Goal: Task Accomplishment & Management: Use online tool/utility

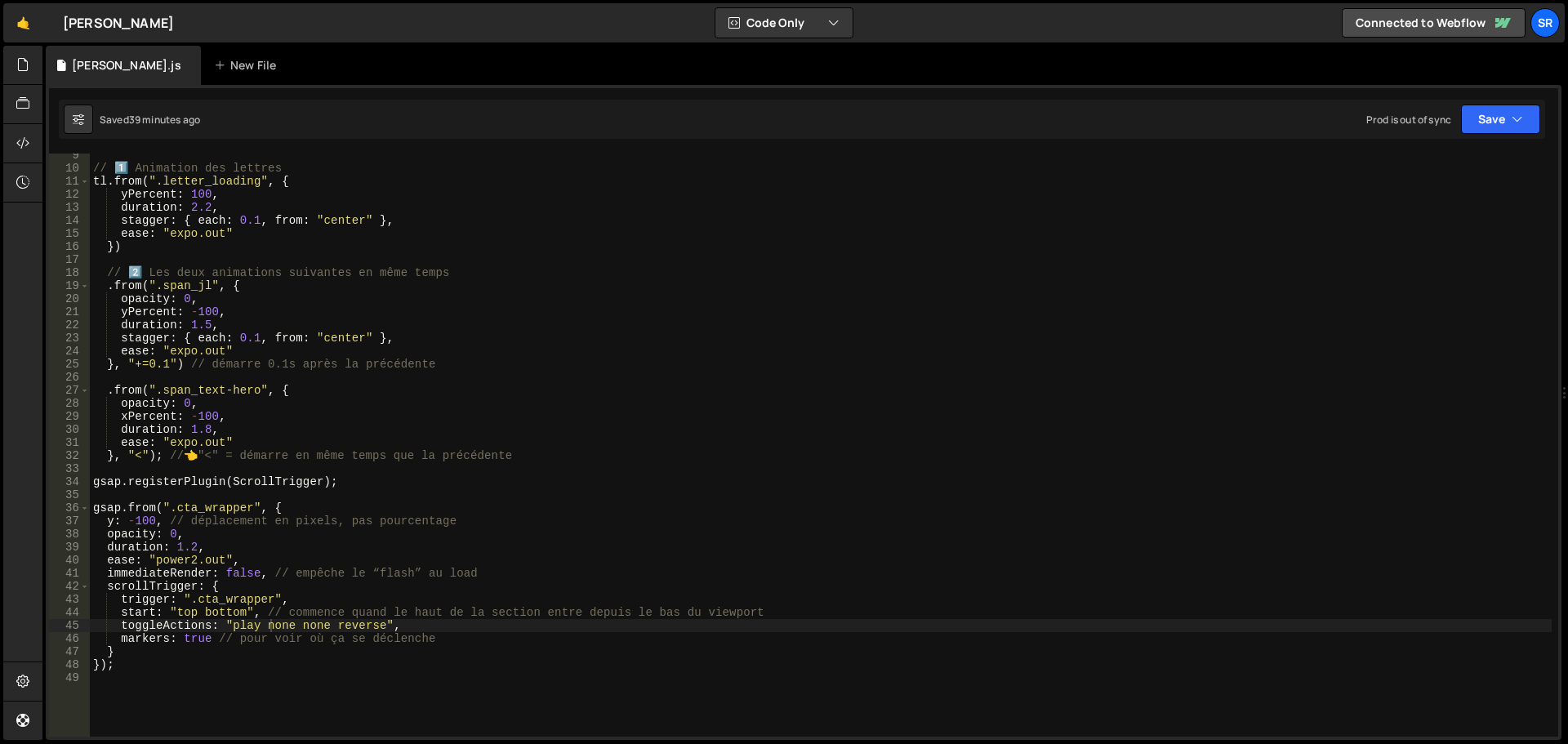
scroll to position [109, 0]
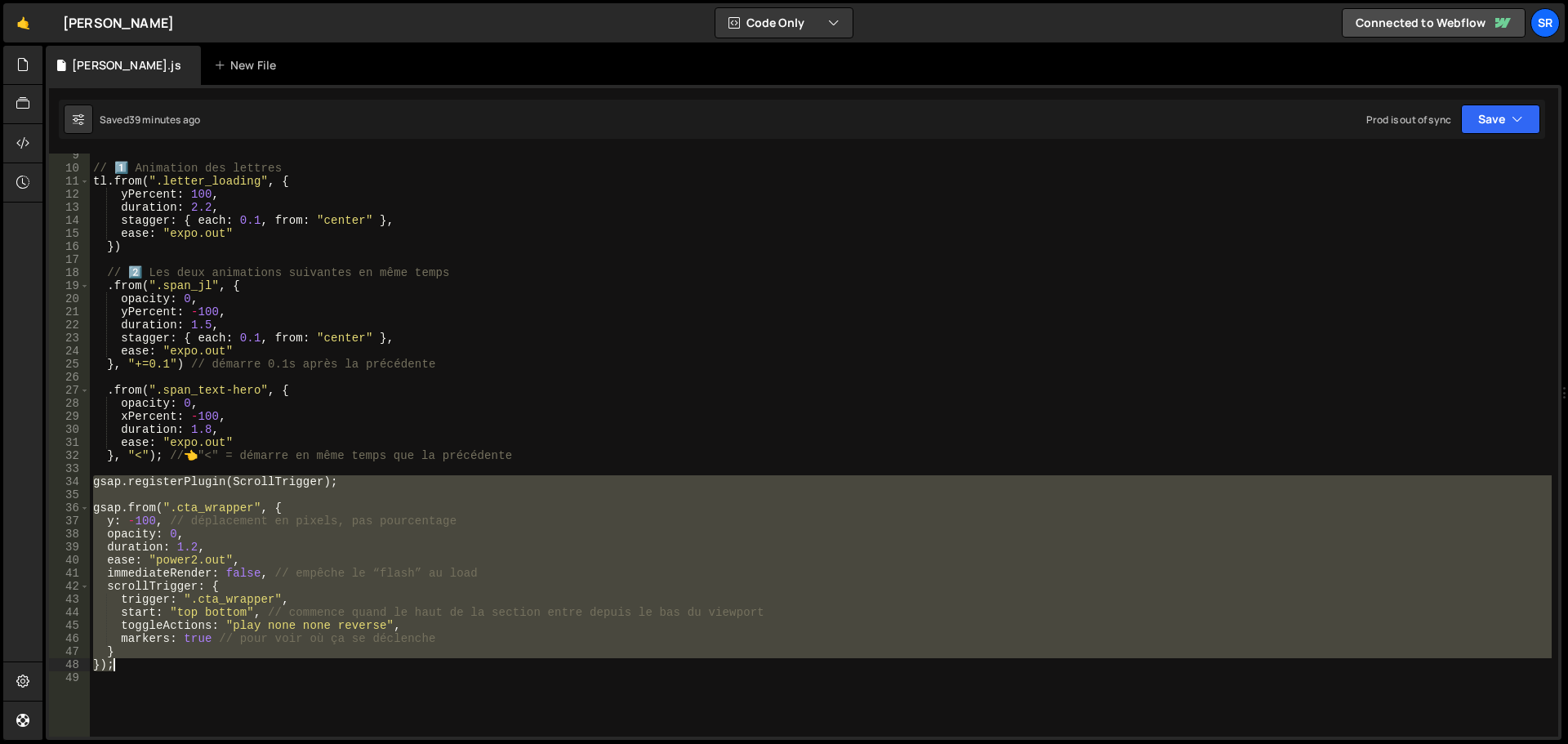
drag, startPoint x: 95, startPoint y: 486, endPoint x: 548, endPoint y: 670, distance: 488.9
click at [548, 670] on div "// 1️⃣ Animation des lettres tl . from ( ".letter_loading" , { yPercent : 100 ,…" at bounding box center [821, 453] width 1462 height 610
paste textarea
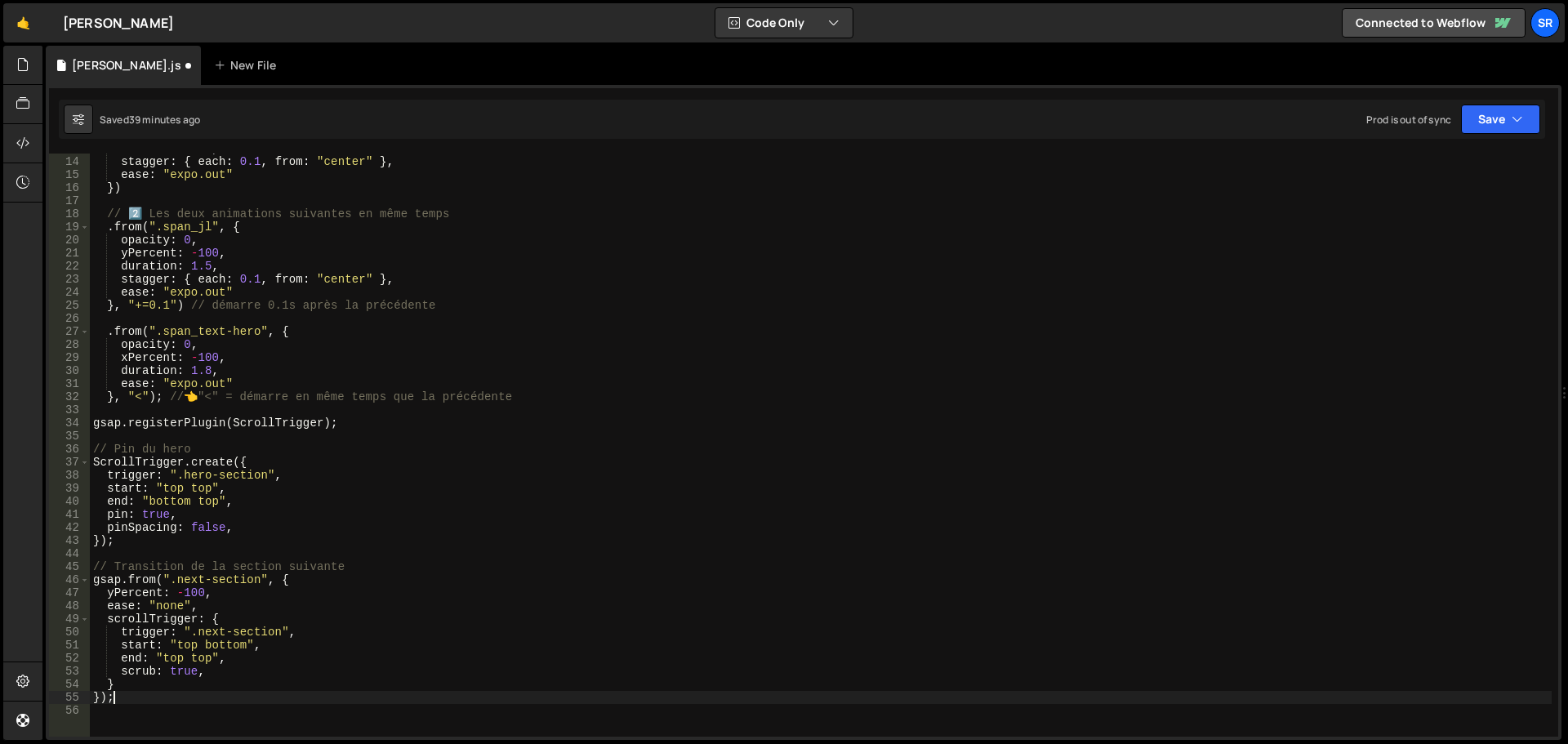
scroll to position [201, 0]
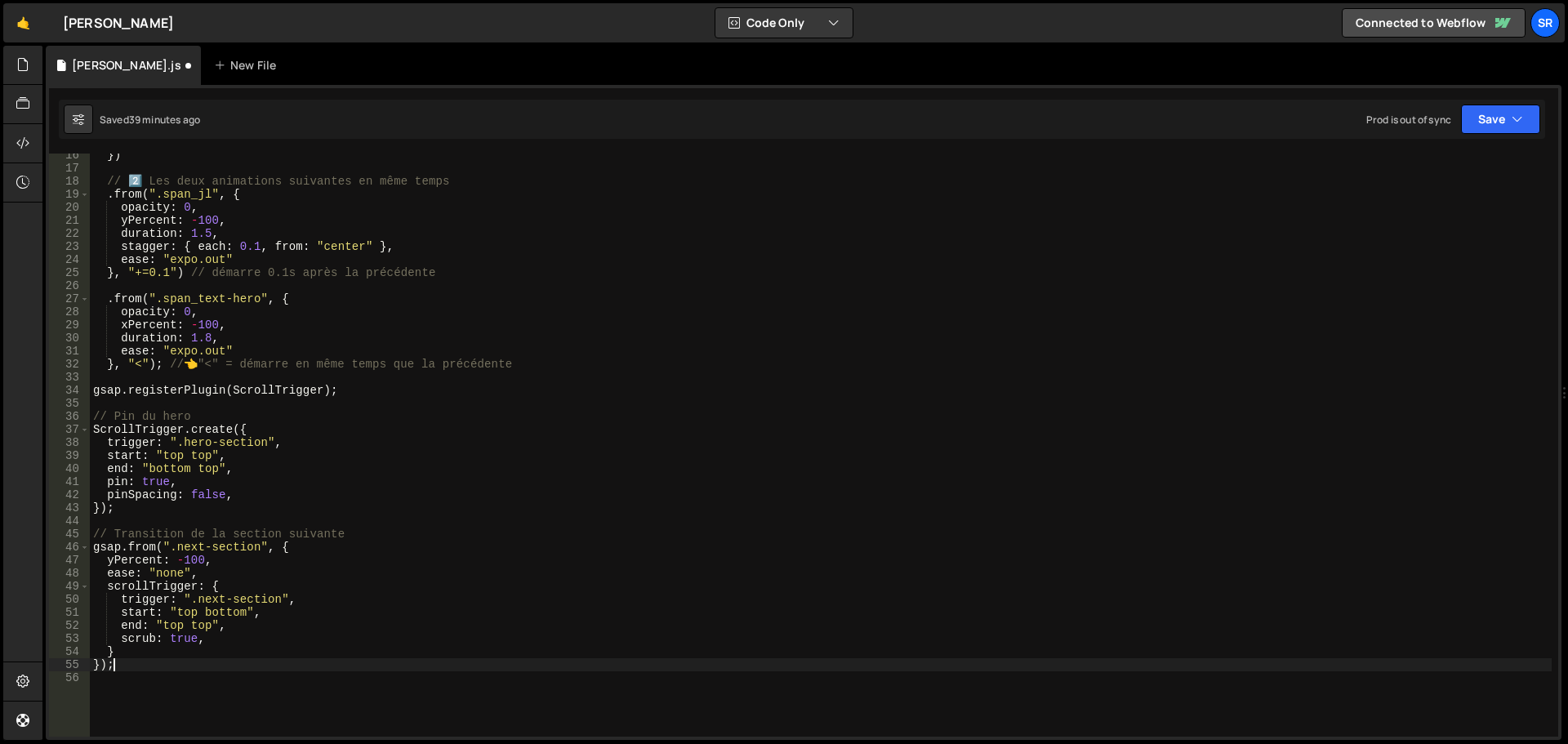
click at [261, 443] on div "}) // 2️⃣ Les deux animations suivantes en même temps . from ( ".span_jl" , { o…" at bounding box center [821, 453] width 1462 height 610
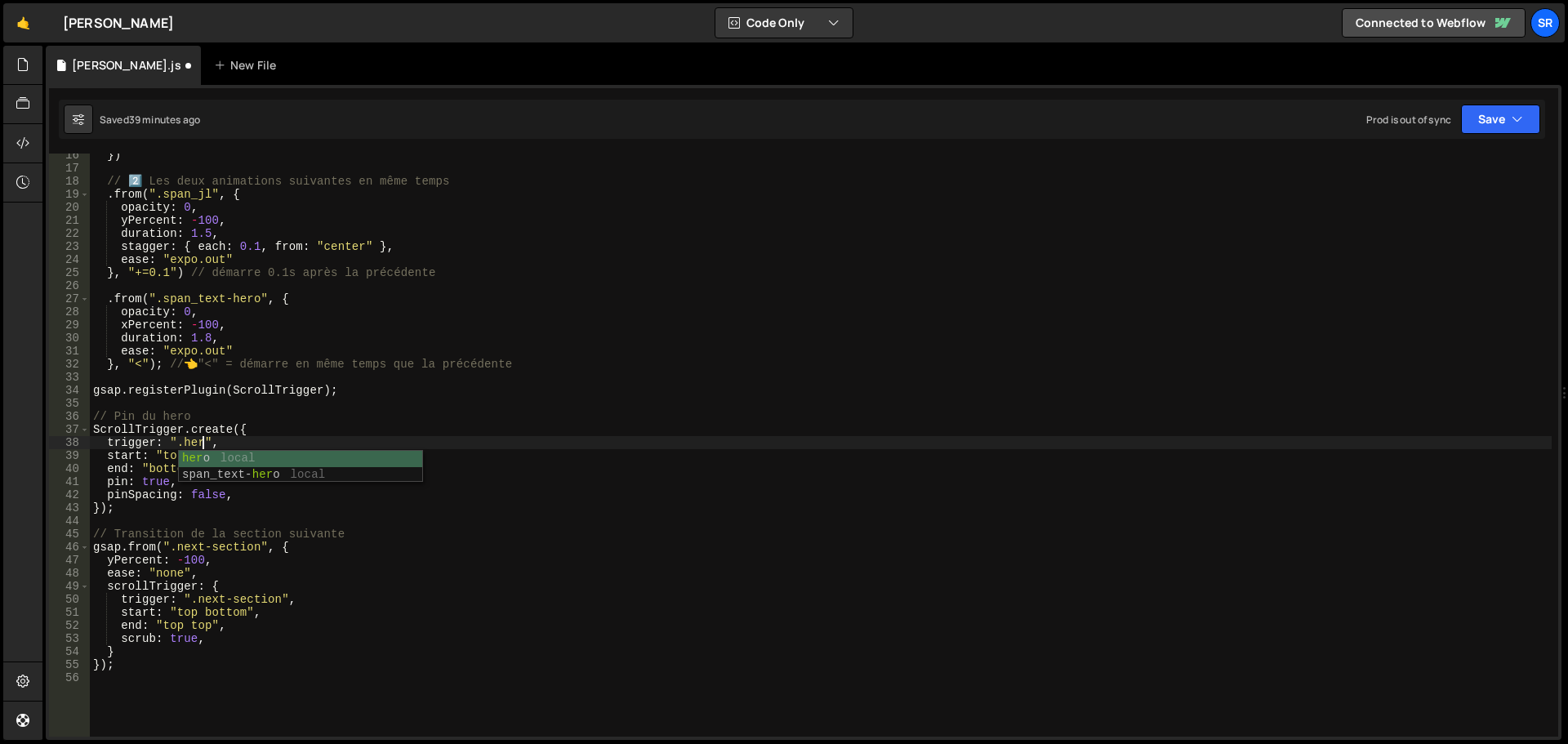
scroll to position [0, 7]
click at [116, 450] on div "}) // 2️⃣ Les deux animations suivantes en même temps . from ( ".span_jl" , { o…" at bounding box center [821, 453] width 1462 height 610
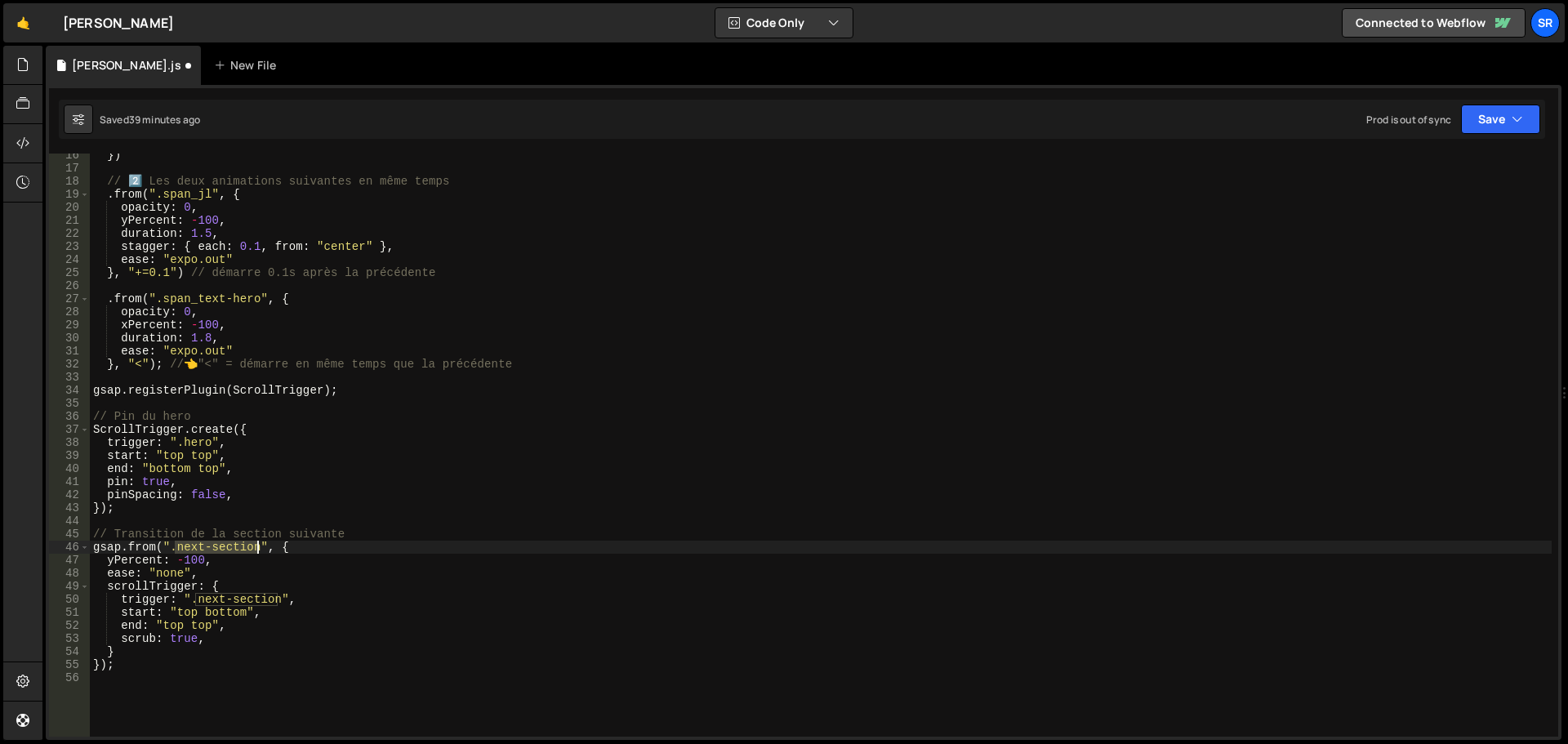
drag, startPoint x: 176, startPoint y: 551, endPoint x: 255, endPoint y: 548, distance: 79.1
click at [255, 548] on div "}) // 2️⃣ Les deux animations suivantes en même temps . from ( ".span_jl" , { o…" at bounding box center [821, 453] width 1462 height 610
drag, startPoint x: 197, startPoint y: 599, endPoint x: 275, endPoint y: 601, distance: 78.0
click at [275, 601] on div "}) // 2️⃣ Les deux animations suivantes en même temps . from ( ".span_jl" , { o…" at bounding box center [821, 453] width 1462 height 610
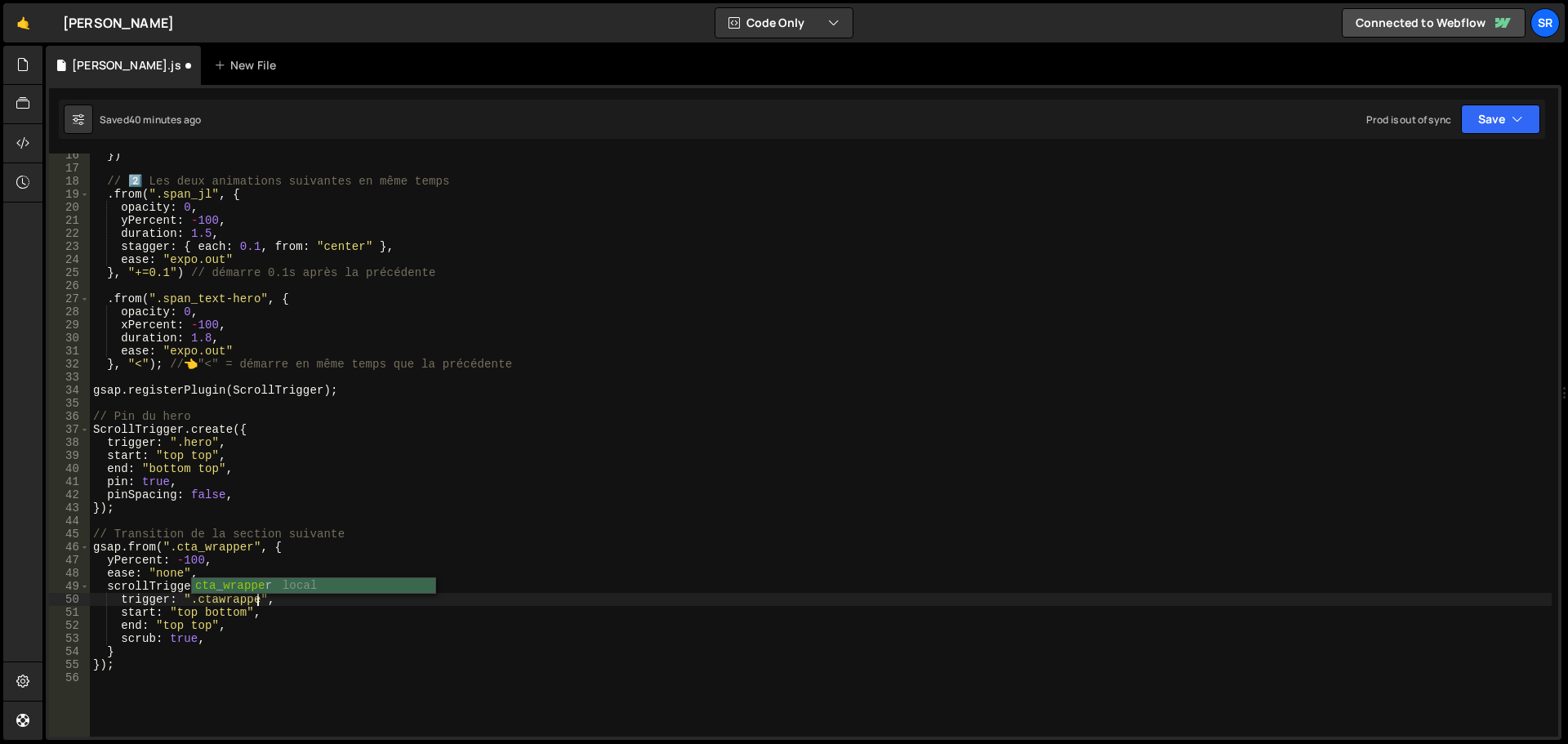
scroll to position [0, 11]
click at [216, 601] on div "}) // 2️⃣ Les deux animations suivantes en même temps . from ( ".span_jl" , { o…" at bounding box center [821, 453] width 1462 height 610
click at [1503, 120] on button "Save" at bounding box center [1501, 120] width 79 height 30
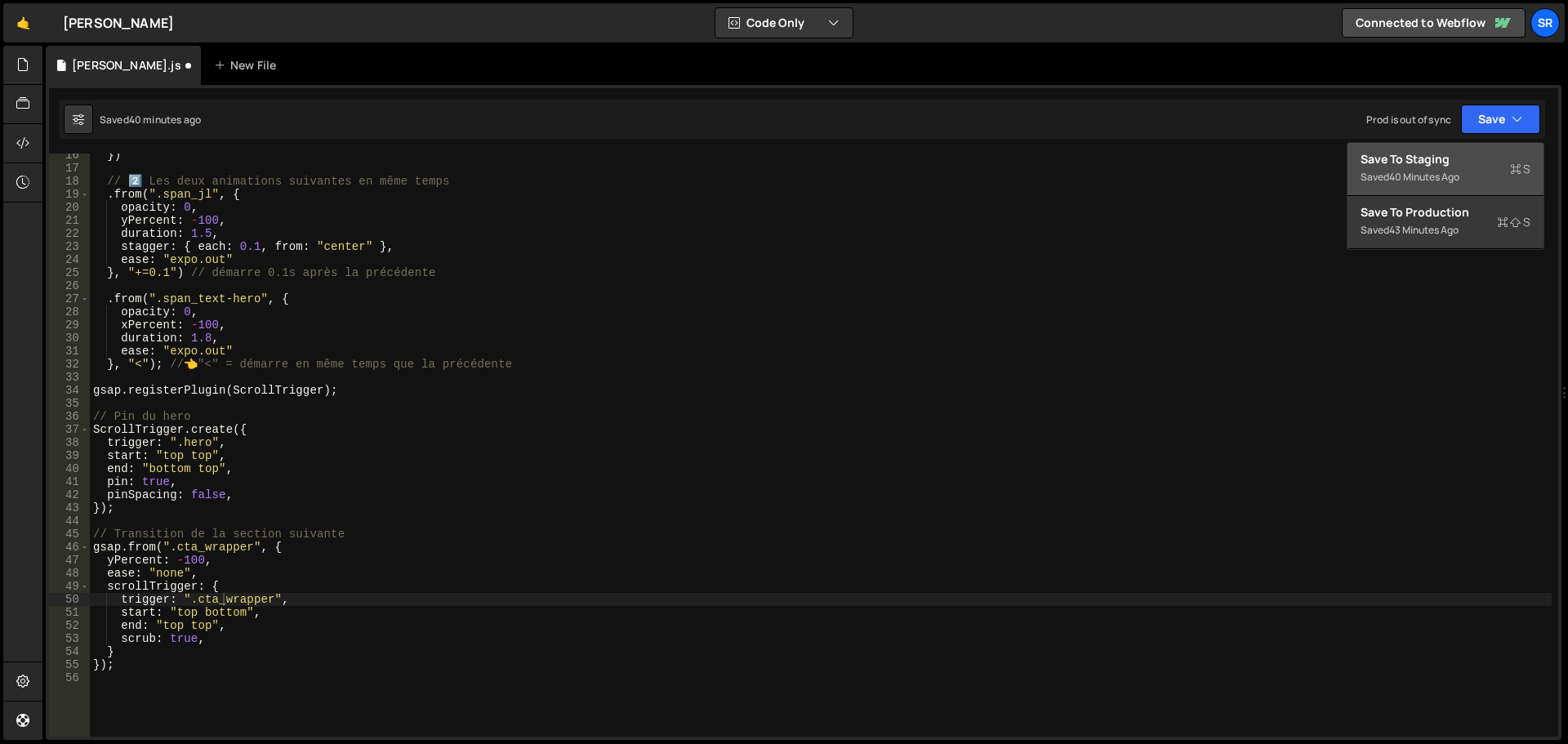
click at [1430, 163] on div "Save to Staging S" at bounding box center [1446, 159] width 170 height 17
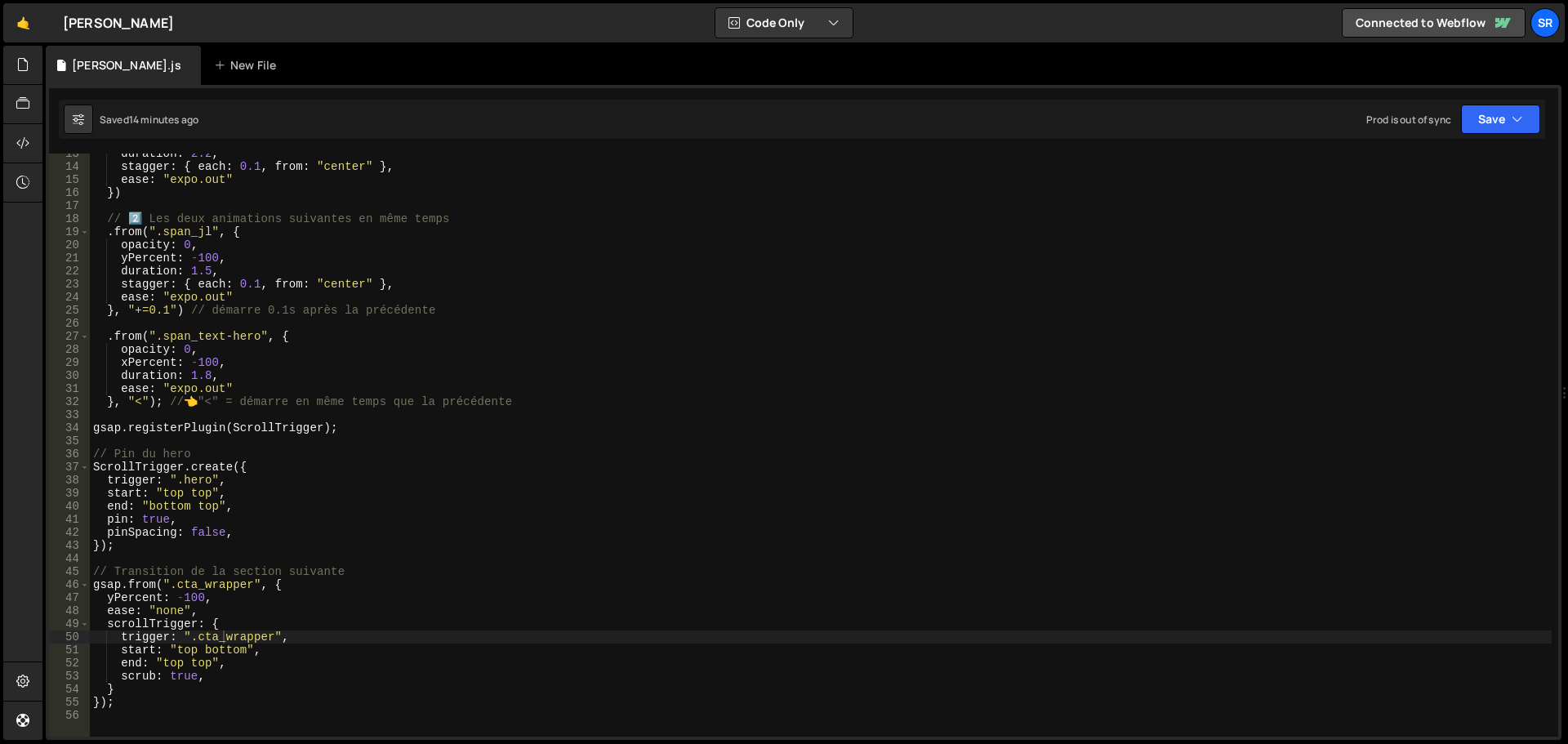
scroll to position [196, 0]
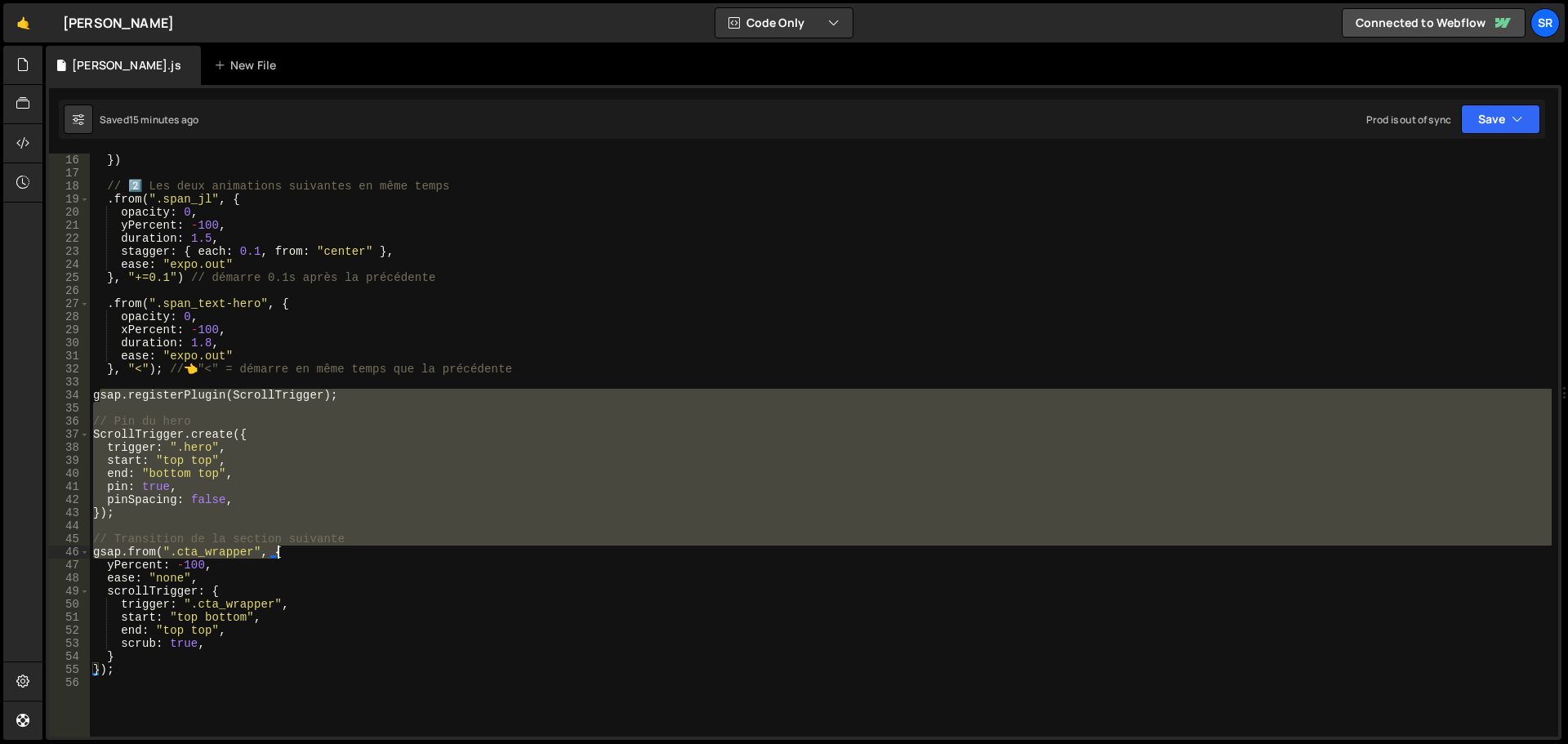
drag, startPoint x: 113, startPoint y: 403, endPoint x: 371, endPoint y: 546, distance: 295.0
click at [380, 551] on div "ease : "expo.out" }) // 2️⃣ Les deux animations suivantes en même temps . from …" at bounding box center [821, 445] width 1462 height 610
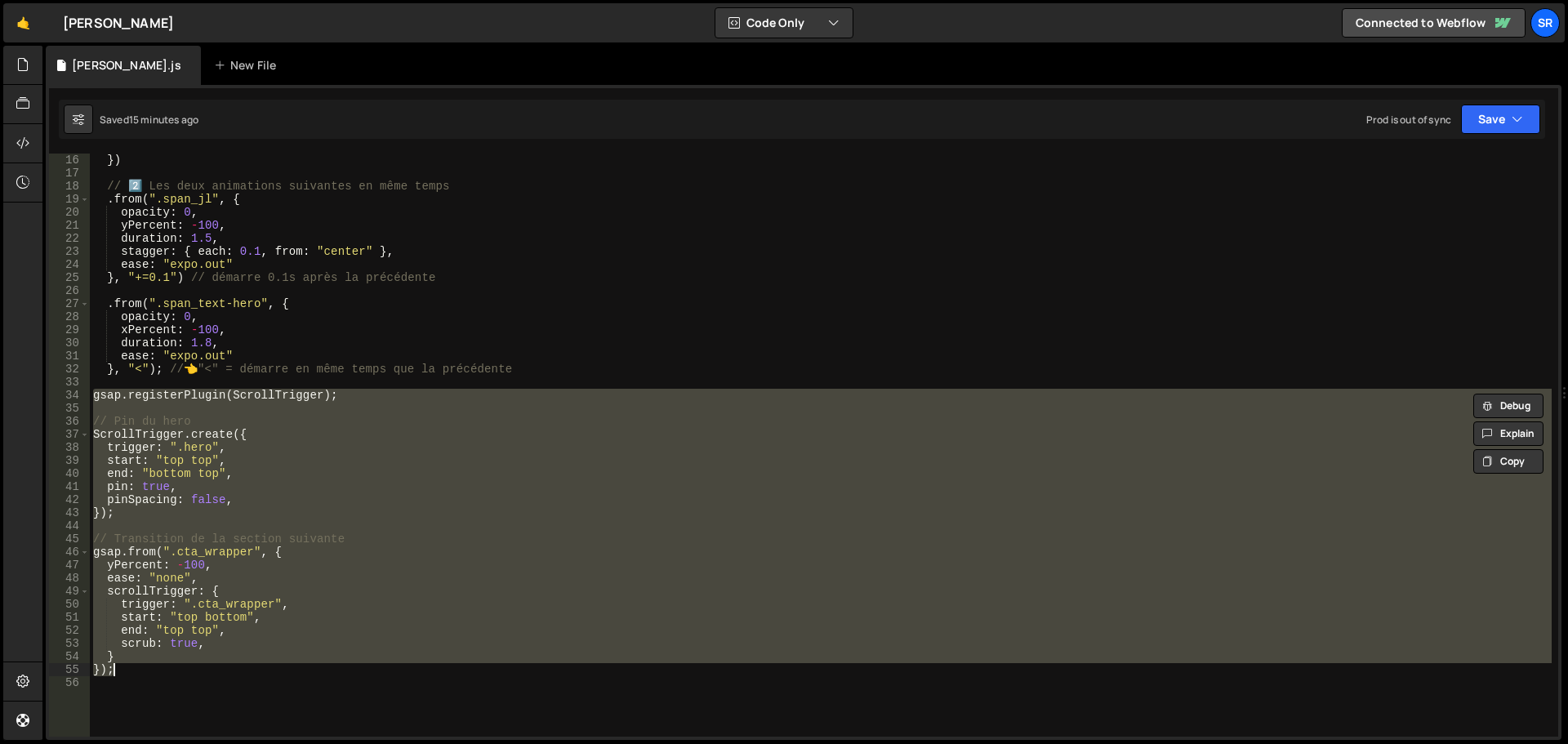
drag, startPoint x: 92, startPoint y: 399, endPoint x: 435, endPoint y: 665, distance: 434.1
click at [435, 665] on div "ease : "expo.out" }) // 2️⃣ Les deux animations suivantes en même temps . from …" at bounding box center [821, 445] width 1462 height 610
paste textarea
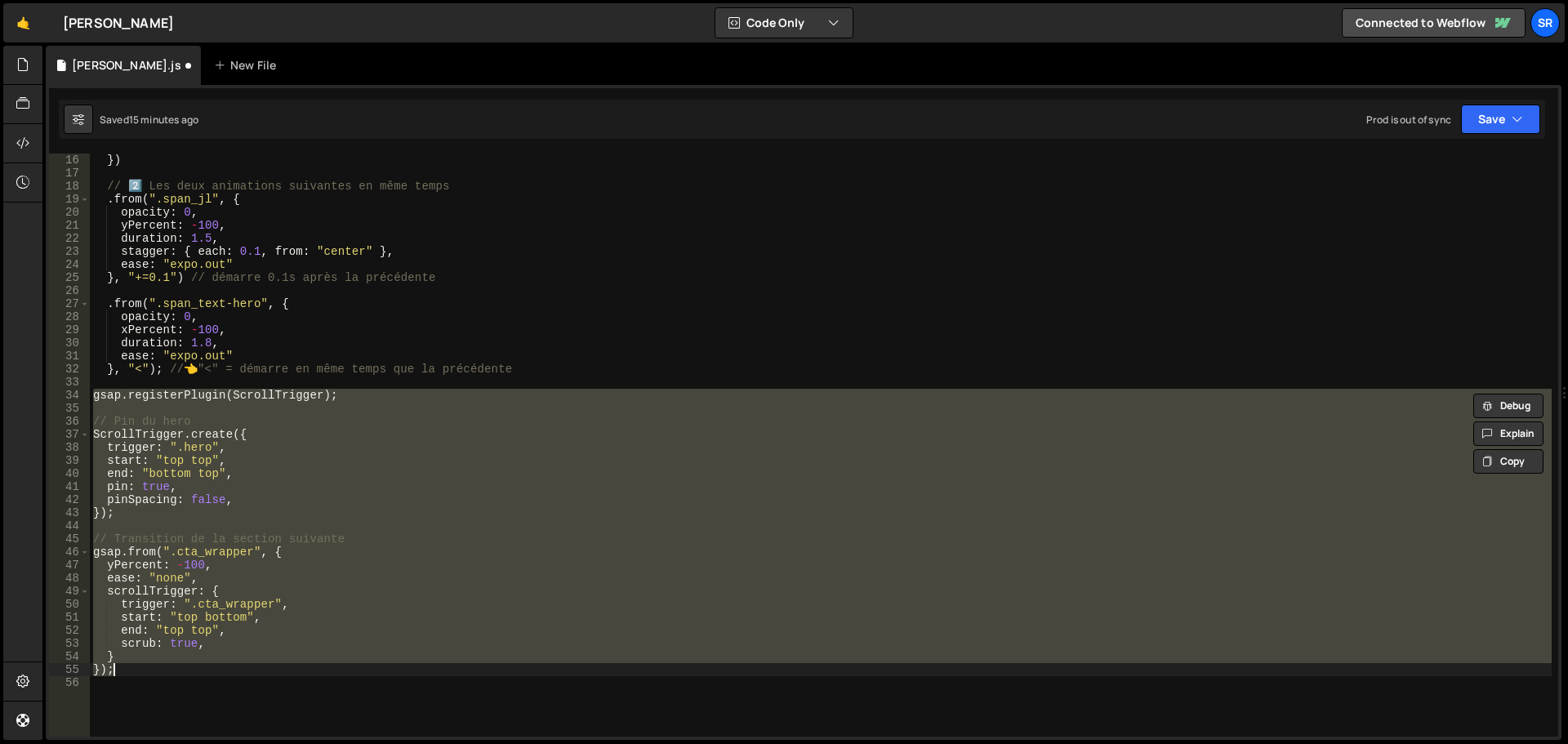
click at [102, 428] on div "ease : "expo.out" }) // 2️⃣ Les deux animations suivantes en même temps . from …" at bounding box center [821, 445] width 1462 height 583
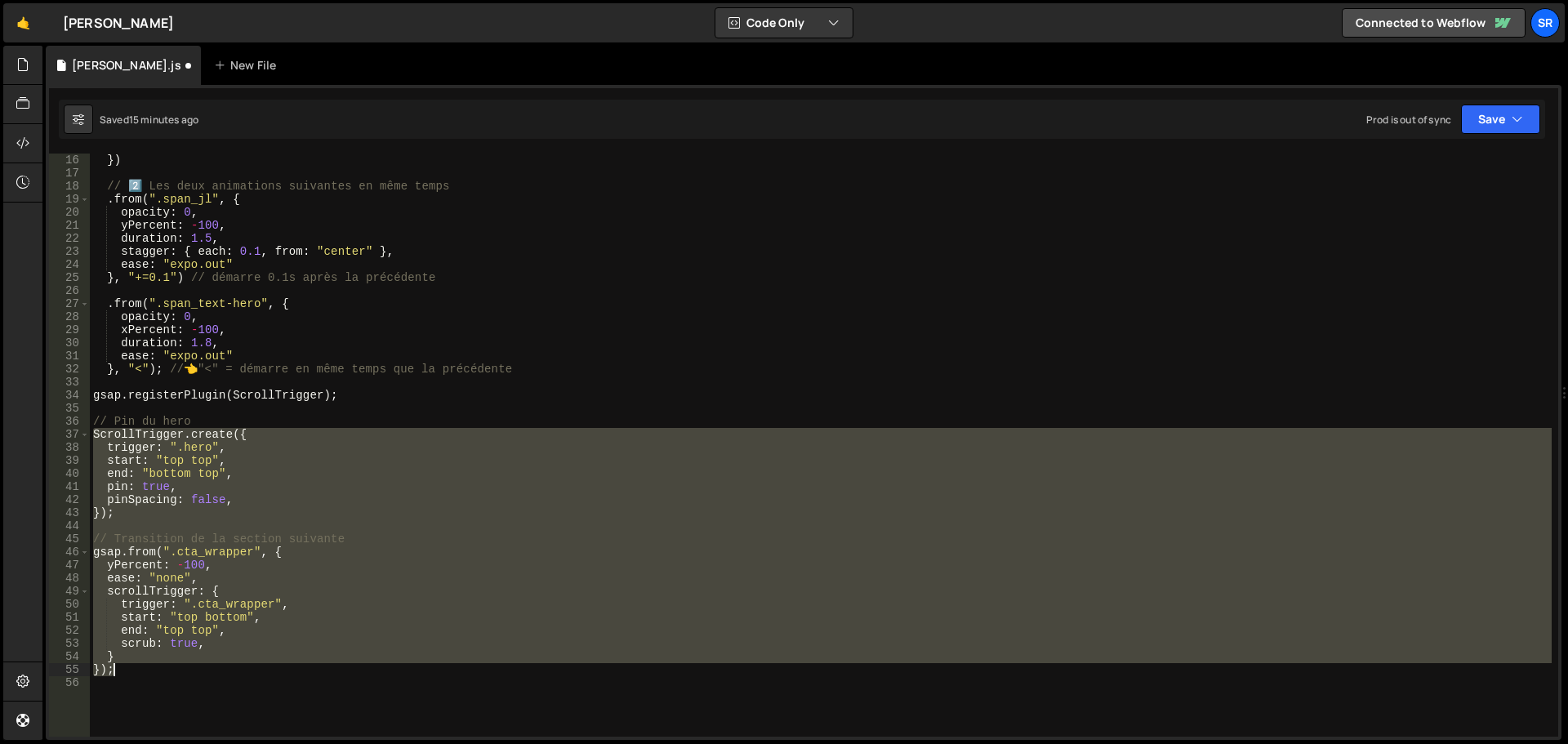
drag, startPoint x: 94, startPoint y: 433, endPoint x: 505, endPoint y: 671, distance: 474.9
click at [505, 671] on div "ease : "expo.out" }) // 2️⃣ Les deux animations suivantes en même temps . from …" at bounding box center [821, 445] width 1462 height 610
paste textarea
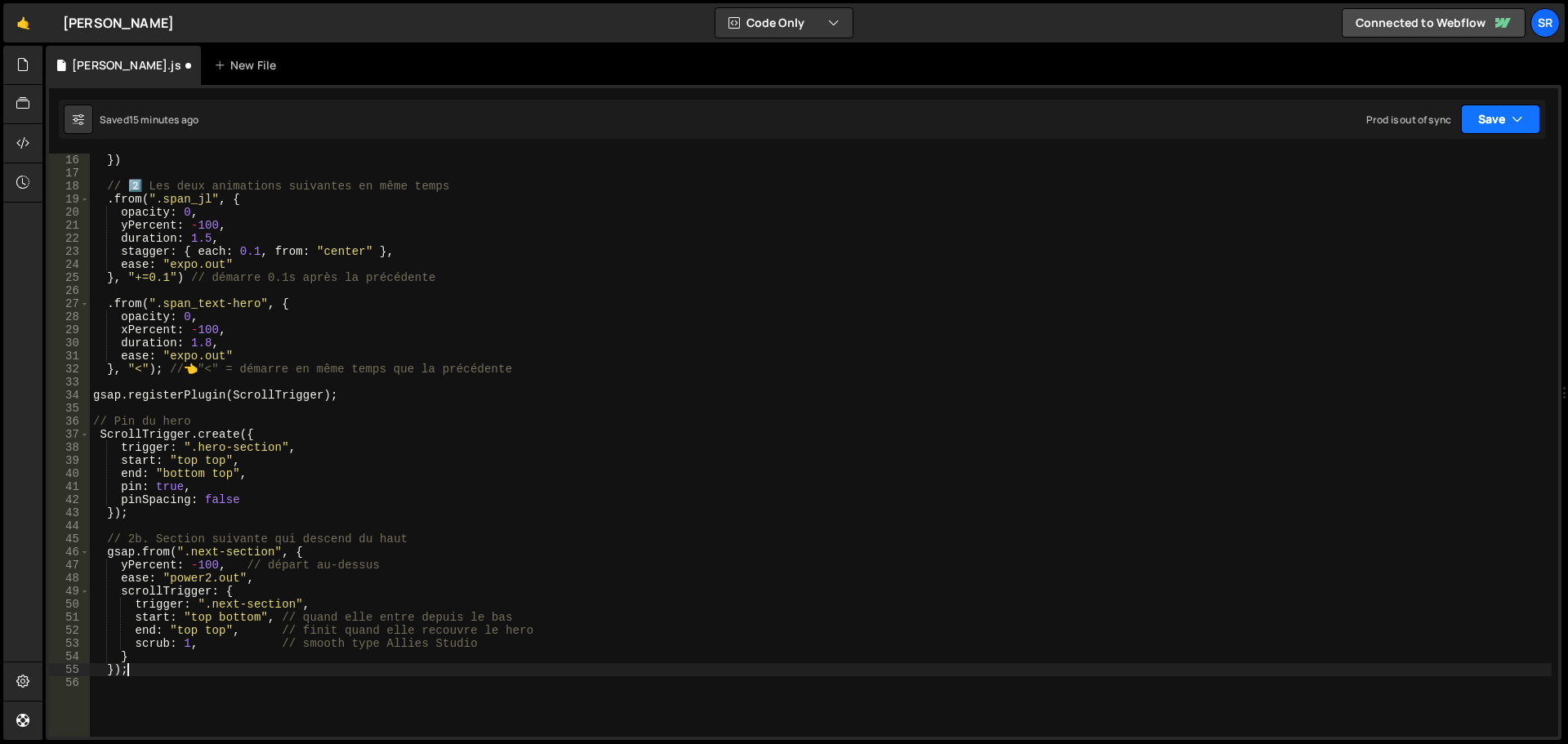
click at [1489, 127] on button "Save" at bounding box center [1501, 120] width 79 height 30
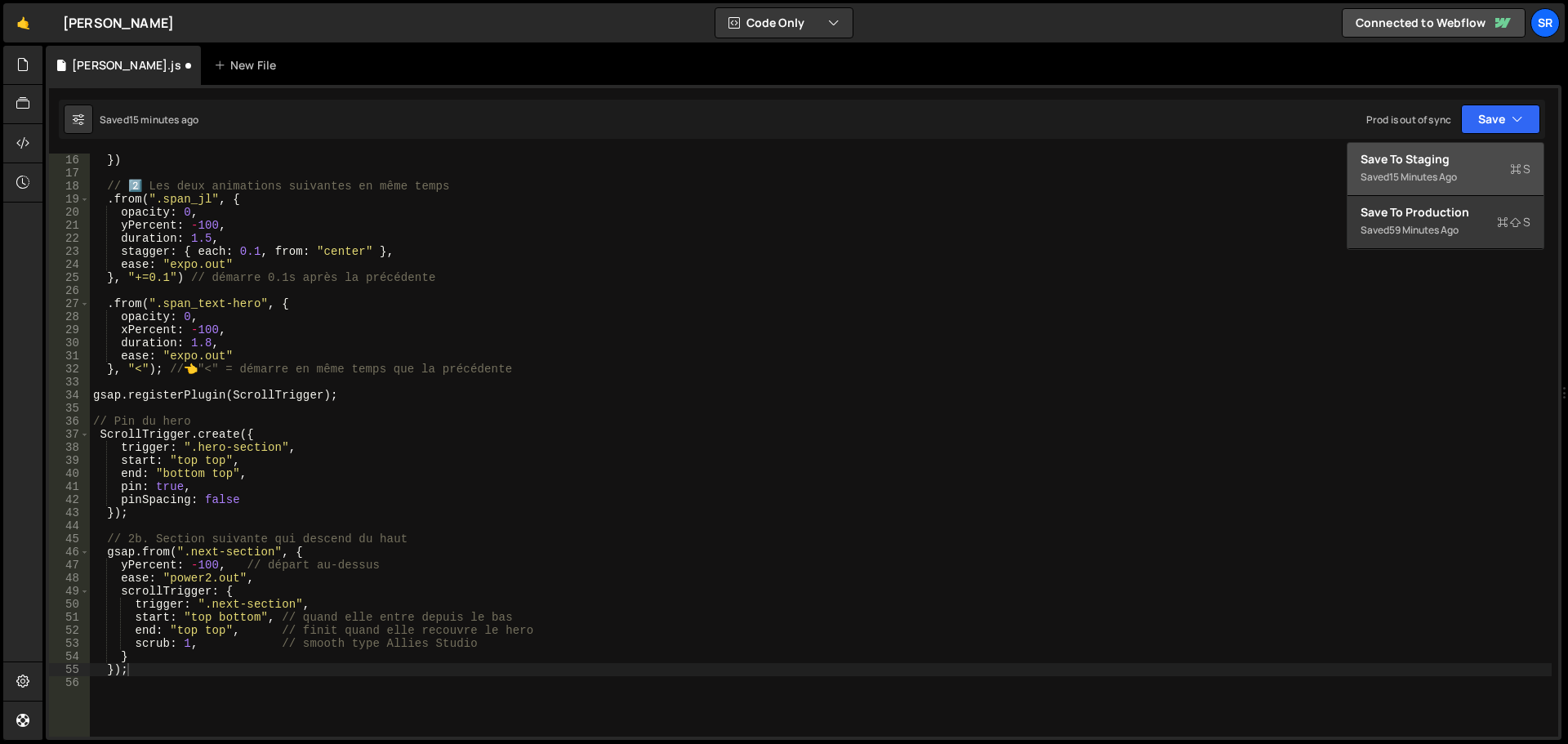
click at [1473, 153] on div "Save to Staging S" at bounding box center [1446, 159] width 170 height 17
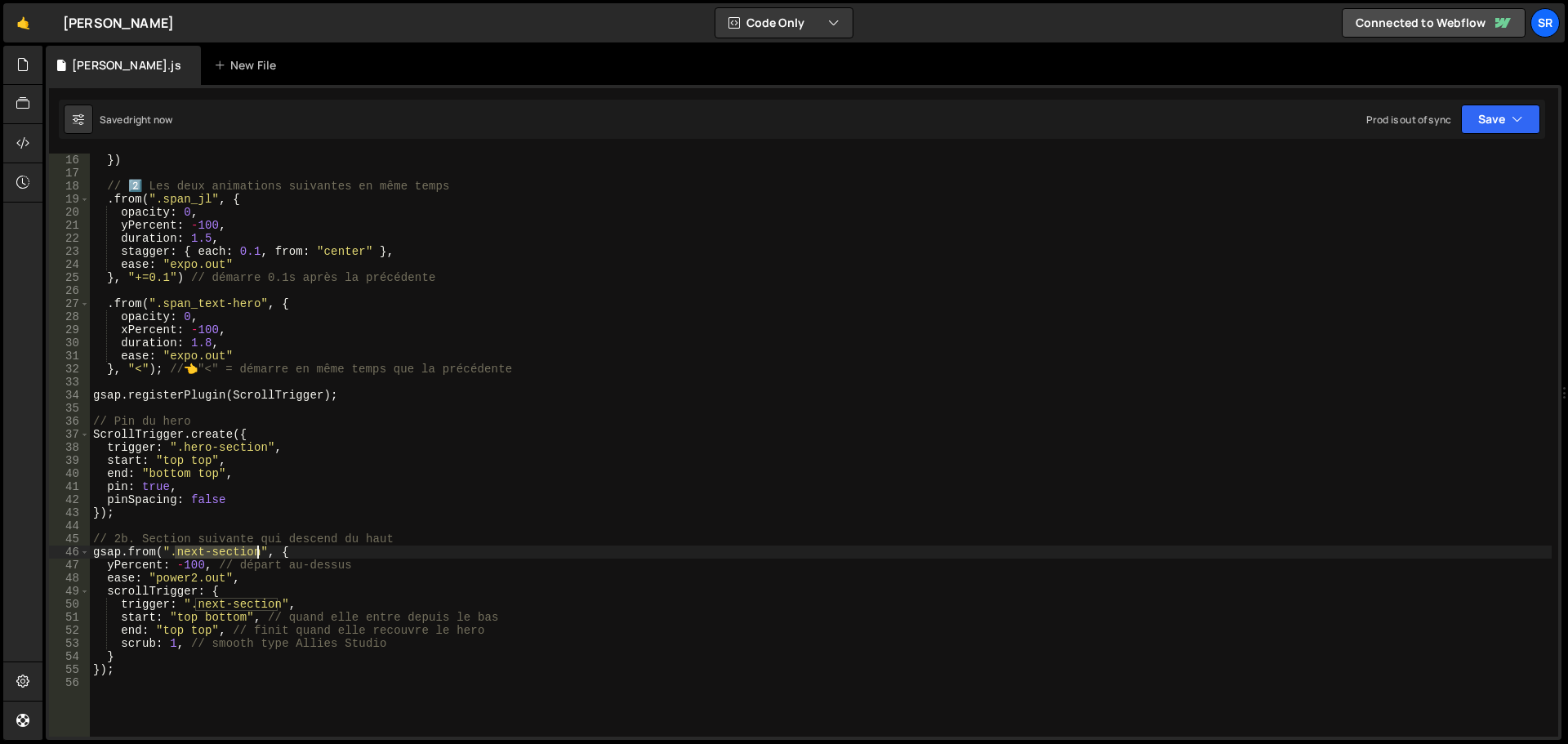
drag, startPoint x: 176, startPoint y: 555, endPoint x: 254, endPoint y: 554, distance: 78.0
click at [254, 554] on div "ease : "expo.out" }) // 2️⃣ Les deux animations suivantes en même temps . from …" at bounding box center [821, 445] width 1462 height 610
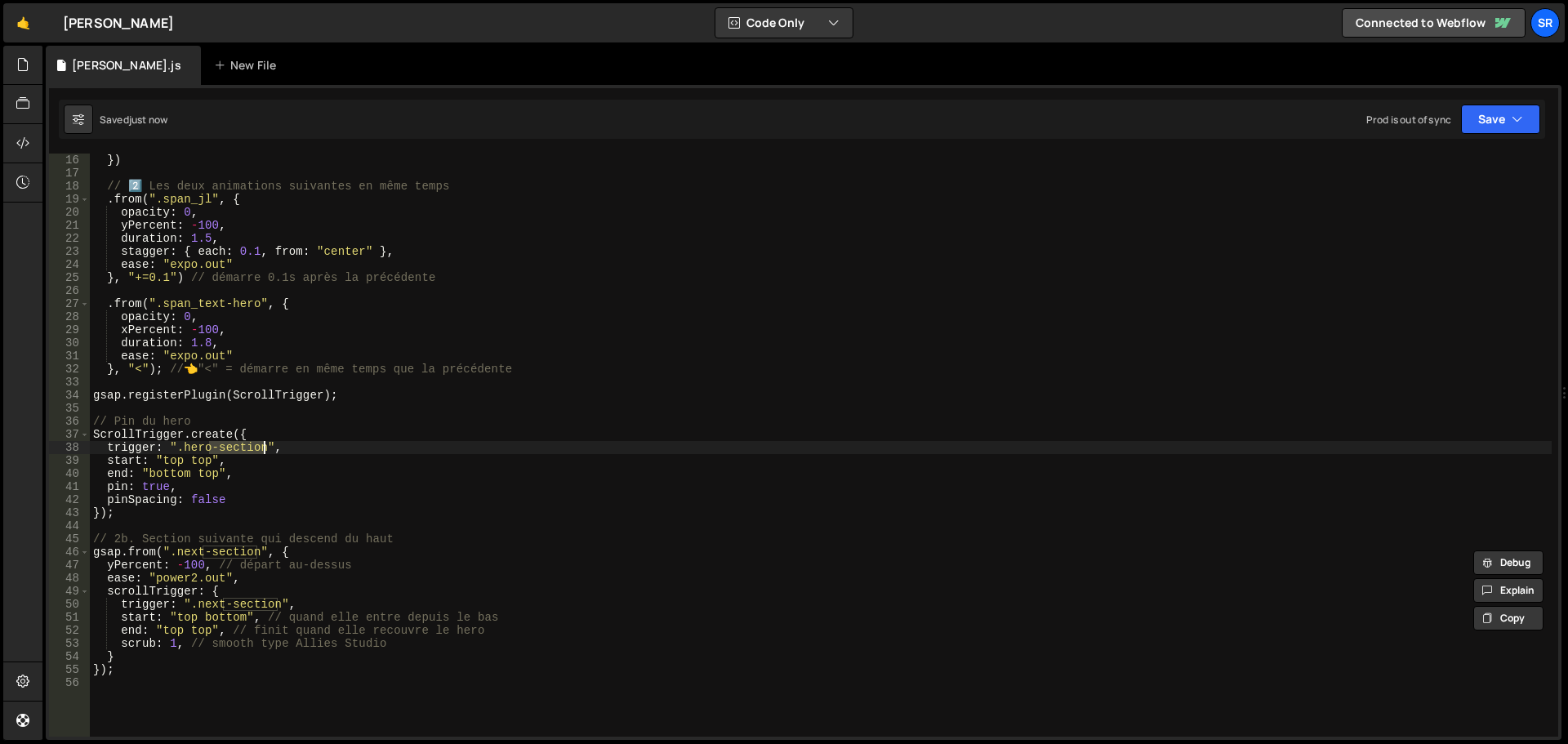
drag, startPoint x: 210, startPoint y: 449, endPoint x: 260, endPoint y: 451, distance: 50.0
click at [260, 451] on div "ease : "expo.out" }) // 2️⃣ Les deux animations suivantes en même temps . from …" at bounding box center [821, 445] width 1462 height 610
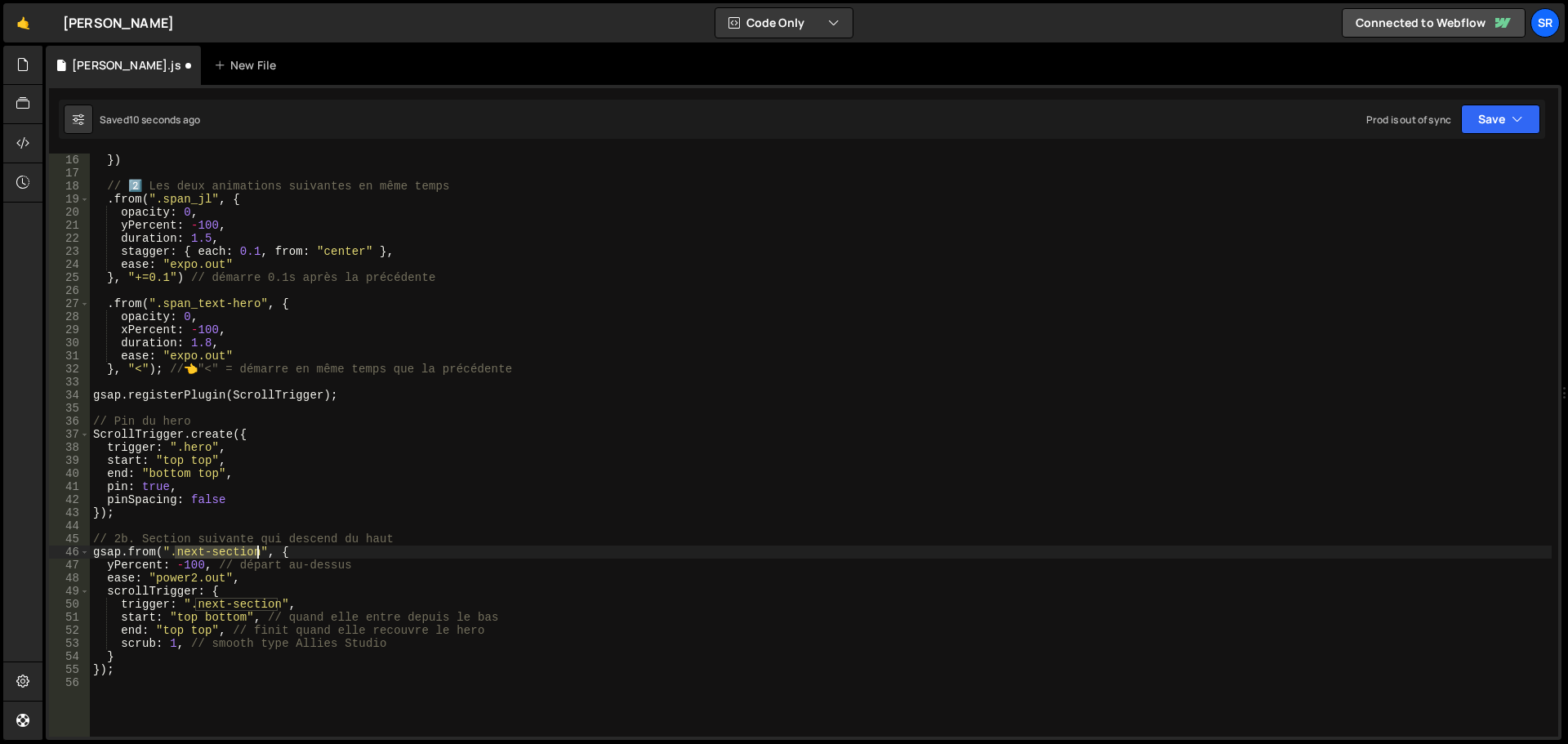
drag, startPoint x: 177, startPoint y: 551, endPoint x: 255, endPoint y: 551, distance: 78.0
click at [255, 551] on div "ease : "expo.out" }) // 2️⃣ Les deux animations suivantes en même temps . from …" at bounding box center [821, 445] width 1462 height 610
click at [1069, 11] on div "🤙 Jean Louis Cacheux ⚠️ Code is being edited in another browser Code Only Code …" at bounding box center [784, 23] width 1562 height 39
click at [1063, 62] on div "Jean Louis Cacheux.js New File" at bounding box center [803, 65] width 1516 height 39
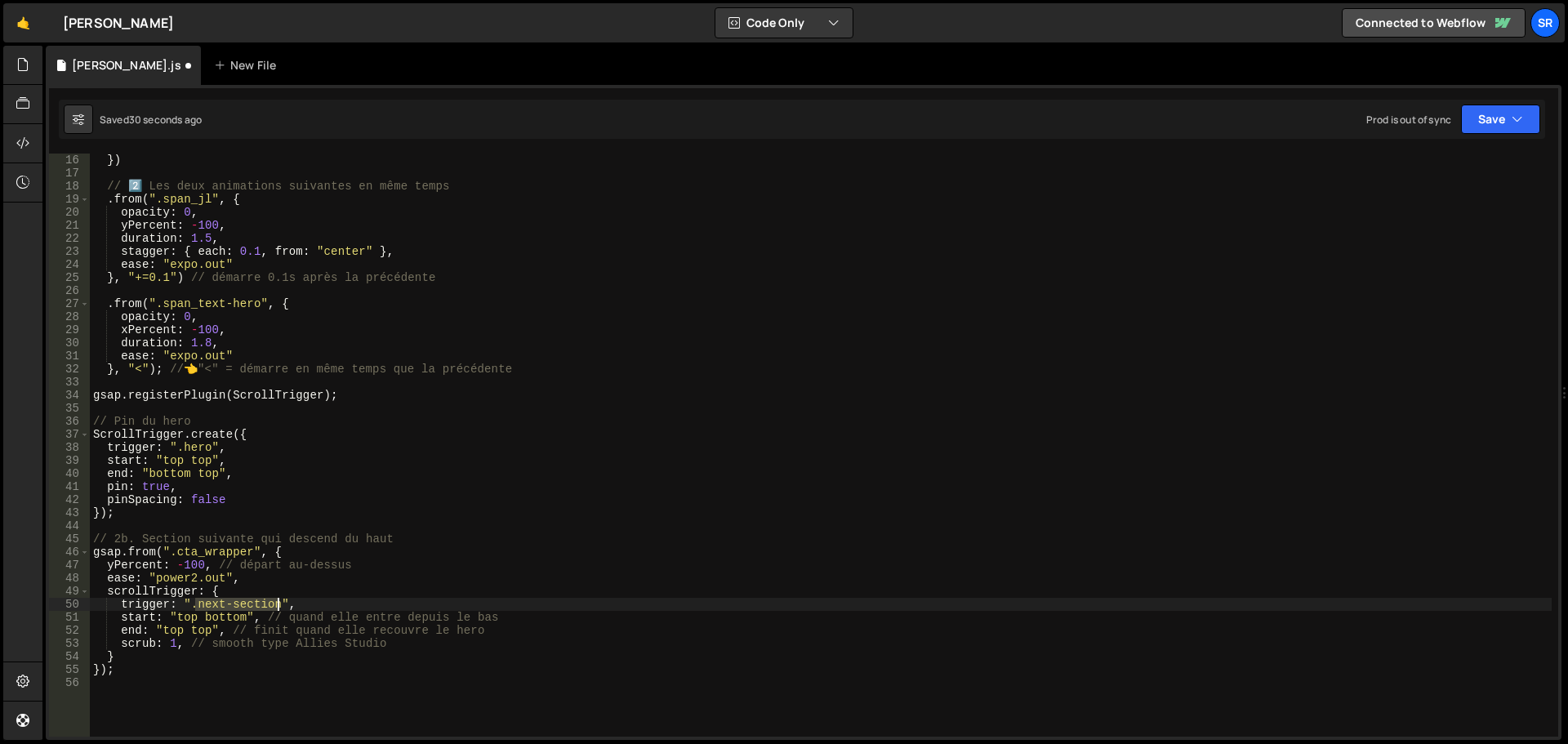
drag, startPoint x: 196, startPoint y: 608, endPoint x: 275, endPoint y: 605, distance: 79.1
click at [275, 605] on div "ease : "expo.out" }) // 2️⃣ Les deux animations suivantes en même temps . from …" at bounding box center [821, 445] width 1462 height 610
click at [1478, 131] on button "Save" at bounding box center [1501, 120] width 79 height 30
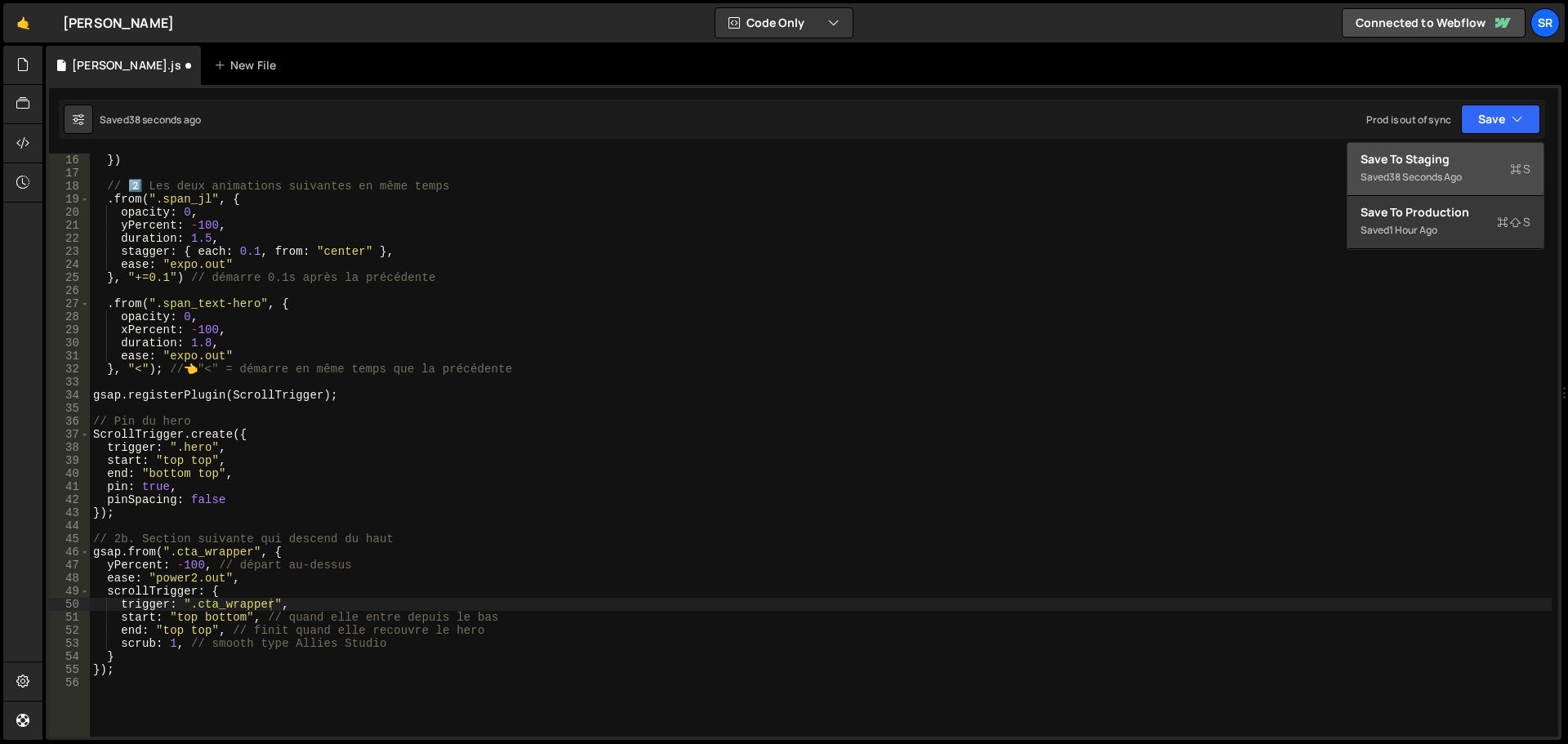
click at [1461, 186] on div "Saved 38 seconds ago" at bounding box center [1446, 177] width 170 height 19
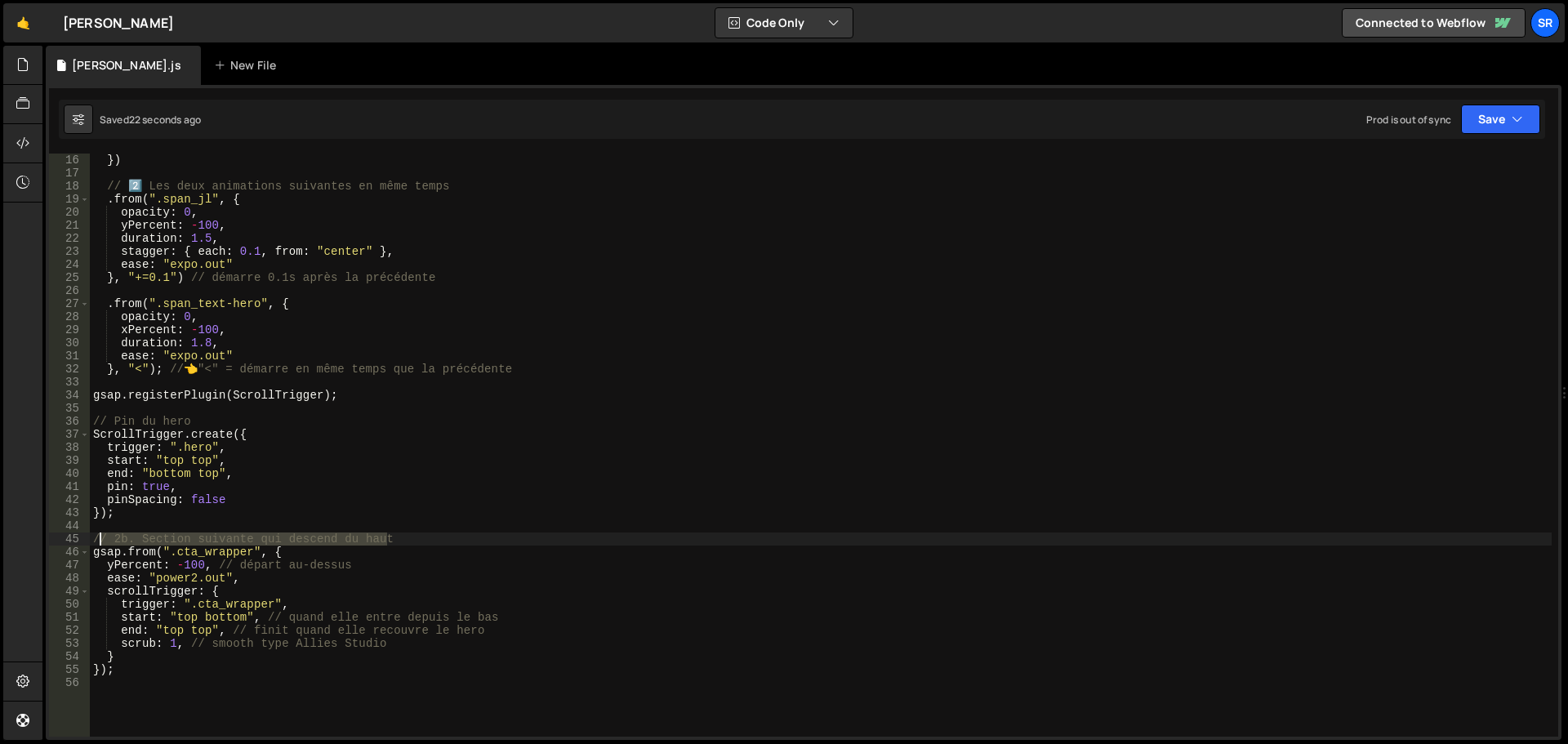
drag, startPoint x: 390, startPoint y: 539, endPoint x: 99, endPoint y: 535, distance: 291.0
click at [97, 535] on div "ease : "expo.out" }) // 2️⃣ Les deux animations suivantes en même temps . from …" at bounding box center [821, 445] width 1462 height 610
type textarea "/"
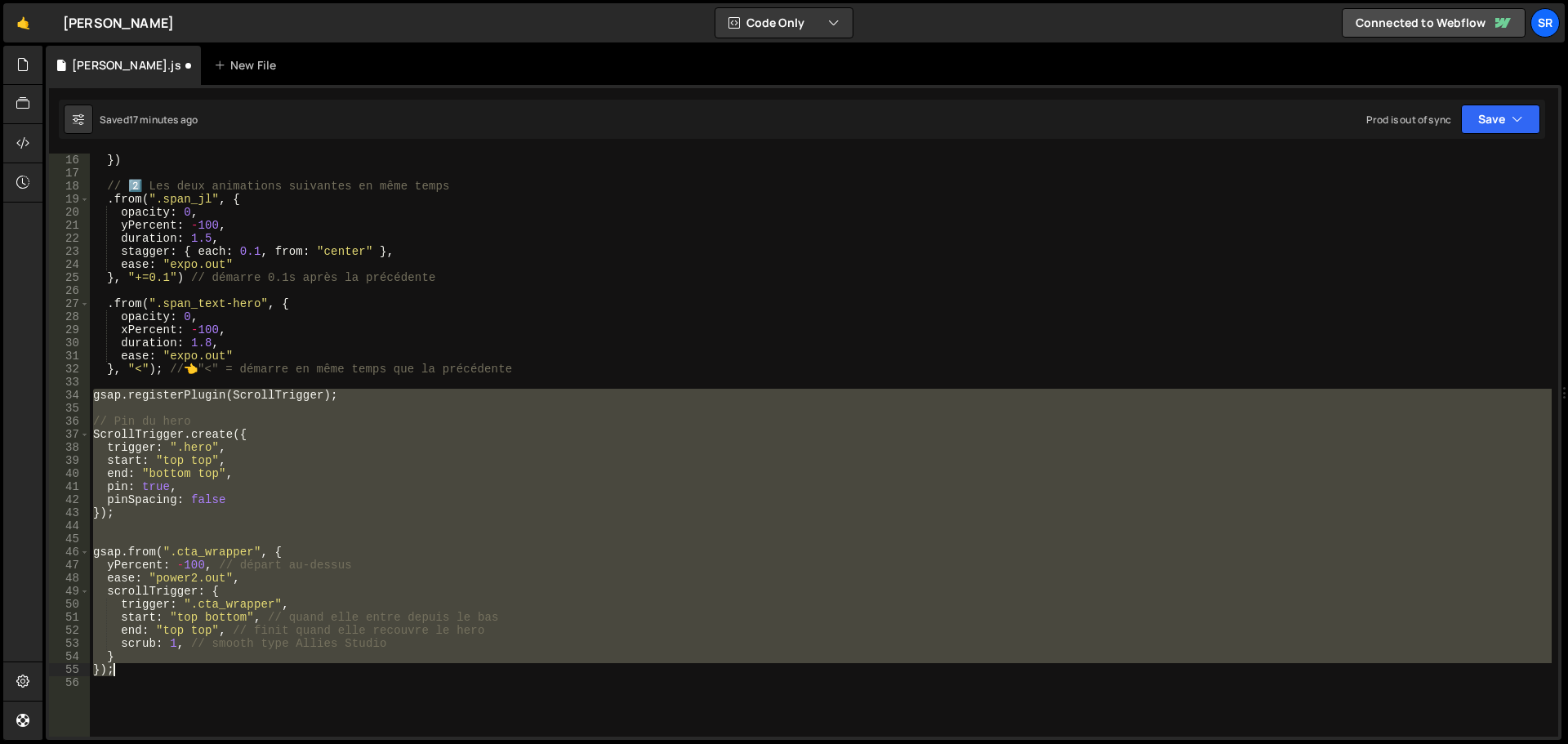
drag, startPoint x: 91, startPoint y: 396, endPoint x: 633, endPoint y: 676, distance: 610.1
click at [633, 676] on div "ease : "expo.out" }) // 2️⃣ Les deux animations suivantes en même temps . from …" at bounding box center [821, 445] width 1462 height 610
paste textarea
type textarea "});"
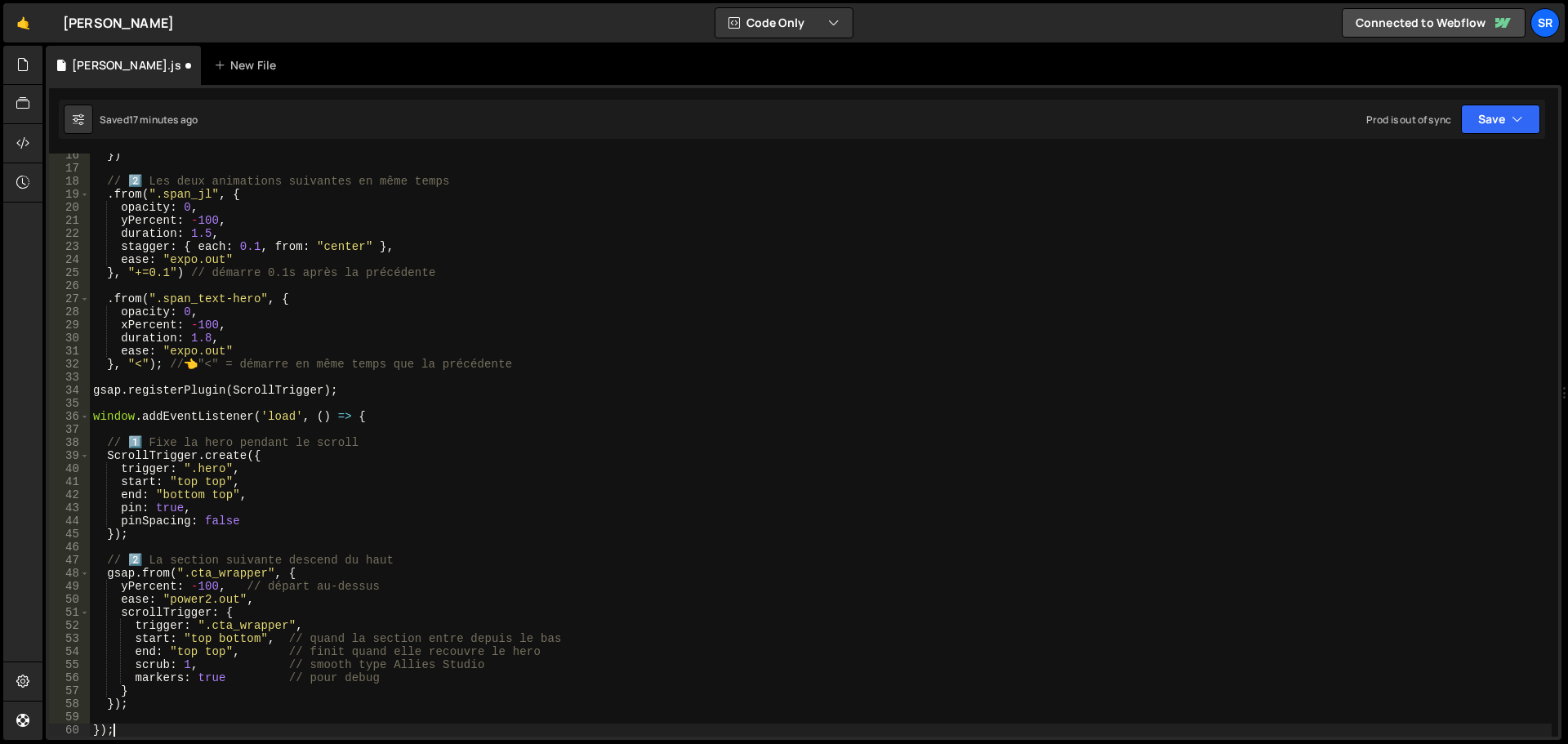
scroll to position [201, 0]
click at [1506, 127] on button "Save" at bounding box center [1501, 120] width 79 height 30
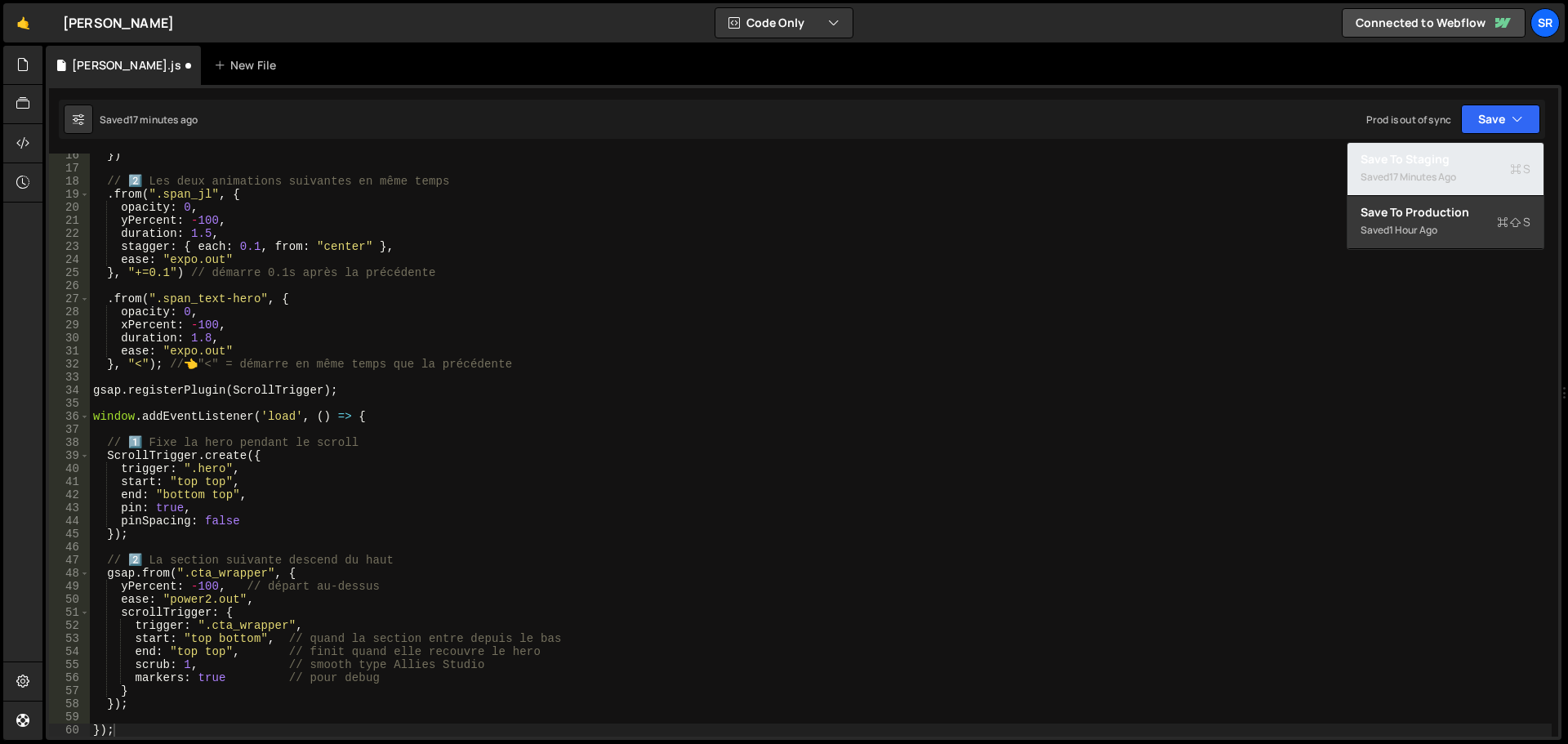
click at [1450, 163] on div "Save to Staging S" at bounding box center [1446, 159] width 170 height 17
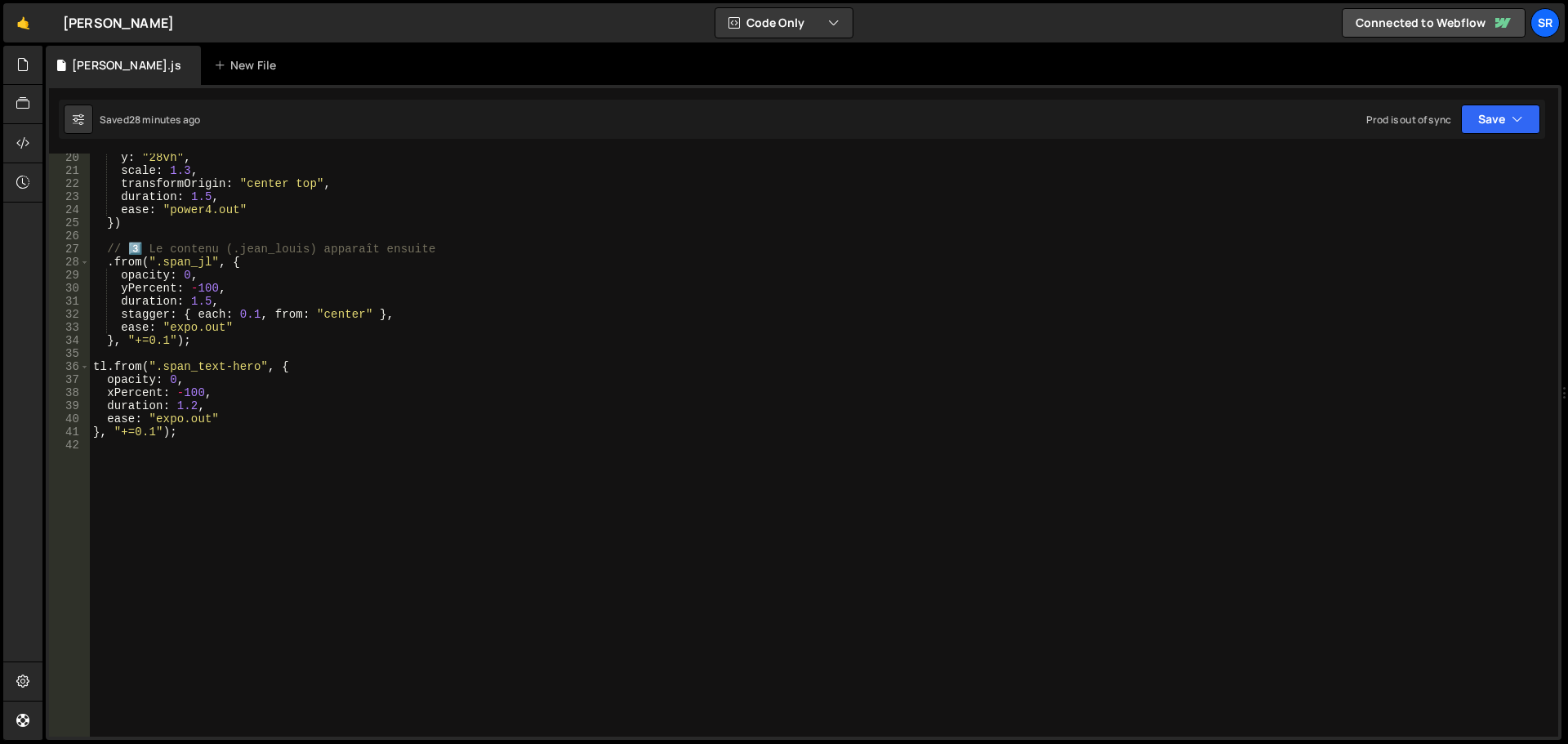
scroll to position [218, 0]
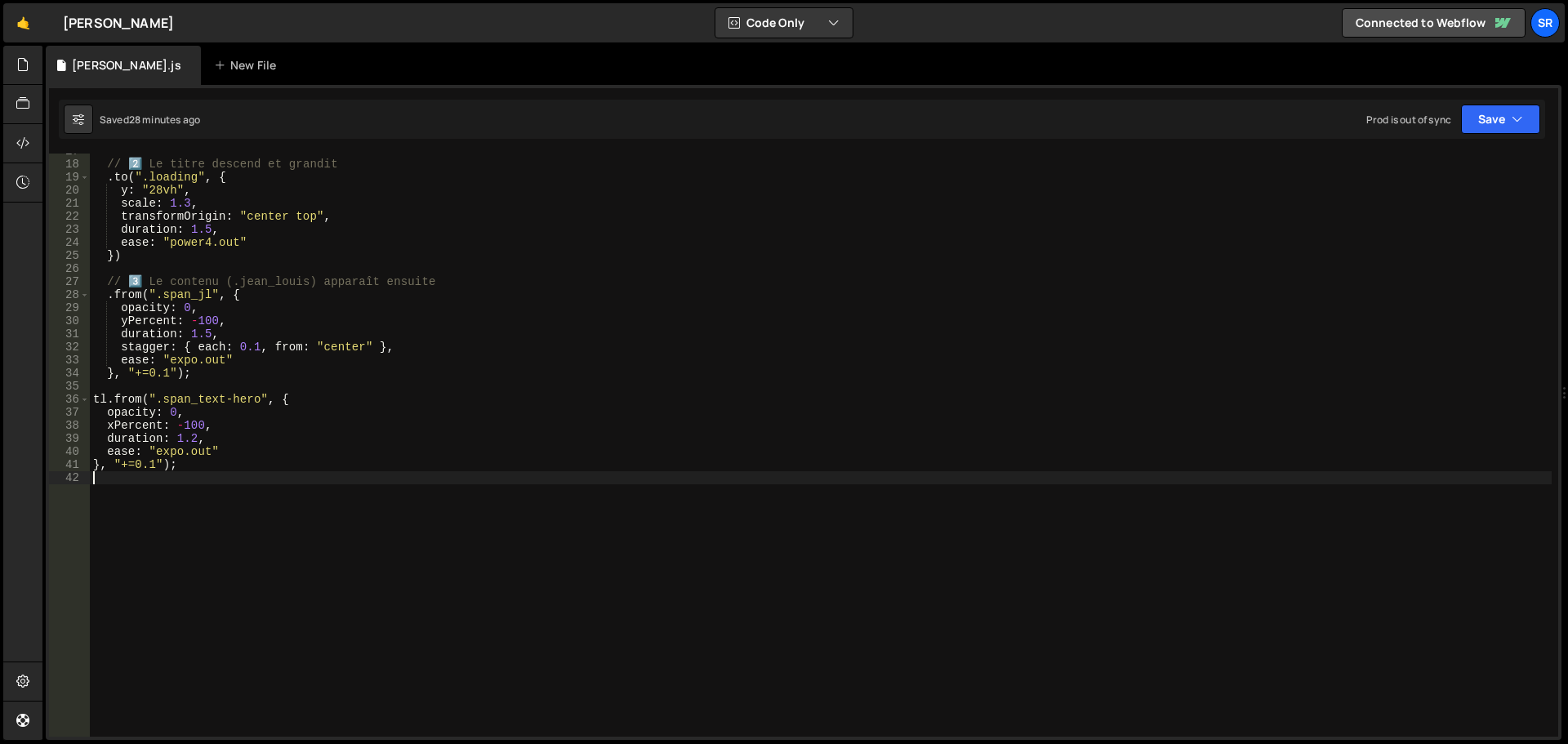
click at [276, 520] on div "// 2️⃣ Le titre descend et grandit . to ( ".loading" , { y : "28vh" , scale : 1…" at bounding box center [821, 450] width 1462 height 610
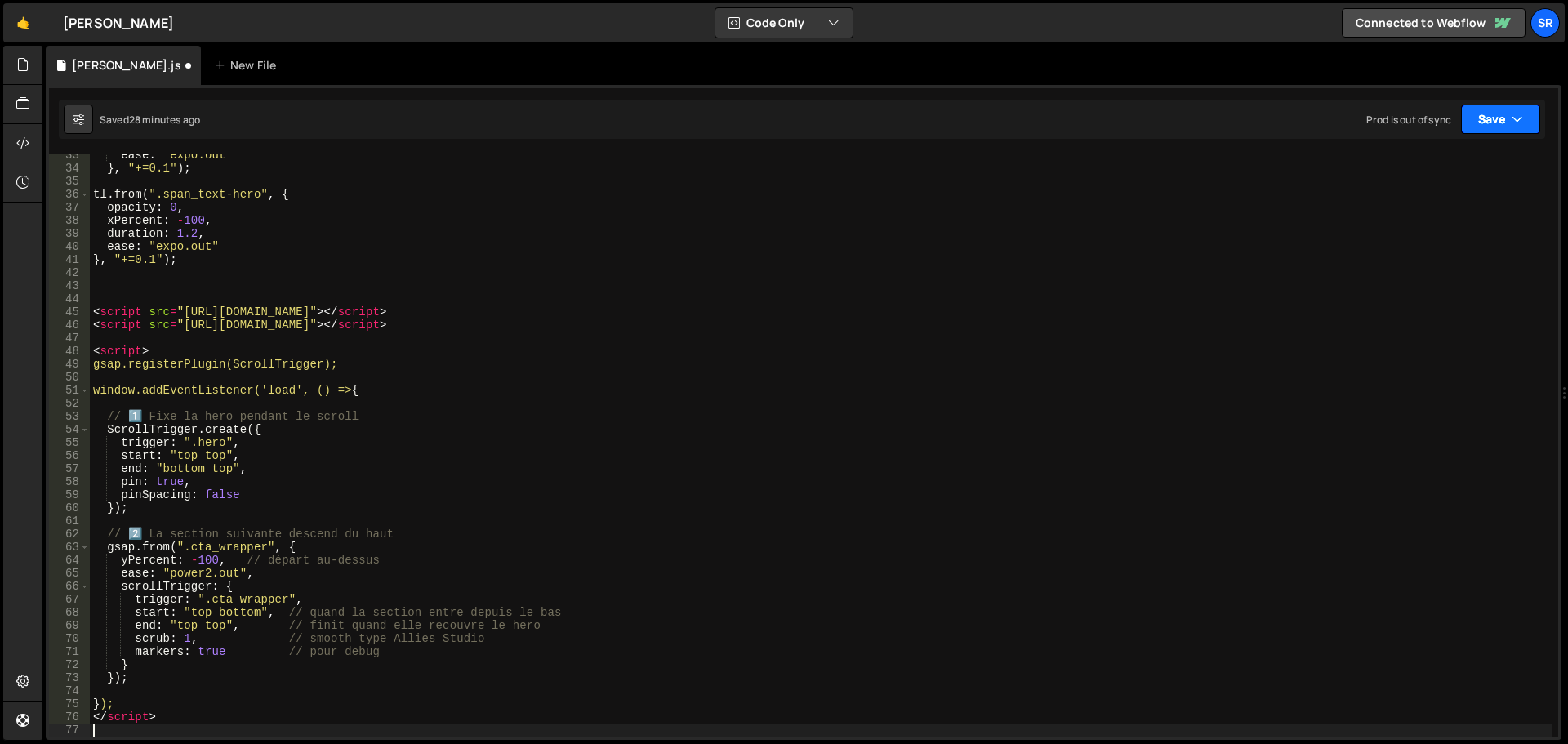
click at [1473, 114] on button "Save" at bounding box center [1501, 120] width 79 height 30
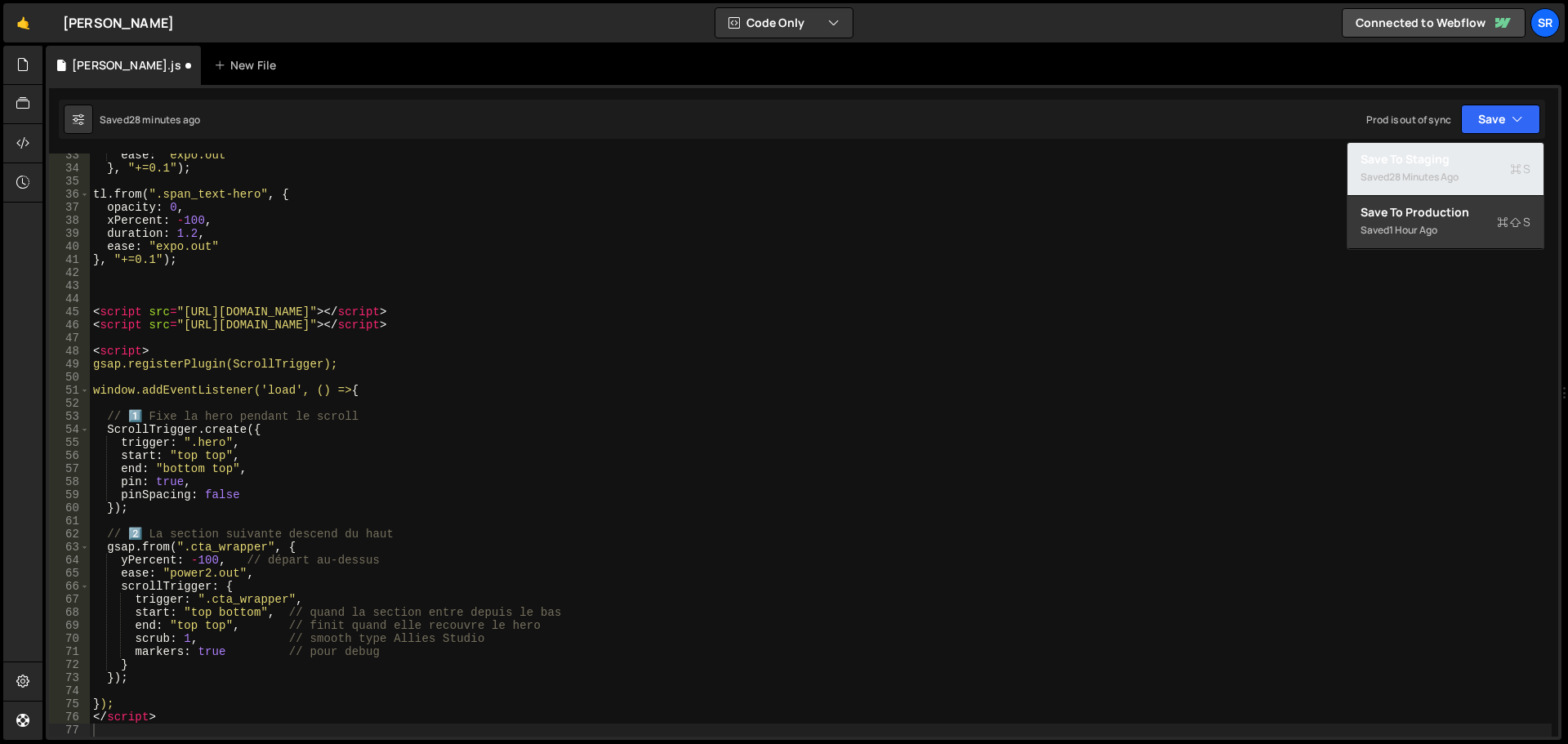
click at [1461, 154] on div "Save to Staging S" at bounding box center [1446, 159] width 170 height 17
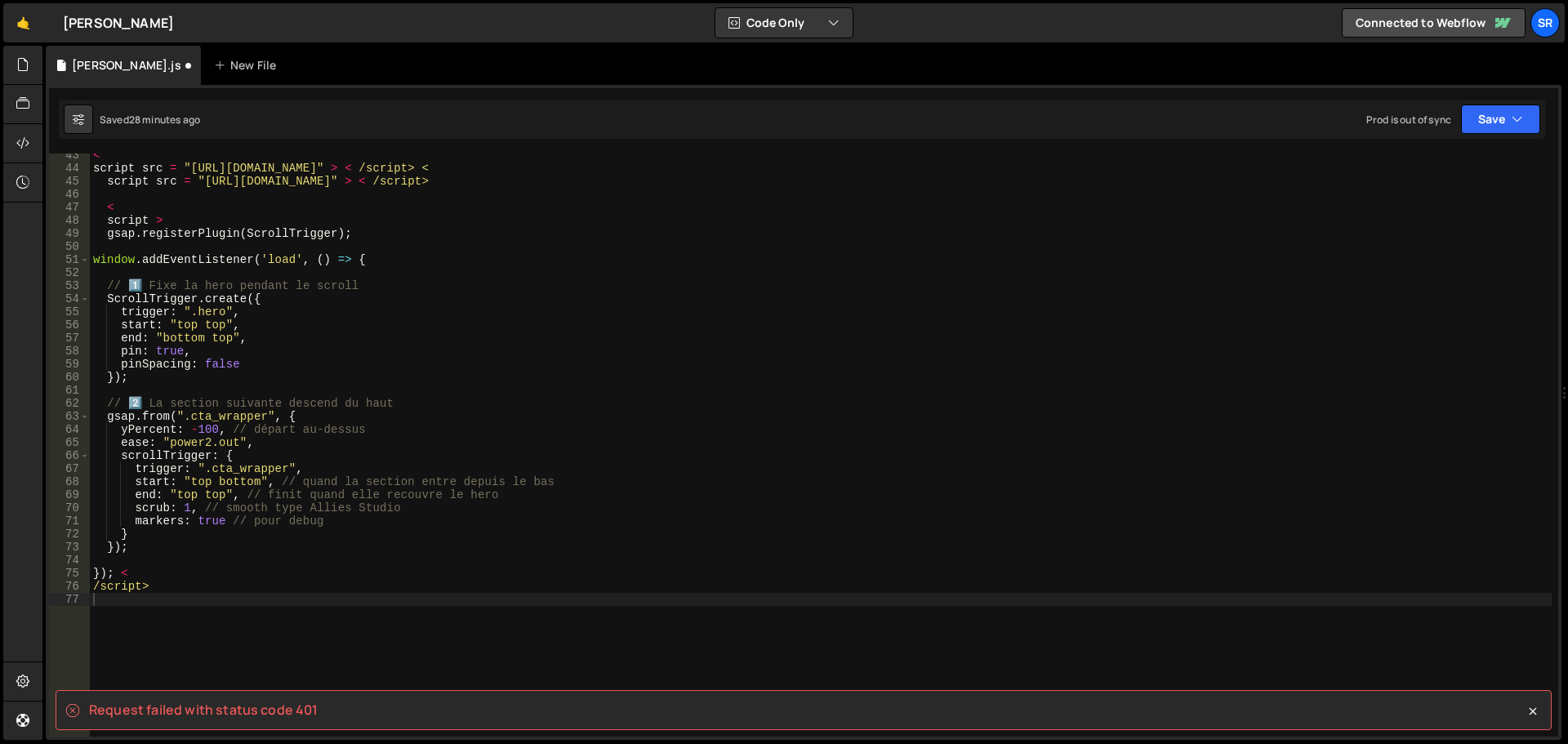
scroll to position [521, 0]
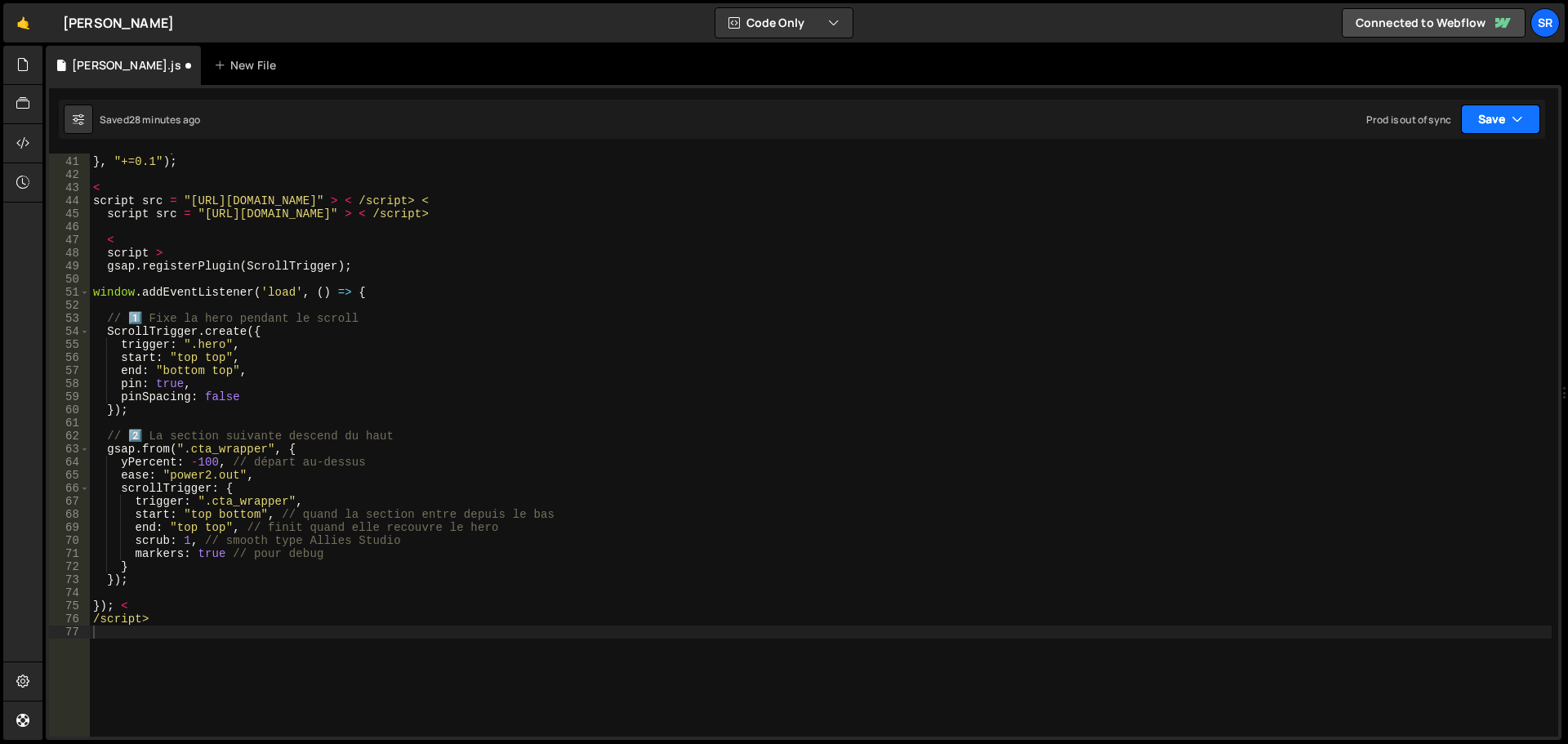
click at [1481, 120] on button "Save" at bounding box center [1501, 120] width 79 height 30
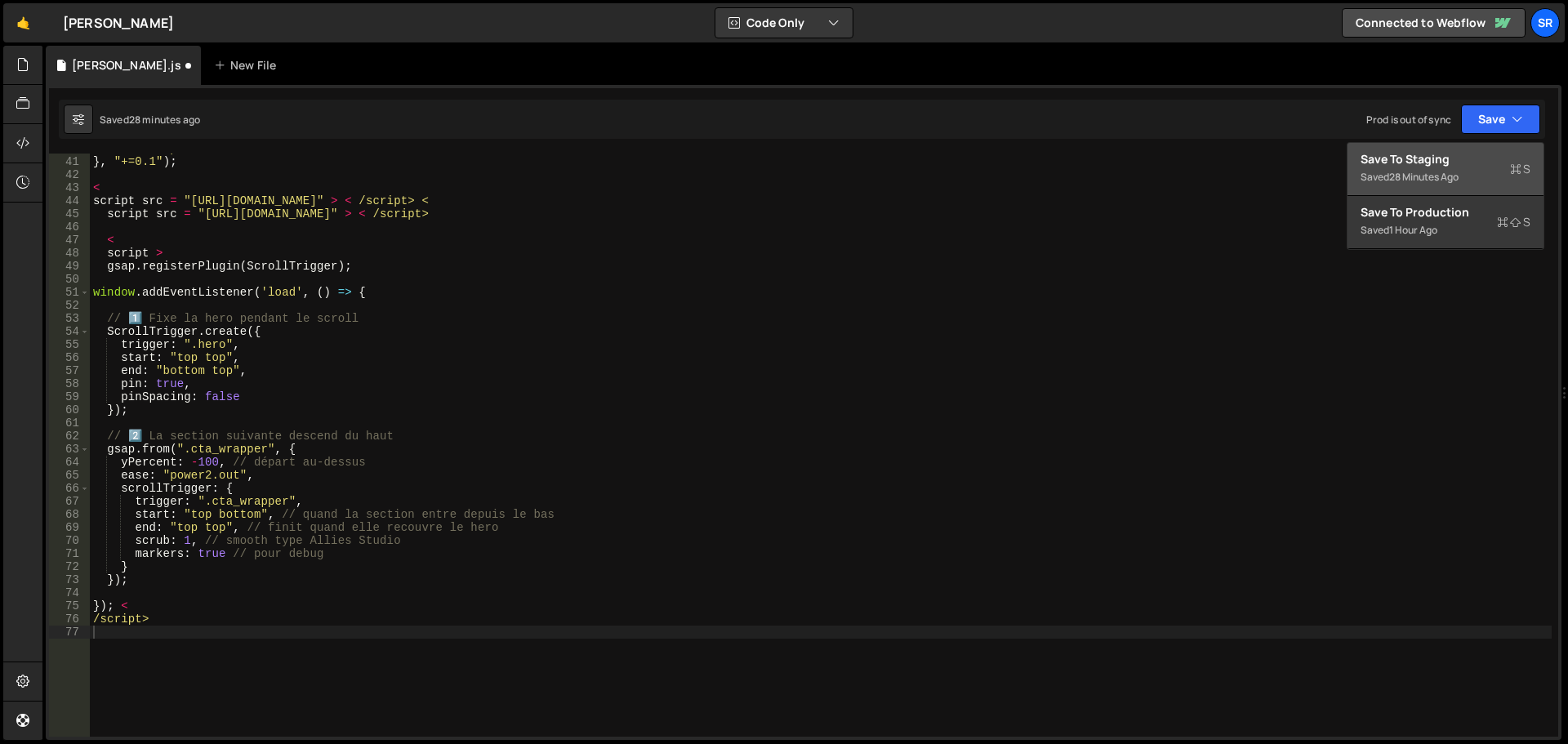
click at [1468, 157] on div "Save to Staging S" at bounding box center [1446, 159] width 170 height 17
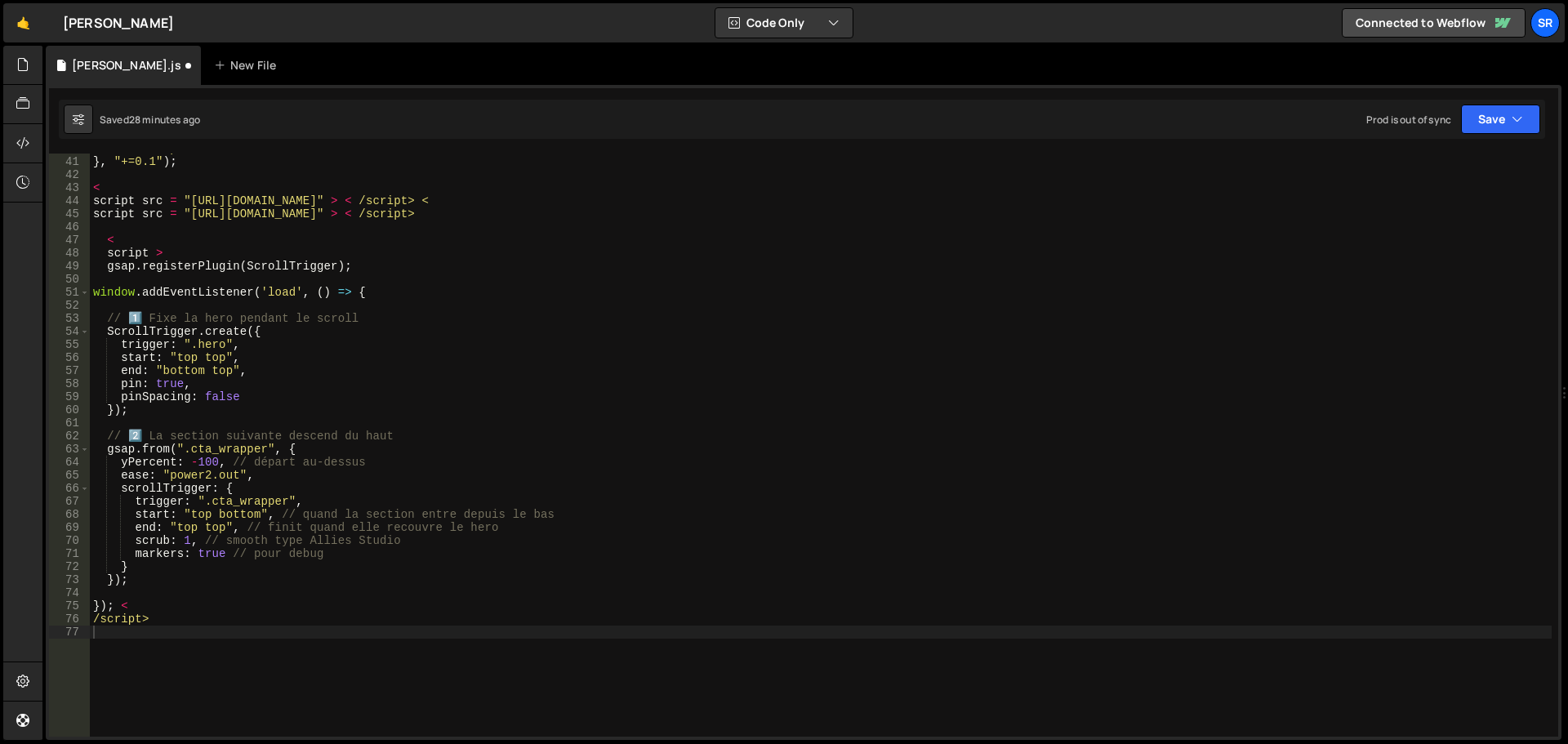
type textarea "/script>"
drag, startPoint x: 158, startPoint y: 622, endPoint x: 66, endPoint y: 626, distance: 92.1
click at [66, 626] on div "/script> 40 41 42 43 44 45 46 47 48 49 50 51 52 53 54 55 56 57 58 59 60 61 62 6…" at bounding box center [803, 445] width 1510 height 583
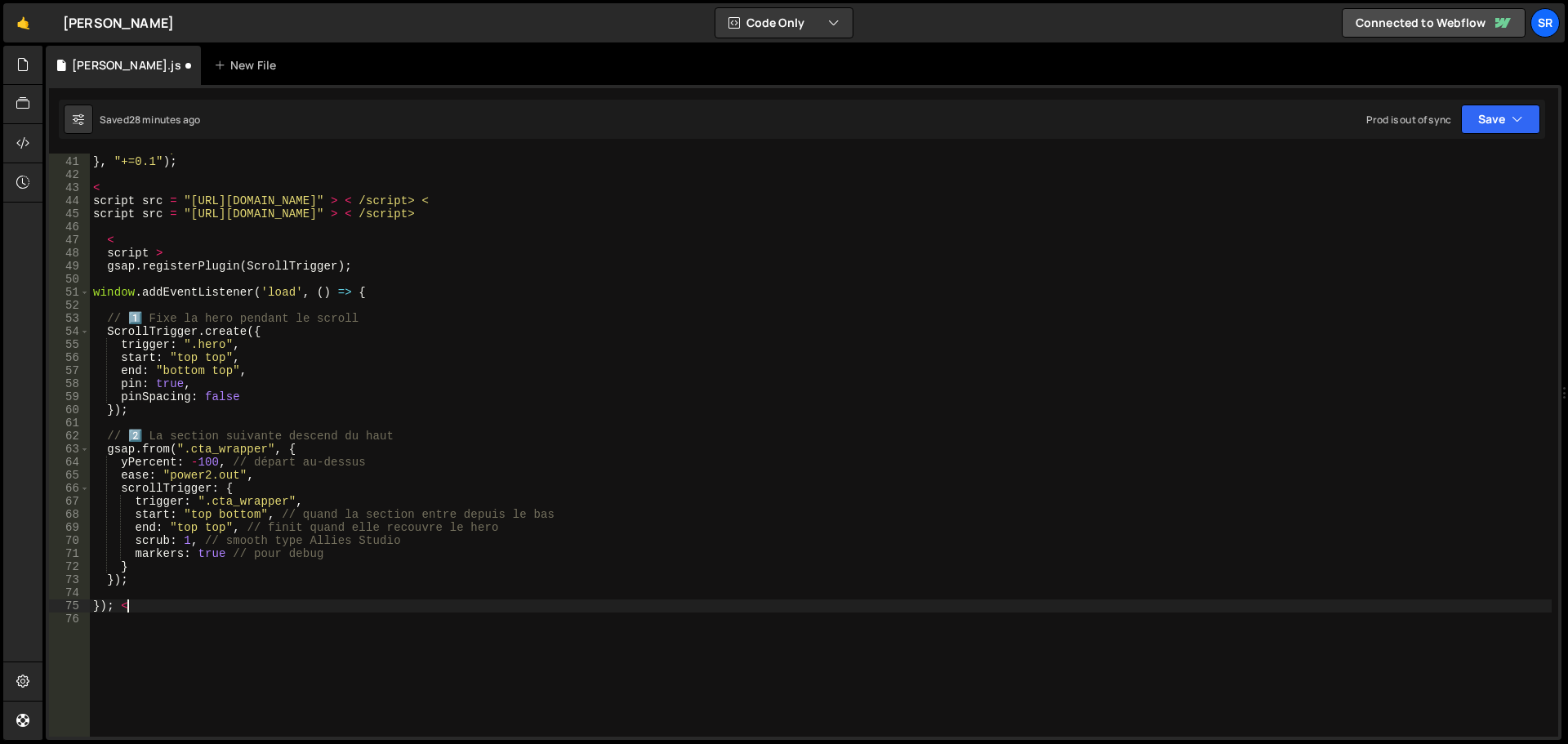
type textarea "}); <"
click at [114, 593] on div "ease : "expo.out" } , "+=0.1" ) ; < script src = "https://cdn.jsdelivr.net/npm/…" at bounding box center [821, 447] width 1462 height 610
click at [95, 609] on div "ease : "expo.out" } , "+=0.1" ) ; < script src = "https://cdn.jsdelivr.net/npm/…" at bounding box center [821, 447] width 1462 height 610
click at [1482, 130] on button "Save" at bounding box center [1501, 120] width 79 height 30
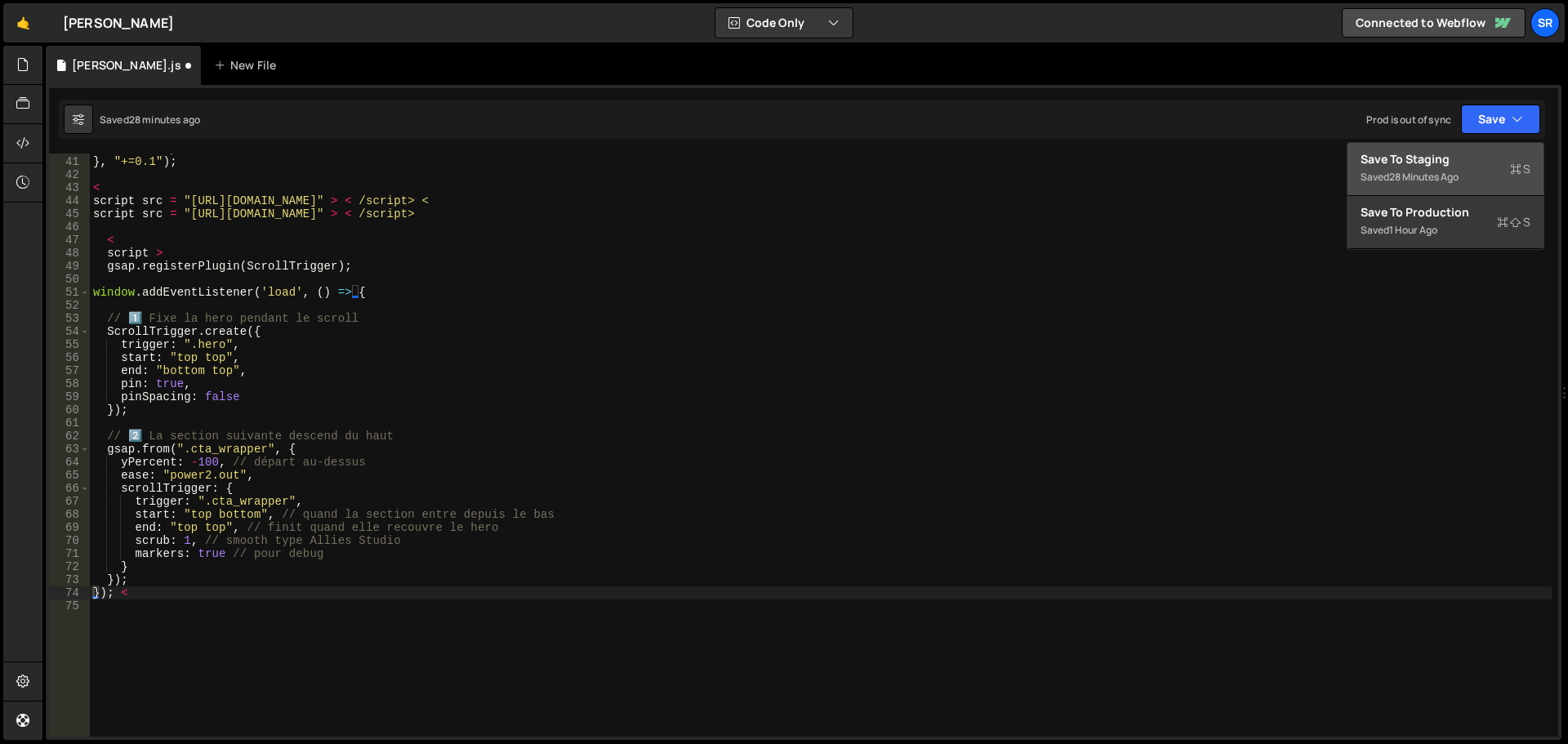
click at [1464, 157] on div "Save to Staging S" at bounding box center [1446, 159] width 170 height 17
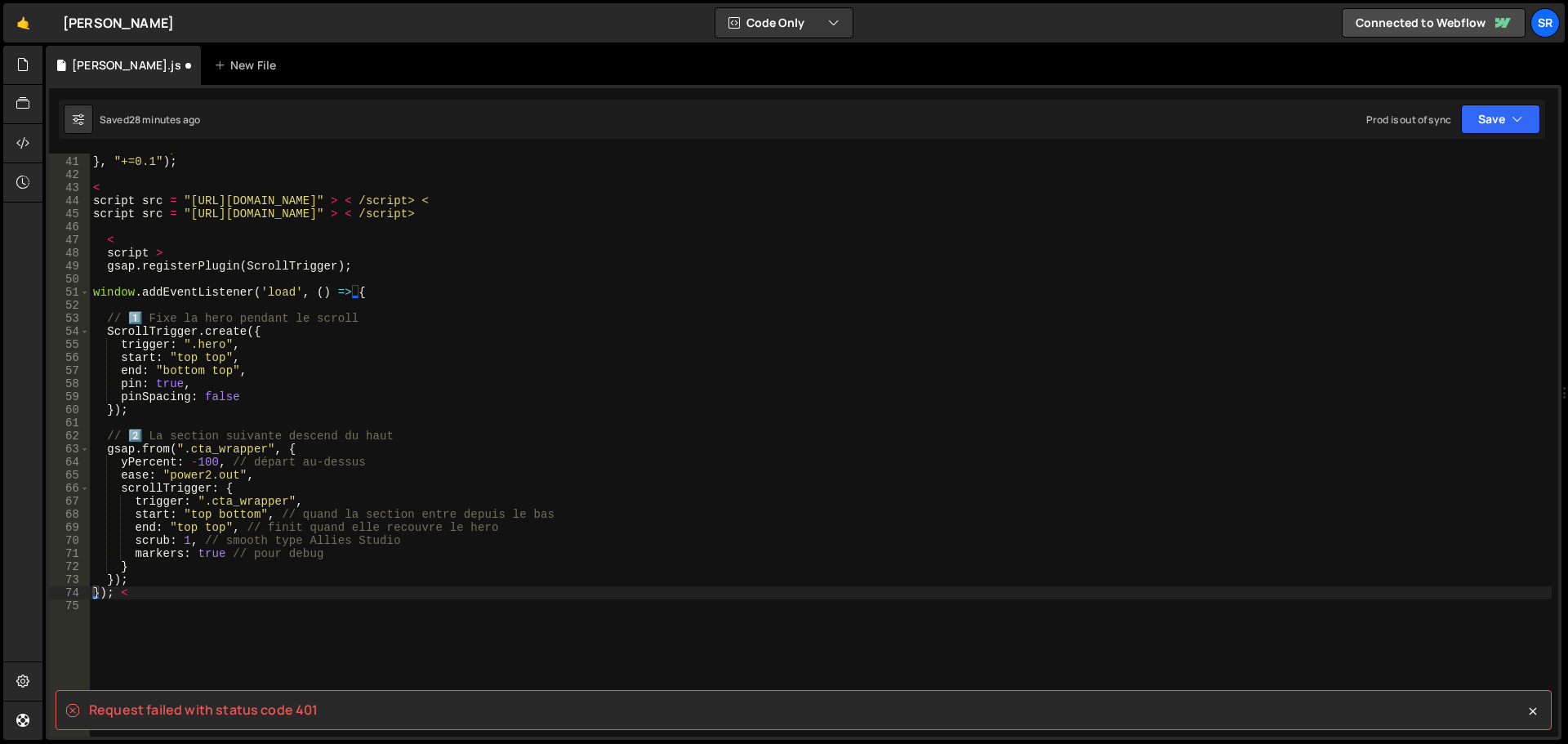
scroll to position [456, 0]
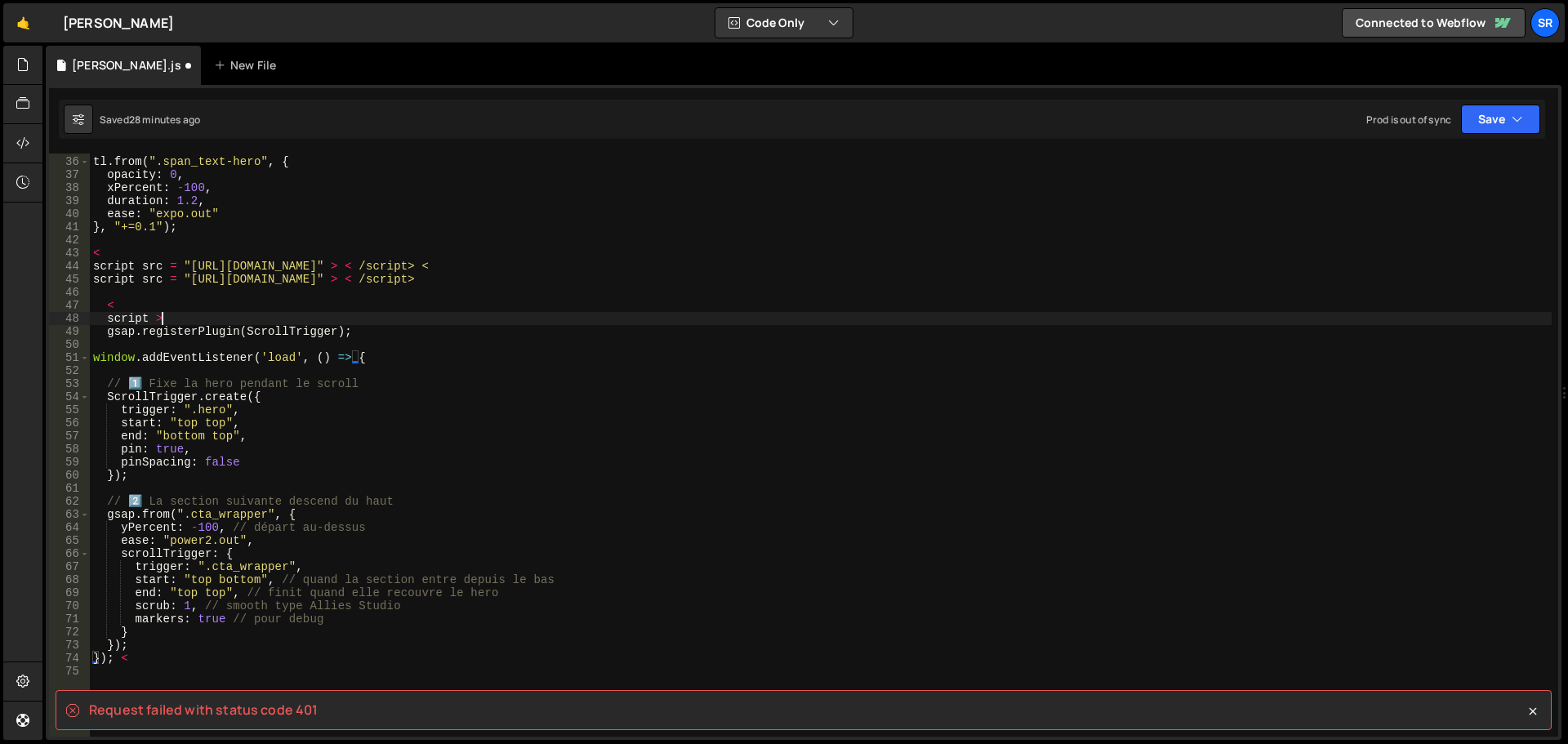
click at [162, 320] on div "tl . from ( ".span_text-hero" , { opacity : 0 , xPercent : - 100 , duration : 1…" at bounding box center [821, 447] width 1462 height 610
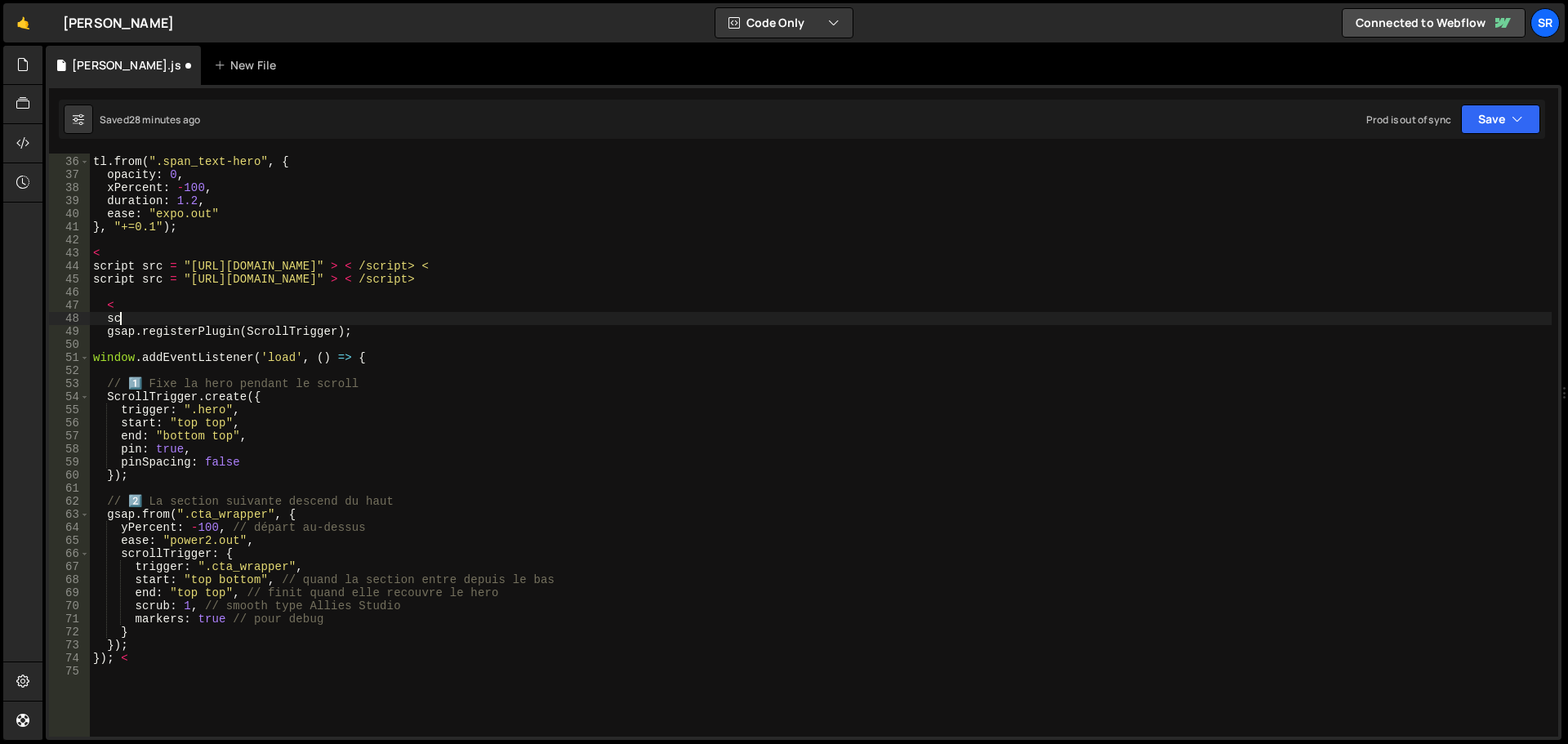
type textarea "s"
type textarea "<"
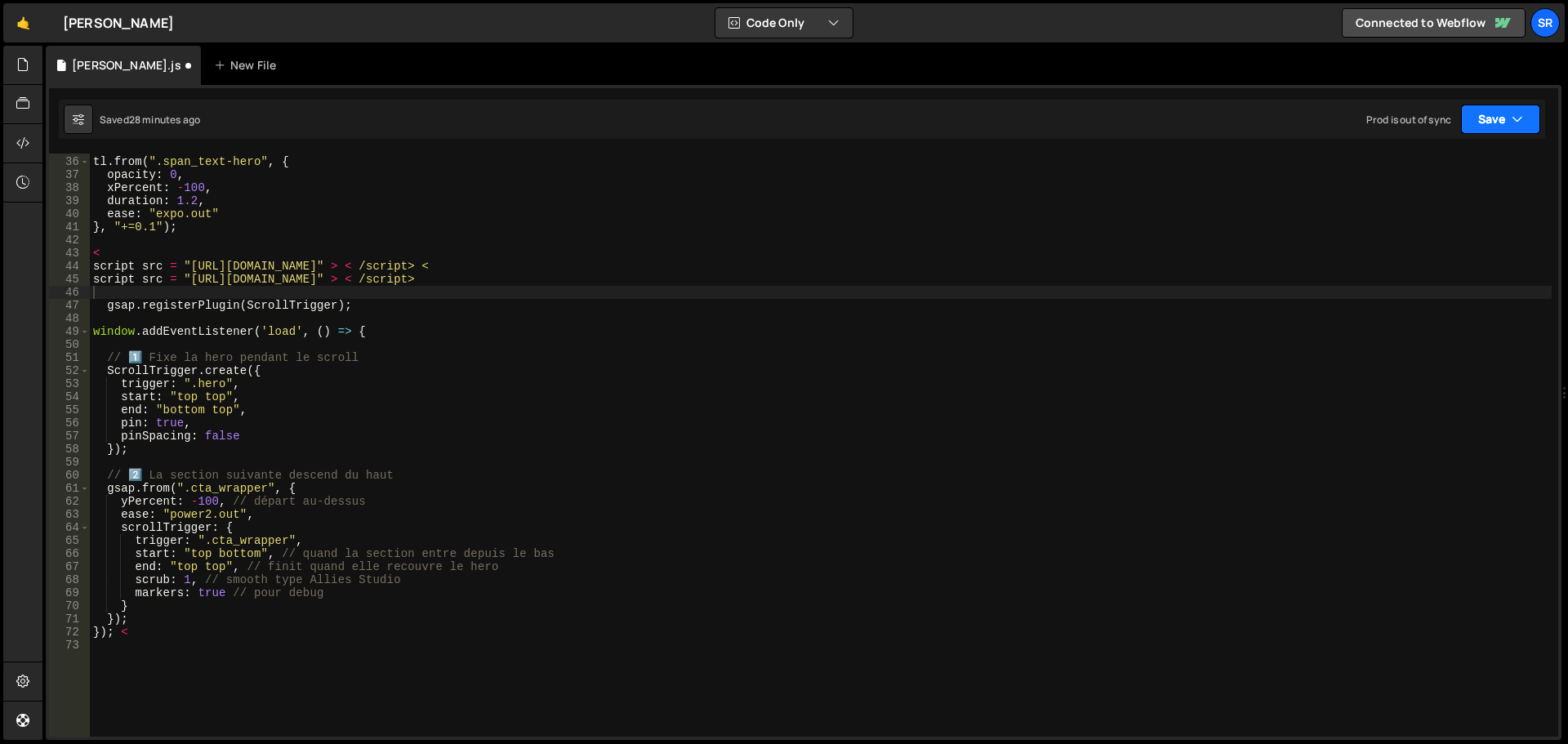
click at [1501, 127] on button "Save" at bounding box center [1501, 120] width 79 height 30
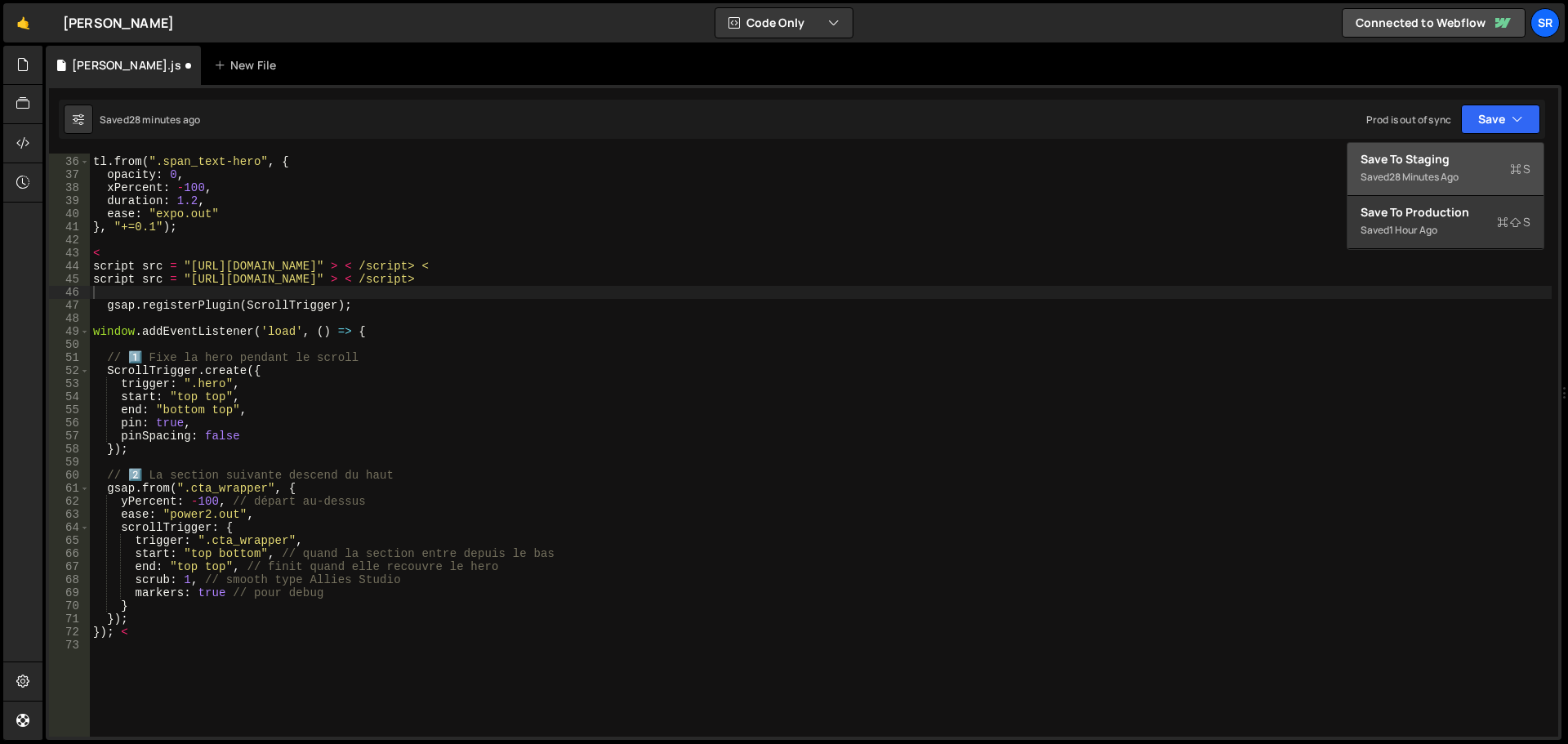
click at [1466, 174] on div "Saved 28 minutes ago" at bounding box center [1446, 177] width 170 height 19
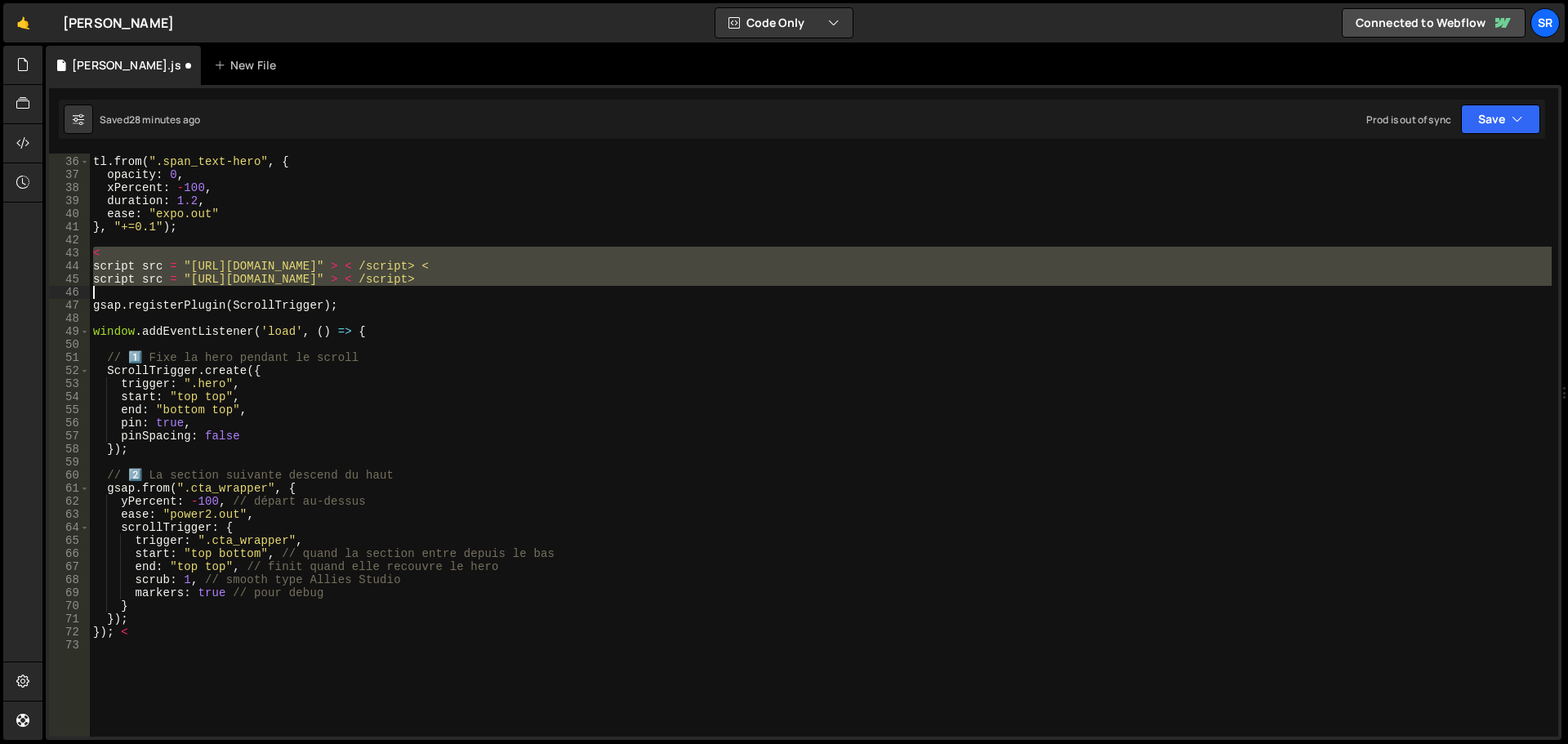
drag, startPoint x: 93, startPoint y: 253, endPoint x: 793, endPoint y: 286, distance: 700.8
click at [793, 286] on div "tl . from ( ".span_text-hero" , { opacity : 0 , xPercent : - 100 , duration : 1…" at bounding box center [821, 447] width 1462 height 610
type textarea "script src = "https://cdn.jsdelivr.net/npm/gsap@3.12.5/dist/ScrollTrigger.min.j…"
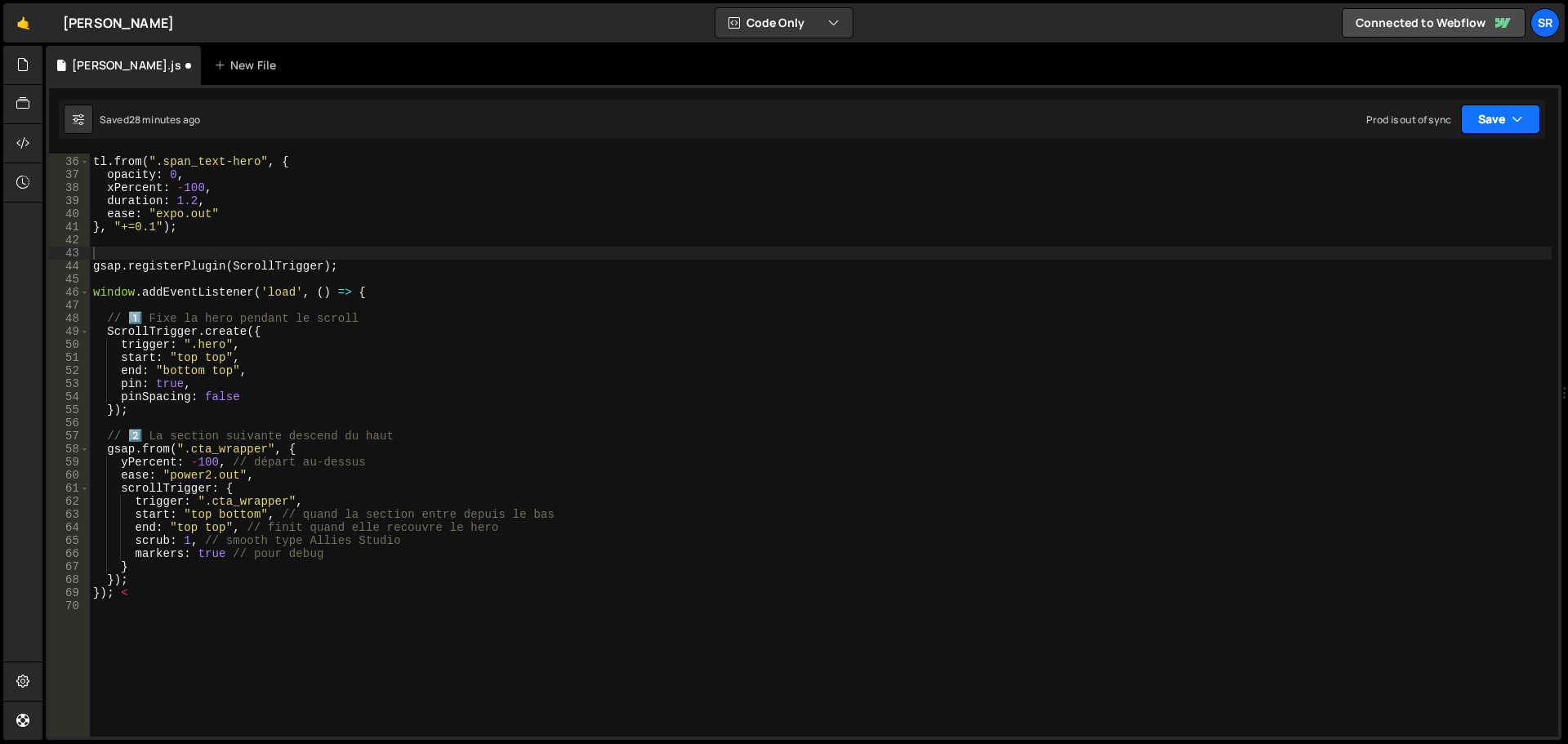
click at [1482, 132] on button "Save" at bounding box center [1501, 120] width 79 height 30
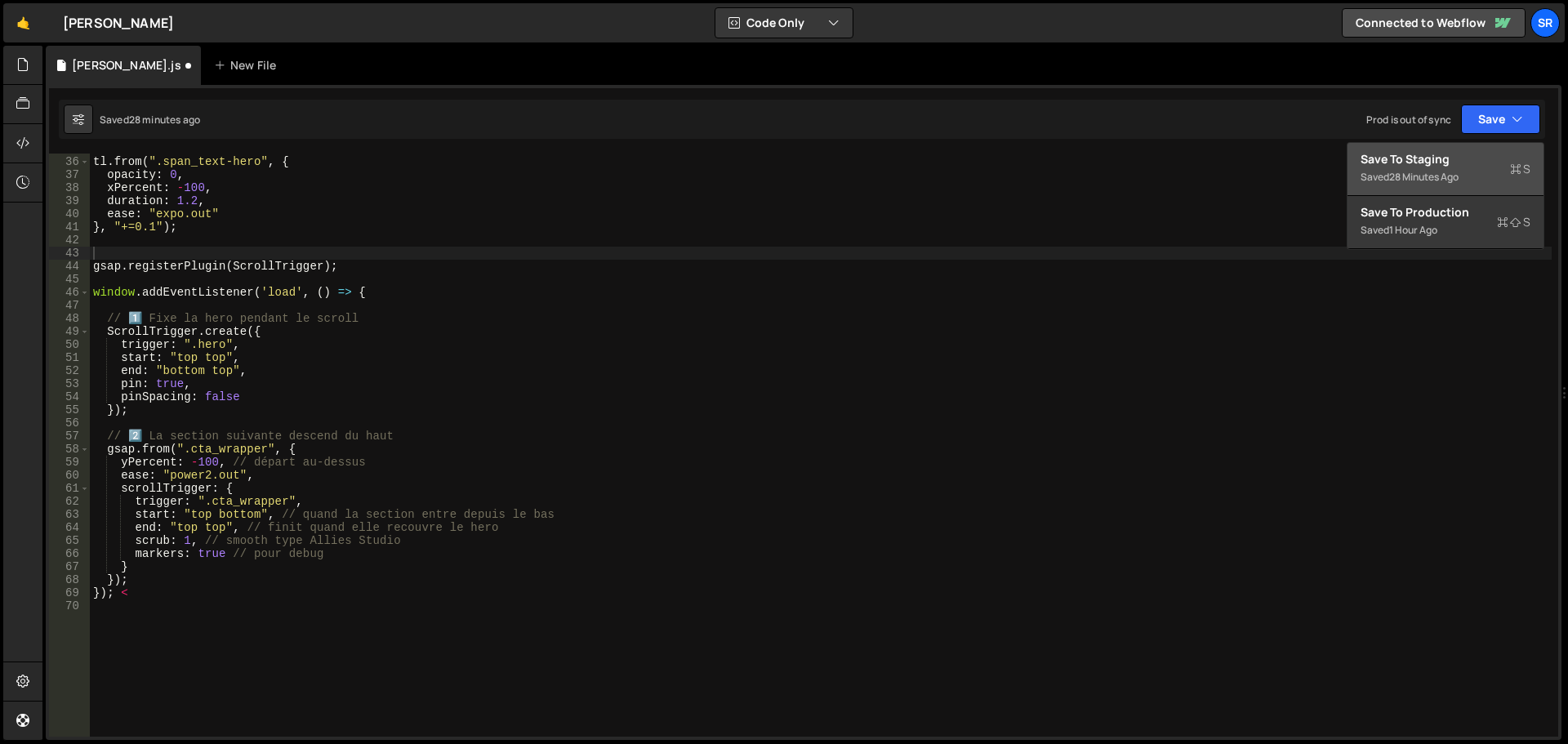
click at [1473, 168] on div "Saved 28 minutes ago" at bounding box center [1446, 177] width 170 height 19
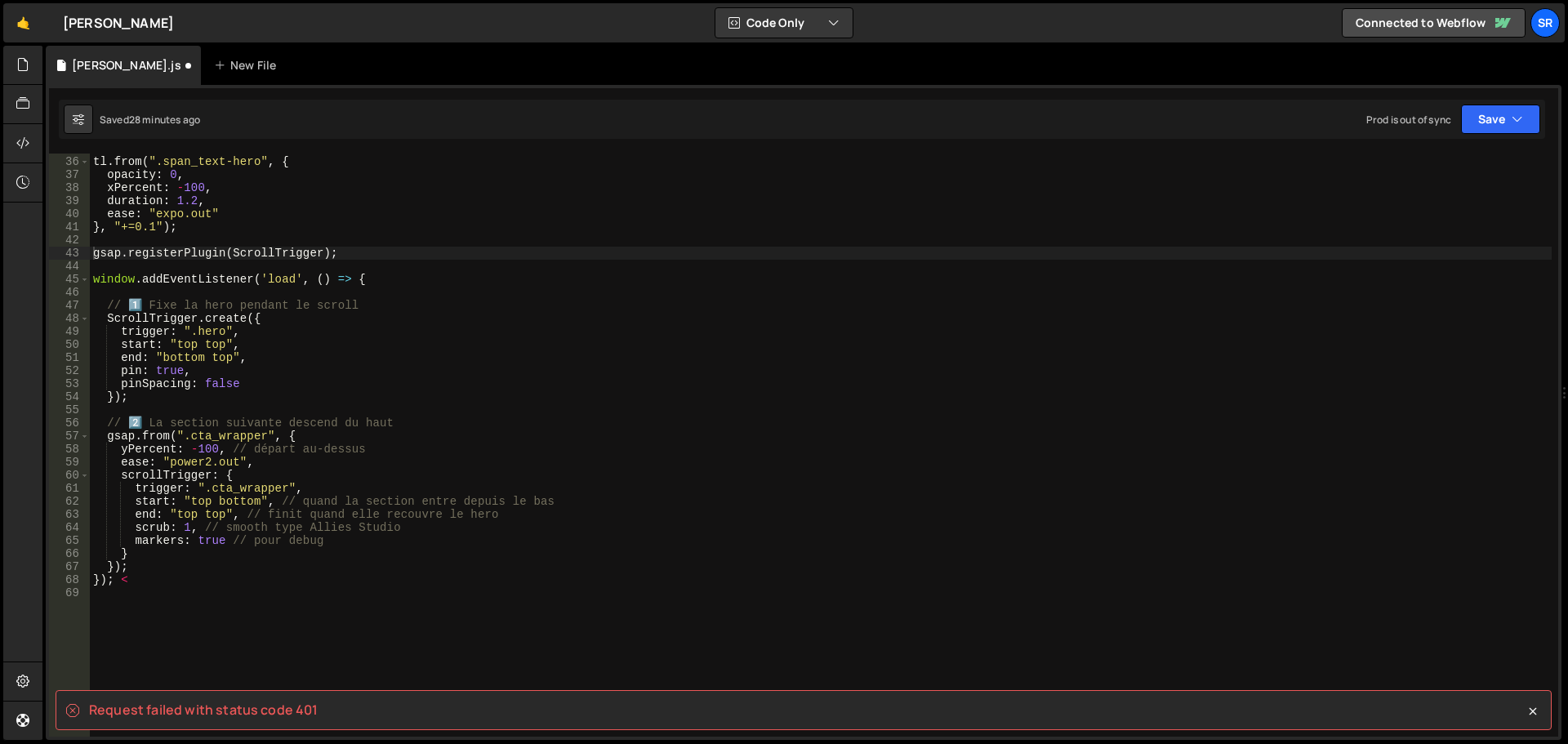
click at [141, 583] on div "tl . from ( ".span_text-hero" , { opacity : 0 , xPercent : - 100 , duration : 1…" at bounding box center [821, 447] width 1462 height 610
type textarea "}"
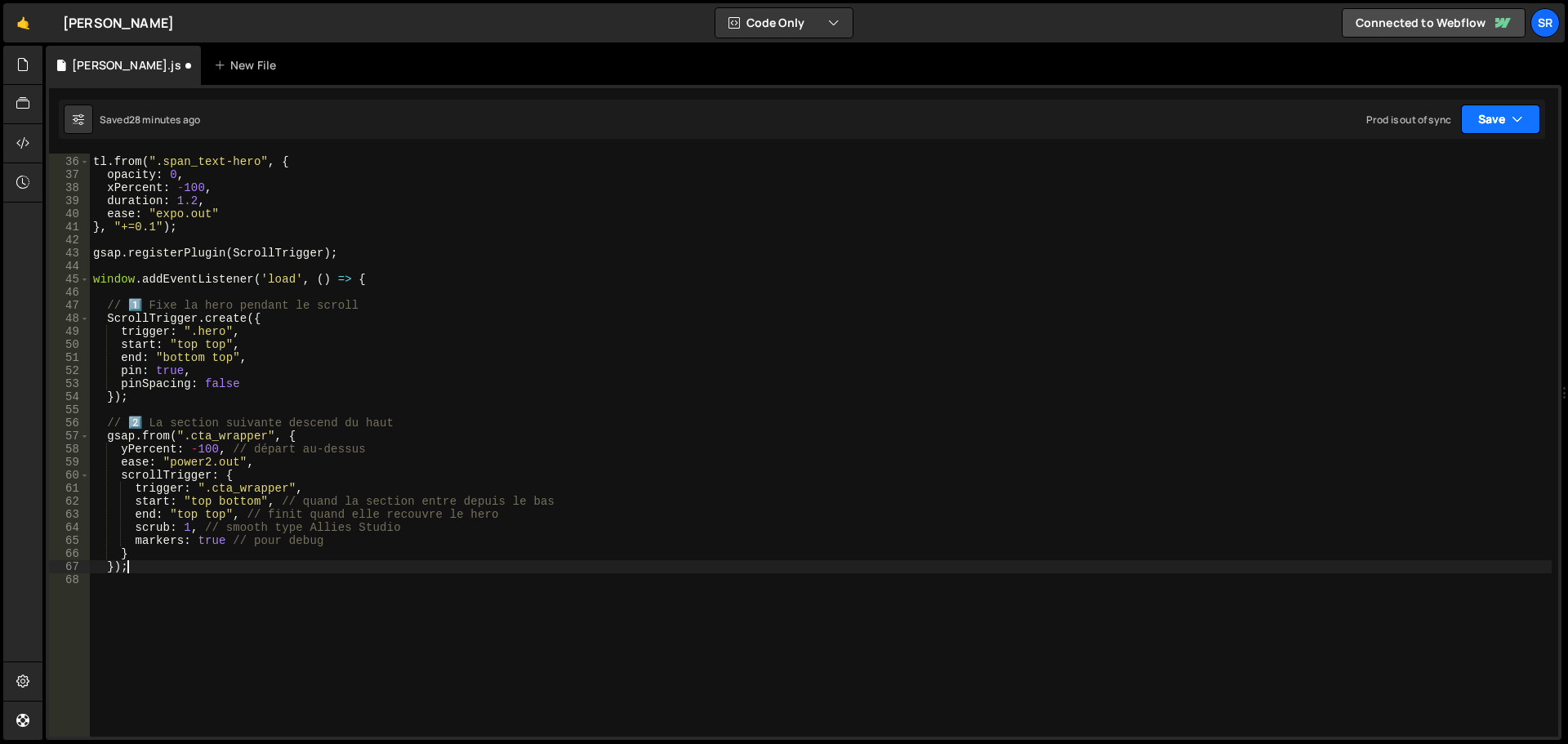
click at [1522, 121] on icon "button" at bounding box center [1517, 119] width 11 height 17
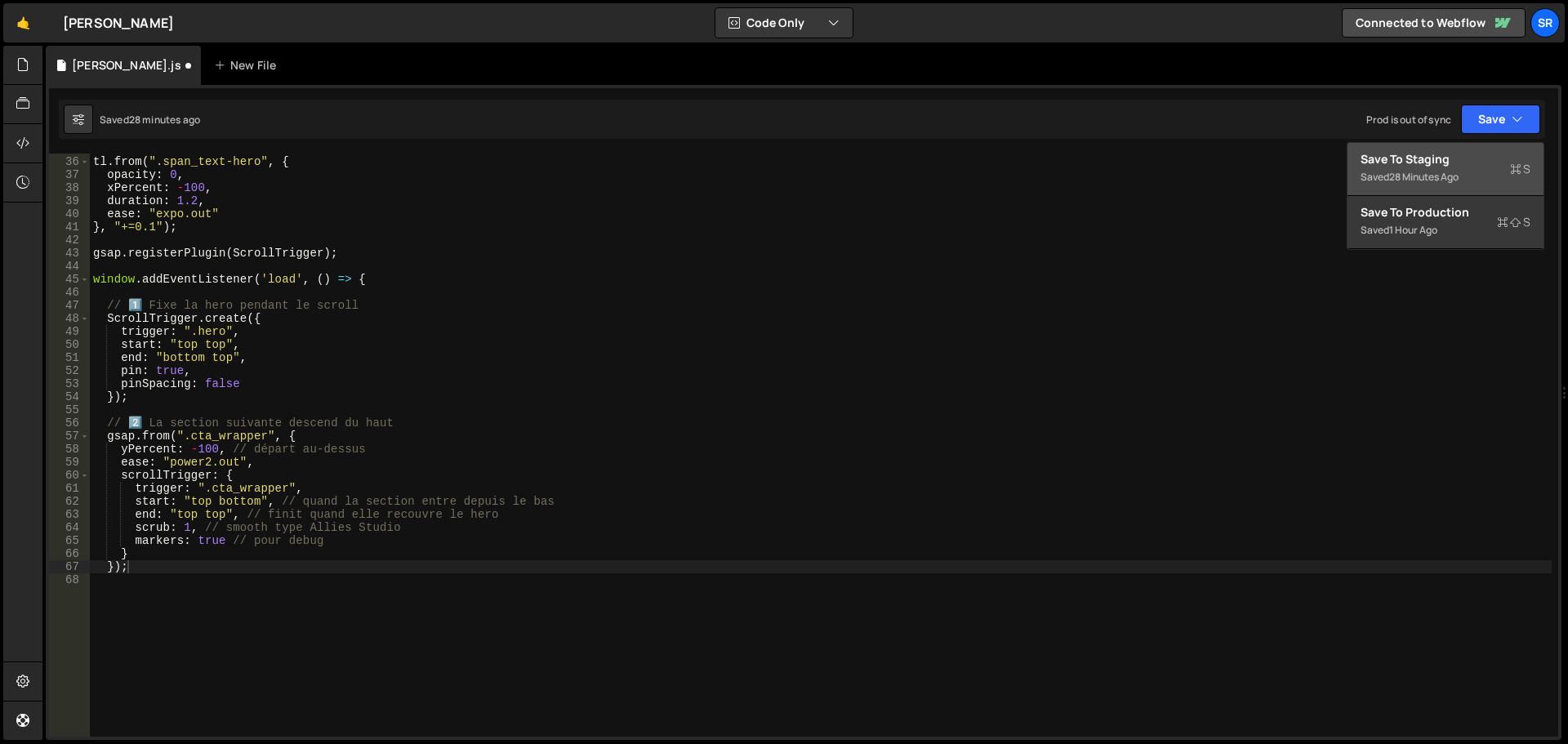
click at [1445, 158] on div "Save to Staging S" at bounding box center [1446, 159] width 170 height 17
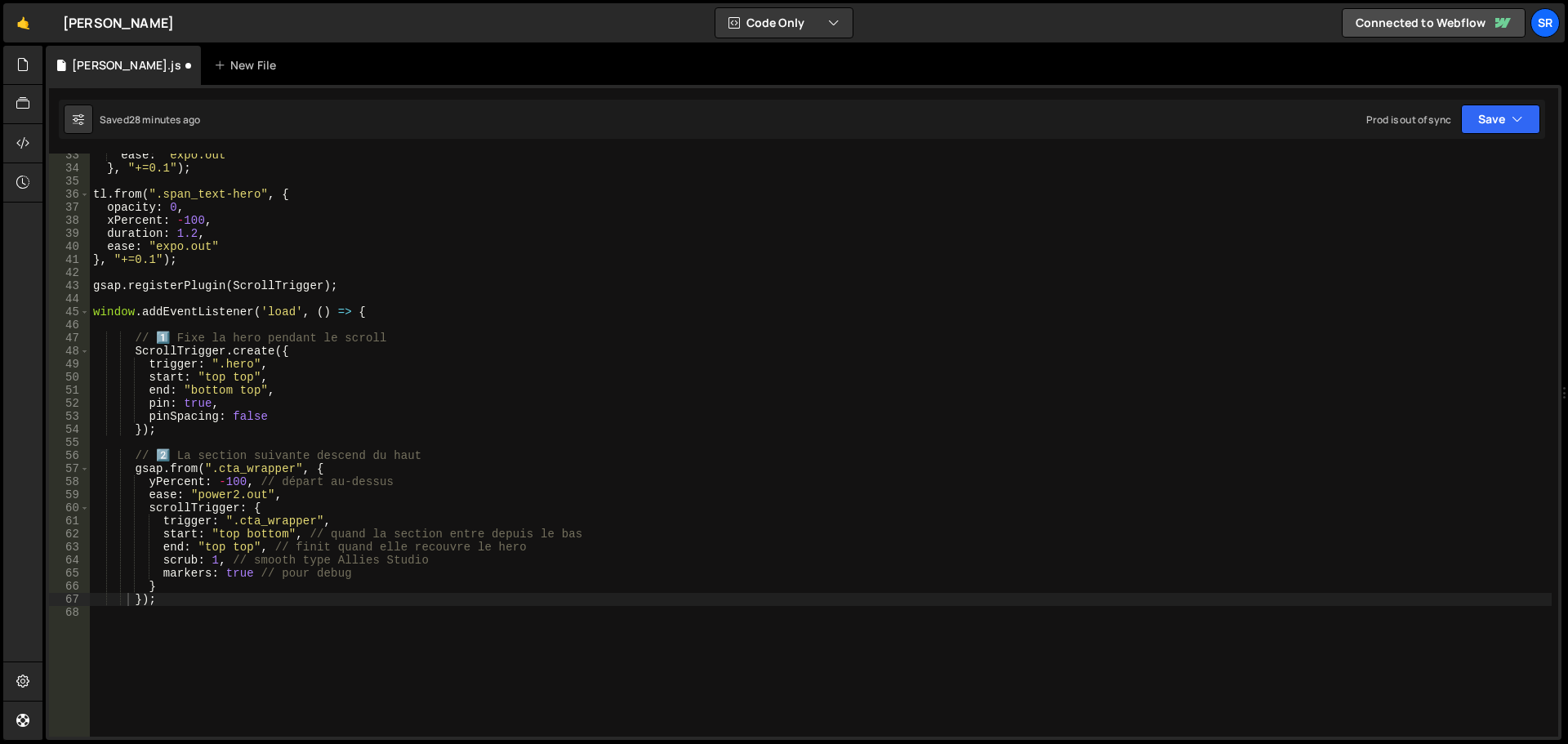
scroll to position [358, 0]
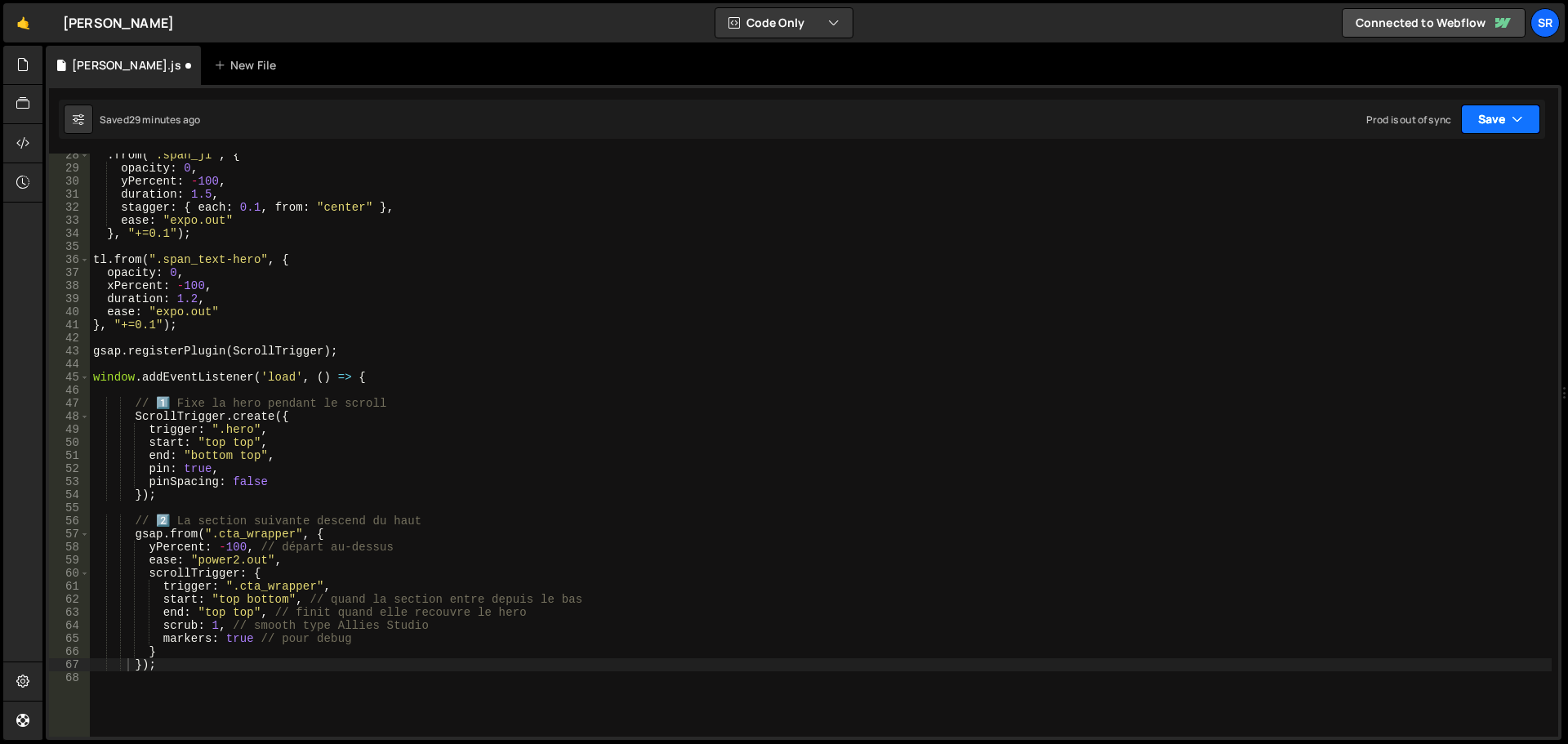
click at [1467, 114] on button "Save" at bounding box center [1501, 120] width 79 height 30
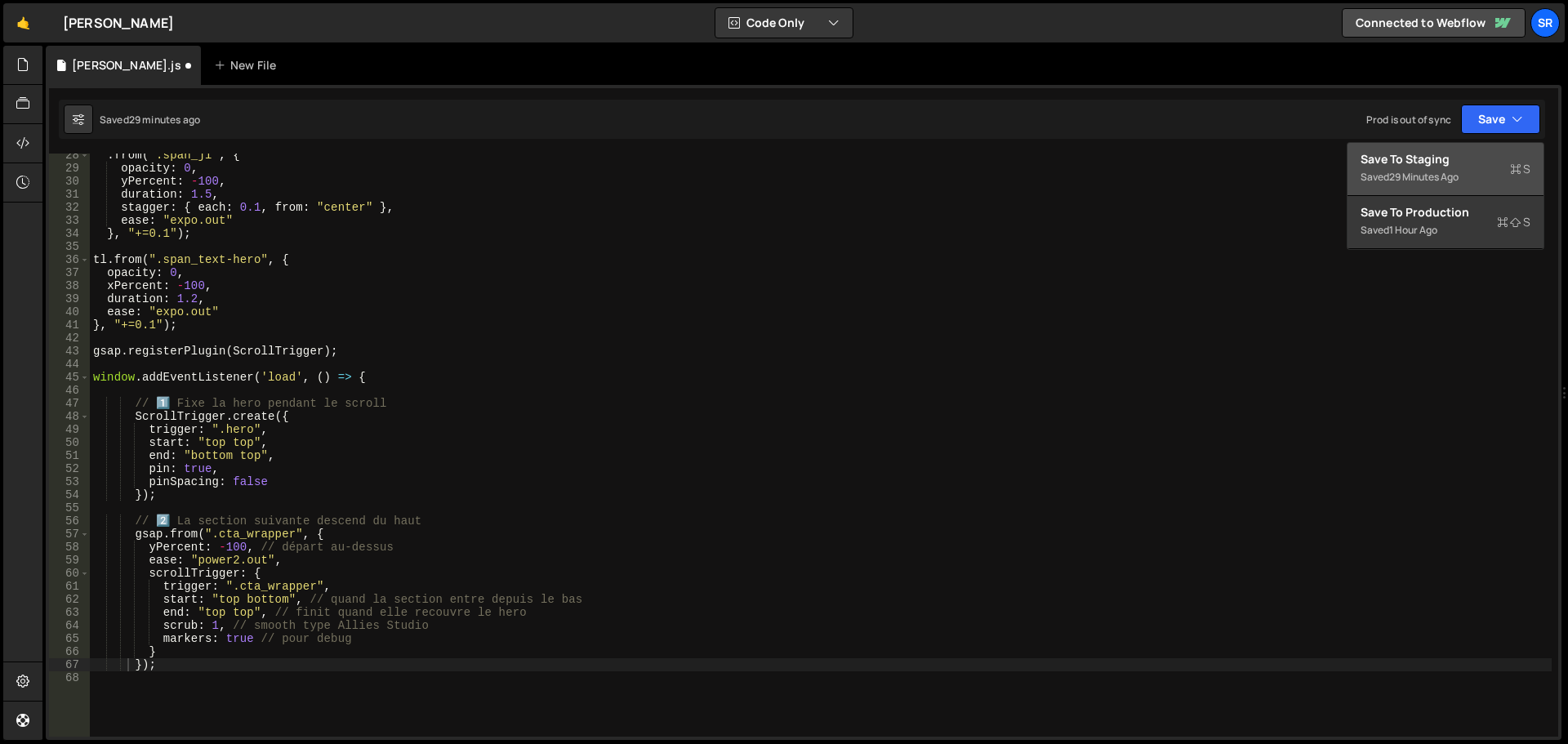
click at [1464, 167] on div "Save to Staging S" at bounding box center [1446, 159] width 170 height 17
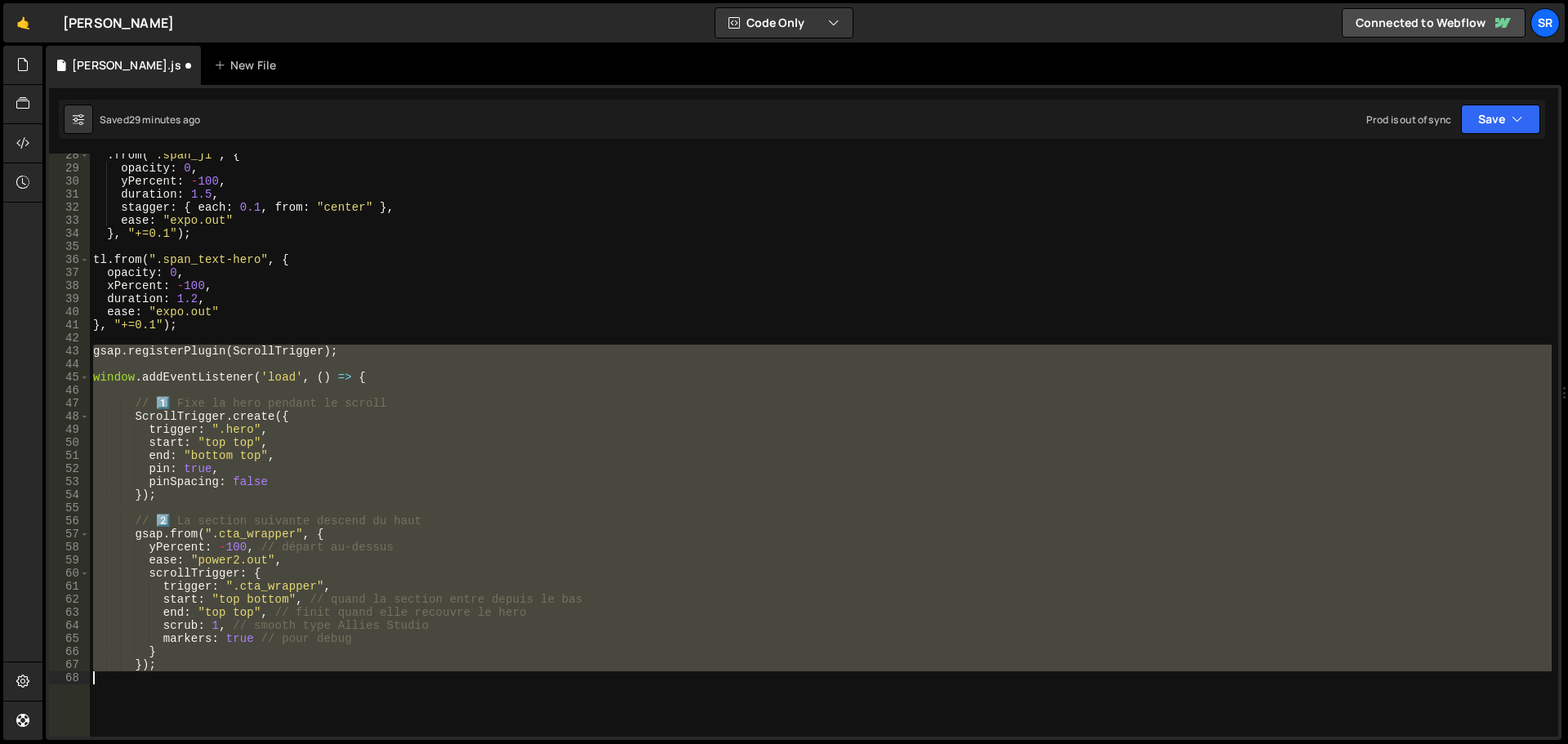
drag, startPoint x: 91, startPoint y: 355, endPoint x: 792, endPoint y: 679, distance: 772.3
click at [792, 679] on div ". from ( ".span_jl" , { opacity : 0 , yPercent : - 100 , duration : 1.5 , stagg…" at bounding box center [821, 453] width 1462 height 610
type textarea "});"
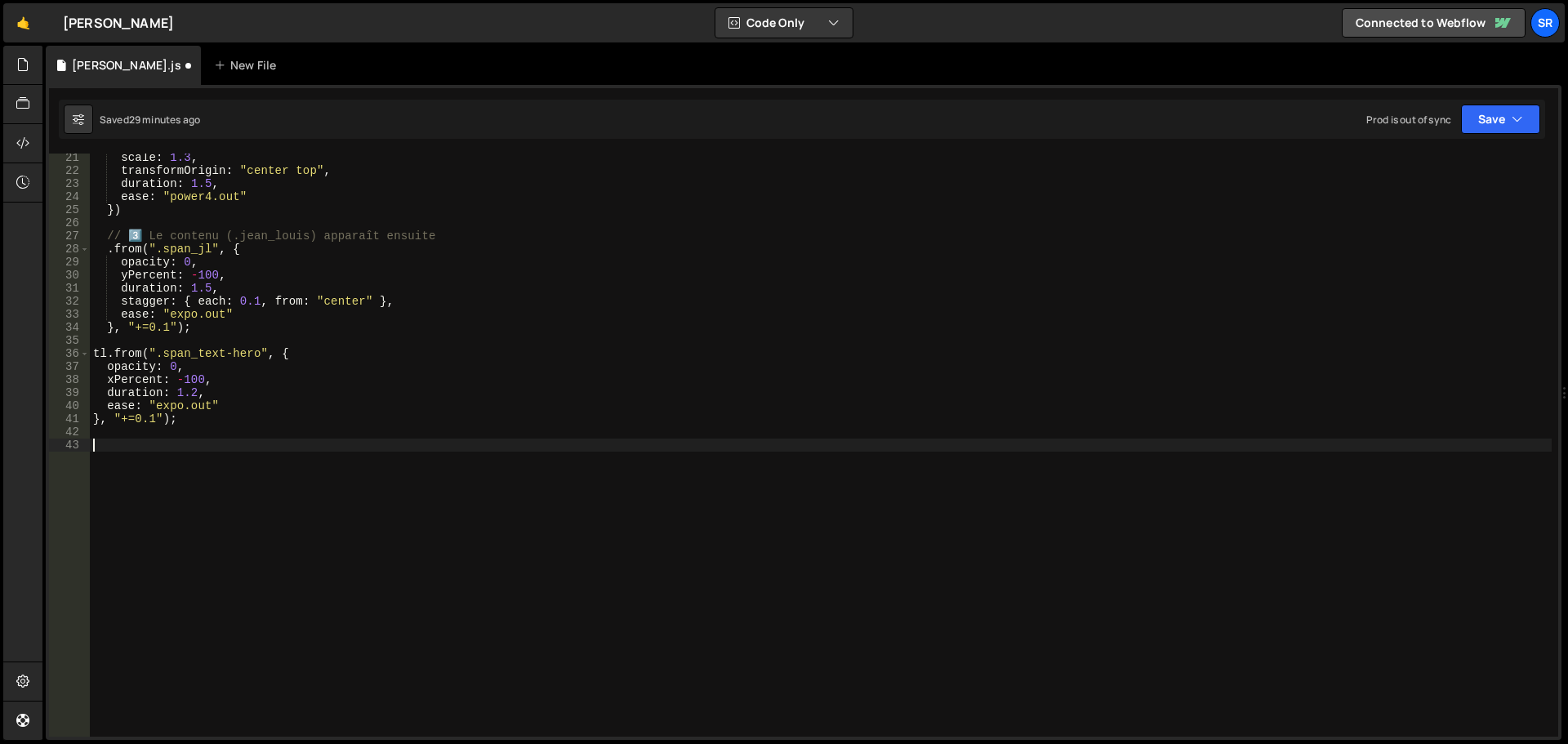
scroll to position [251, 0]
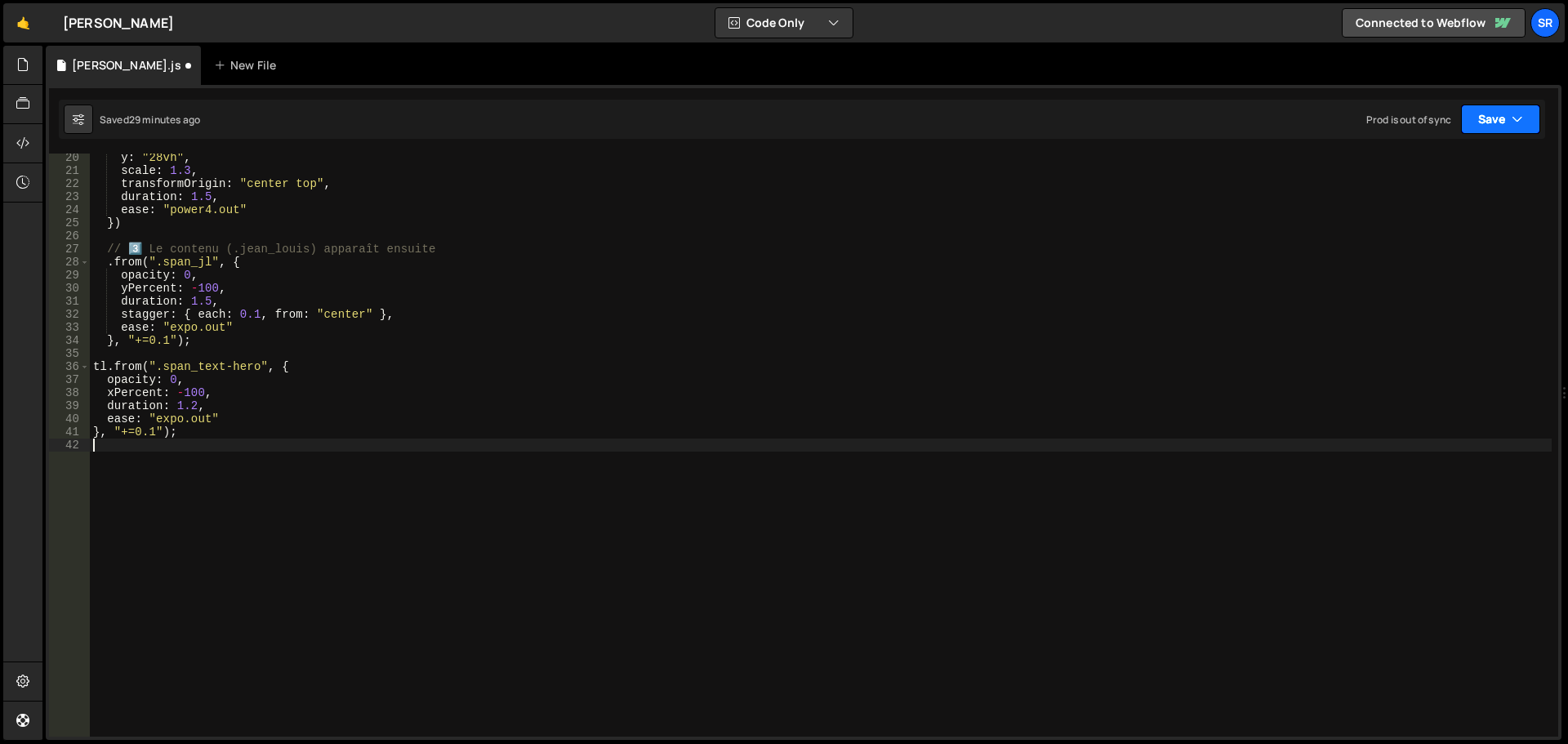
click at [1501, 126] on button "Save" at bounding box center [1501, 120] width 79 height 30
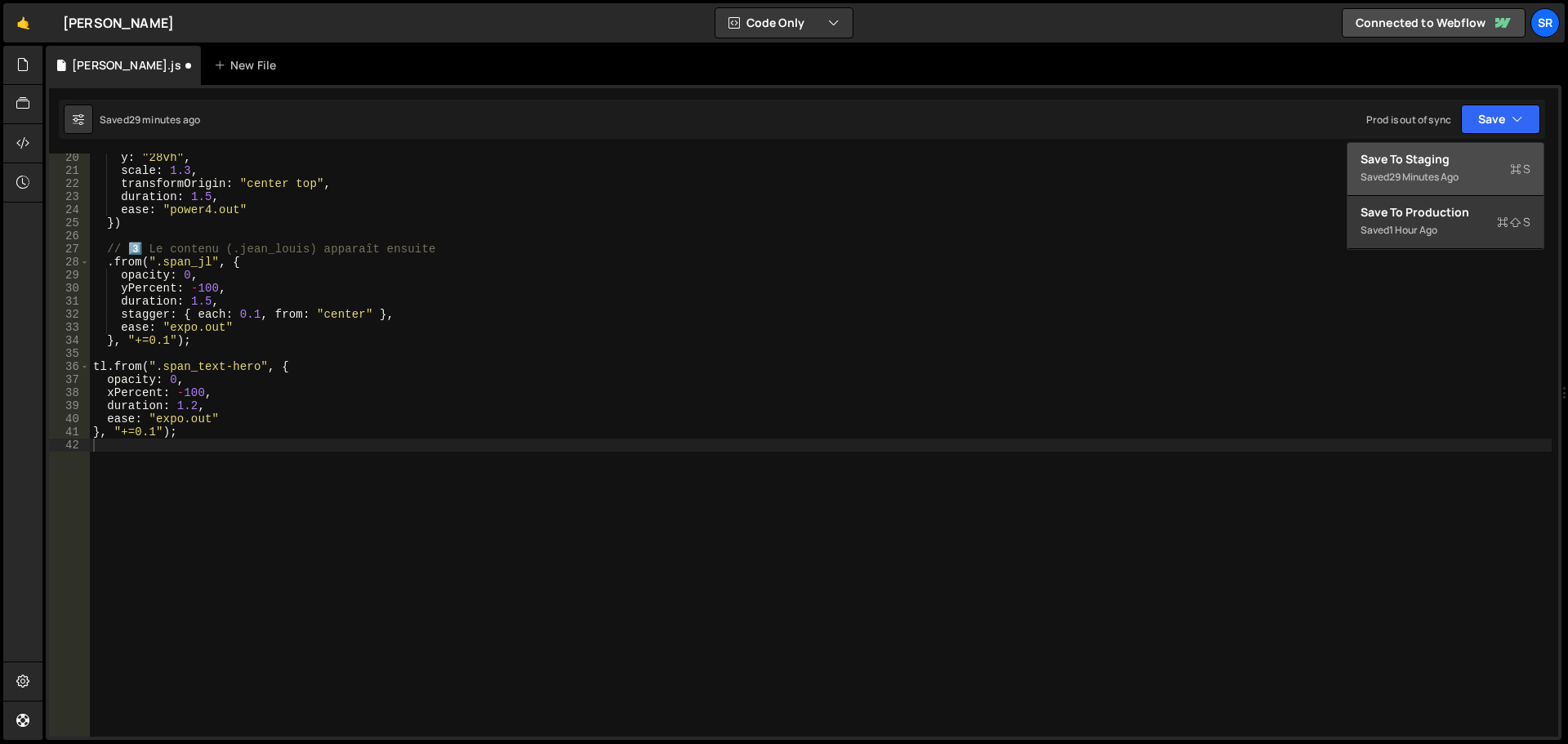
click at [1485, 169] on div "Saved 29 minutes ago" at bounding box center [1446, 177] width 170 height 19
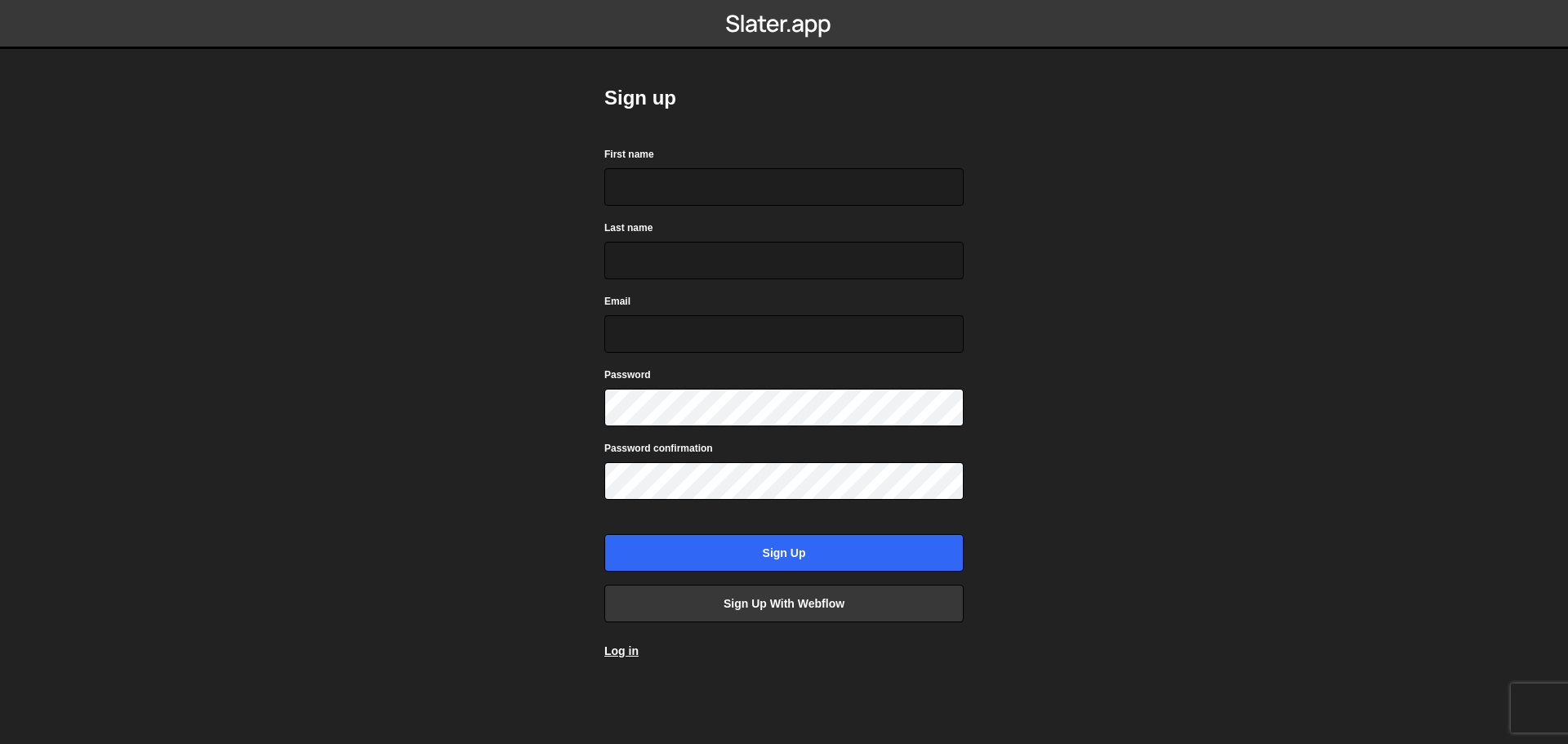
click at [900, 623] on div "Sign up First name Last name Email Password Password confirmation Sign up Sign …" at bounding box center [784, 372] width 360 height 623
click at [901, 617] on link "Sign up with Webflow" at bounding box center [784, 603] width 360 height 38
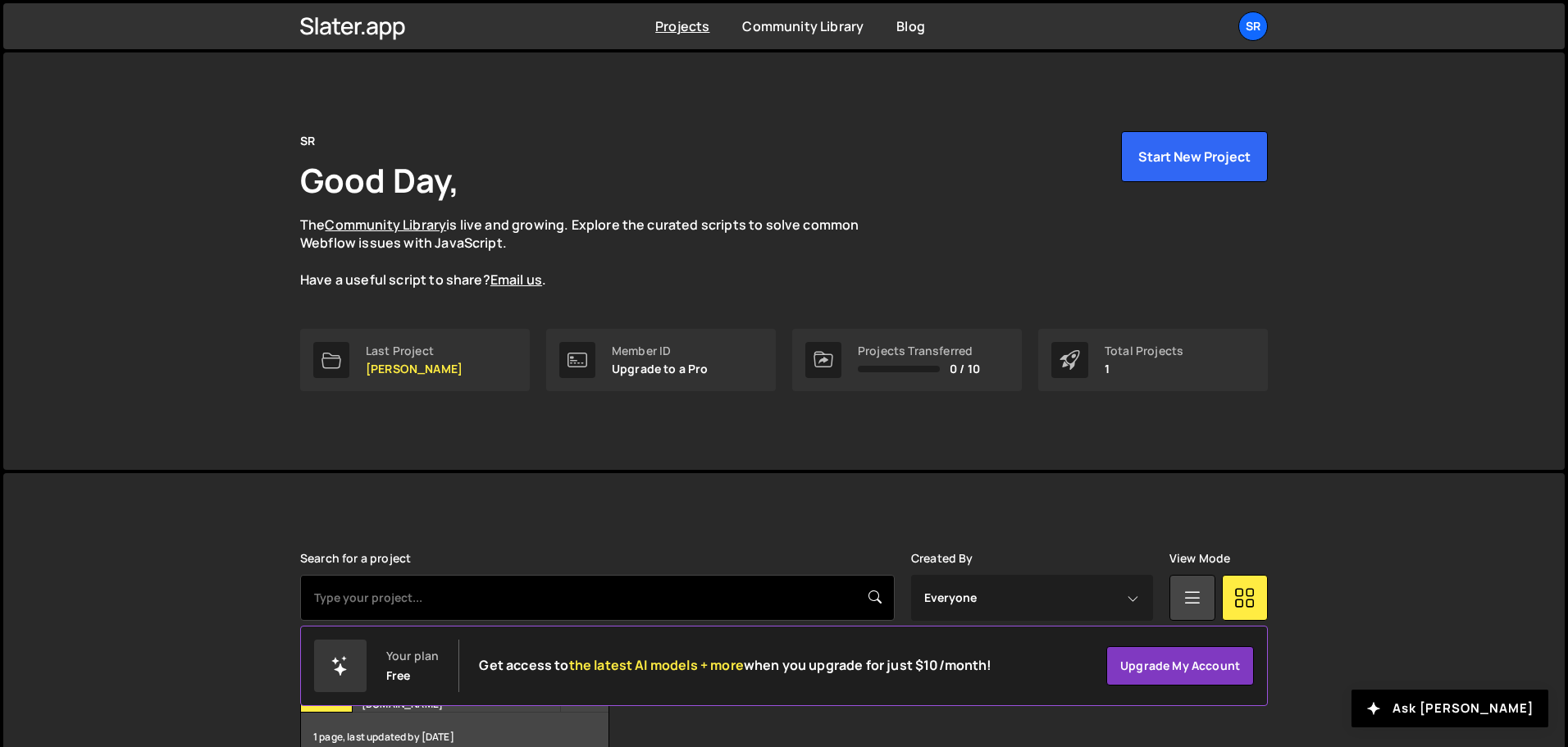
scroll to position [97, 0]
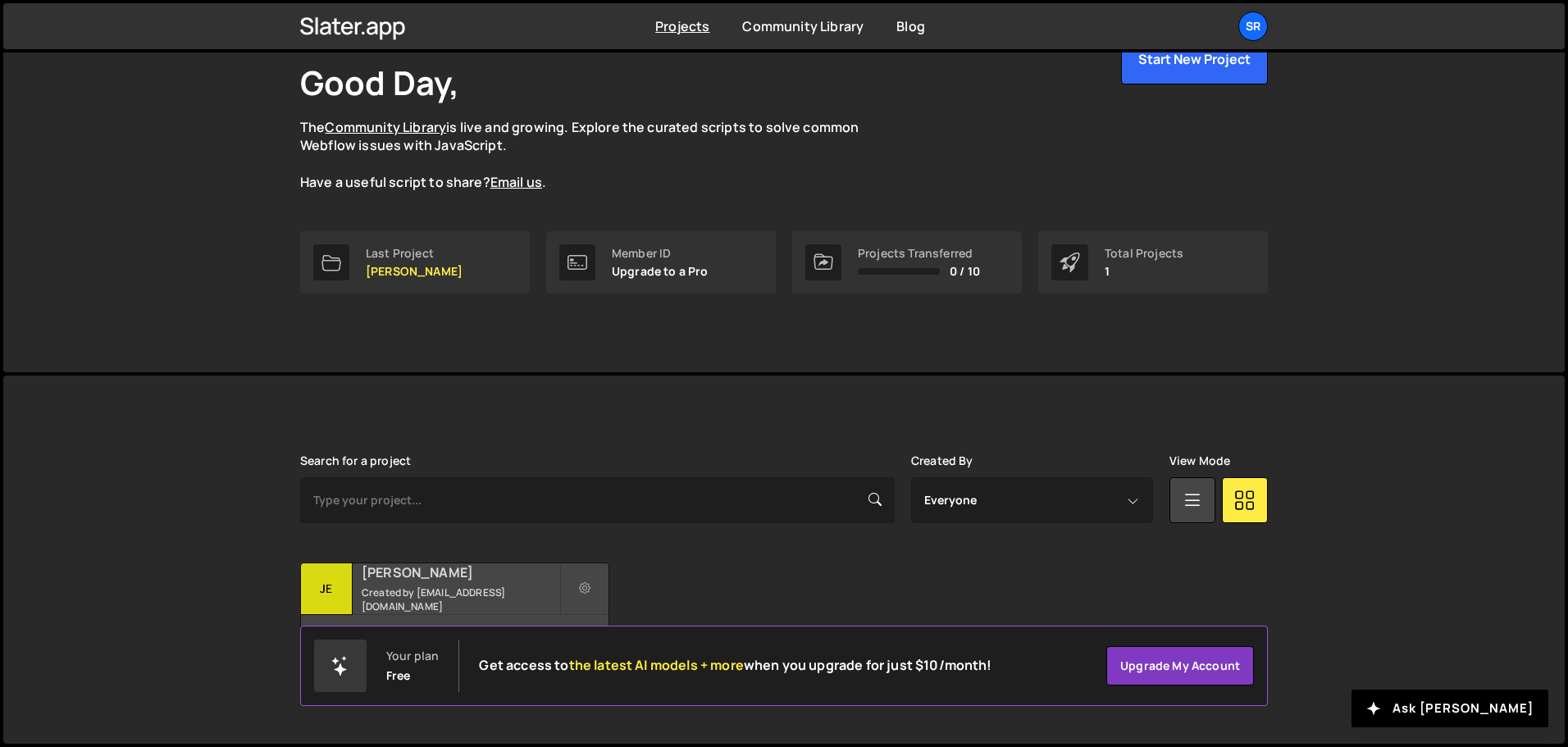
click at [513, 605] on small "Created by sachaspecter@gmail.com" at bounding box center [460, 600] width 197 height 28
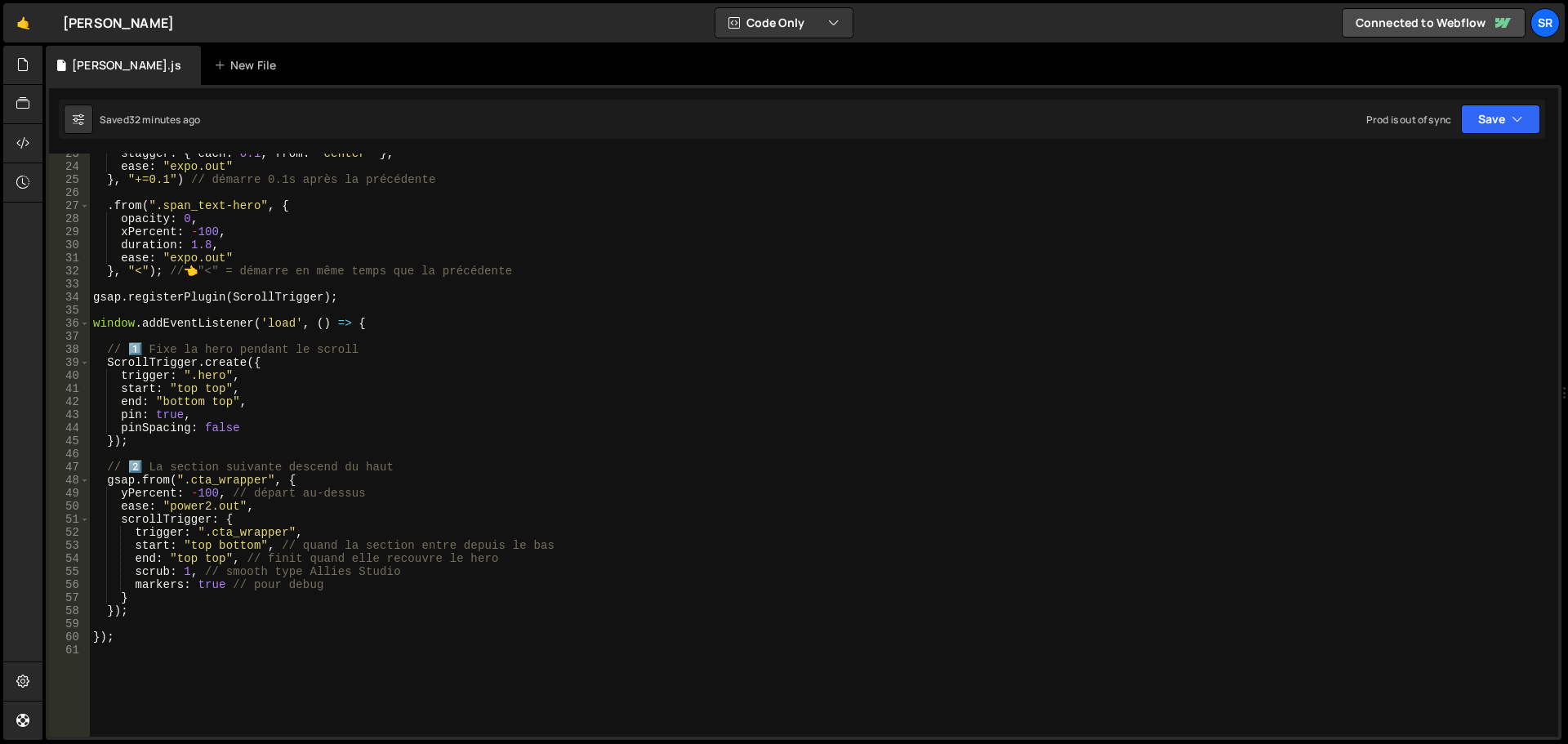
scroll to position [360, 0]
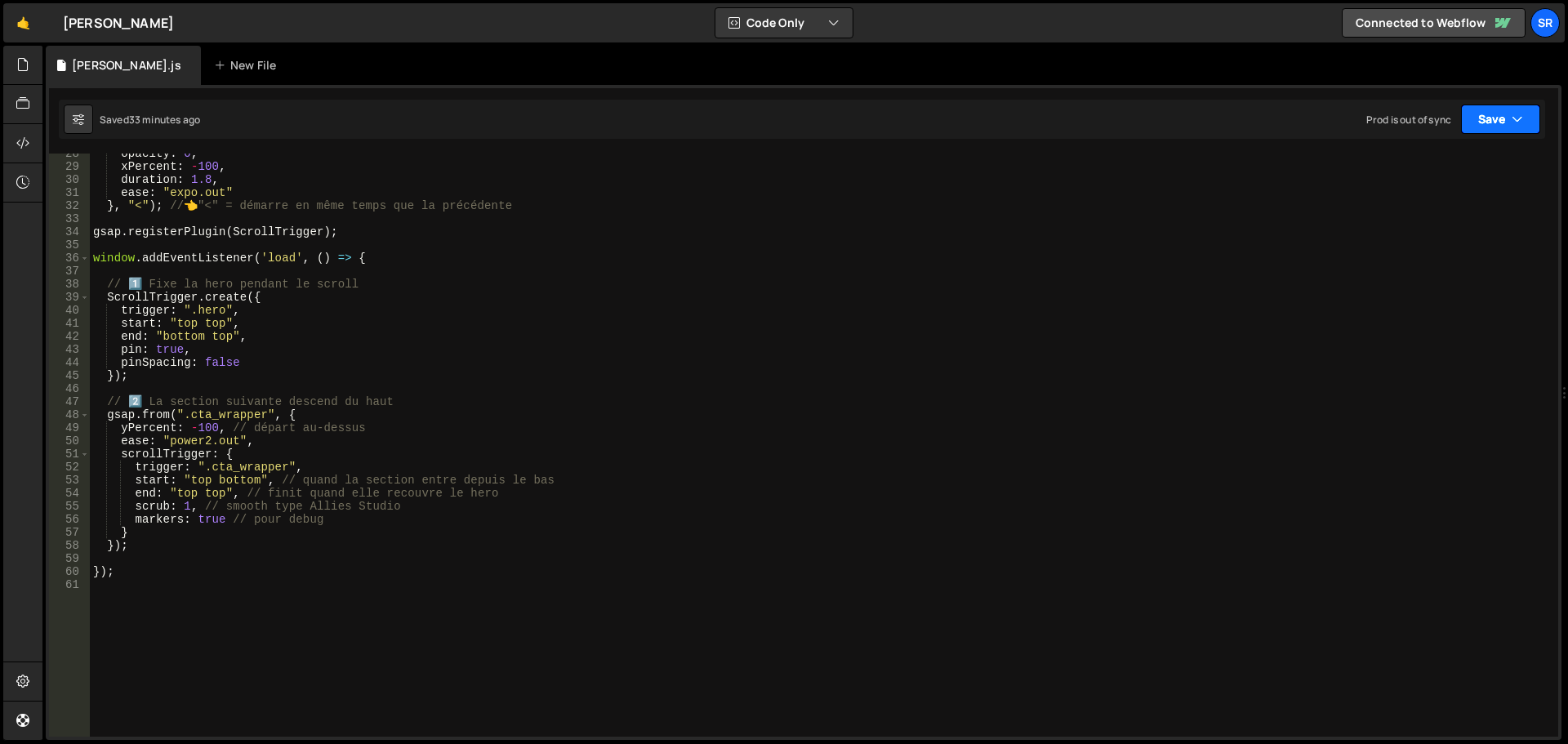
click at [1493, 131] on button "Save" at bounding box center [1501, 120] width 79 height 30
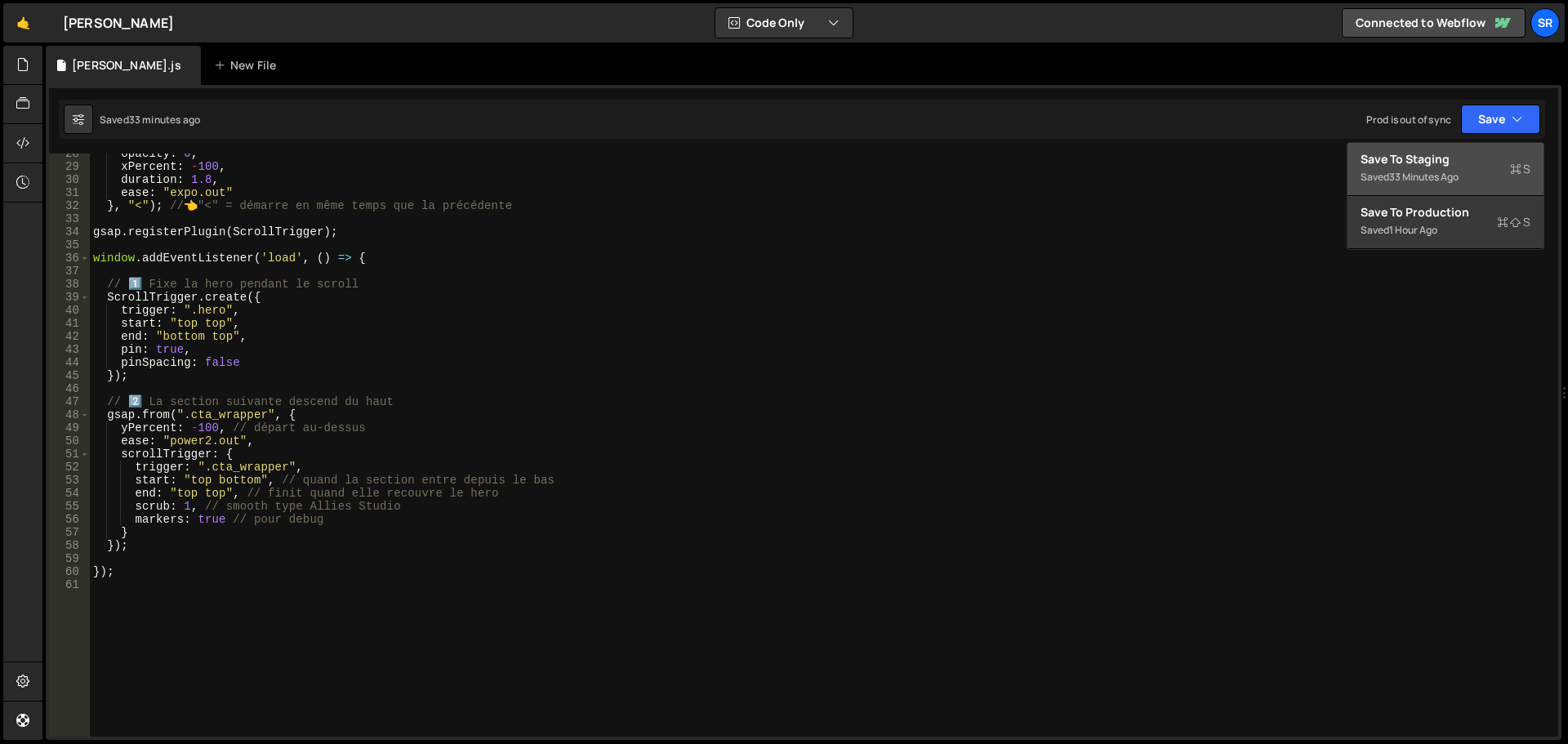
click at [1386, 169] on div "Saved 33 minutes ago" at bounding box center [1446, 177] width 170 height 19
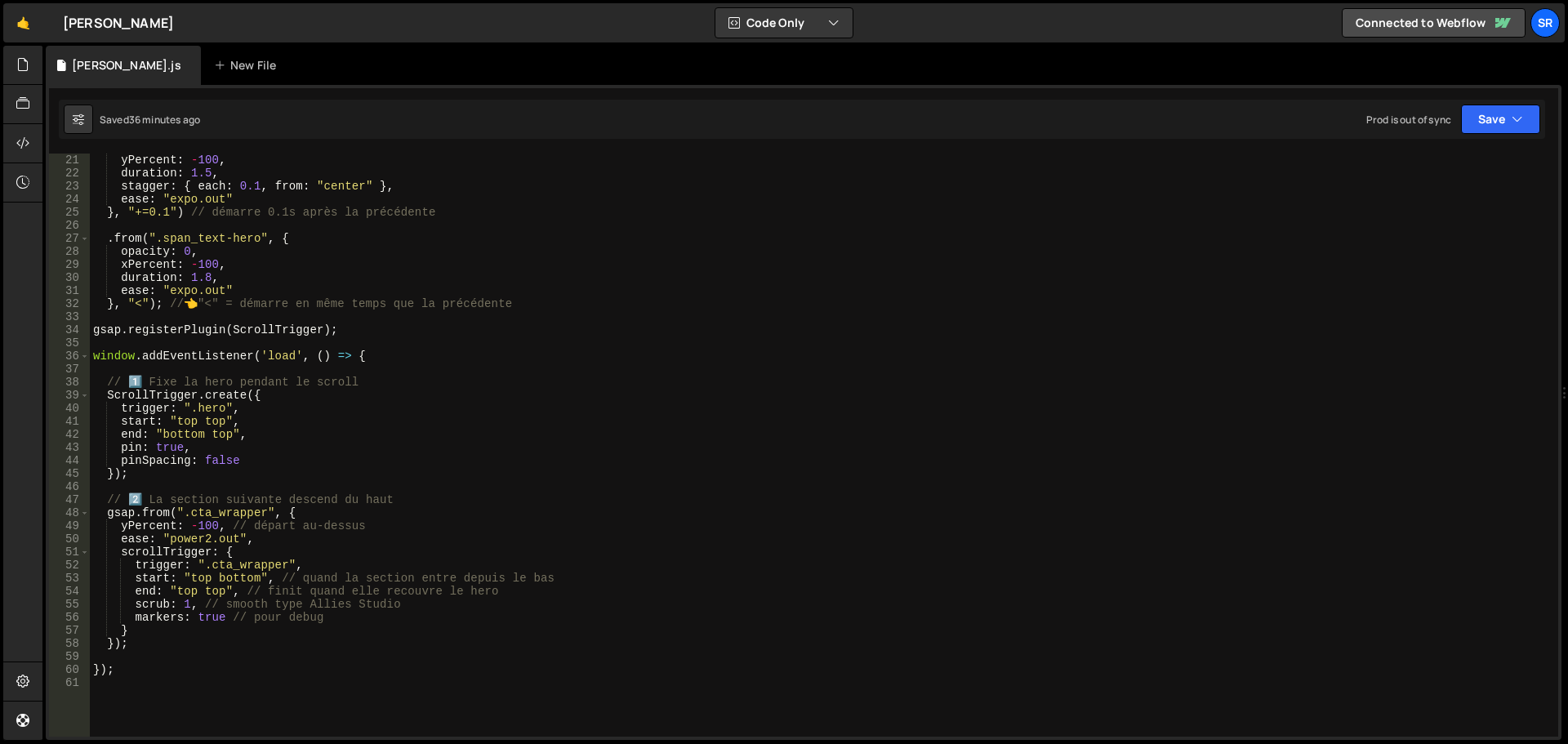
scroll to position [294, 0]
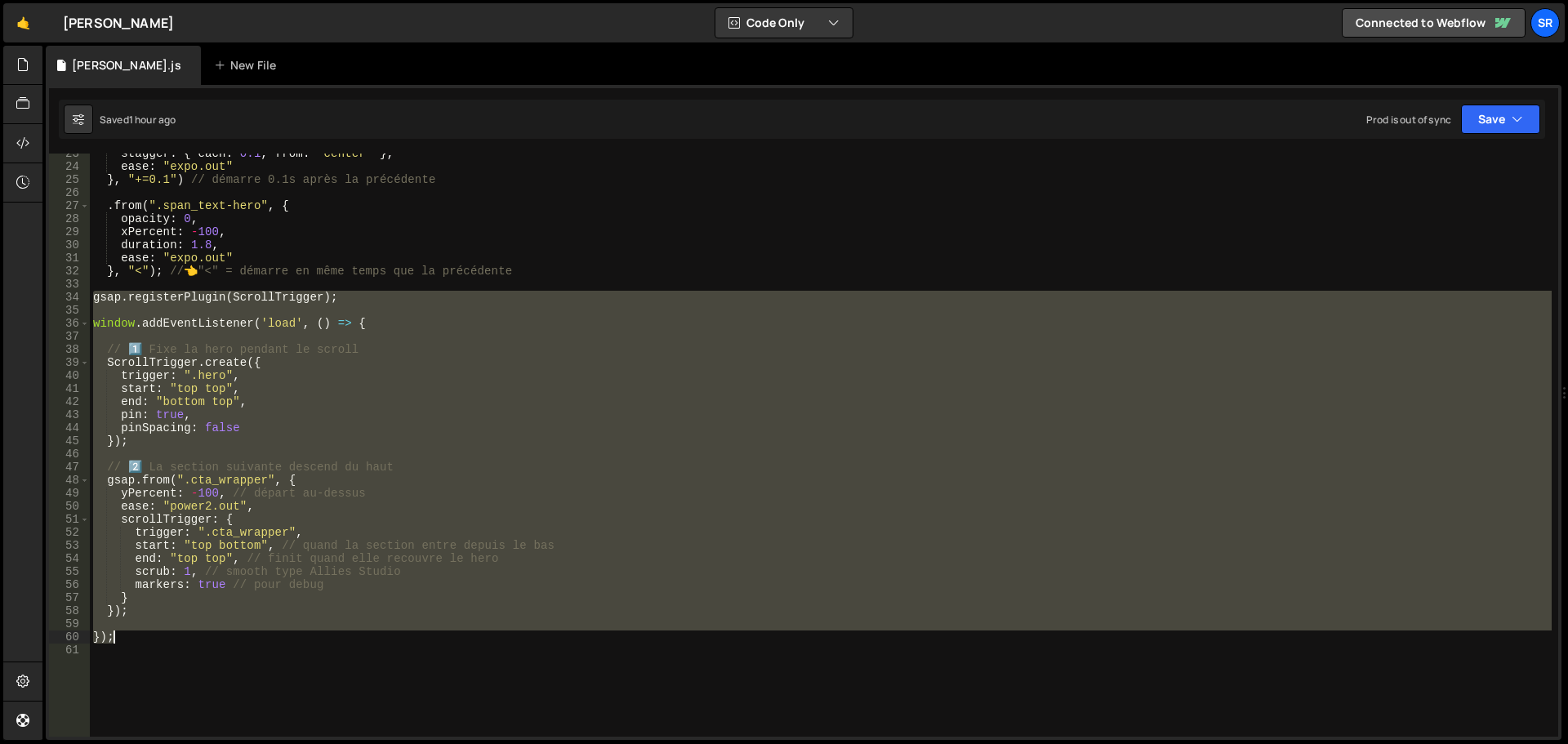
drag, startPoint x: 95, startPoint y: 300, endPoint x: 452, endPoint y: 635, distance: 489.6
click at [452, 635] on div "stagger : { each : 0.1 , from : "center" } , ease : "expo.out" } , "+=0.1" ) //…" at bounding box center [821, 451] width 1462 height 610
paste textarea
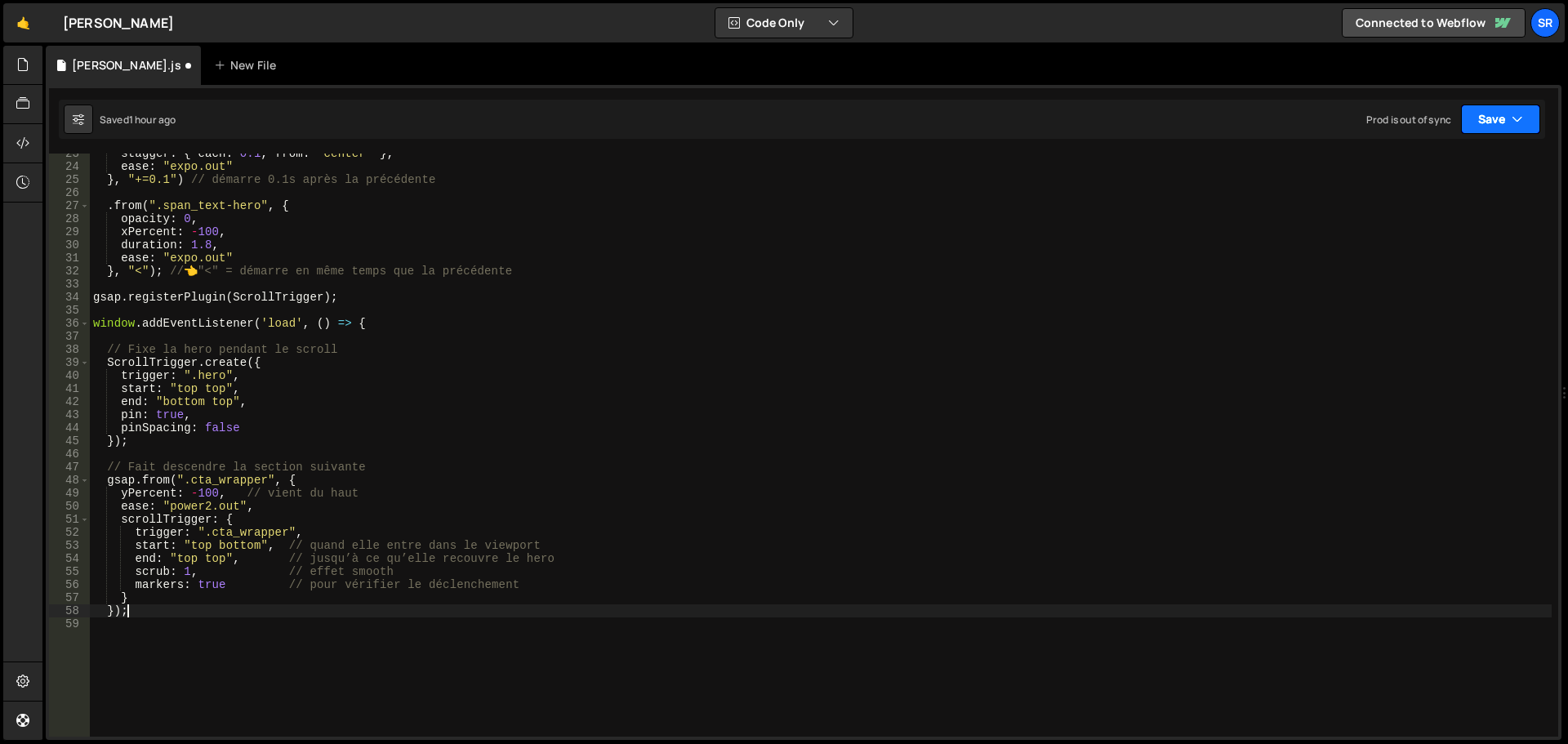
click at [1471, 127] on button "Save" at bounding box center [1501, 120] width 79 height 30
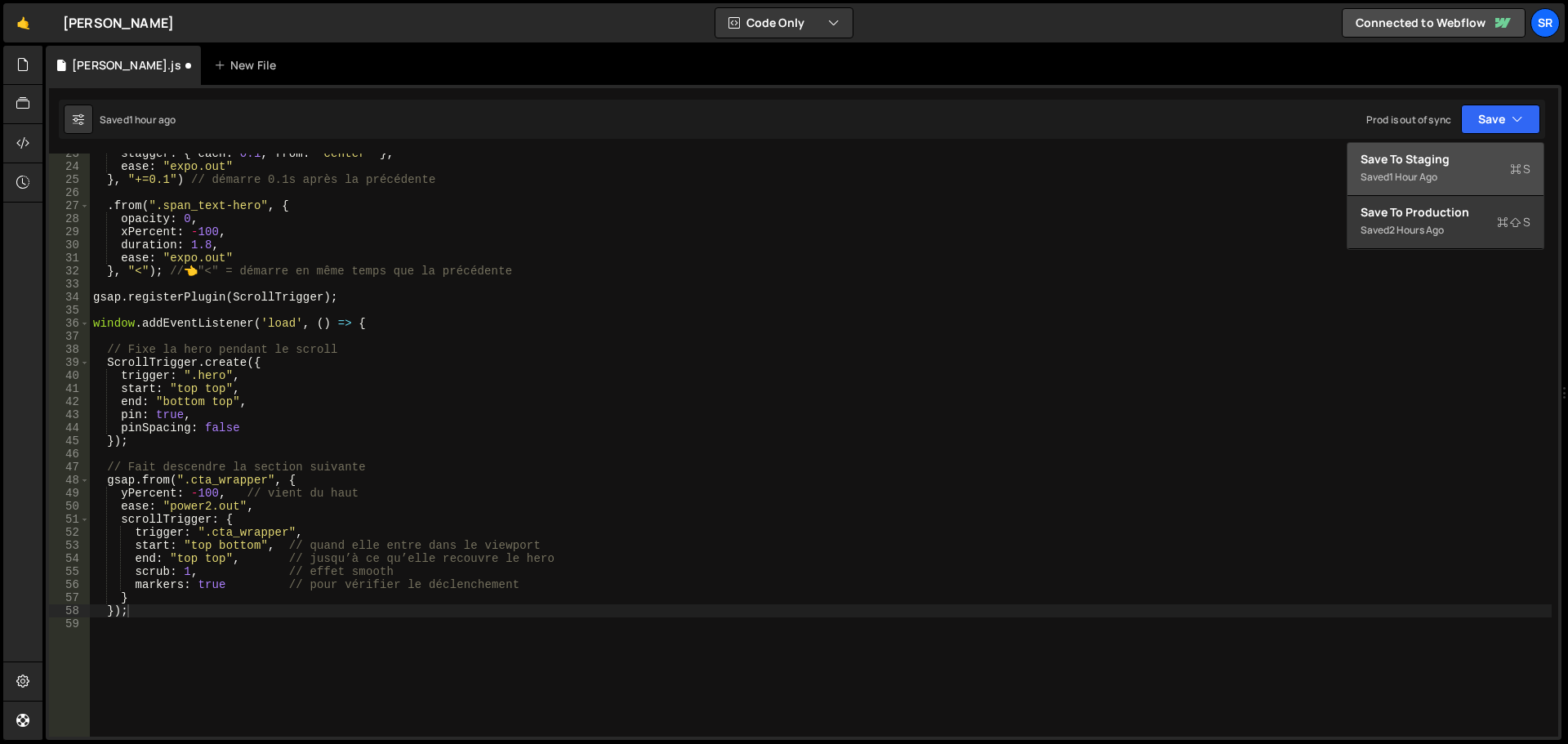
click at [1464, 169] on div "Saved 1 hour ago" at bounding box center [1446, 177] width 170 height 19
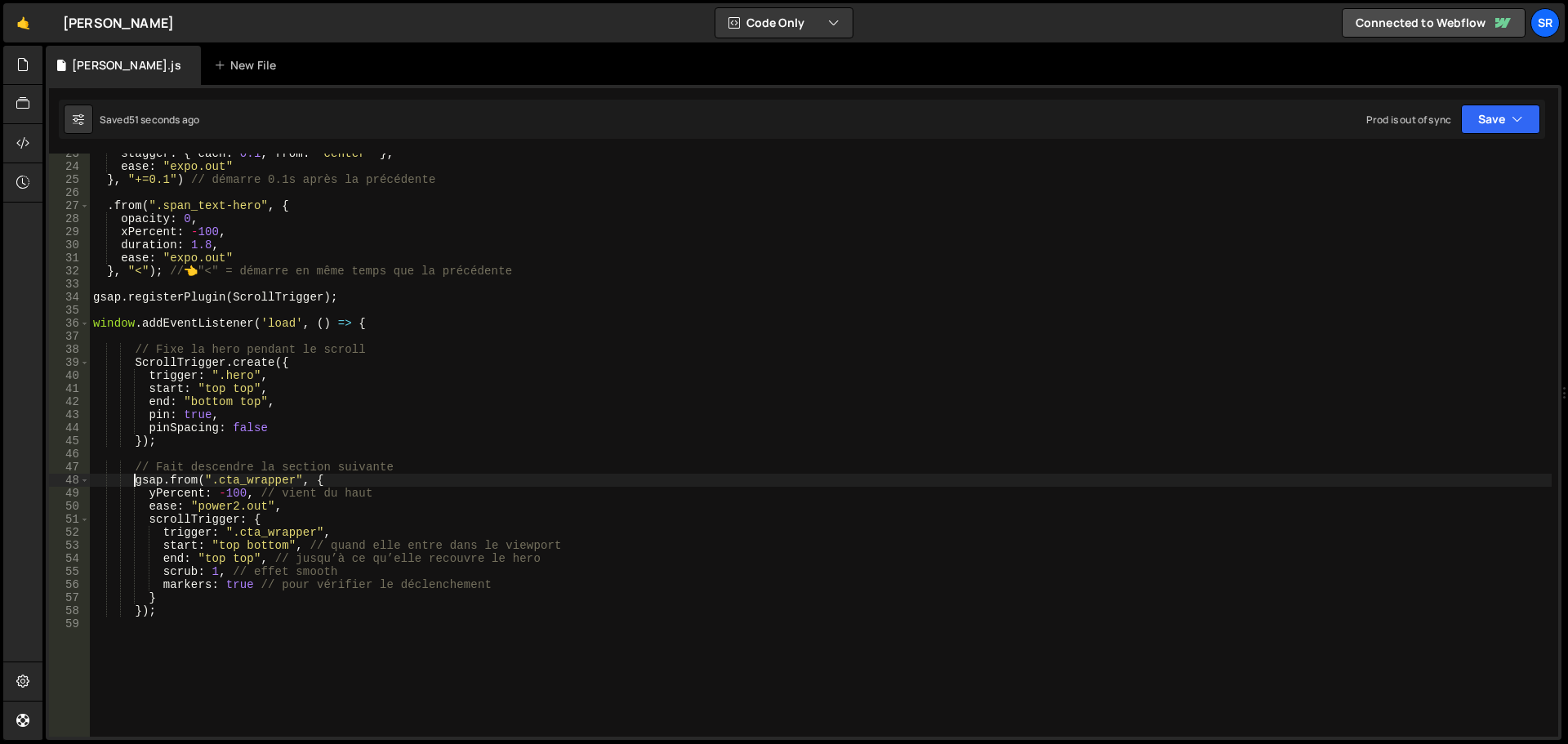
click at [133, 486] on div "stagger : { each : 0.1 , from : "center" } , ease : "expo.out" } , "+=0.1" ) //…" at bounding box center [821, 451] width 1462 height 610
click at [134, 365] on div "stagger : { each : 0.1 , from : "center" } , ease : "expo.out" } , "+=0.1" ) //…" at bounding box center [821, 451] width 1462 height 610
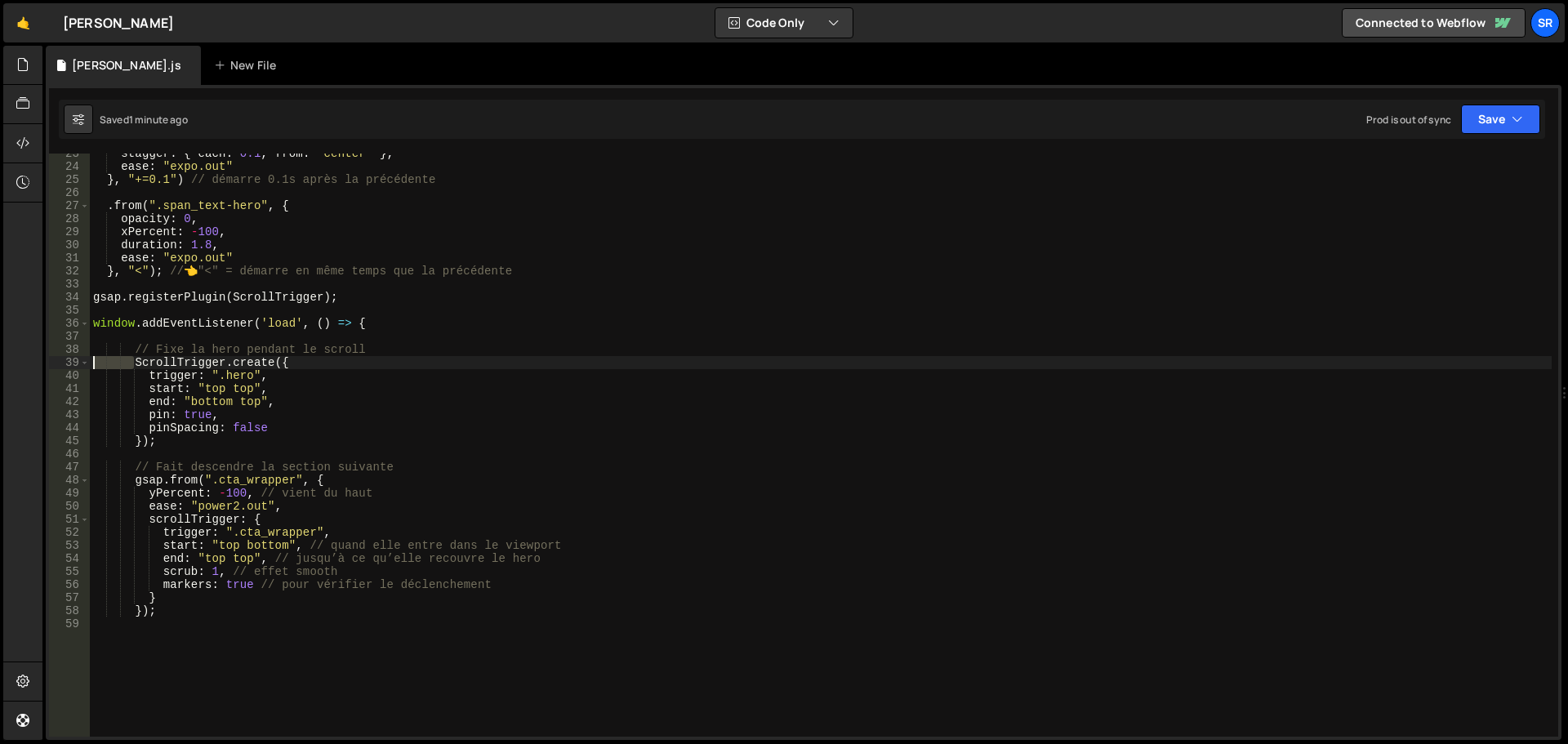
drag, startPoint x: 132, startPoint y: 365, endPoint x: 45, endPoint y: 361, distance: 87.1
click at [45, 361] on div "ScrollTrigger.create({ 23 24 25 26 27 28 29 30 31 32 33 34 35 36 37 38 39 40 41…" at bounding box center [803, 412] width 1516 height 655
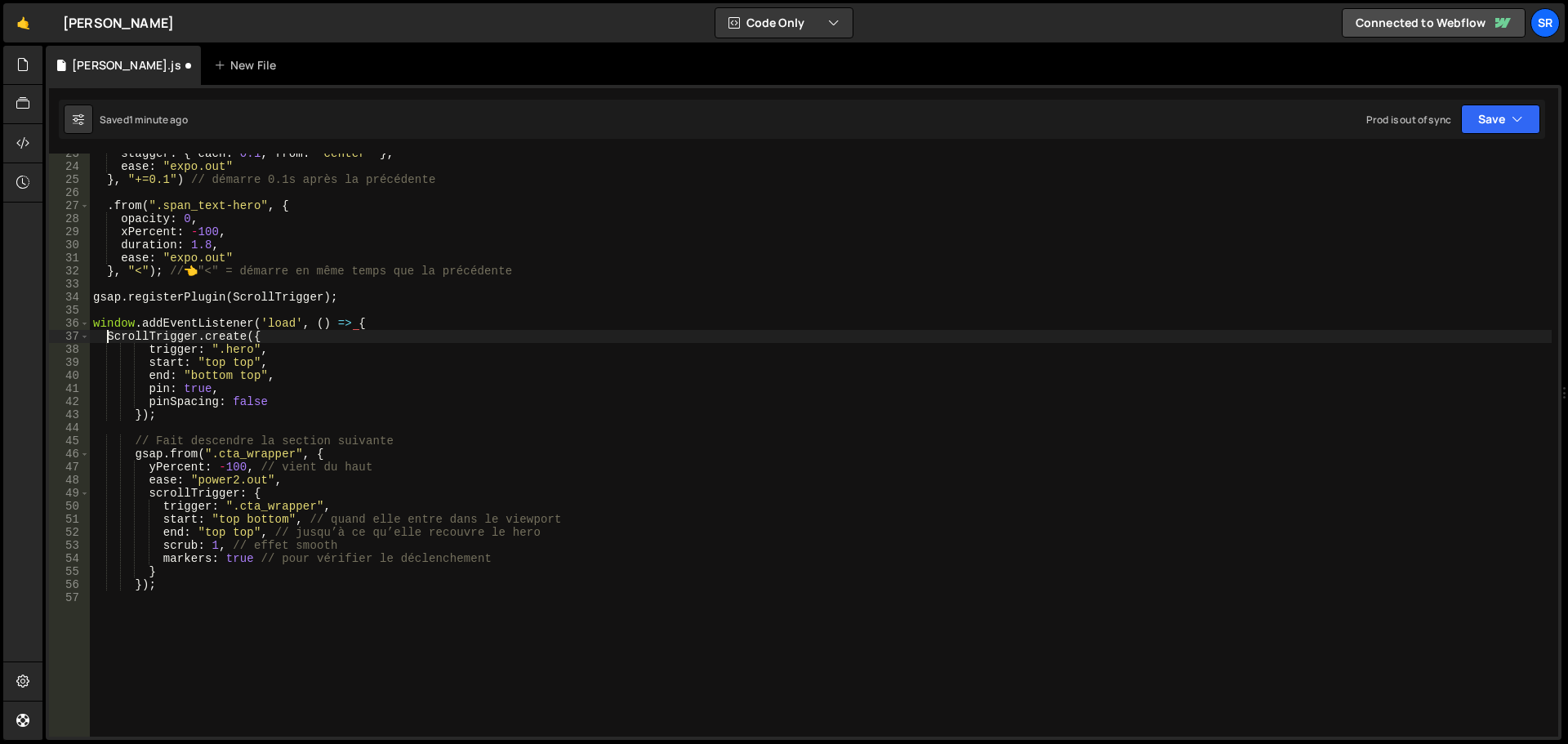
scroll to position [0, 1]
drag, startPoint x: 145, startPoint y: 354, endPoint x: 113, endPoint y: 353, distance: 32.0
click at [113, 353] on div "stagger : { each : 0.1 , from : "center" } , ease : "expo.out" } , "+=0.1" ) //…" at bounding box center [821, 451] width 1462 height 610
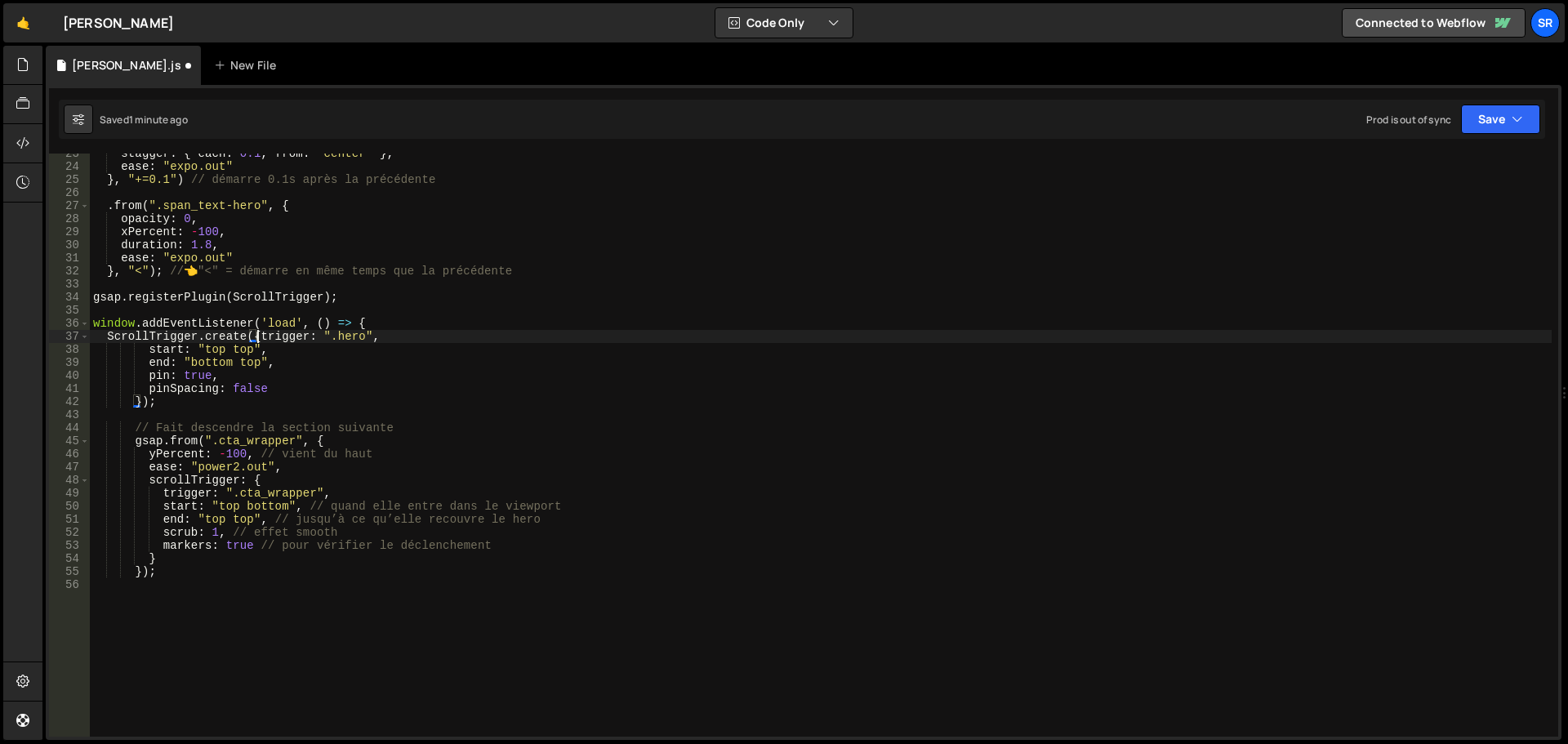
scroll to position [0, 2]
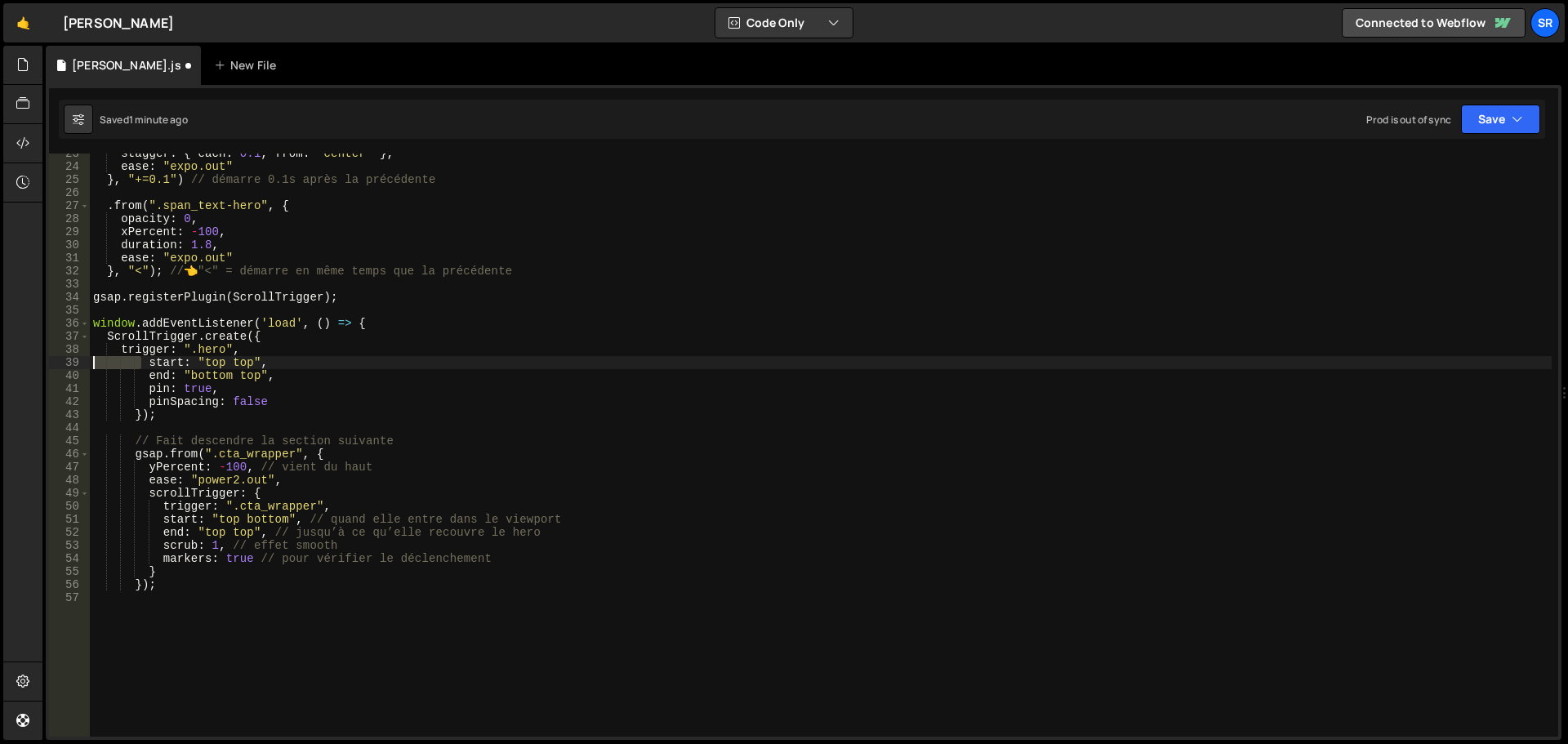
drag, startPoint x: 144, startPoint y: 367, endPoint x: 58, endPoint y: 367, distance: 86.0
click at [58, 367] on div "trigger: ".hero", 23 24 25 26 27 28 29 30 31 32 33 34 35 36 37 38 39 40 41 42 4…" at bounding box center [803, 445] width 1510 height 583
drag, startPoint x: 145, startPoint y: 364, endPoint x: 60, endPoint y: 367, distance: 85.1
click at [60, 367] on div "start: "top top", 23 24 25 26 27 28 29 30 31 32 33 34 35 36 37 38 39 40 41 42 4…" at bounding box center [803, 445] width 1510 height 583
click at [142, 376] on div "stagger : { each : 0.1 , from : "center" } , ease : "expo.out" } , "+=0.1" ) //…" at bounding box center [821, 451] width 1462 height 610
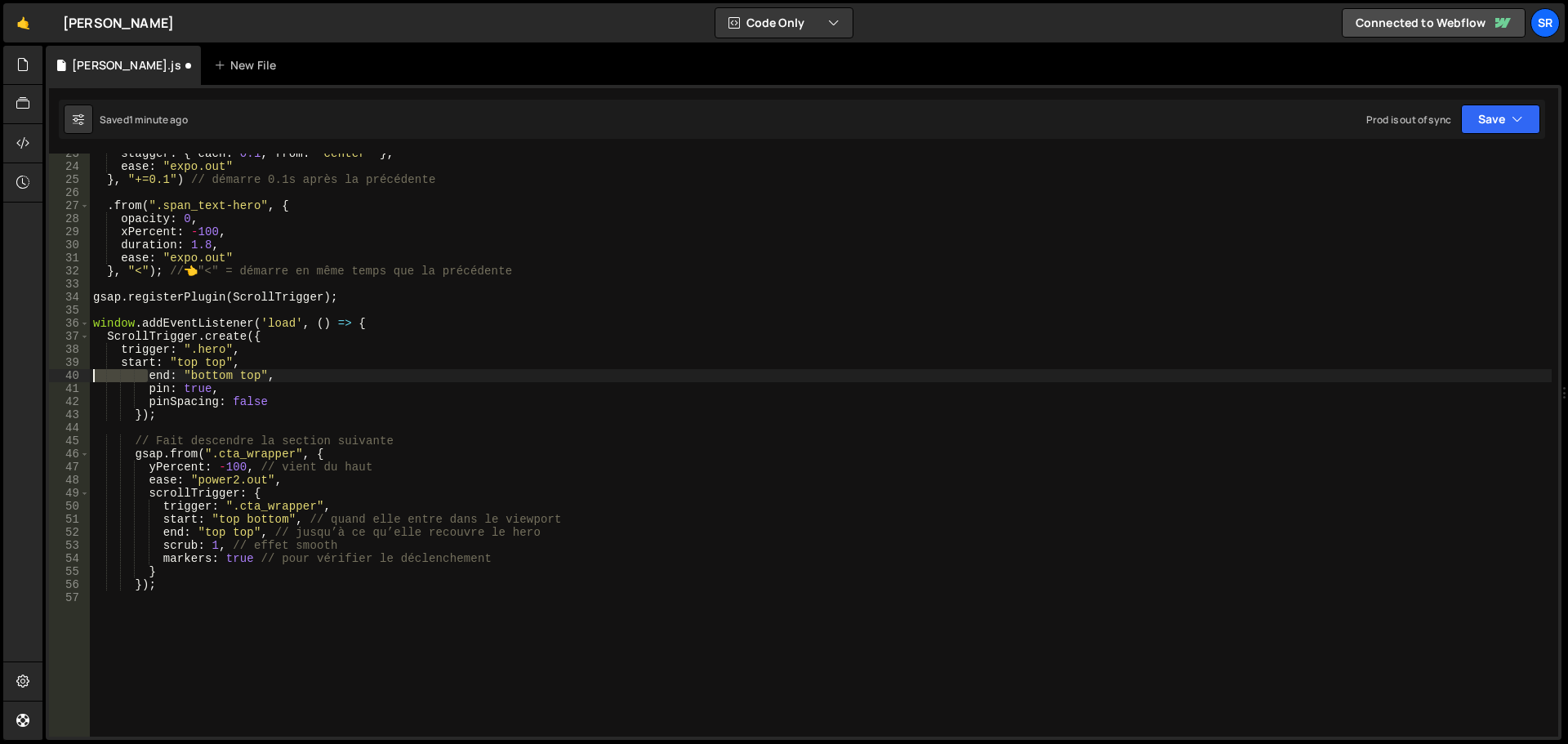
drag, startPoint x: 146, startPoint y: 378, endPoint x: 44, endPoint y: 378, distance: 102.0
click at [44, 378] on div "Files New File Javascript files 0 [PERSON_NAME].js 0 CSS files Copy share link …" at bounding box center [806, 393] width 1526 height 695
drag, startPoint x: 147, startPoint y: 392, endPoint x: 24, endPoint y: 387, distance: 123.1
click at [24, 387] on div "Hold on a sec... Are you certain you wish to leave this page? Any changes you'v…" at bounding box center [784, 372] width 1568 height 744
drag, startPoint x: 146, startPoint y: 402, endPoint x: 41, endPoint y: 399, distance: 105.0
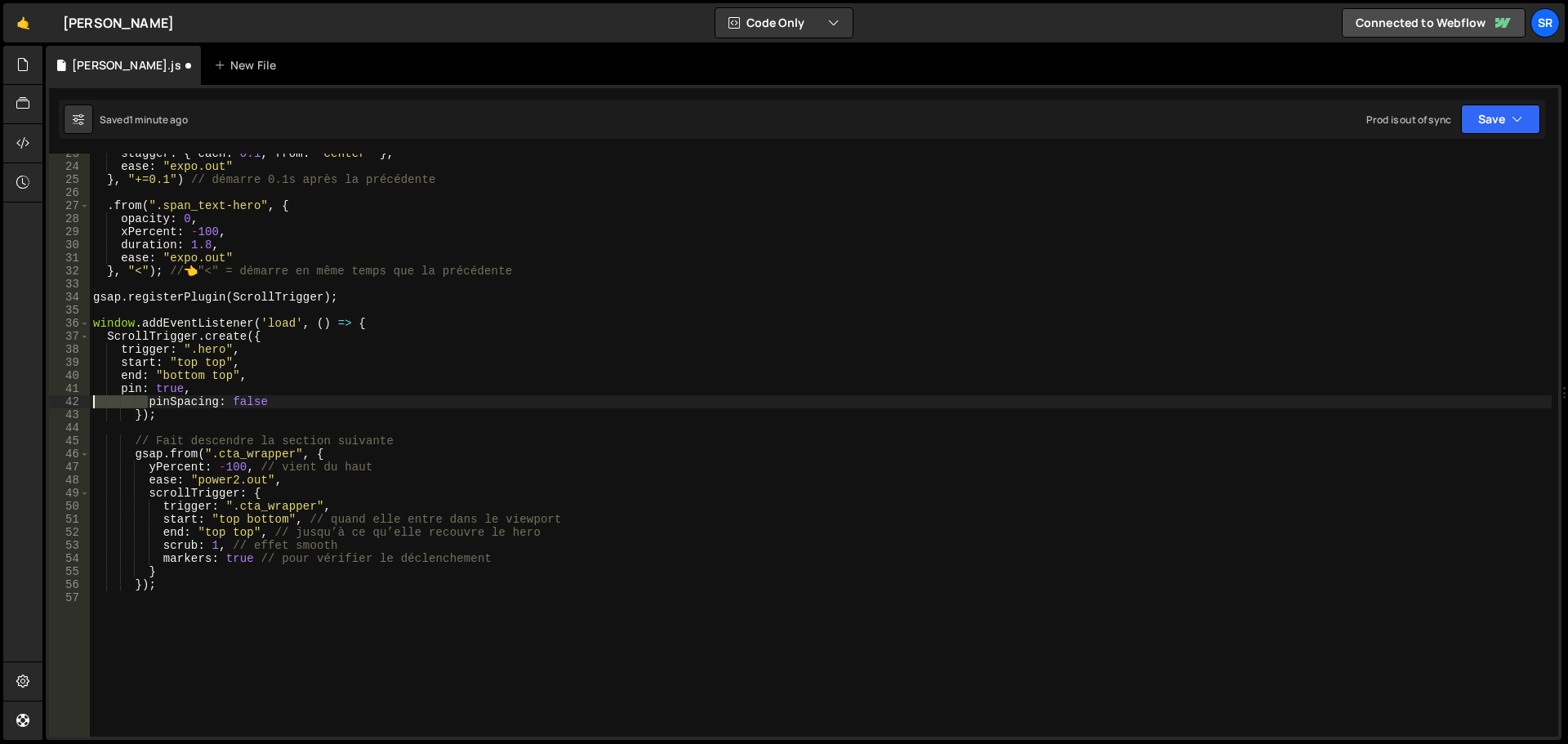
click at [41, 399] on div "Hold on a sec... Are you certain you wish to leave this page? Any changes you'v…" at bounding box center [784, 372] width 1568 height 744
drag, startPoint x: 133, startPoint y: 417, endPoint x: 48, endPoint y: 415, distance: 85.0
click at [48, 415] on div "pinSpacing: false 23 24 25 26 27 28 29 30 31 32 33 34 35 36 37 38 39 40 41 42 4…" at bounding box center [803, 412] width 1516 height 655
type textarea "});"
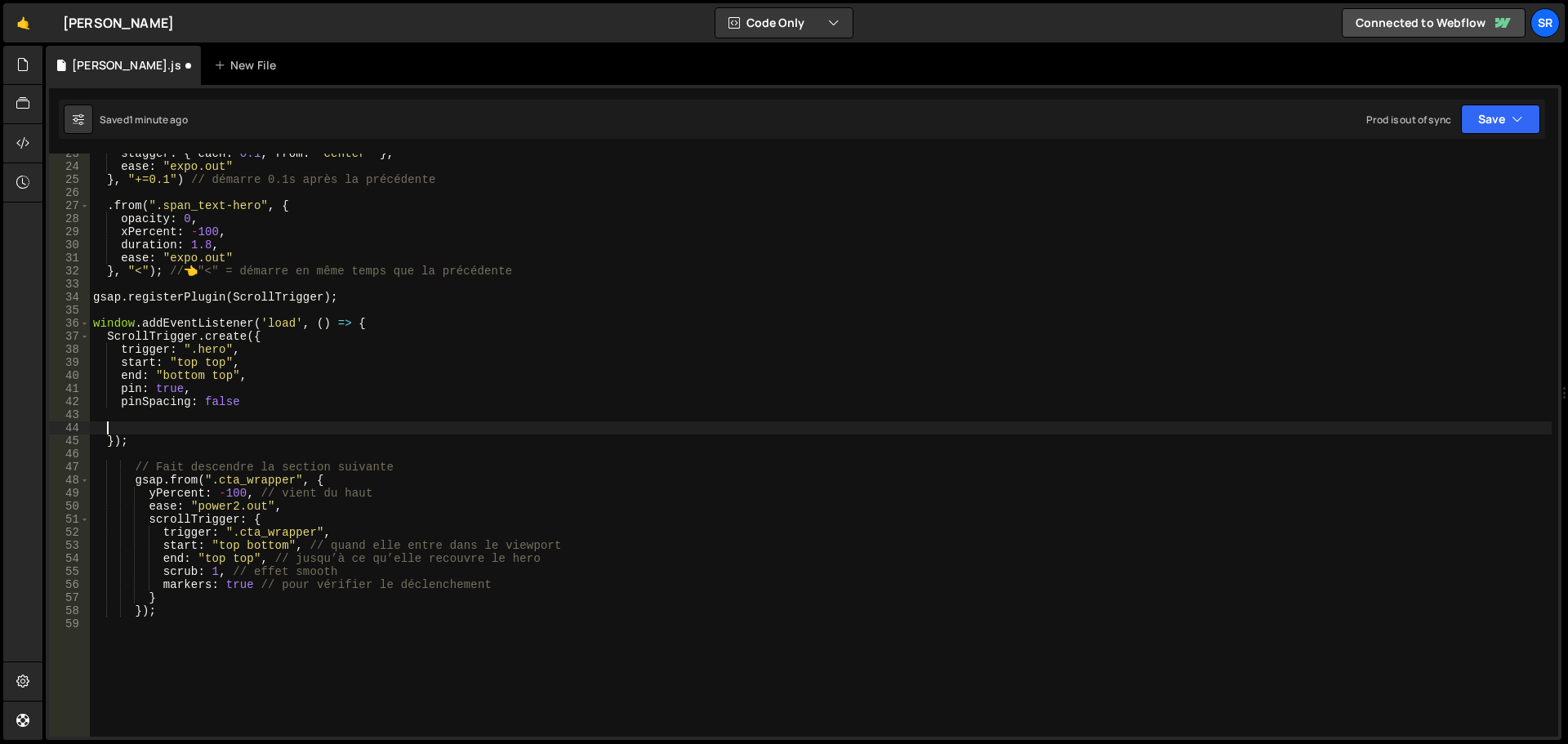
scroll to position [0, 0]
type textarea "pinSpacing: false"
click at [107, 437] on div "stagger : { each : 0.1 , from : "center" } , ease : "expo.out" } , "+=0.1" ) //…" at bounding box center [821, 451] width 1462 height 610
click at [107, 432] on div "stagger : { each : 0.1 , from : "center" } , ease : "expo.out" } , "+=0.1" ) //…" at bounding box center [821, 451] width 1462 height 610
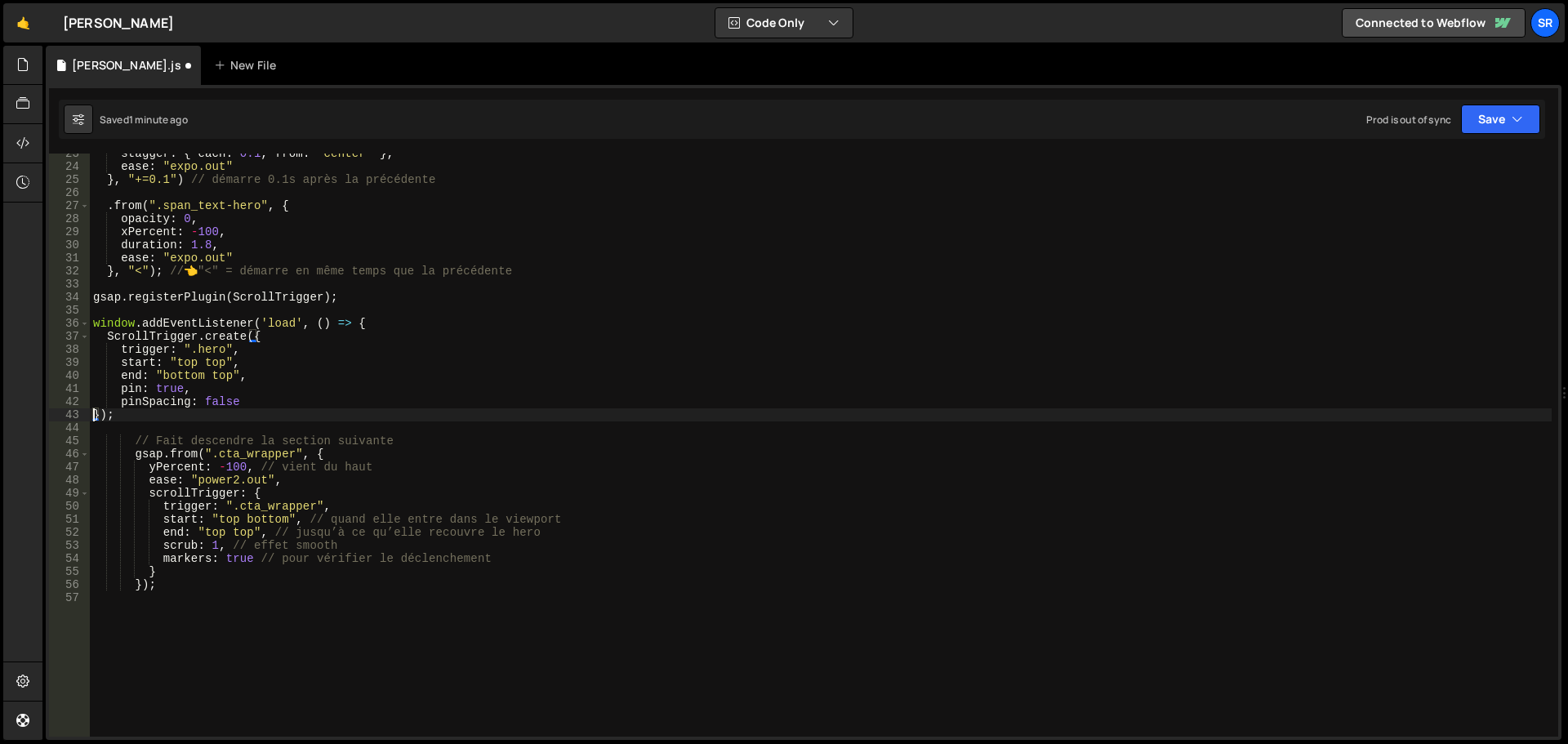
type textarea "pinSpacing: false});"
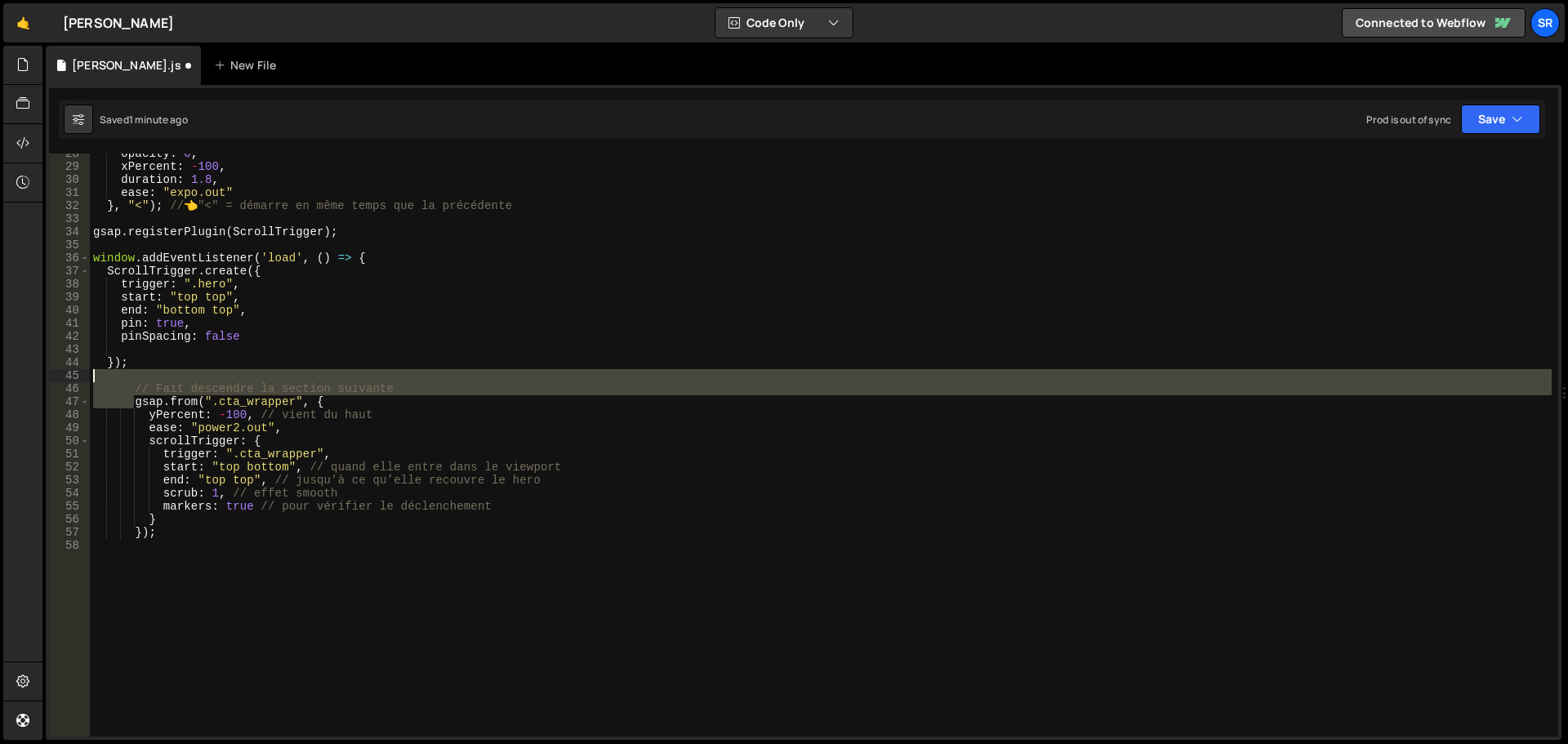
drag, startPoint x: 134, startPoint y: 406, endPoint x: 1, endPoint y: 382, distance: 135.1
click at [1, 382] on div "Hold on a sec... Are you certain you wish to leave this page? Any changes you'v…" at bounding box center [784, 372] width 1568 height 744
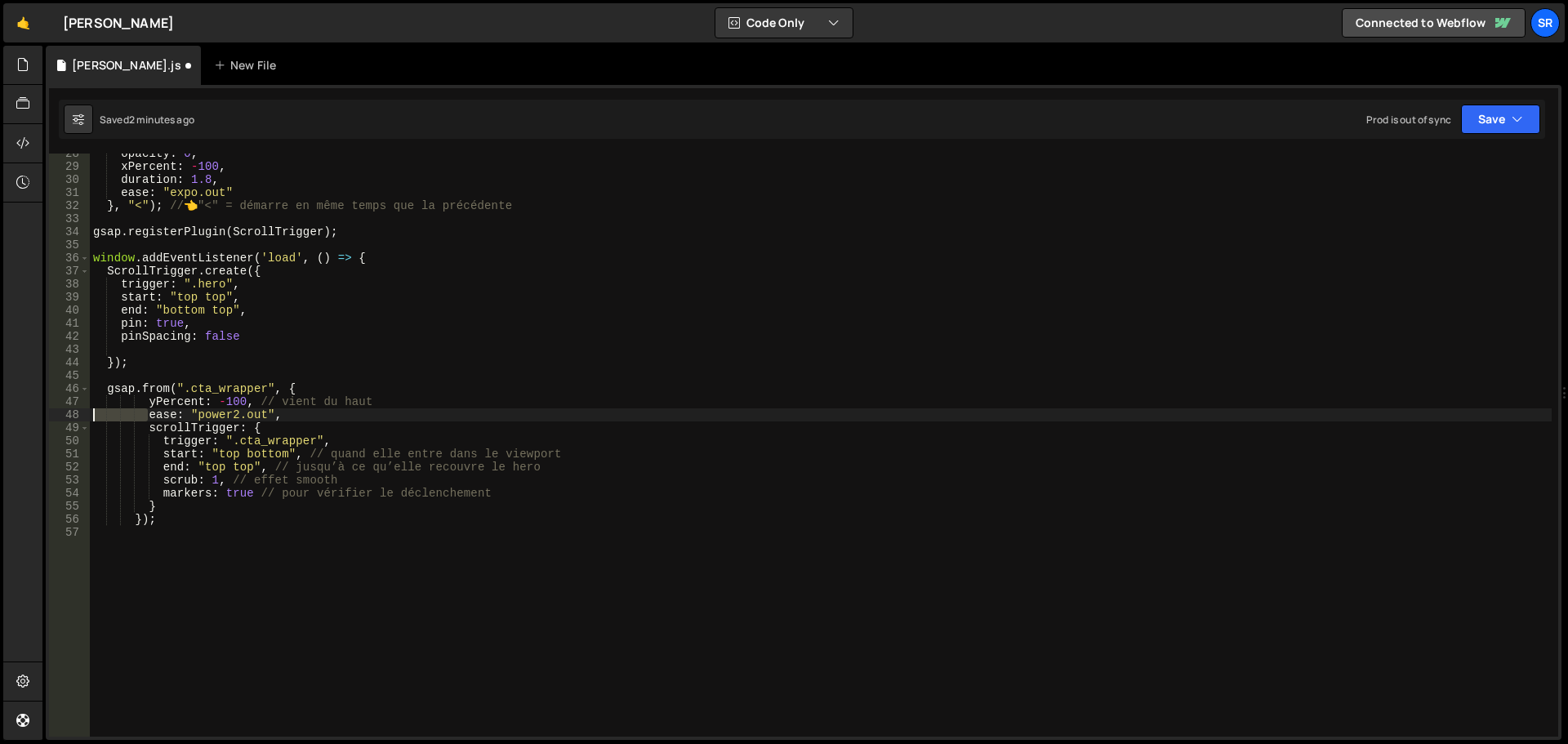
drag, startPoint x: 142, startPoint y: 410, endPoint x: 4, endPoint y: 420, distance: 138.4
click at [4, 420] on div "Hold on a sec... Are you certain you wish to leave this page? Any changes you'v…" at bounding box center [784, 372] width 1568 height 744
drag, startPoint x: 144, startPoint y: 407, endPoint x: 65, endPoint y: 407, distance: 79.0
click at [65, 407] on div "ease: "power2.out", 28 29 30 31 32 33 34 35 36 37 38 39 40 41 42 43 44 45 46 47…" at bounding box center [803, 445] width 1510 height 583
drag, startPoint x: 147, startPoint y: 406, endPoint x: 57, endPoint y: 403, distance: 90.0
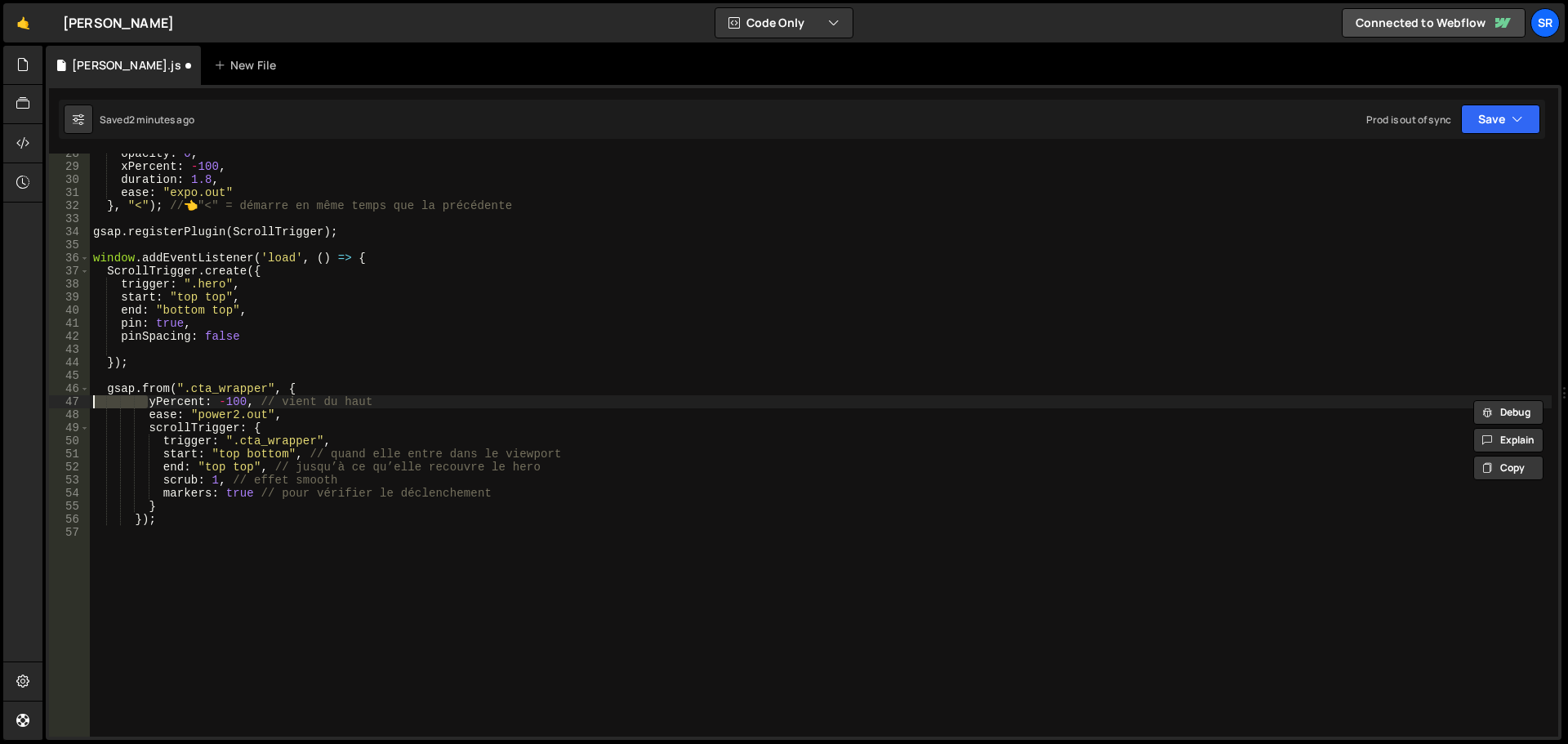
click at [57, 403] on div "yPercent: -100, // vient du haut 28 29 30 31 32 33 34 35 36 37 38 39 40 41 42 4…" at bounding box center [803, 445] width 1510 height 583
drag, startPoint x: 147, startPoint y: 421, endPoint x: 28, endPoint y: 419, distance: 119.0
click at [28, 419] on div "Hold on a sec... Are you certain you wish to leave this page? Any changes you'v…" at bounding box center [784, 372] width 1568 height 744
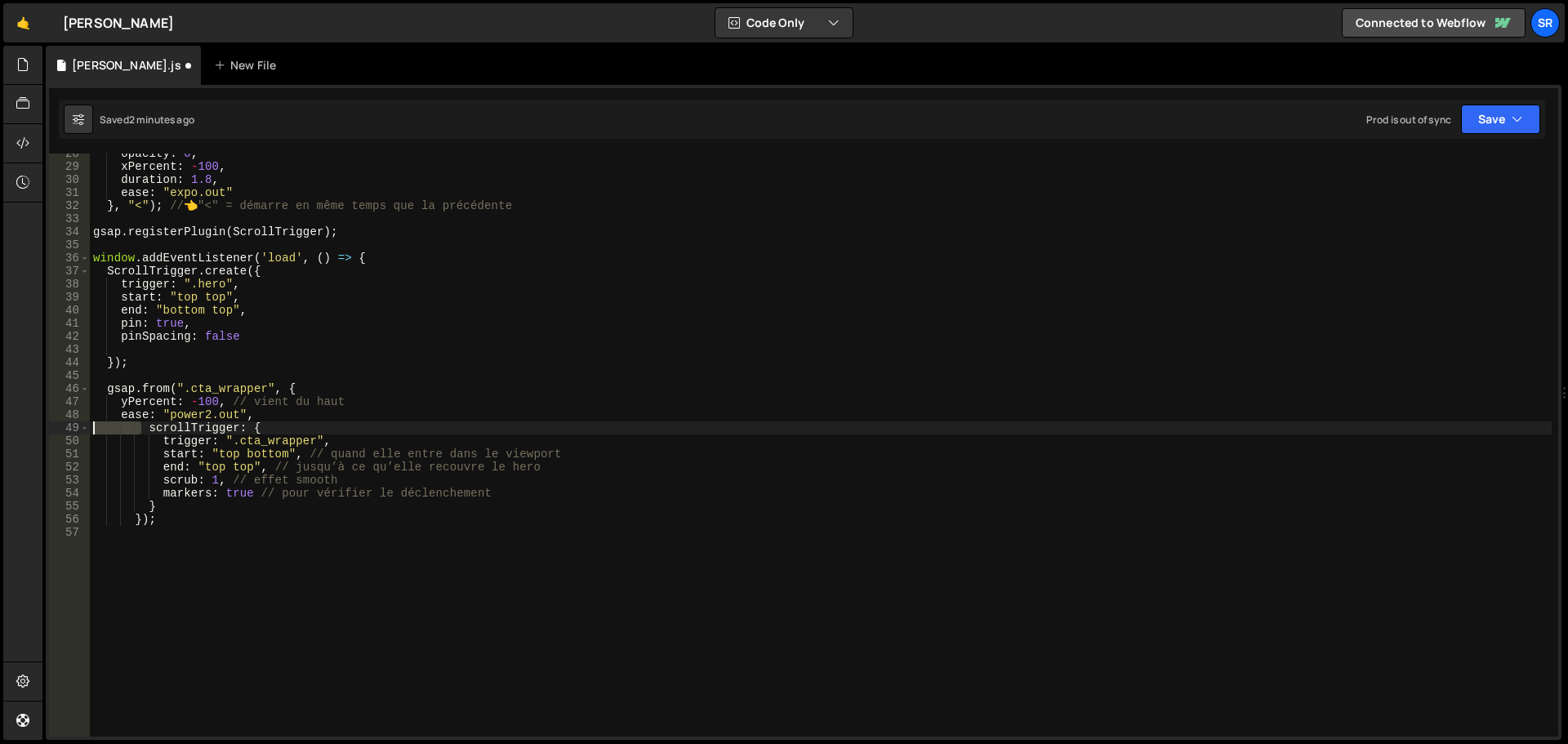
drag, startPoint x: 144, startPoint y: 433, endPoint x: 20, endPoint y: 429, distance: 124.1
click at [20, 429] on div "Hold on a sec... Are you certain you wish to leave this page? Any changes you'v…" at bounding box center [784, 372] width 1568 height 744
click at [100, 428] on div "opacity : 0 , xPercent : - 100 , duration : 1.8 , ease : "expo.out" } , "<" ) ;…" at bounding box center [821, 451] width 1462 height 610
drag, startPoint x: 161, startPoint y: 443, endPoint x: 34, endPoint y: 439, distance: 127.1
click at [36, 440] on div "Hold on a sec... Are you certain you wish to leave this page? Any changes you'v…" at bounding box center [784, 372] width 1568 height 744
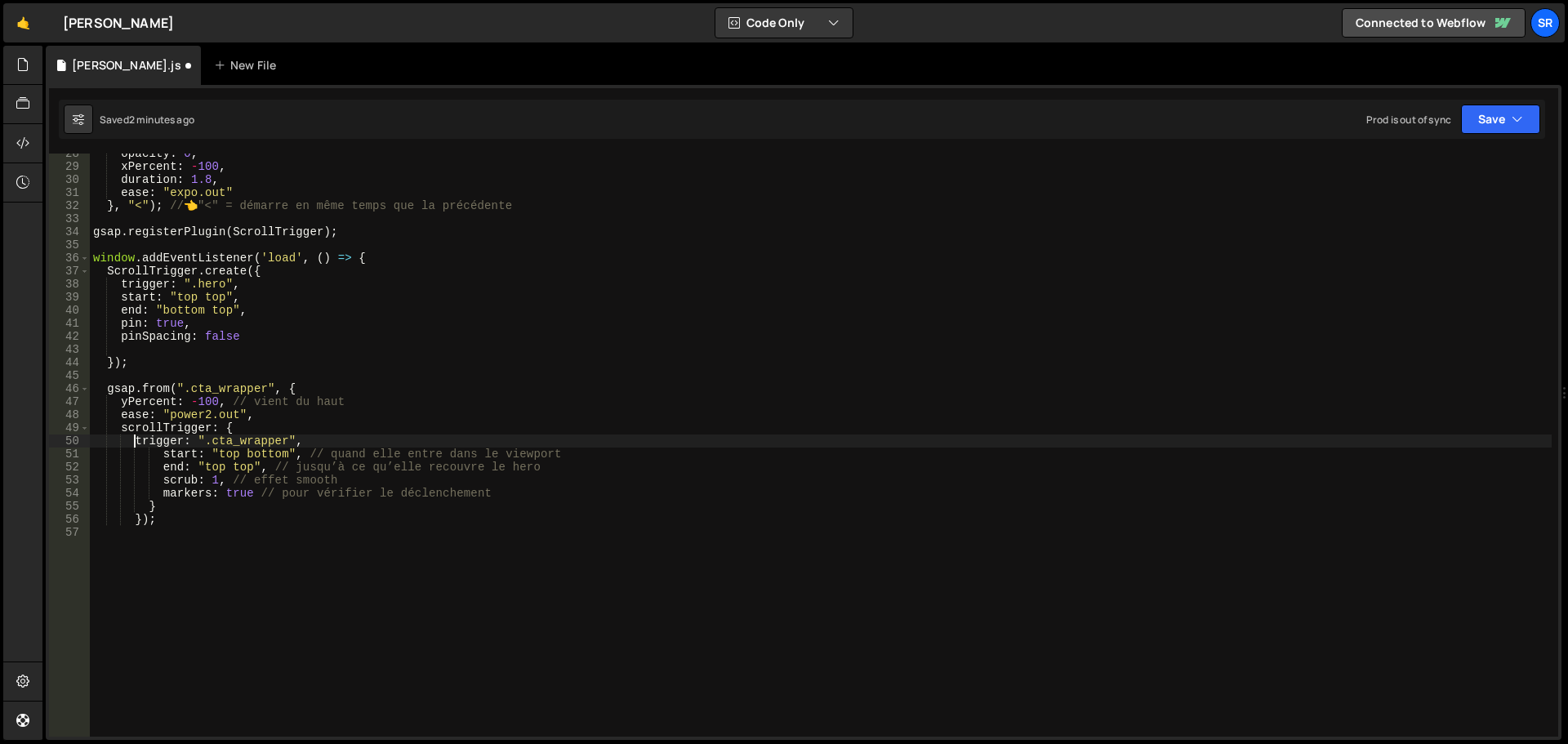
scroll to position [0, 3]
drag, startPoint x: 160, startPoint y: 456, endPoint x: 27, endPoint y: 450, distance: 133.1
click at [29, 451] on div "Hold on a sec... Are you certain you wish to leave this page? Any changes you'v…" at bounding box center [784, 372] width 1568 height 744
drag, startPoint x: 161, startPoint y: 469, endPoint x: 0, endPoint y: 457, distance: 161.4
click at [0, 457] on div "Hold on a sec... Are you certain you wish to leave this page? Any changes you'v…" at bounding box center [784, 372] width 1568 height 744
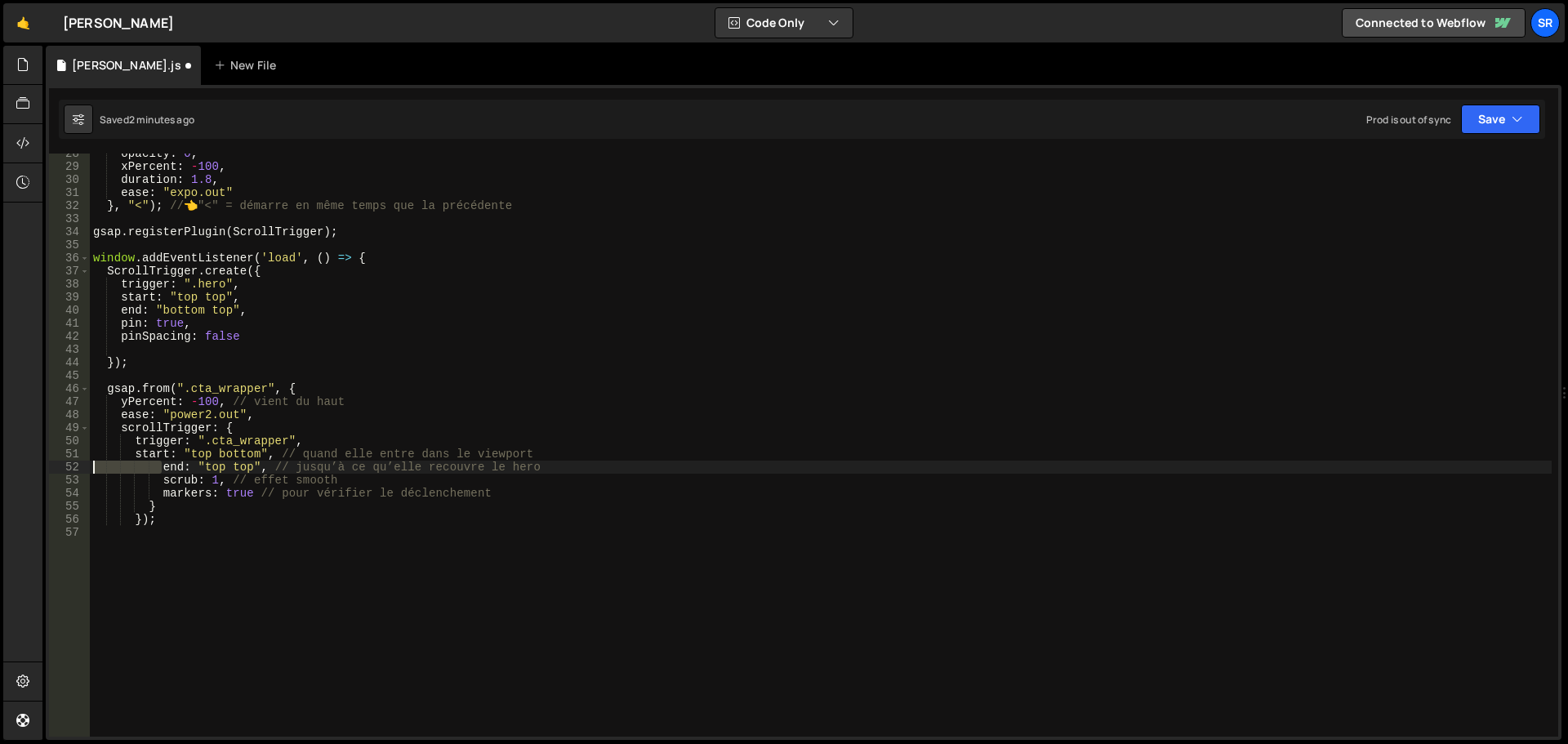
drag, startPoint x: 161, startPoint y: 471, endPoint x: 31, endPoint y: 464, distance: 130.2
click at [31, 464] on div "Hold on a sec... Are you certain you wish to leave this page? Any changes you'v…" at bounding box center [784, 372] width 1568 height 744
drag, startPoint x: 162, startPoint y: 481, endPoint x: 15, endPoint y: 472, distance: 147.3
click at [15, 472] on div "Hold on a sec... Are you certain you wish to leave this page? Any changes you'v…" at bounding box center [784, 372] width 1568 height 744
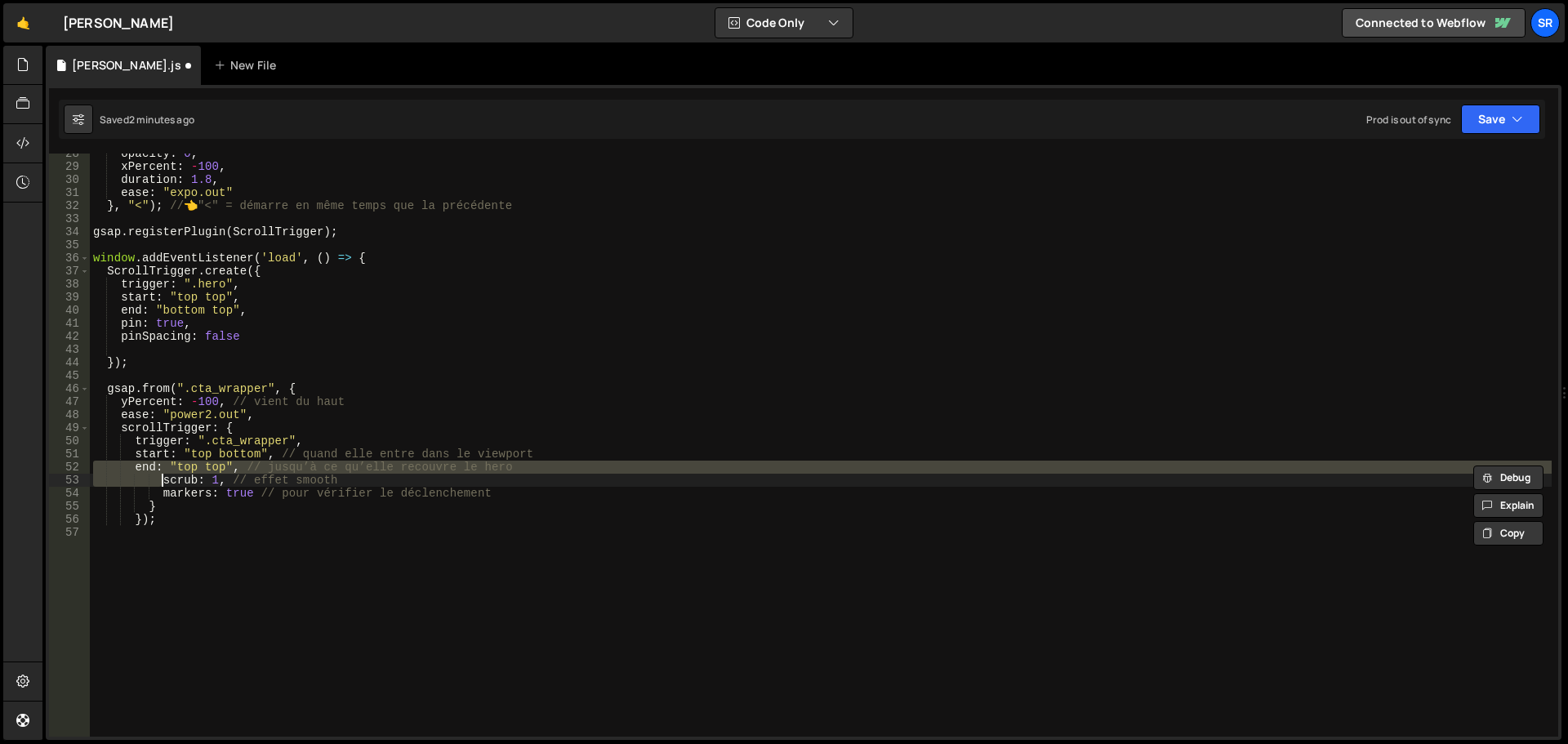
click at [134, 470] on div "opacity : 0 , xPercent : - 100 , duration : 1.8 , ease : "expo.out" } , "<" ) ;…" at bounding box center [821, 445] width 1462 height 583
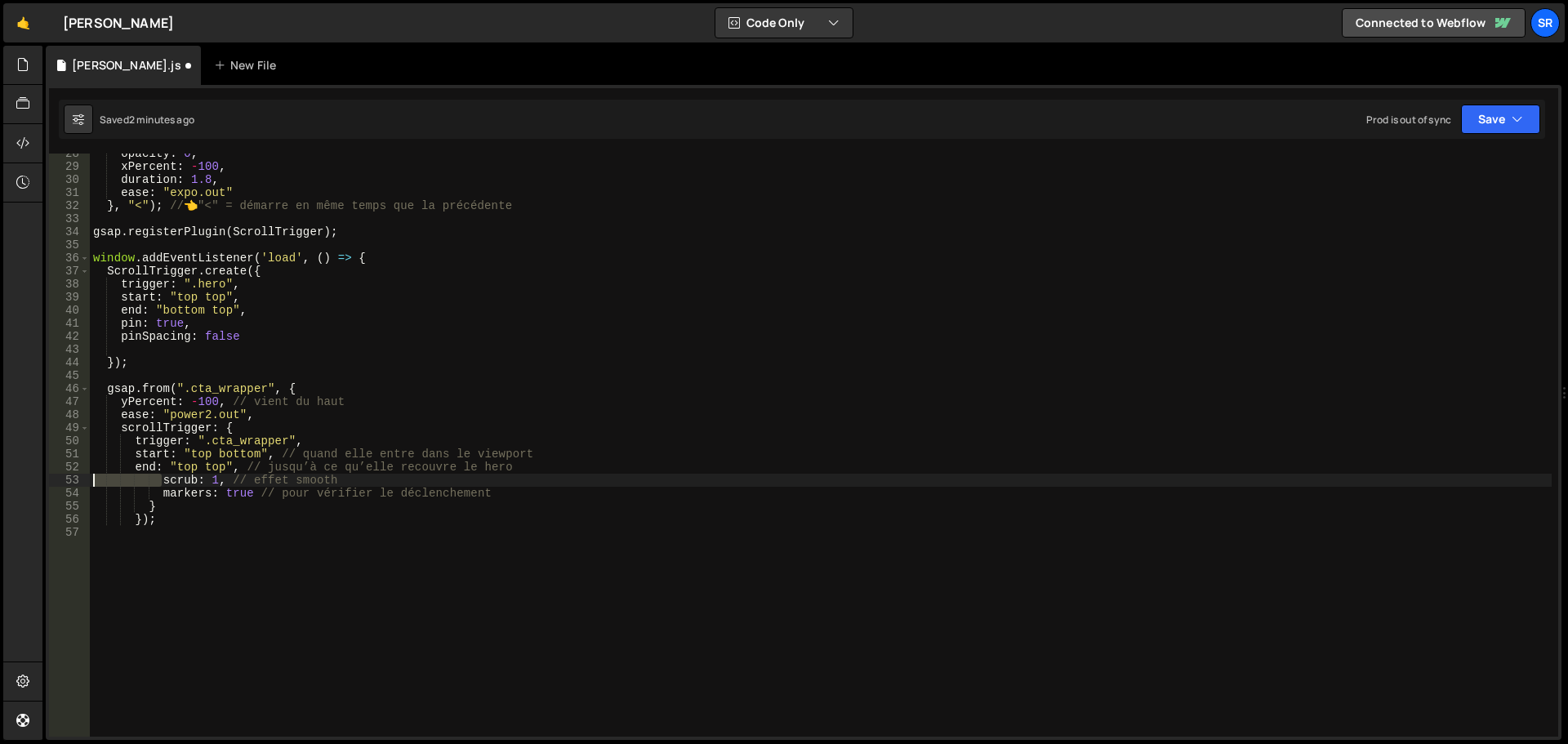
drag, startPoint x: 161, startPoint y: 483, endPoint x: 40, endPoint y: 475, distance: 121.3
click at [40, 475] on div "Hold on a sec... Are you certain you wish to leave this page? Any changes you'v…" at bounding box center [784, 372] width 1568 height 744
drag, startPoint x: 160, startPoint y: 496, endPoint x: 59, endPoint y: 494, distance: 101.0
click at [59, 494] on div "scrub: 1, // effet smooth 28 29 30 31 32 33 34 35 36 37 38 39 40 41 42 43 44 45…" at bounding box center [803, 445] width 1510 height 583
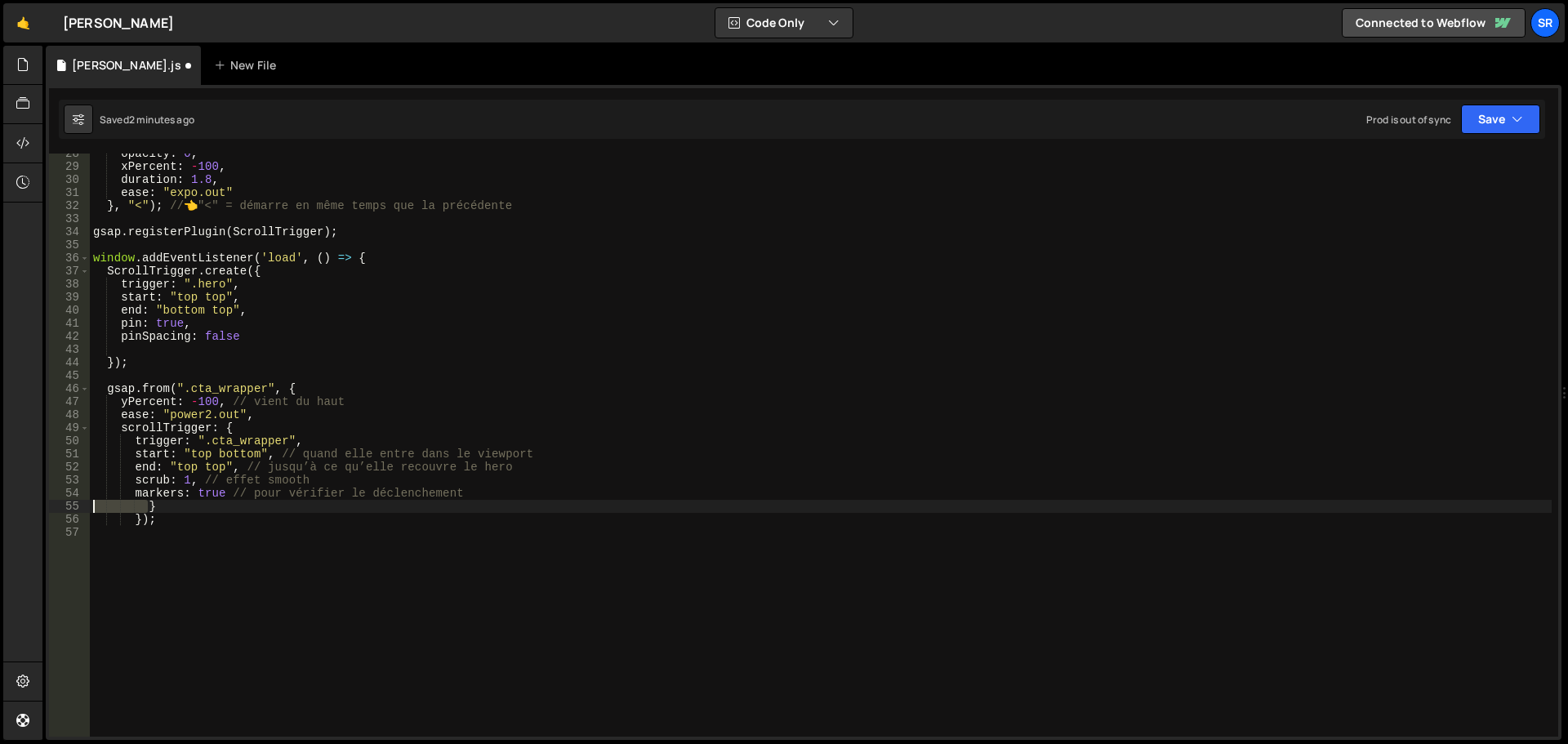
drag, startPoint x: 149, startPoint y: 510, endPoint x: 59, endPoint y: 508, distance: 90.0
click at [59, 508] on div "markers: true // pour vérifier le déclenchement 28 29 30 31 32 33 34 35 36 37 3…" at bounding box center [803, 445] width 1510 height 583
drag, startPoint x: 134, startPoint y: 523, endPoint x: 37, endPoint y: 517, distance: 97.2
click at [37, 517] on div "Hold on a sec... Are you certain you wish to leave this page? Any changes you'v…" at bounding box center [784, 372] width 1568 height 744
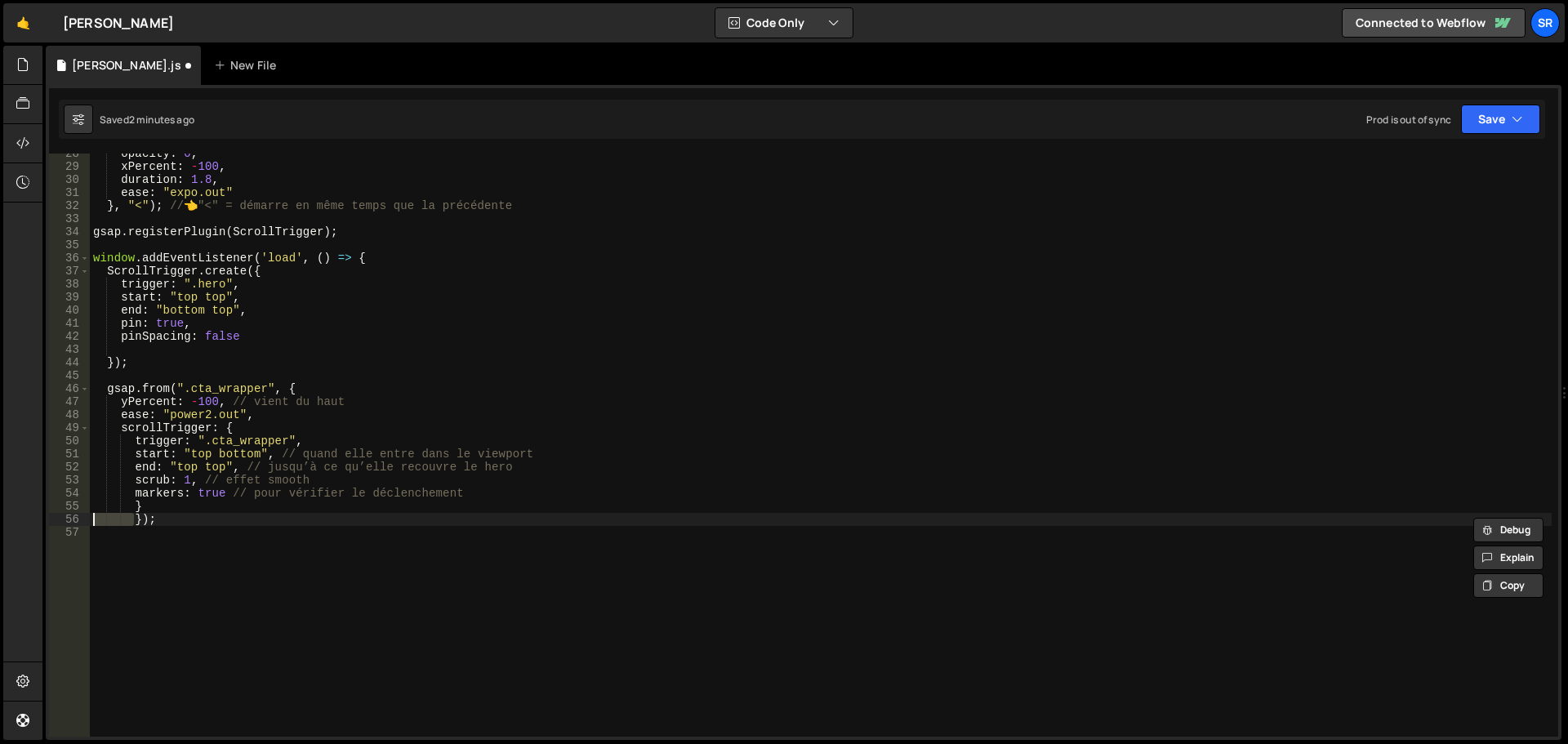
type textarea "}});"
drag, startPoint x: 1466, startPoint y: 113, endPoint x: 1474, endPoint y: 127, distance: 16.1
click at [1466, 114] on button "Save" at bounding box center [1501, 120] width 79 height 30
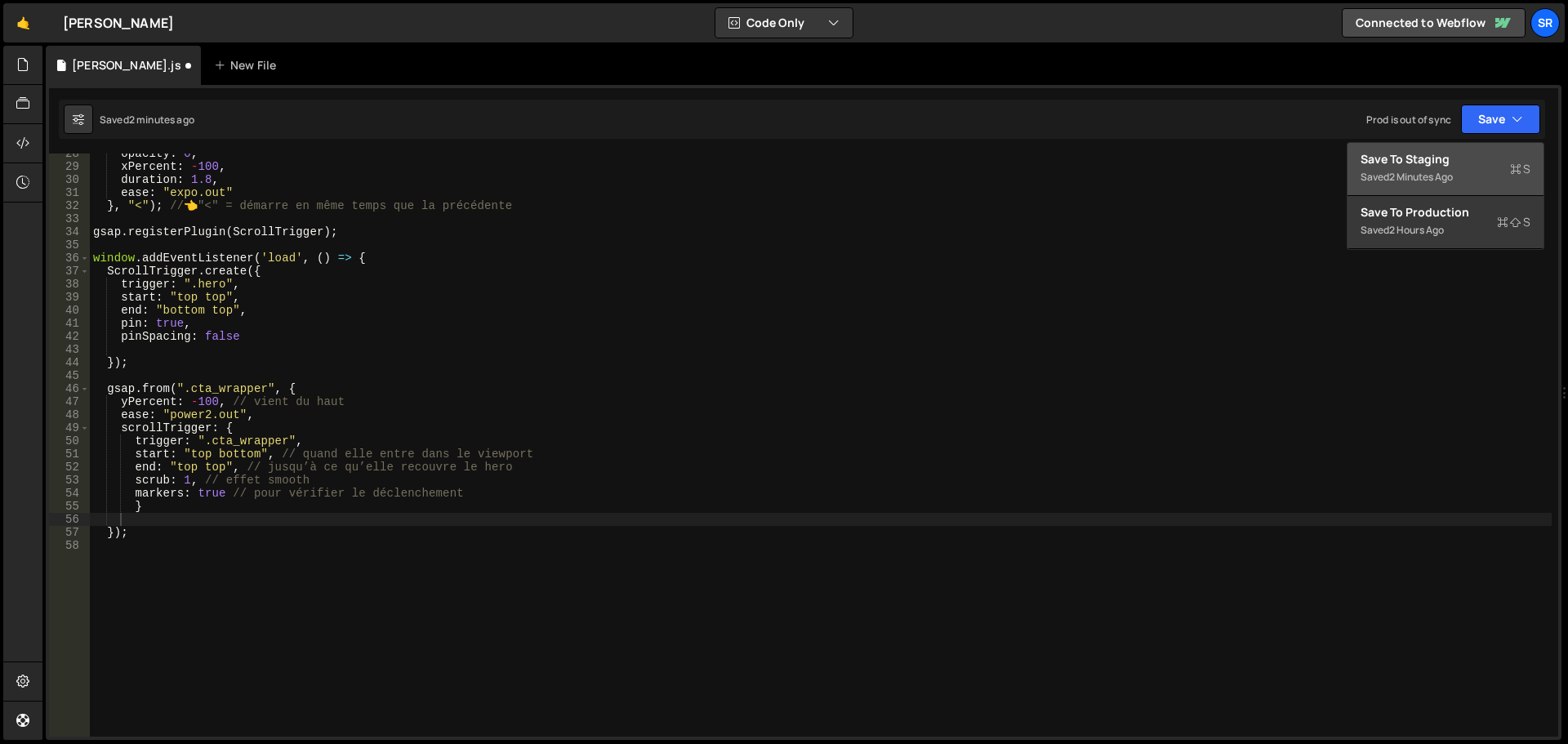
click at [1465, 166] on div "Save to Staging S" at bounding box center [1446, 159] width 170 height 17
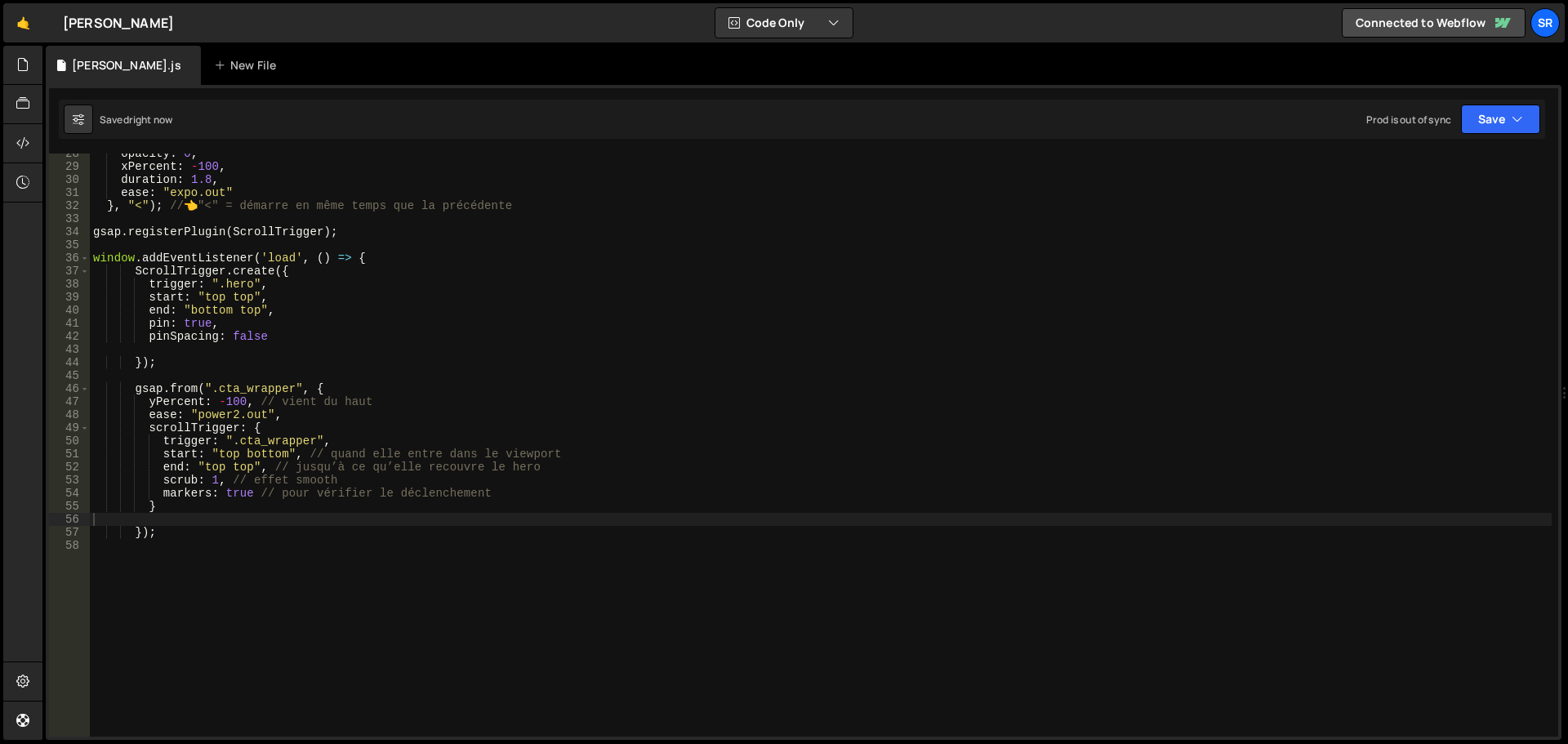
type textarea "window.addEventListener('load', () => {"
click at [371, 254] on div "opacity : 0 , xPercent : - 100 , duration : 1.8 , ease : "expo.out" } , "<" ) ;…" at bounding box center [821, 451] width 1462 height 610
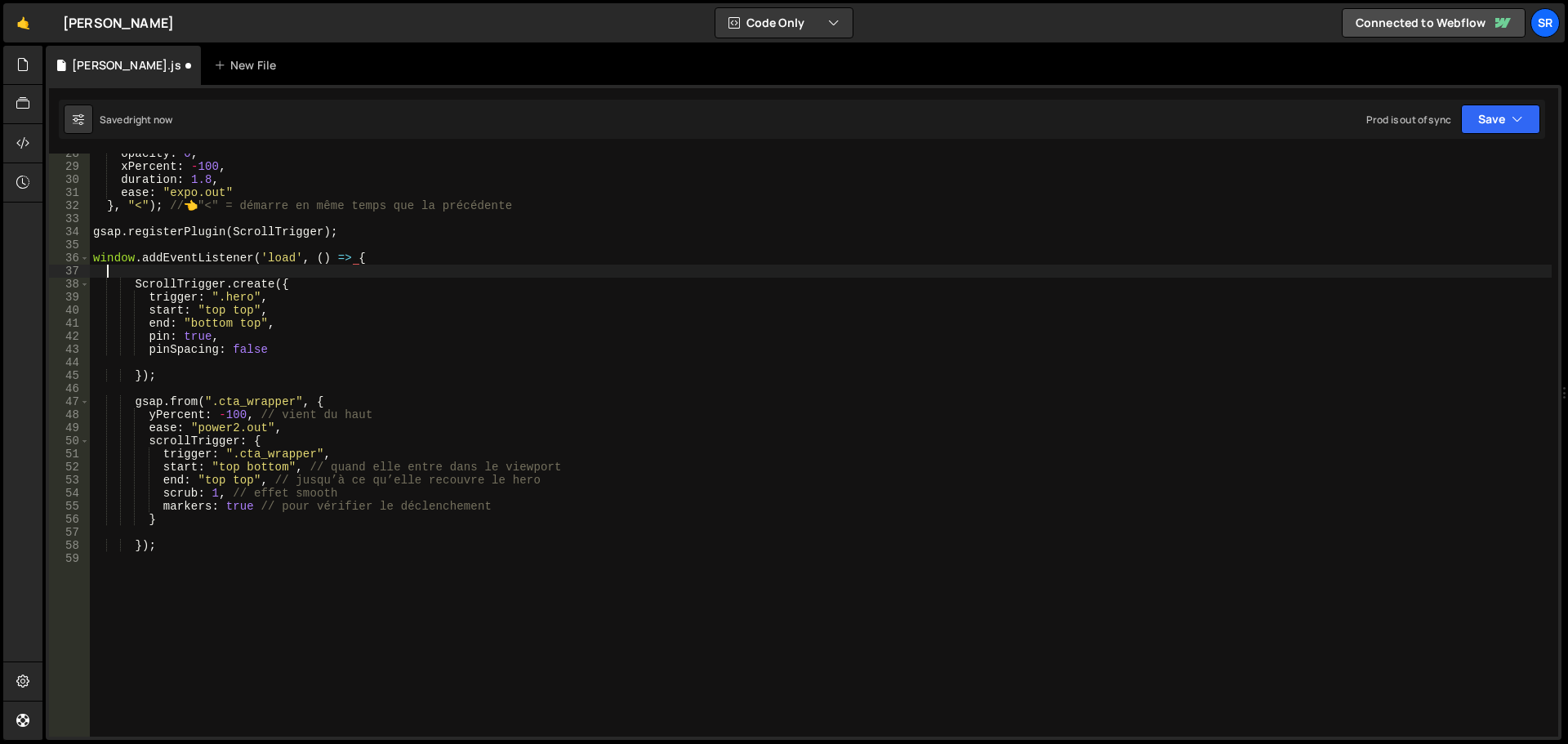
scroll to position [0, 0]
click at [1517, 123] on icon "button" at bounding box center [1517, 119] width 11 height 17
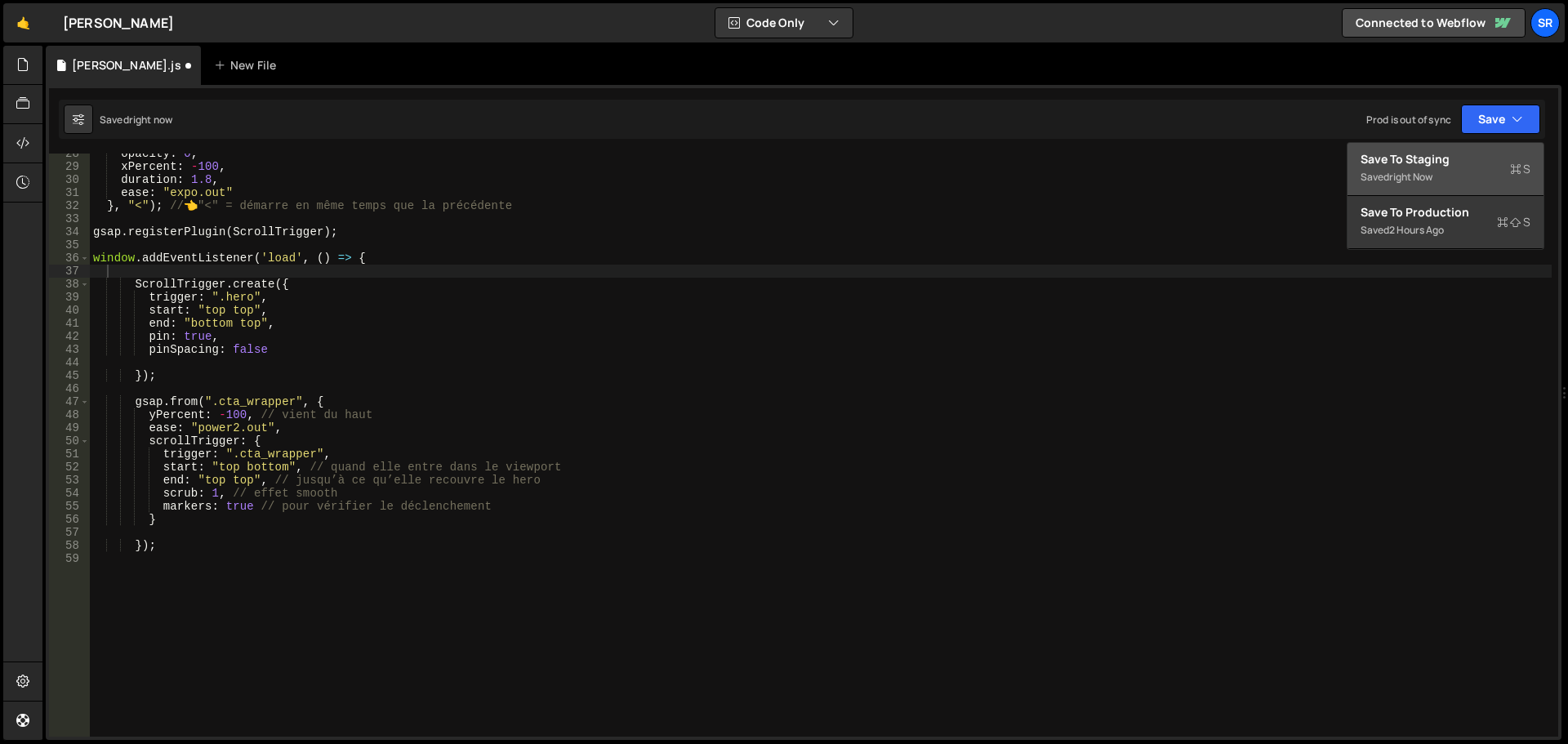
click at [1463, 161] on div "Save to Staging S" at bounding box center [1446, 159] width 170 height 17
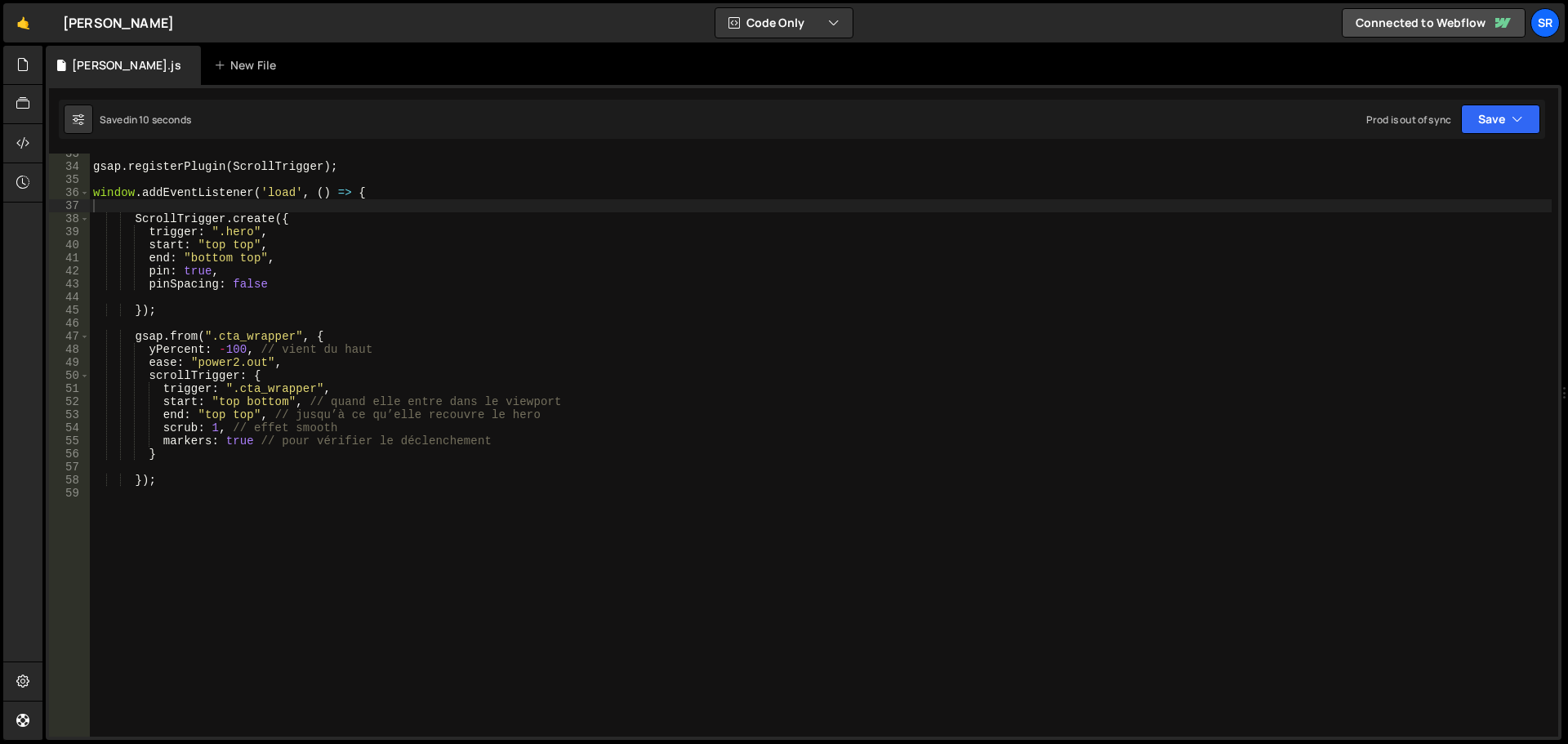
scroll to position [327, 0]
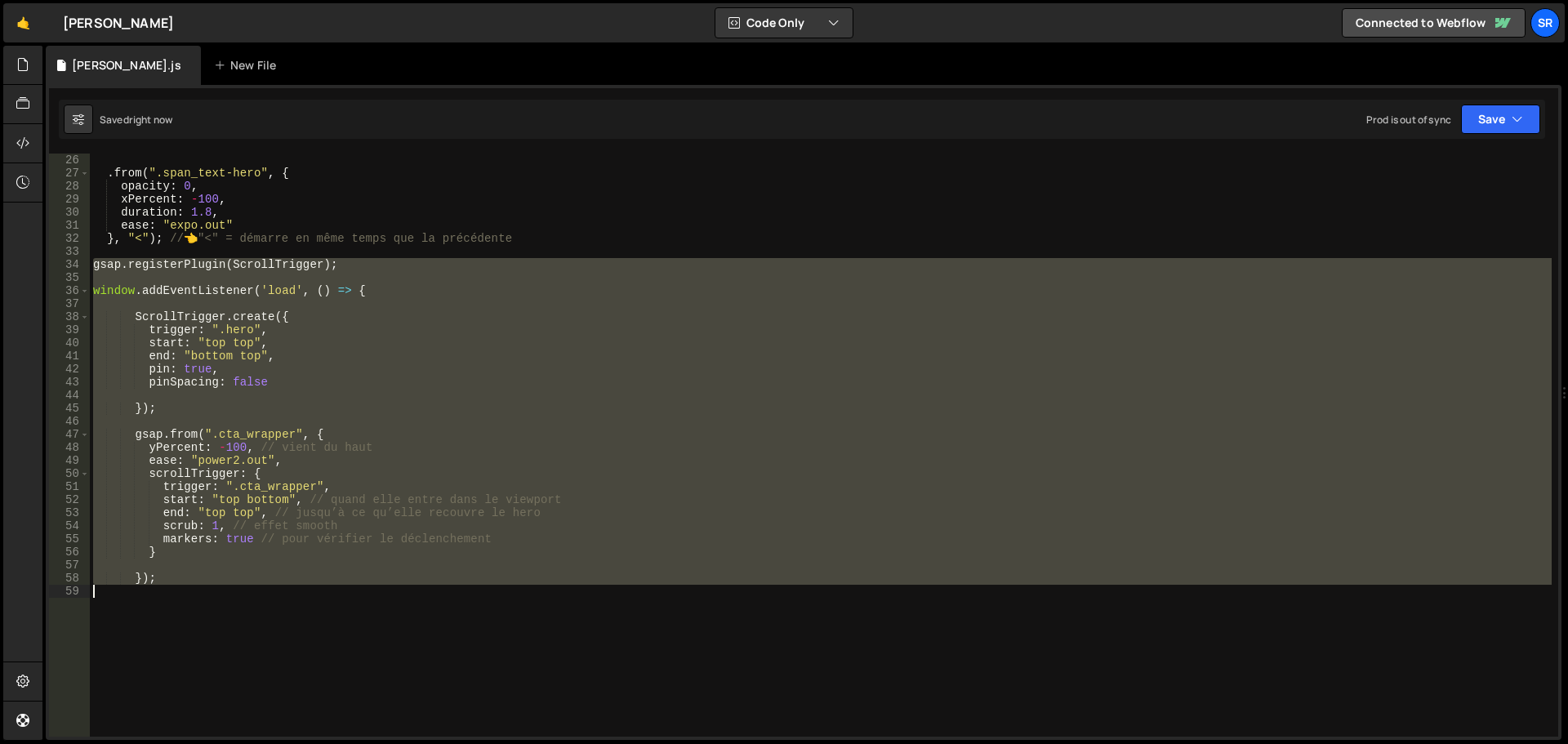
drag, startPoint x: 94, startPoint y: 267, endPoint x: 454, endPoint y: 610, distance: 497.2
click at [454, 610] on div "} , "+=0.1" ) // démarre 0.1s après la précédente . from ( ".span_text-hero" , …" at bounding box center [821, 445] width 1462 height 610
type textarea "});"
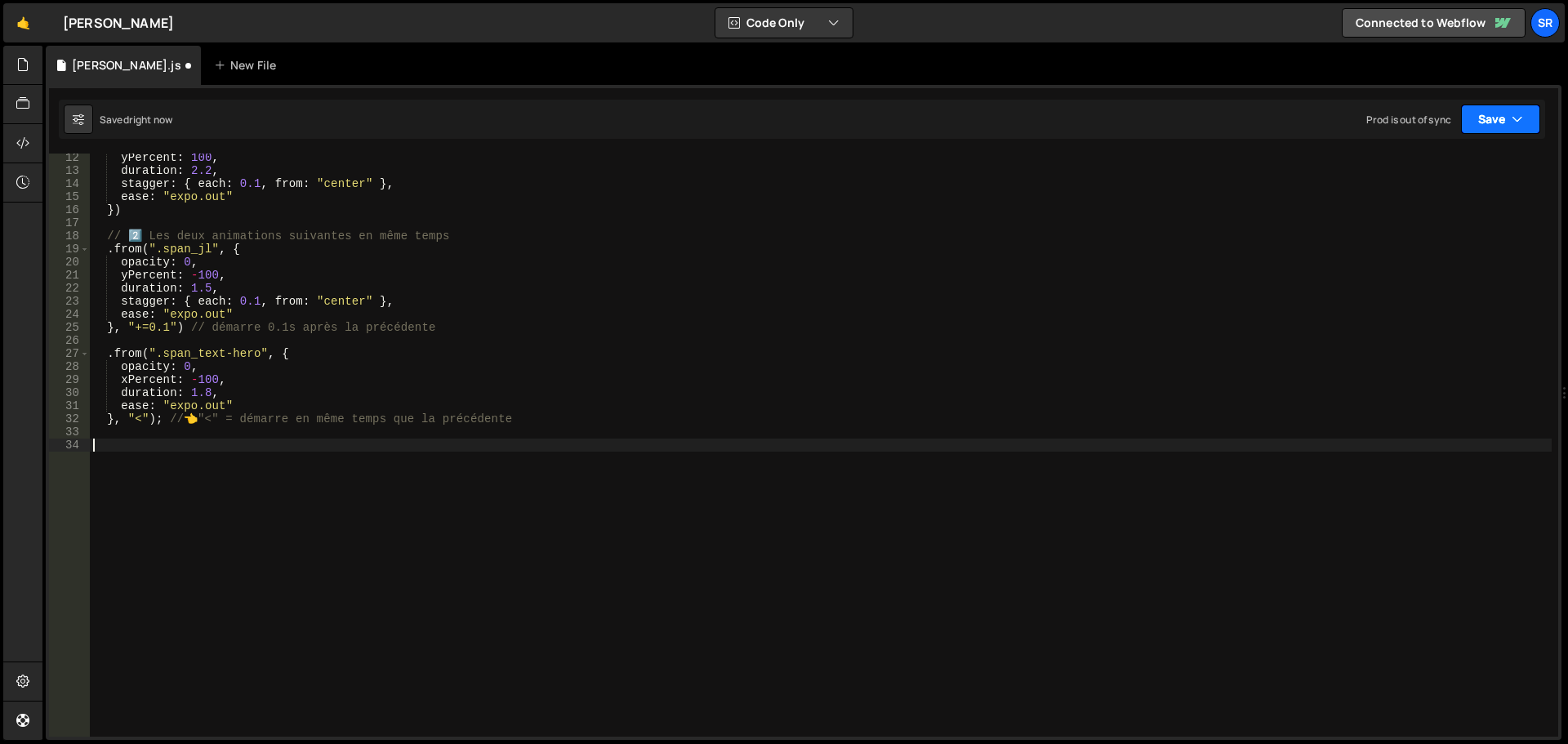
click at [1485, 118] on button "Save" at bounding box center [1501, 120] width 79 height 30
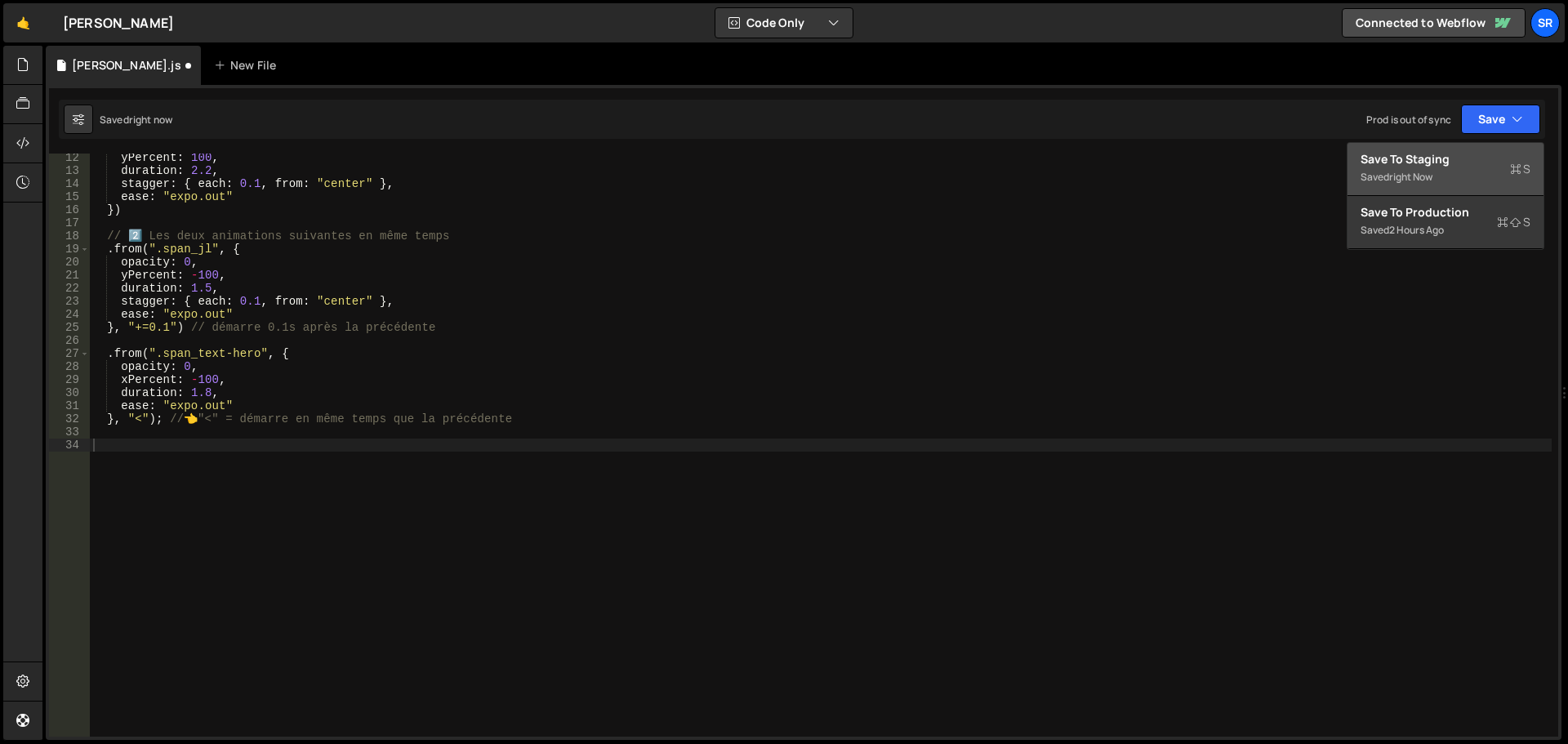
click at [1451, 156] on div "Save to Staging S" at bounding box center [1446, 159] width 170 height 17
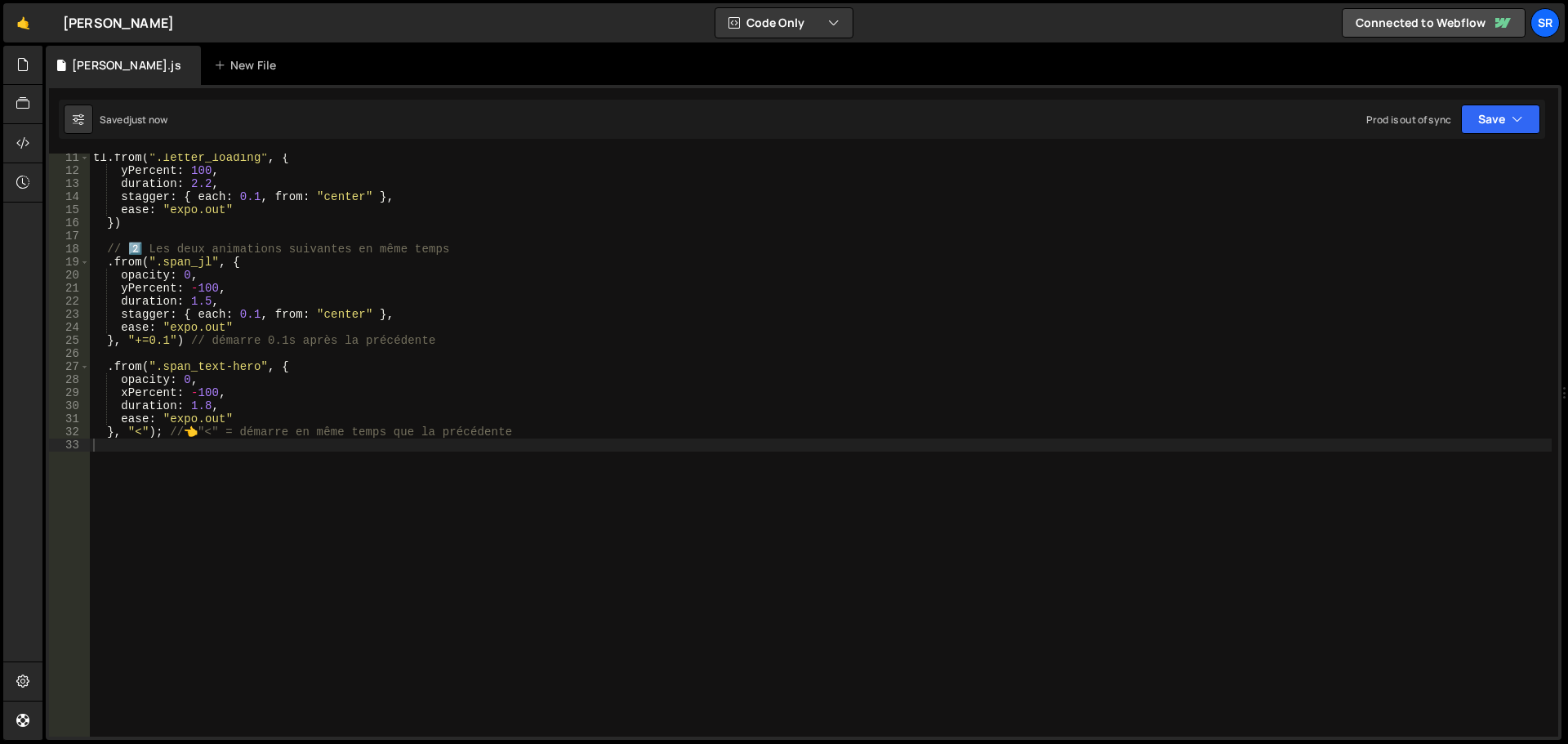
click at [123, 450] on div "tl . from ( ".letter_loading" , { yPercent : 100 , duration : 2.2 , stagger : {…" at bounding box center [821, 456] width 1462 height 610
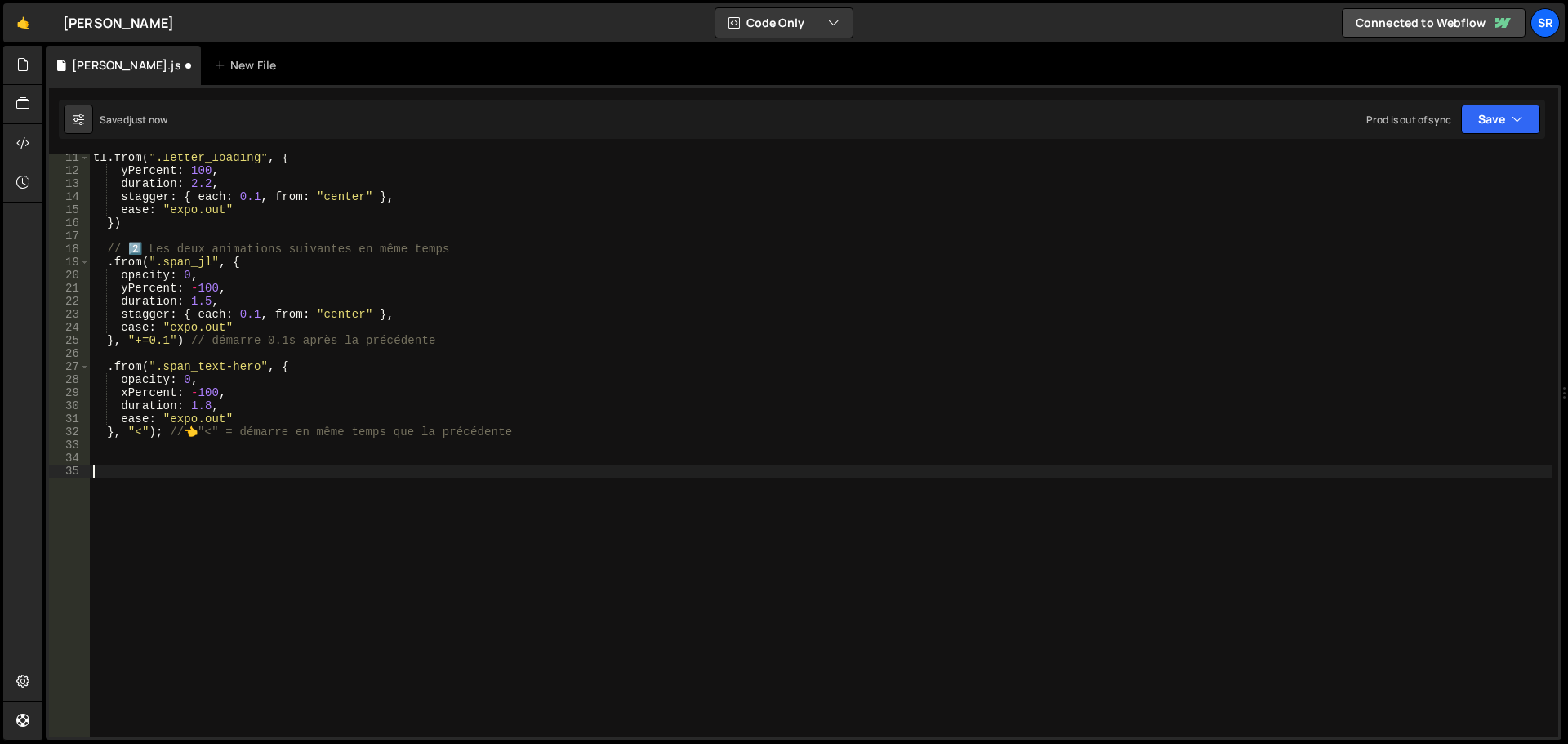
paste textarea "});"
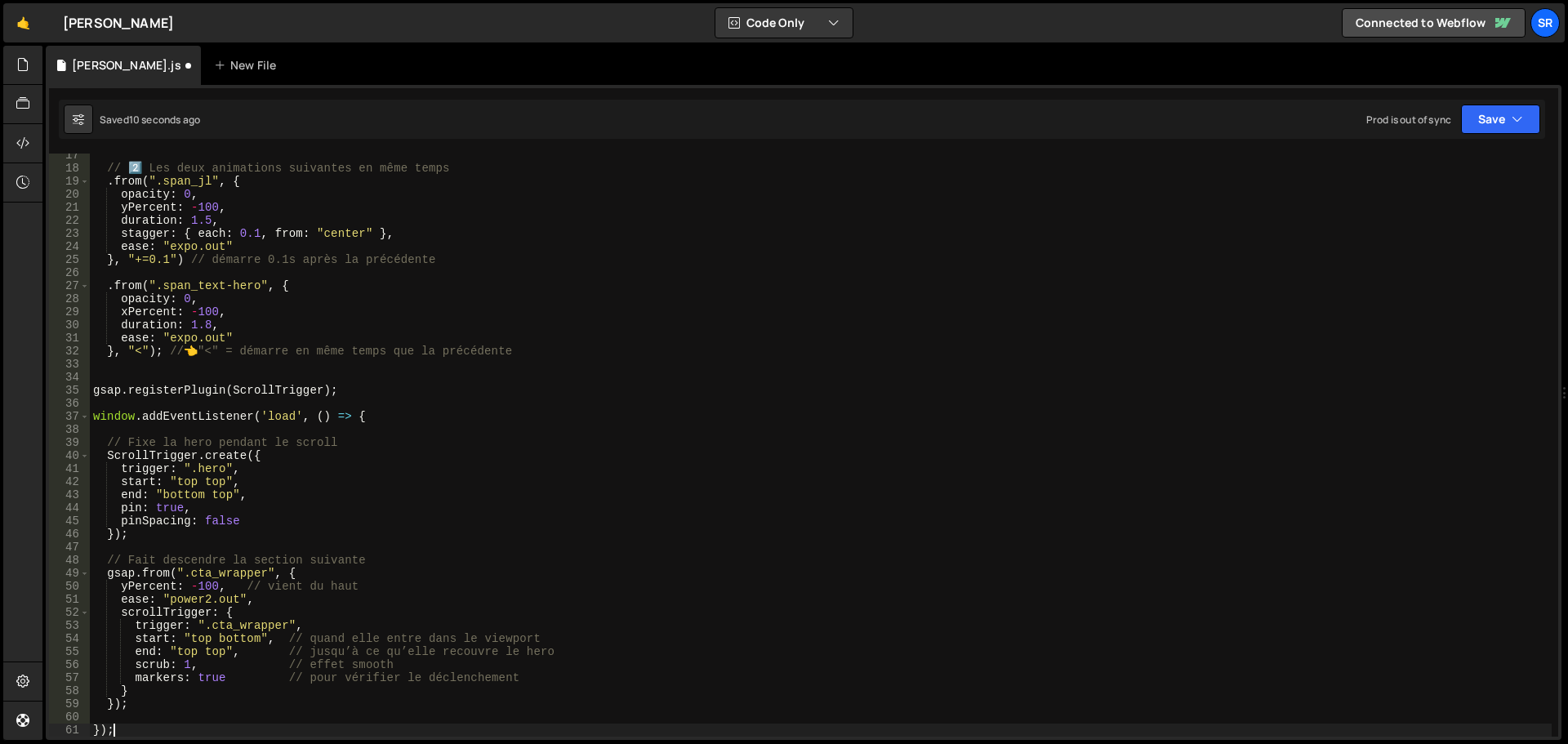
click at [1483, 141] on div "}); 17 18 19 20 21 22 23 24 25 26 27 28 29 30 31 32 33 34 35 36 37 38 39 40 41 …" at bounding box center [803, 412] width 1516 height 655
click at [1486, 134] on div "Saved 10 seconds ago Prod is out of sync Upgrade to Edit Save Save to Staging S…" at bounding box center [801, 119] width 1487 height 39
click at [1489, 125] on button "Save" at bounding box center [1501, 120] width 79 height 30
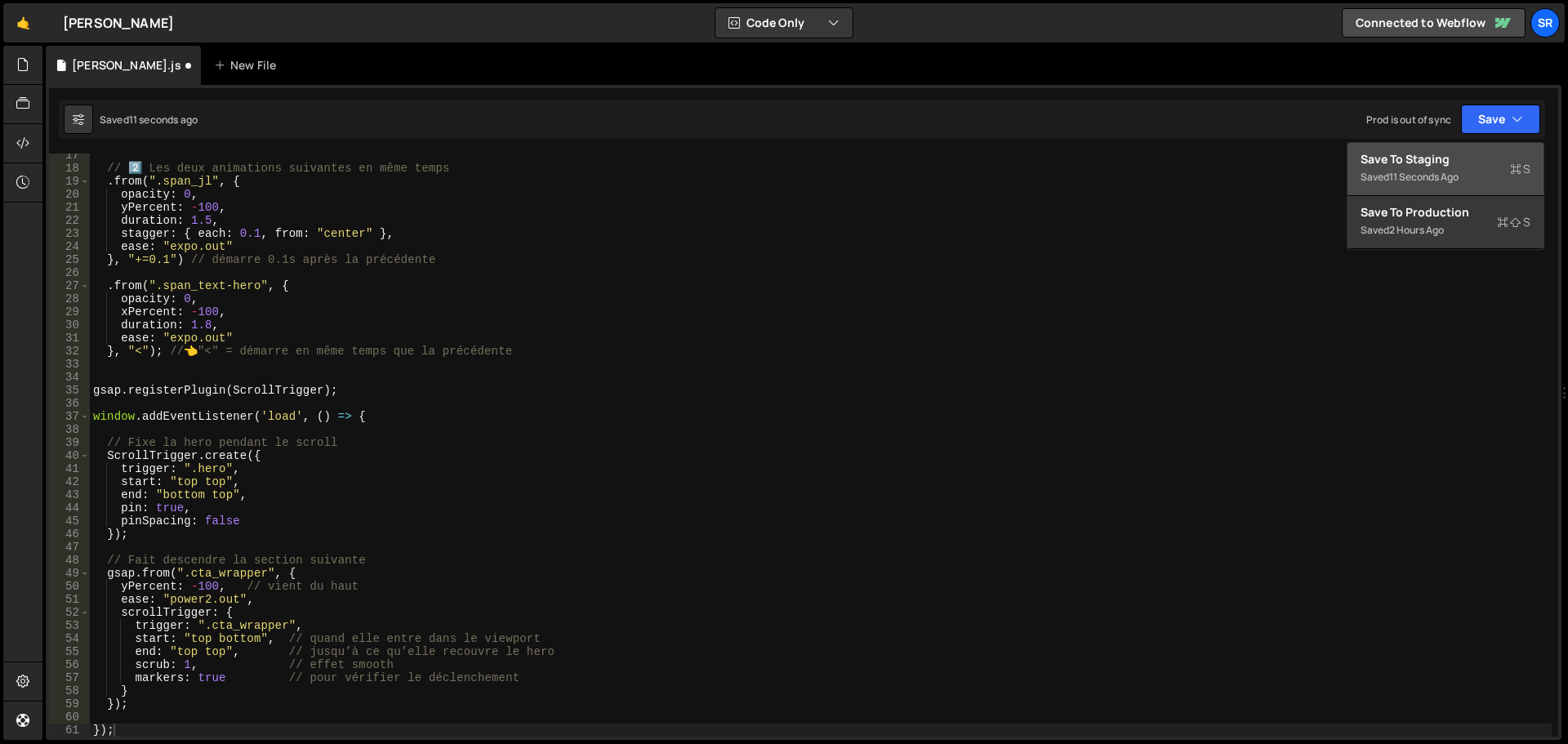
click at [1468, 165] on div "Save to Staging S" at bounding box center [1446, 159] width 170 height 17
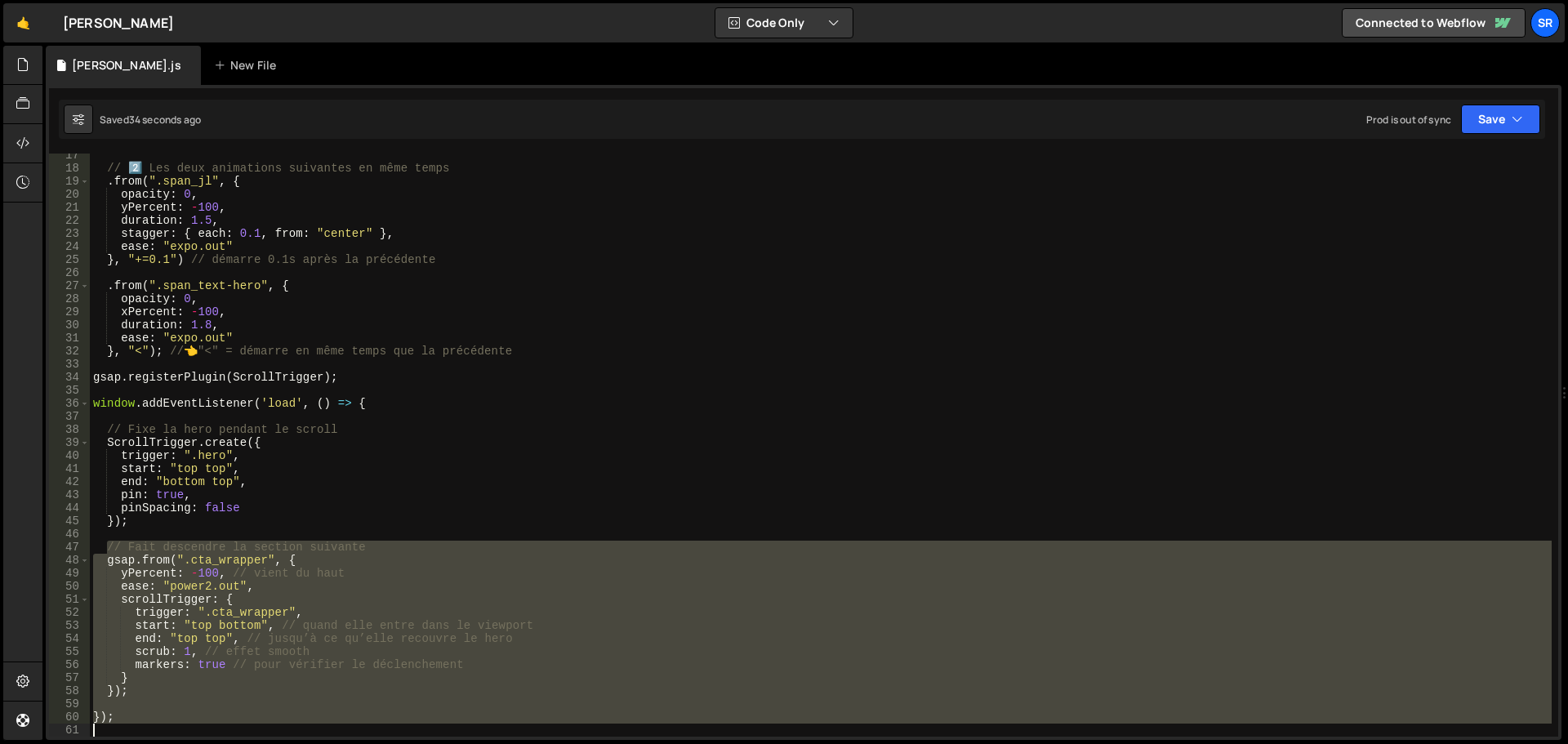
drag, startPoint x: 108, startPoint y: 551, endPoint x: 310, endPoint y: 739, distance: 275.9
click at [310, 739] on div "// [PERSON_NAME] descendre la section suivante 17 18 19 20 21 22 23 24 25 26 27…" at bounding box center [803, 412] width 1516 height 655
paste textarea
type textarea "});"
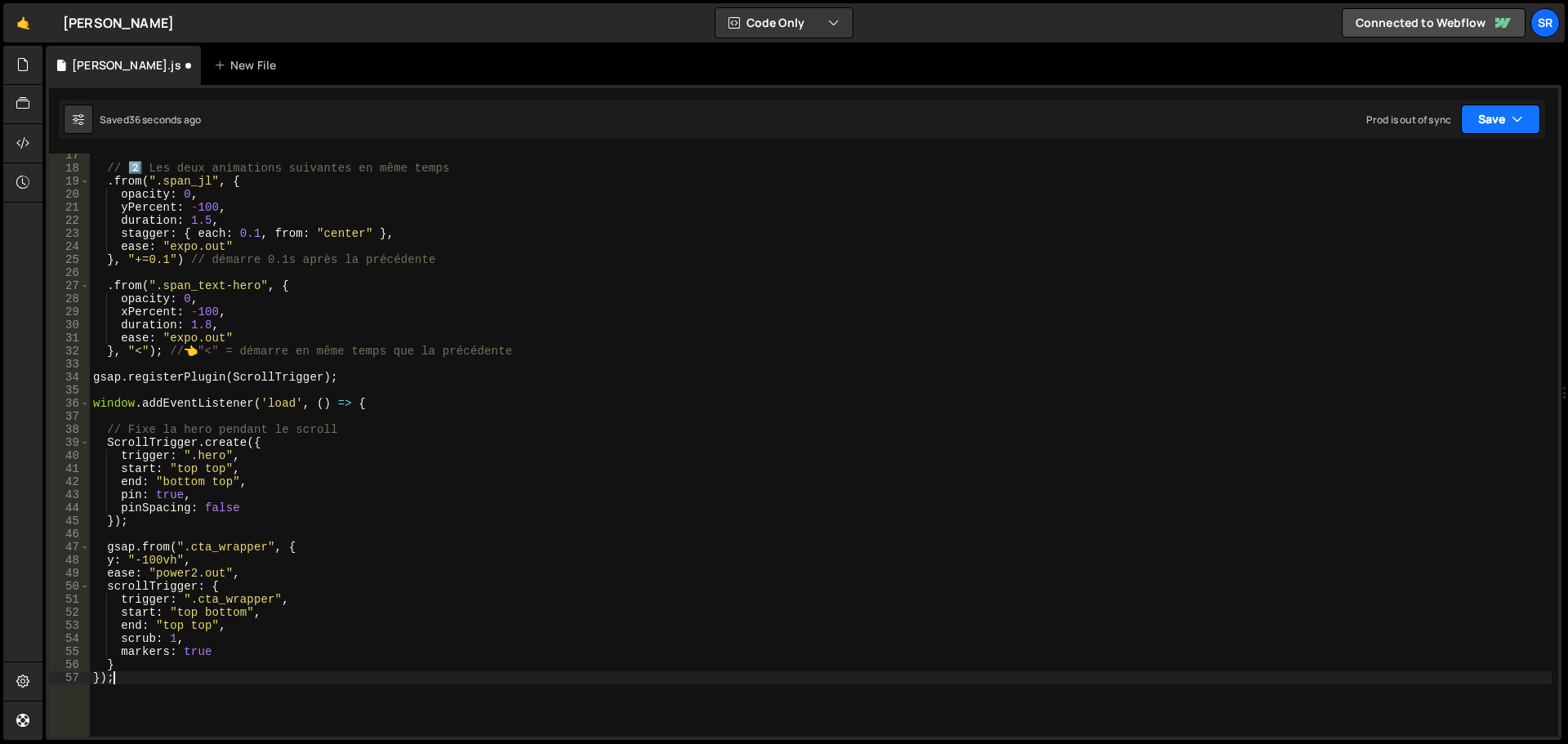
click at [1492, 128] on button "Save" at bounding box center [1501, 120] width 79 height 30
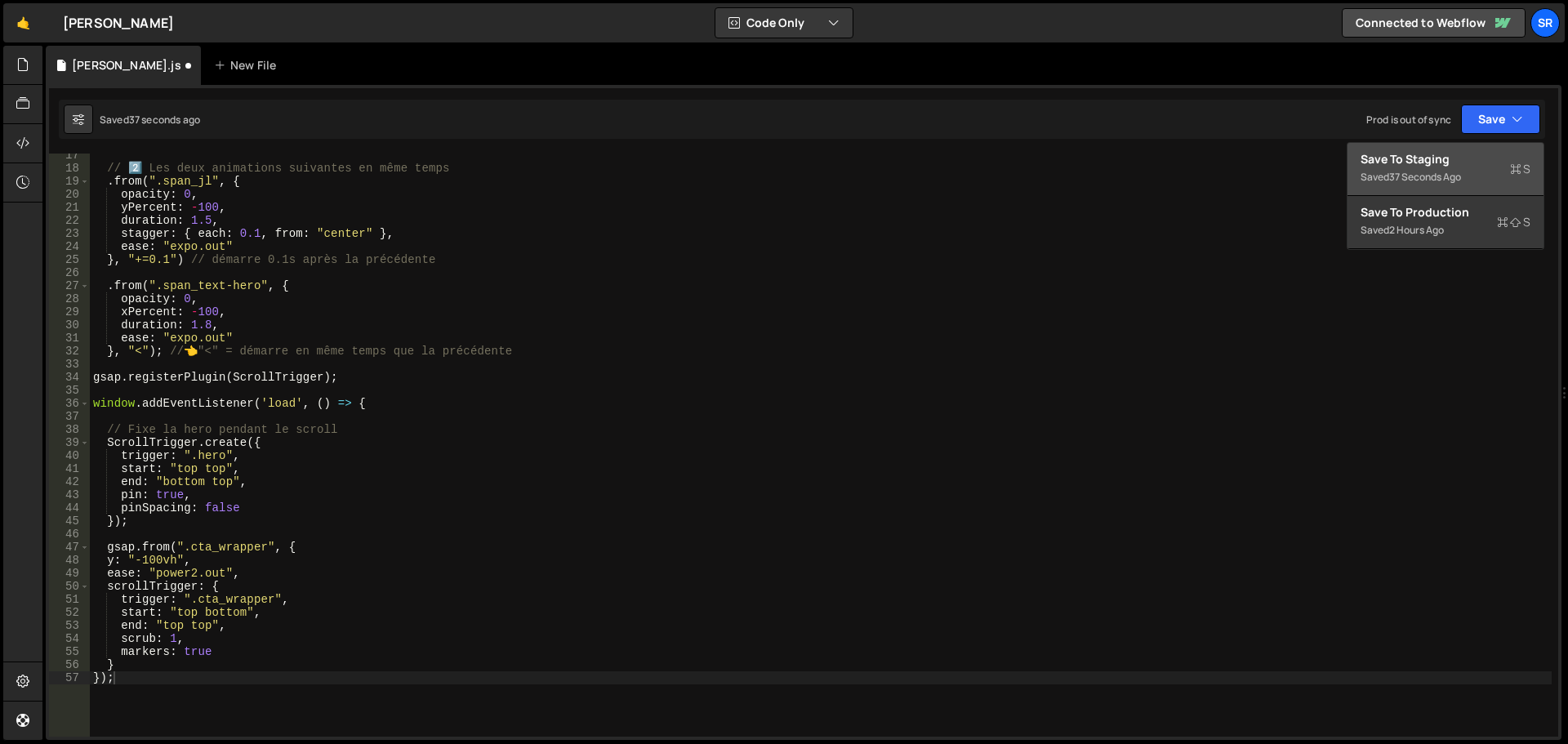
click at [1464, 165] on div "Save to Staging S" at bounding box center [1446, 159] width 170 height 17
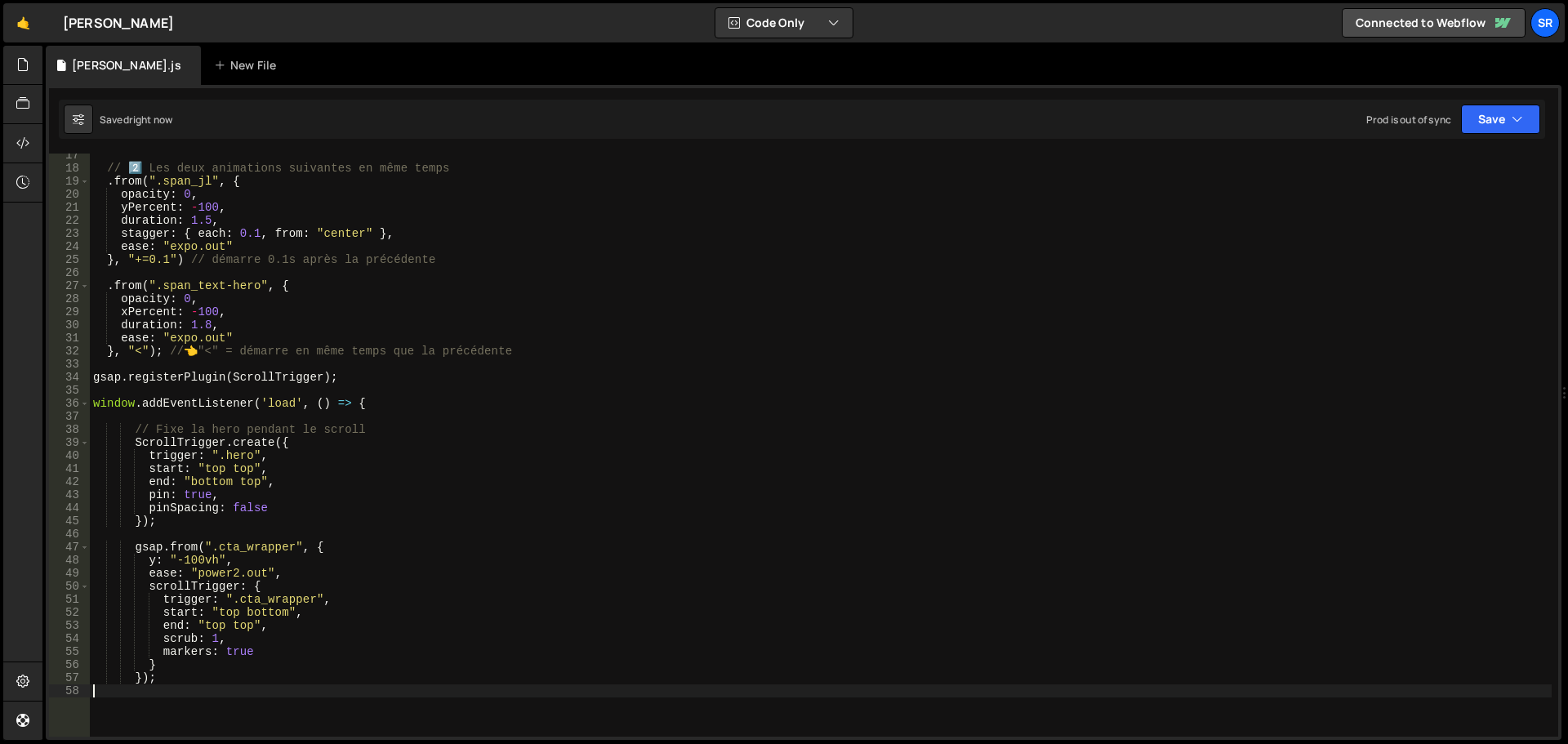
click at [168, 685] on div "// 2️⃣ Les deux animations suivantes en même temps . from ( ".span_jl" , { opac…" at bounding box center [821, 453] width 1462 height 610
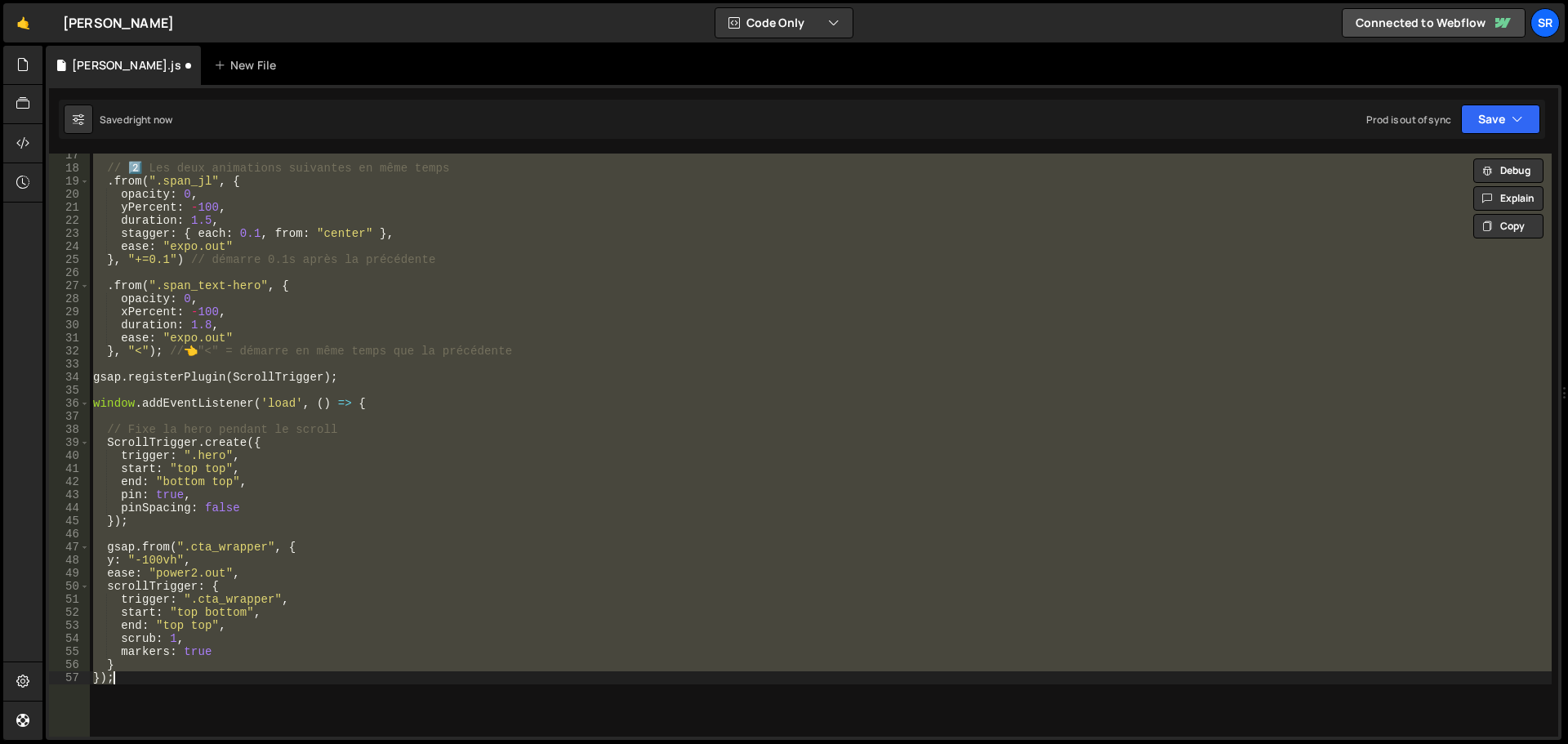
click at [138, 682] on div "// 2️⃣ Les deux animations suivantes en même temps . from ( ".span_jl" , { opac…" at bounding box center [821, 445] width 1462 height 583
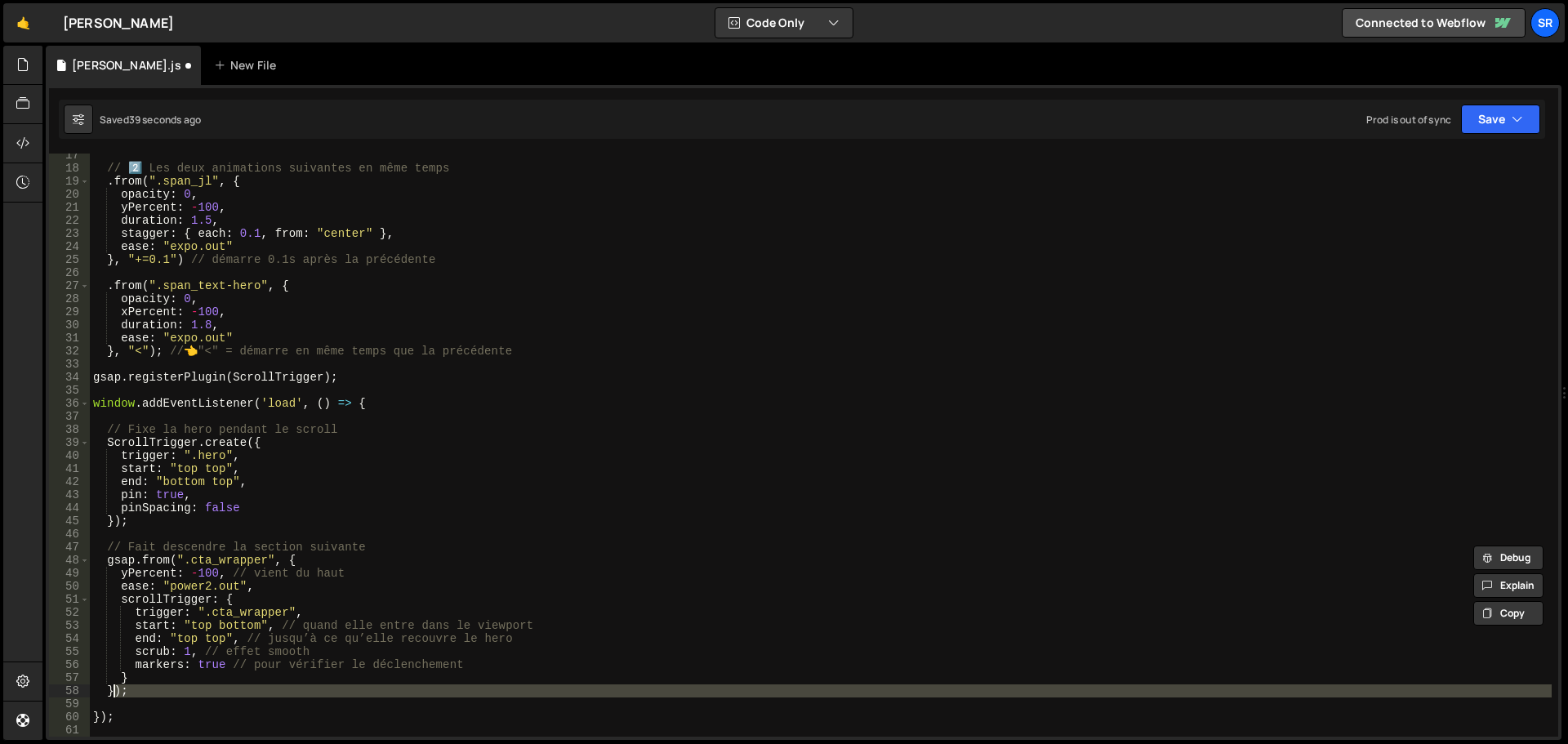
drag, startPoint x: 126, startPoint y: 699, endPoint x: 104, endPoint y: 690, distance: 23.8
click at [104, 690] on div "// 2️⃣ Les deux animations suivantes en même temps . from ( ".span_jl" , { opac…" at bounding box center [821, 453] width 1462 height 610
drag, startPoint x: 104, startPoint y: 694, endPoint x: 119, endPoint y: 615, distance: 80.4
click at [106, 694] on div "// 2️⃣ Les deux animations suivantes en même temps . from ( ".span_jl" , { opac…" at bounding box center [821, 445] width 1462 height 583
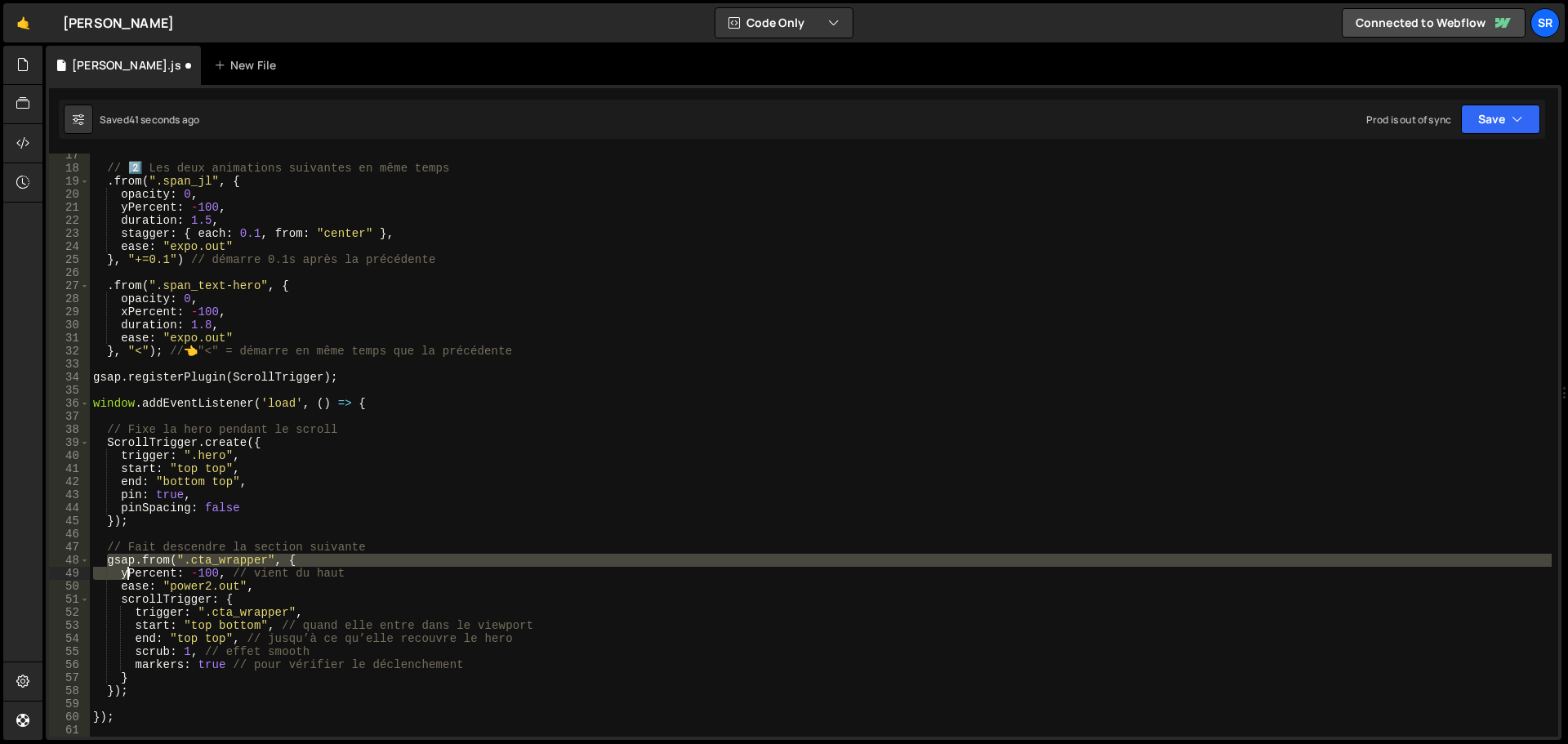
drag, startPoint x: 106, startPoint y: 561, endPoint x: 114, endPoint y: 552, distance: 12.0
click at [133, 566] on div "// 2️⃣ Les deux animations suivantes en même temps . from ( ".span_jl" , { opac…" at bounding box center [821, 453] width 1462 height 610
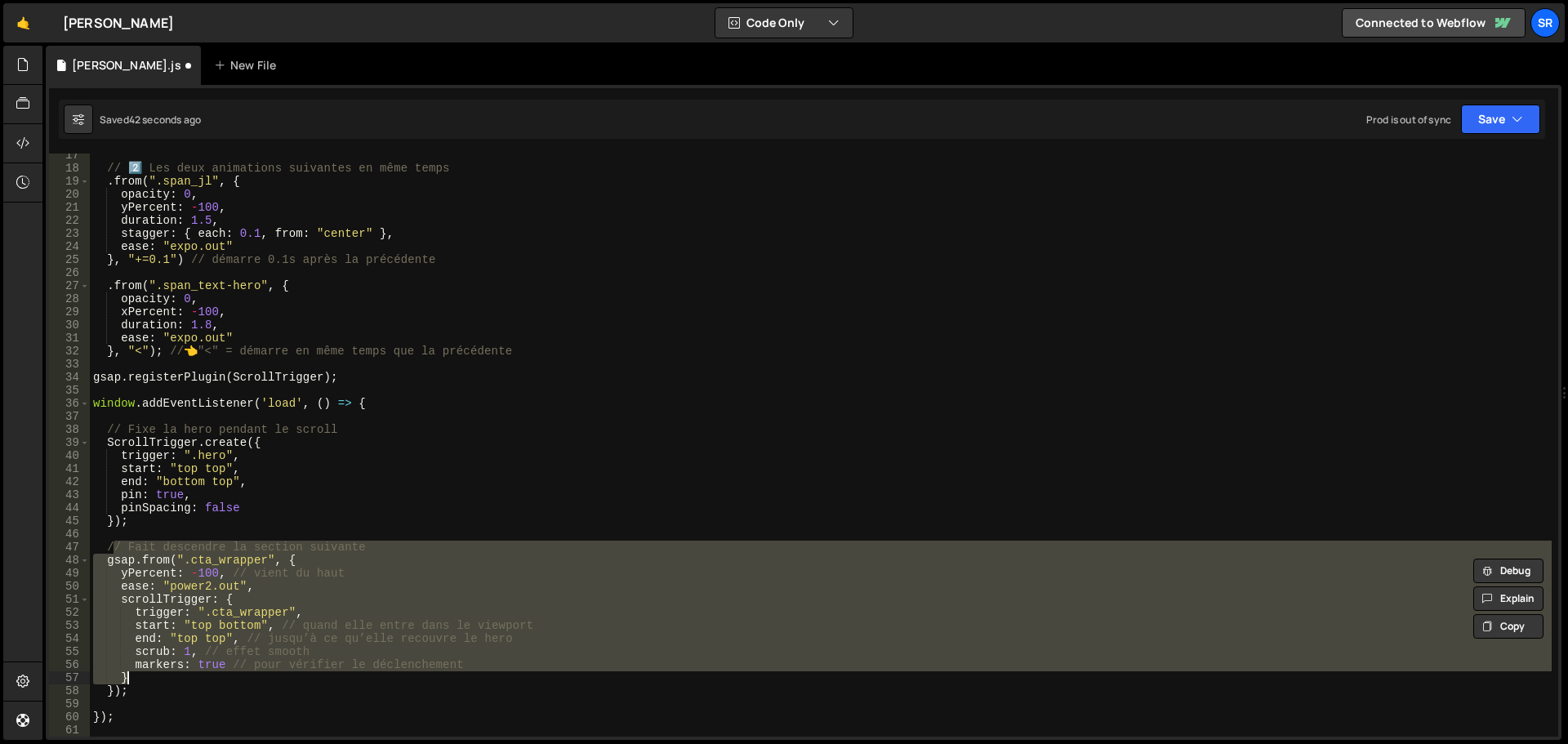
drag, startPoint x: 111, startPoint y: 550, endPoint x: 226, endPoint y: 658, distance: 157.8
click at [239, 672] on div "// 2️⃣ Les deux animations suivantes en même temps . from ( ".span_jl" , { opac…" at bounding box center [821, 453] width 1462 height 610
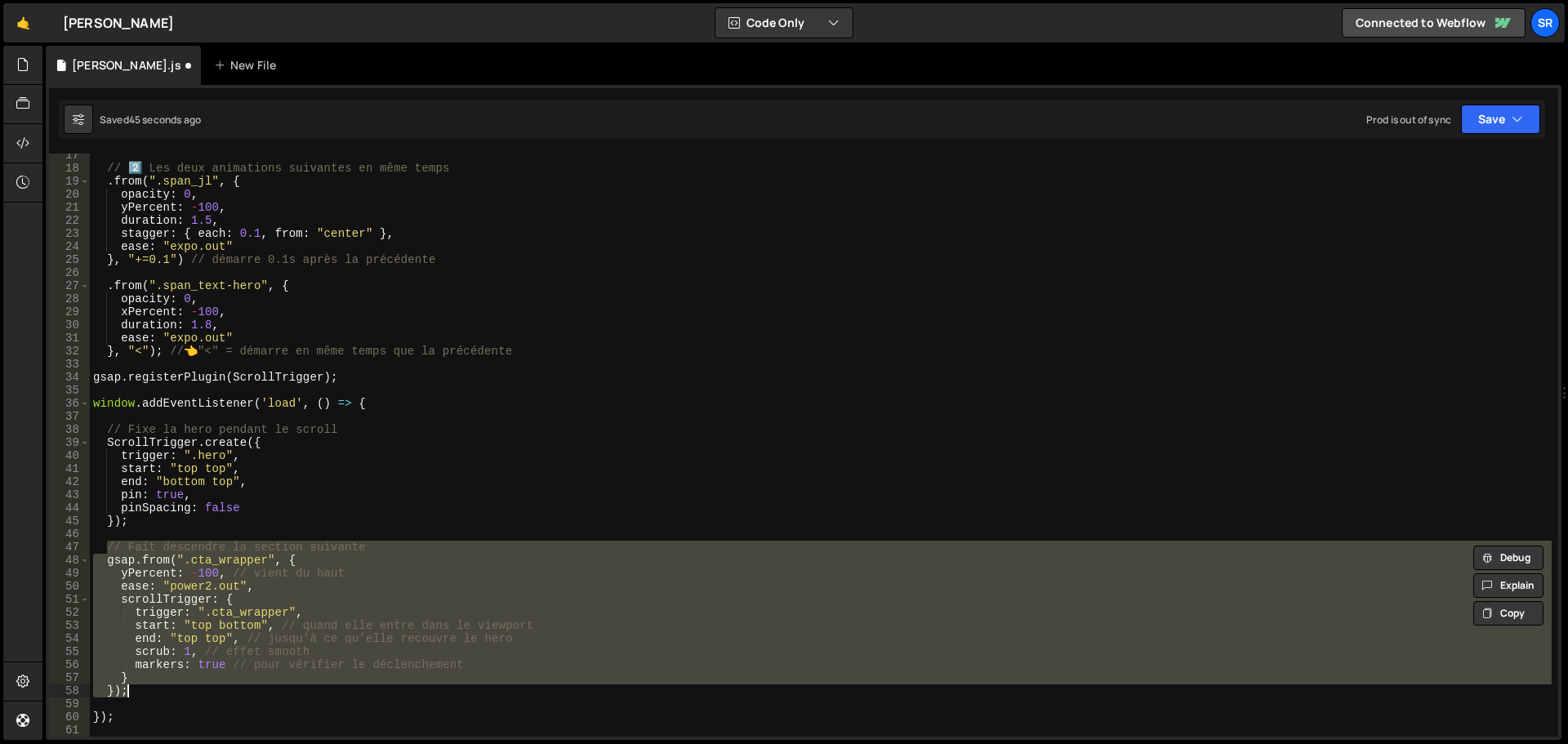
drag, startPoint x: 106, startPoint y: 548, endPoint x: 275, endPoint y: 685, distance: 217.6
click at [275, 685] on div "// 2️⃣ Les deux animations suivantes en même temps . from ( ".span_jl" , { opac…" at bounding box center [821, 453] width 1462 height 610
paste textarea
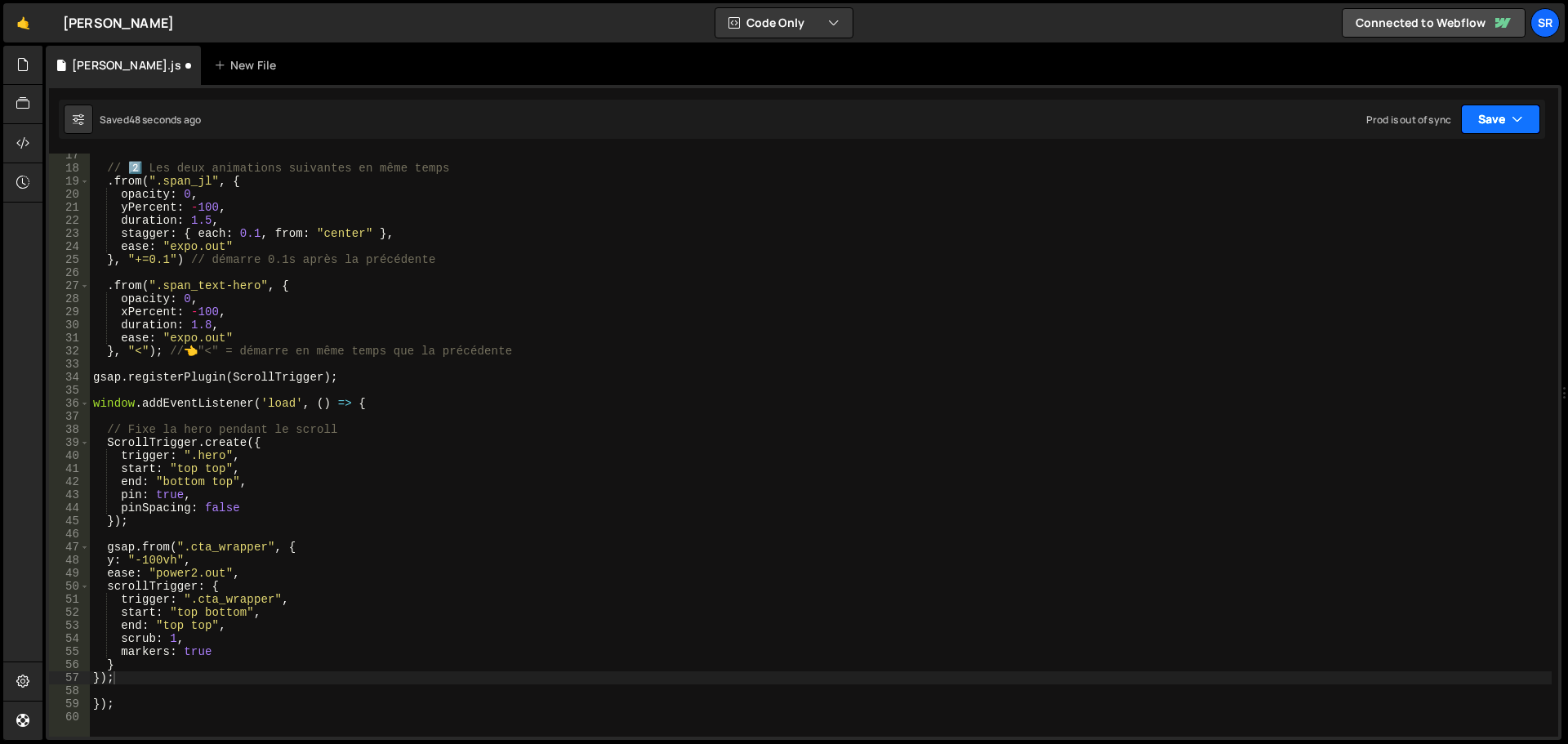
click at [1500, 131] on button "Save" at bounding box center [1501, 120] width 79 height 30
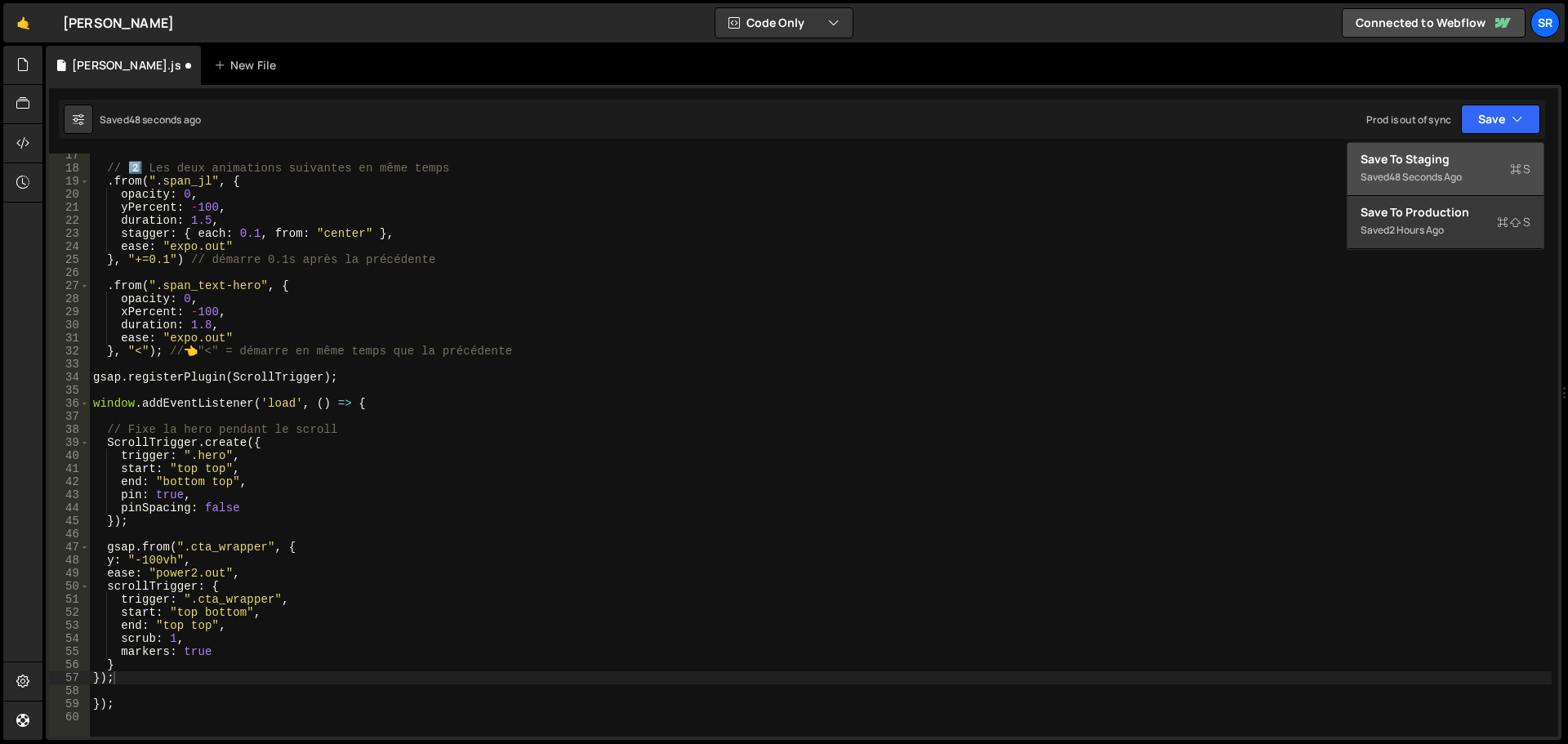
click at [1485, 176] on div "Saved 48 seconds ago" at bounding box center [1446, 177] width 170 height 19
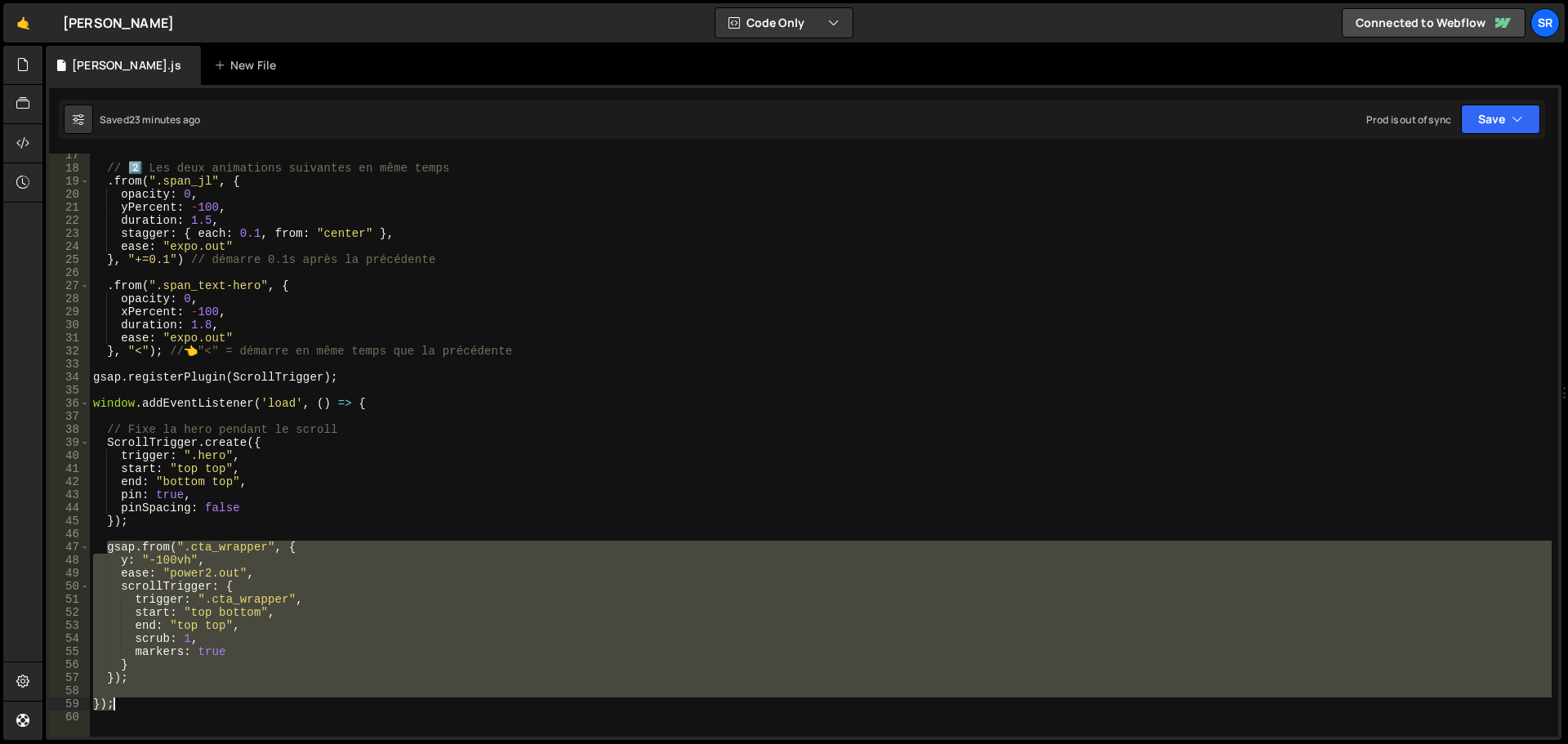
drag, startPoint x: 107, startPoint y: 551, endPoint x: 380, endPoint y: 706, distance: 313.9
click at [380, 706] on div "// 2️⃣ Les deux animations suivantes en même temps . from ( ".span_jl" , { opac…" at bounding box center [821, 453] width 1462 height 610
type textarea "});"
paste textarea
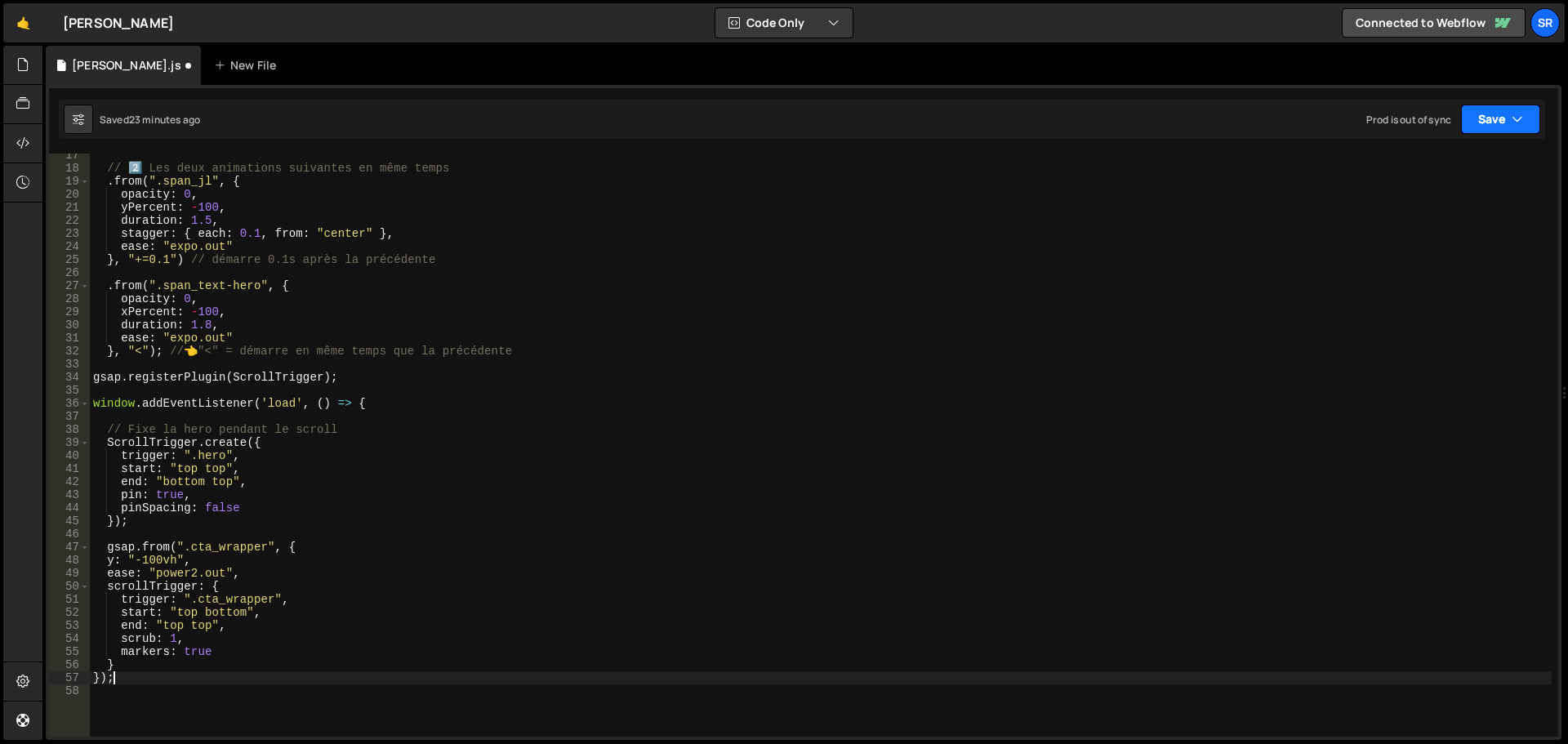
click at [1499, 129] on button "Save" at bounding box center [1501, 120] width 79 height 30
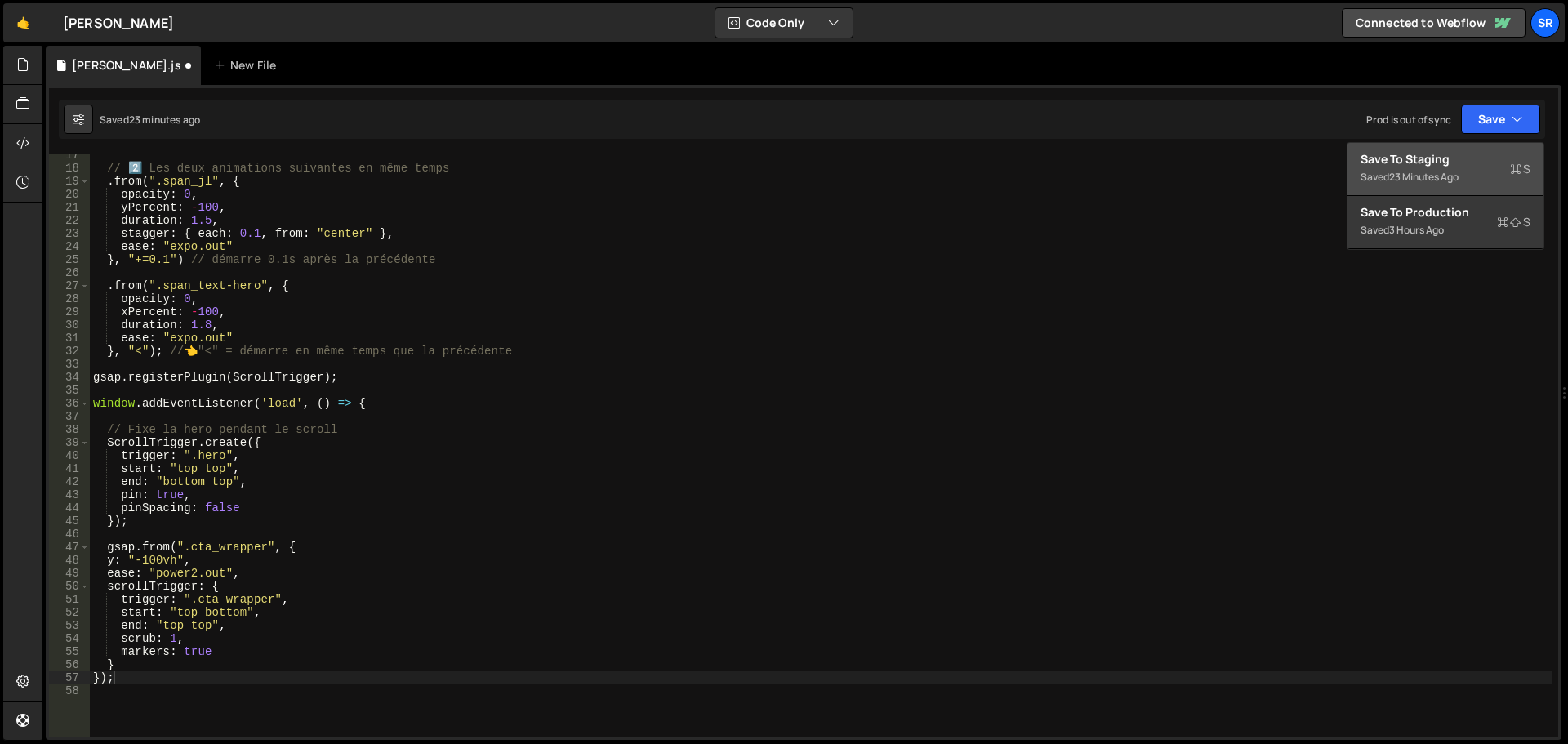
click at [1434, 171] on div "23 minutes ago" at bounding box center [1424, 177] width 70 height 14
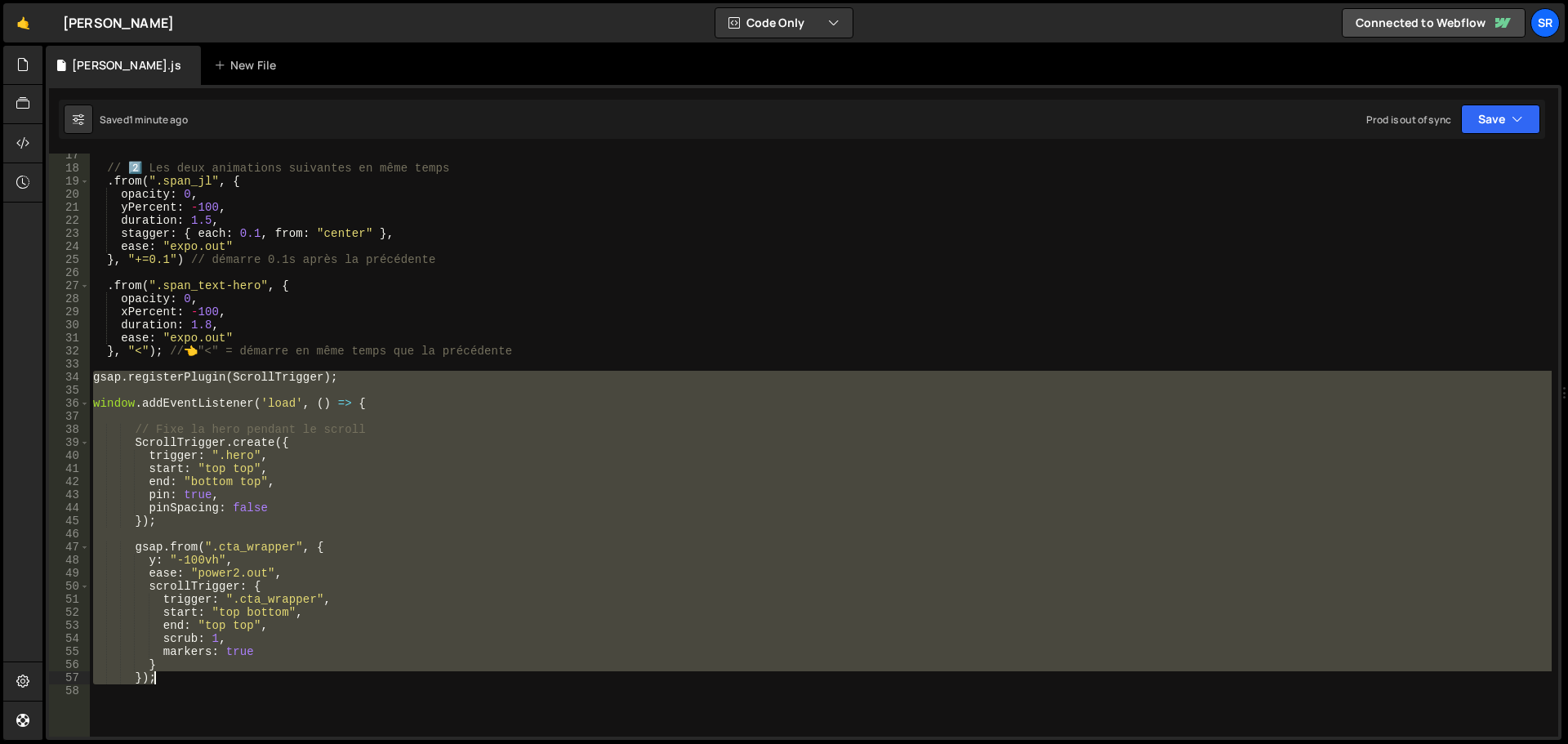
drag, startPoint x: 93, startPoint y: 381, endPoint x: 414, endPoint y: 683, distance: 440.7
click at [414, 683] on div "// 2️⃣ Les deux animations suivantes en même temps . from ( ".span_jl" , { opac…" at bounding box center [821, 453] width 1462 height 610
type textarea "} });"
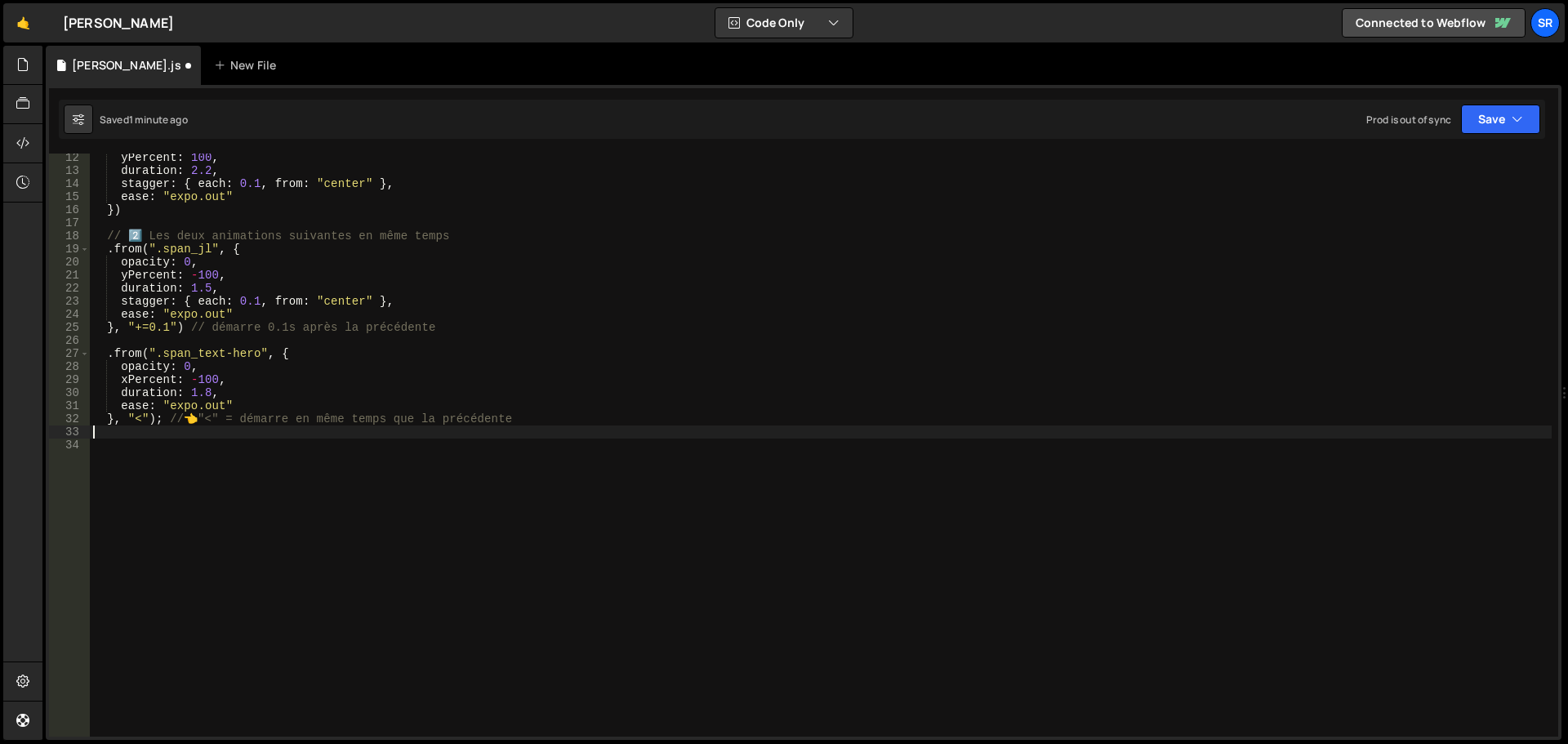
scroll to position [133, 0]
type textarea "}, "<"); // 👈 "<" = démarre en même temps que la précédente"
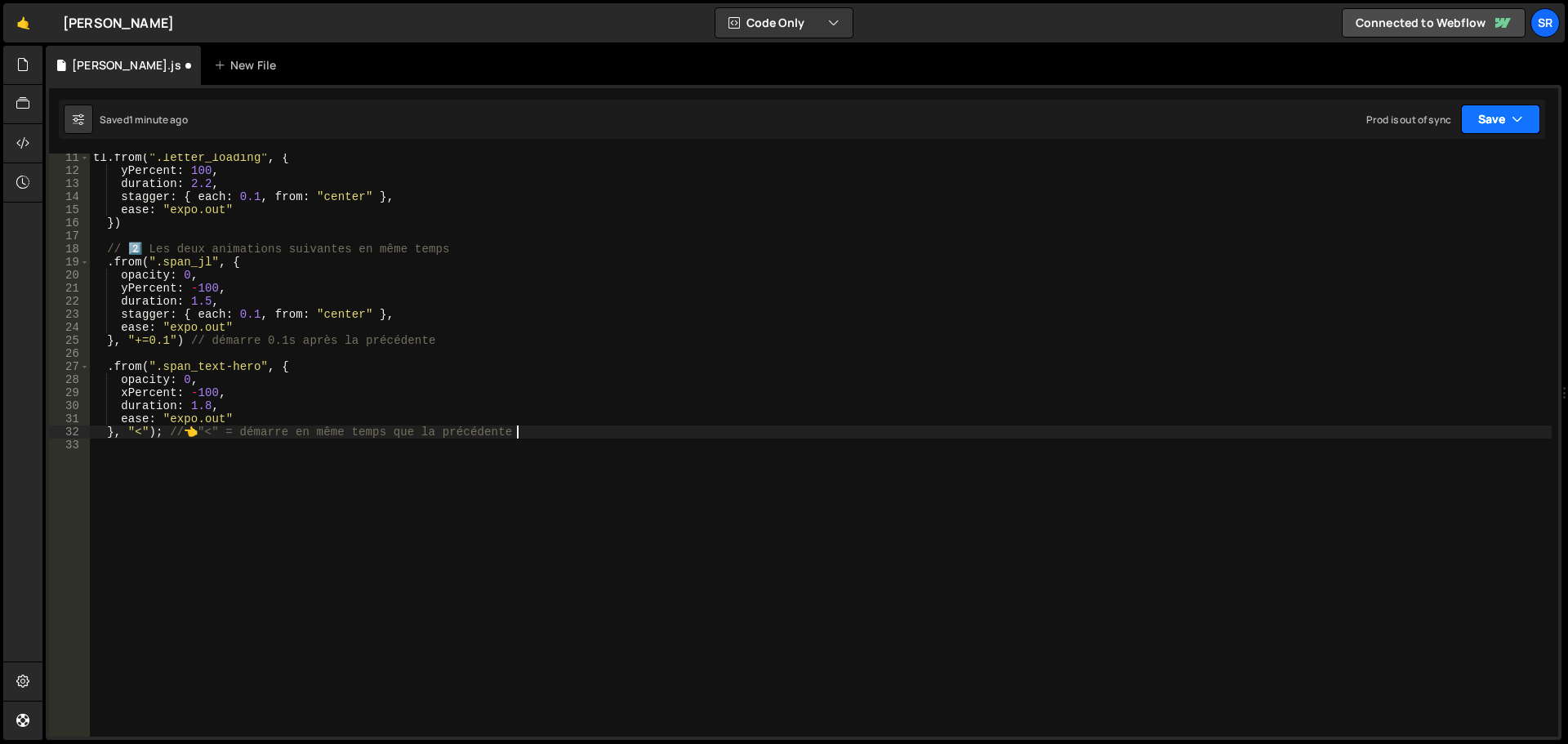
click at [1495, 127] on button "Save" at bounding box center [1501, 120] width 79 height 30
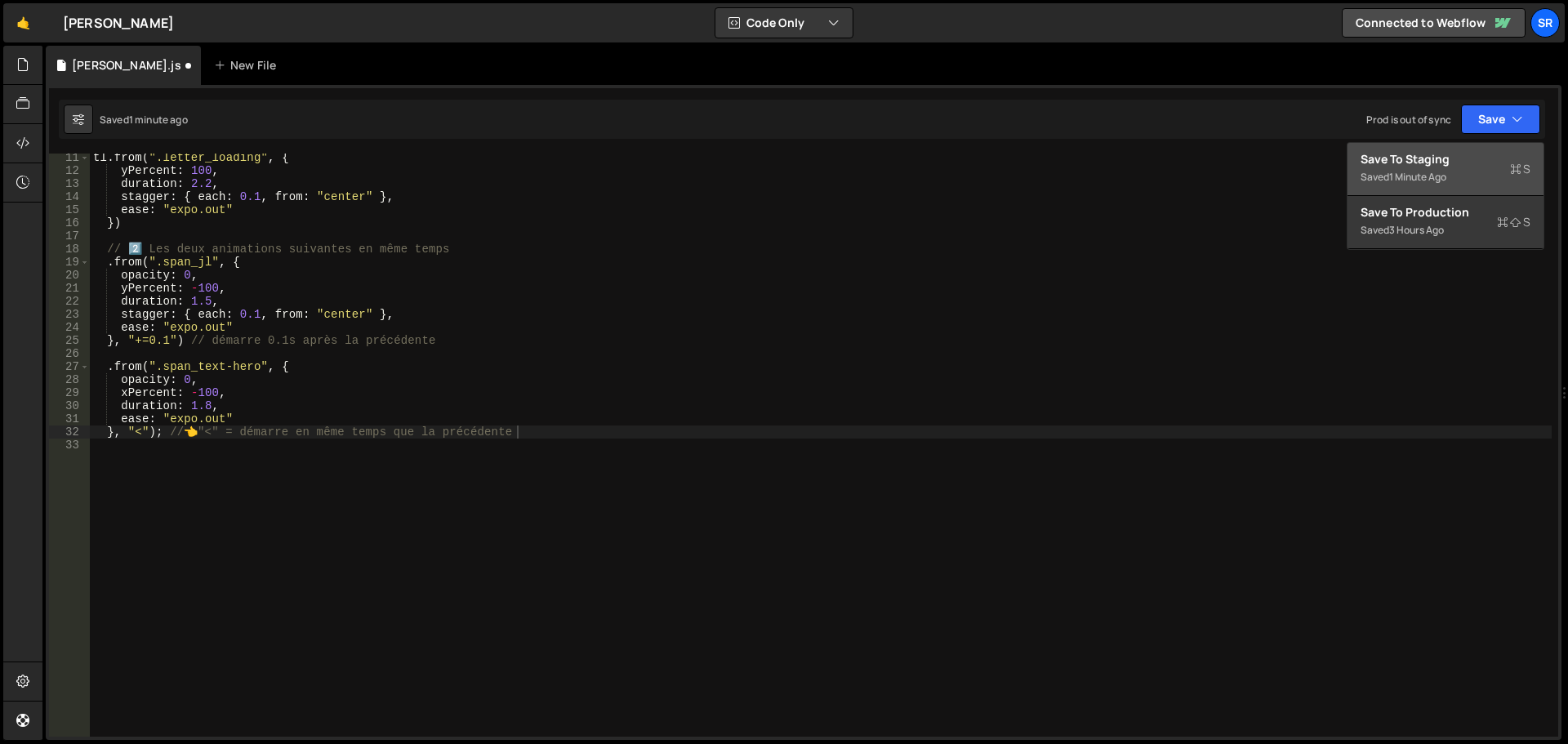
click at [1483, 160] on div "Save to Staging S" at bounding box center [1446, 159] width 170 height 17
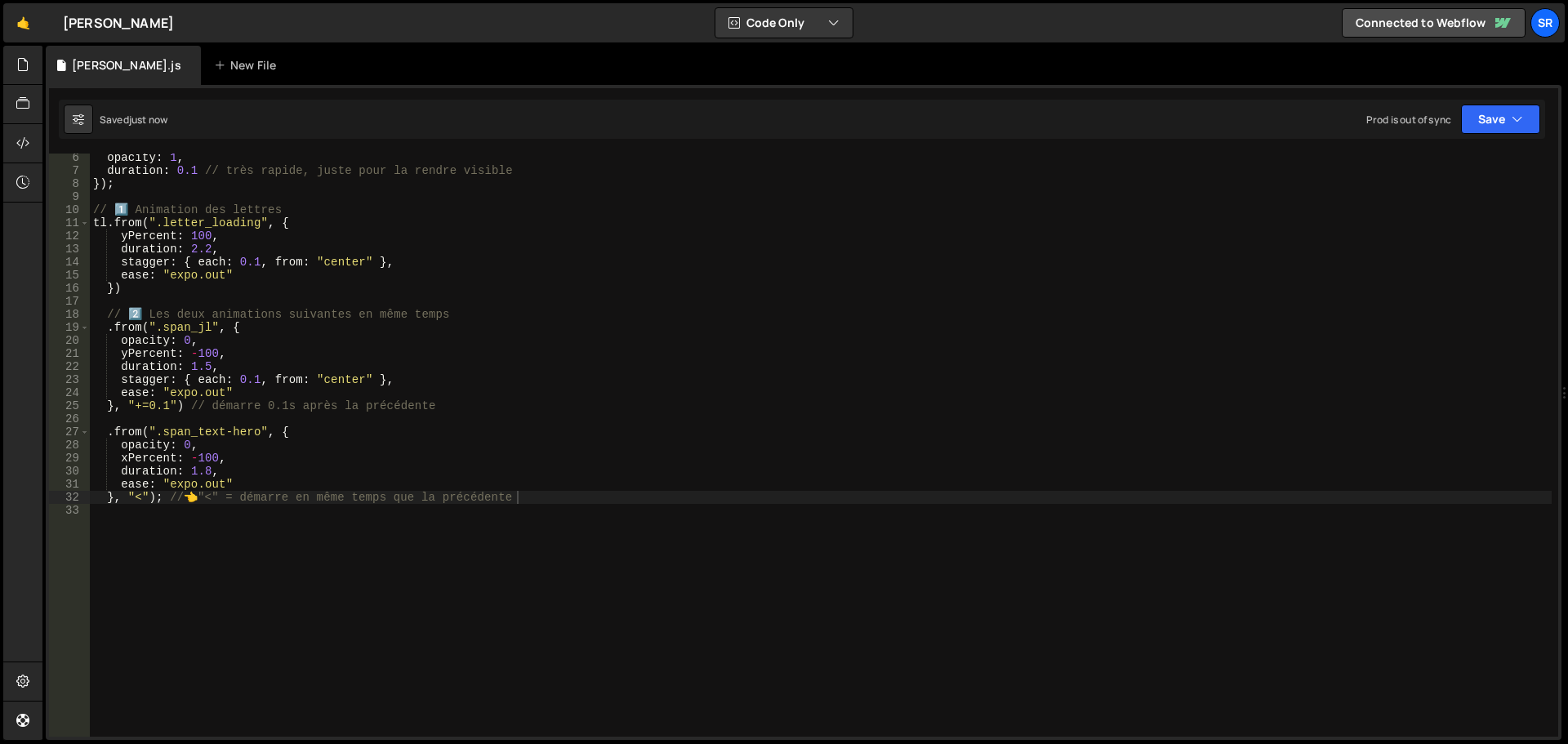
scroll to position [3, 0]
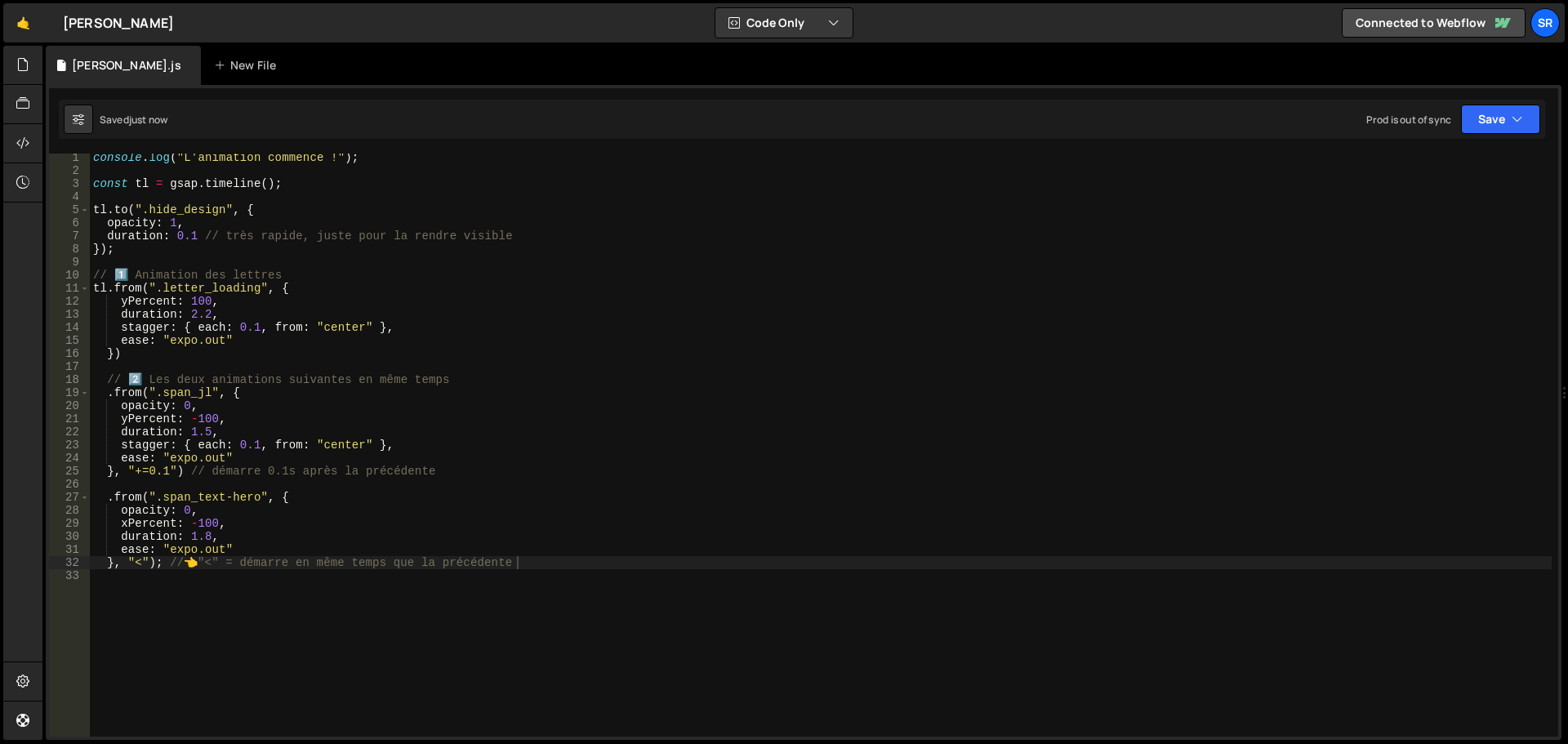
click at [416, 602] on div "console . log ( "L'animation commence !" ) ; const tl = gsap . timeline ( ) ; t…" at bounding box center [821, 456] width 1462 height 610
click at [430, 575] on div "console . log ( "L'animation commence !" ) ; const tl = gsap . timeline ( ) ; t…" at bounding box center [821, 456] width 1462 height 610
type textarea "}, "<"); // 👈 "<" = démarre en même temps que la précédente"
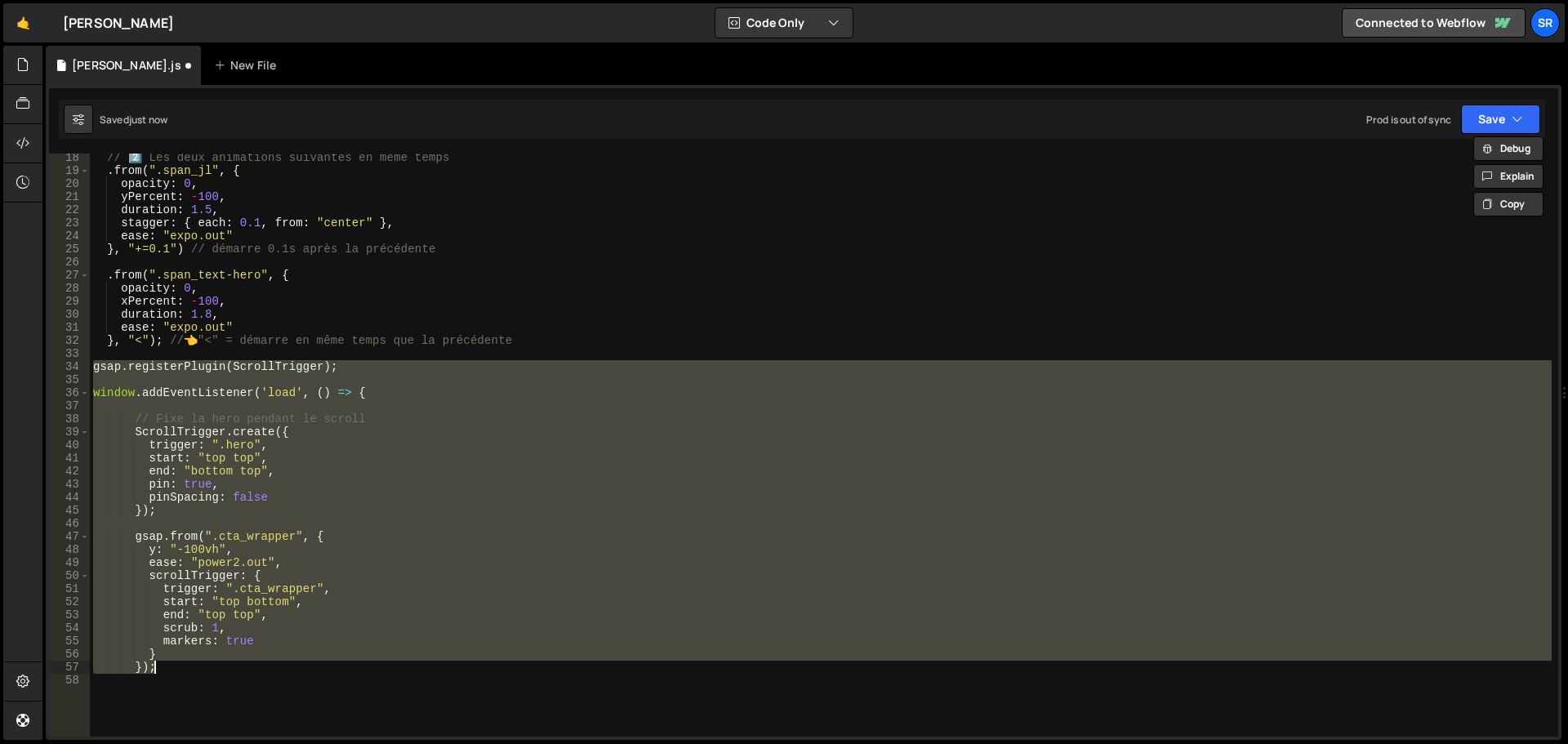
scroll to position [224, 0]
click at [175, 665] on div "// 2️⃣ Les deux animations suivantes en même temps . from ( ".span_jl" , { opac…" at bounding box center [821, 445] width 1462 height 583
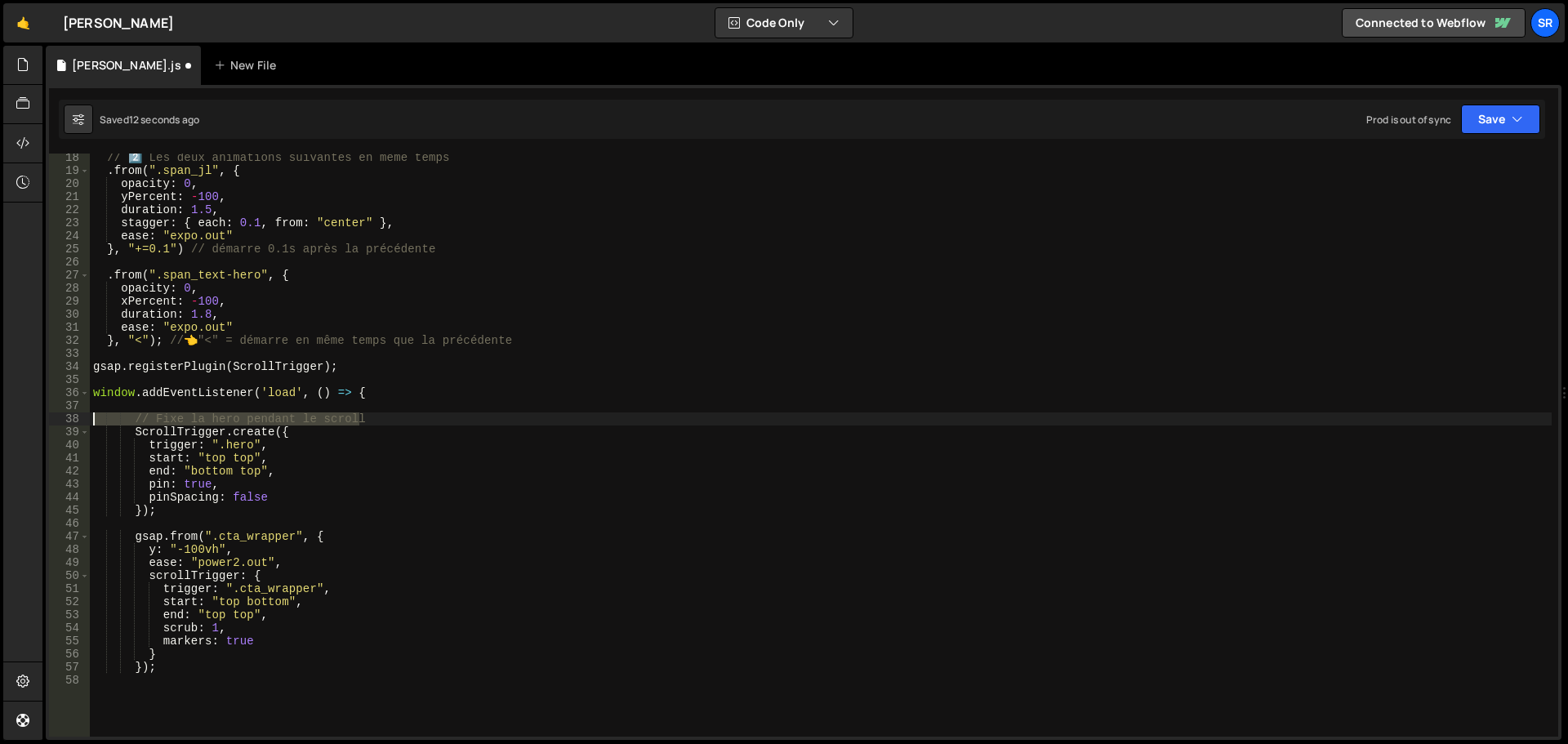
drag, startPoint x: 361, startPoint y: 423, endPoint x: 88, endPoint y: 422, distance: 273.0
click at [88, 422] on div "}); 18 19 20 21 22 23 24 25 26 27 28 29 30 31 32 33 34 35 36 37 38 39 40 41 42 …" at bounding box center [803, 445] width 1510 height 583
type textarea "// Fixe la hero pendant le scroll"
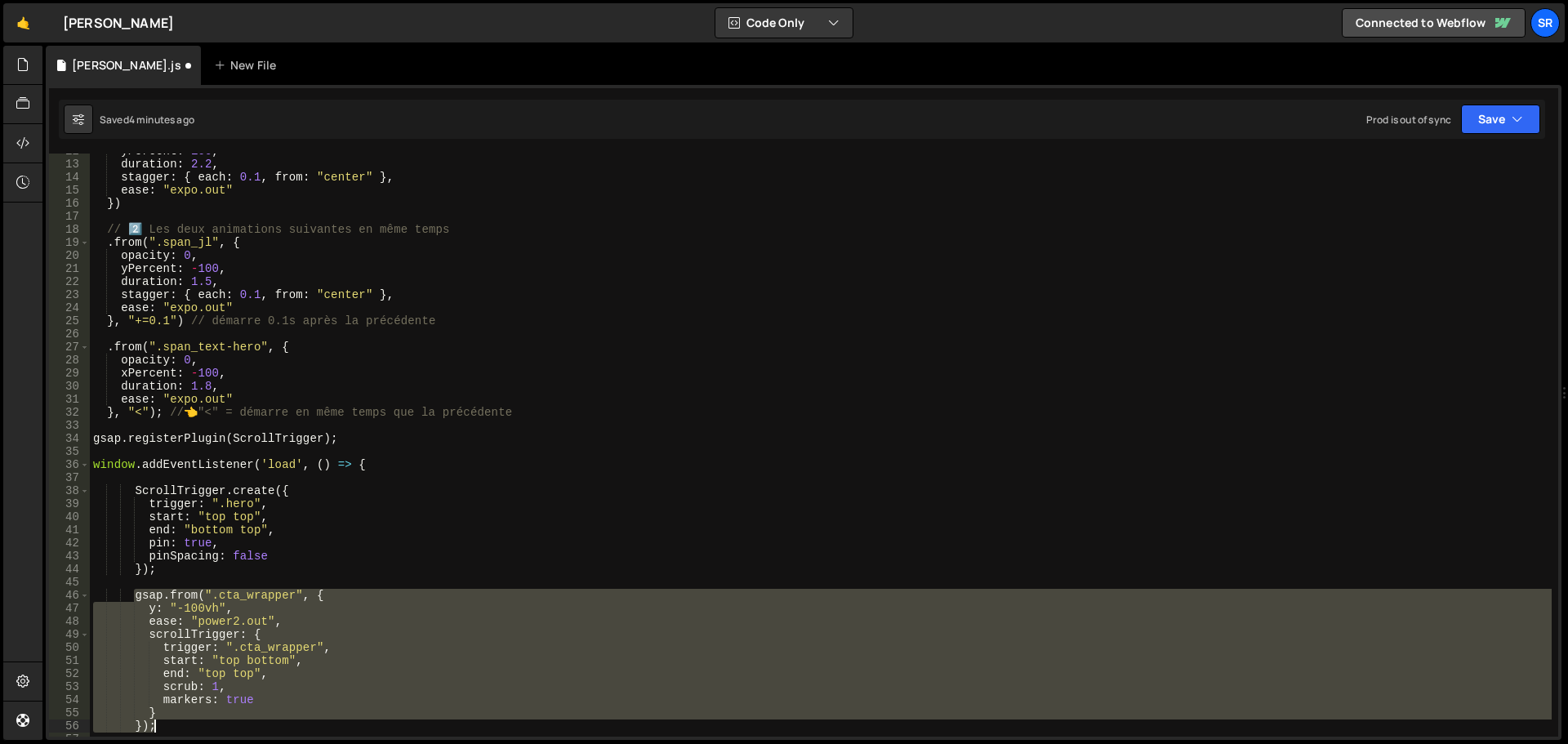
scroll to position [162, 0]
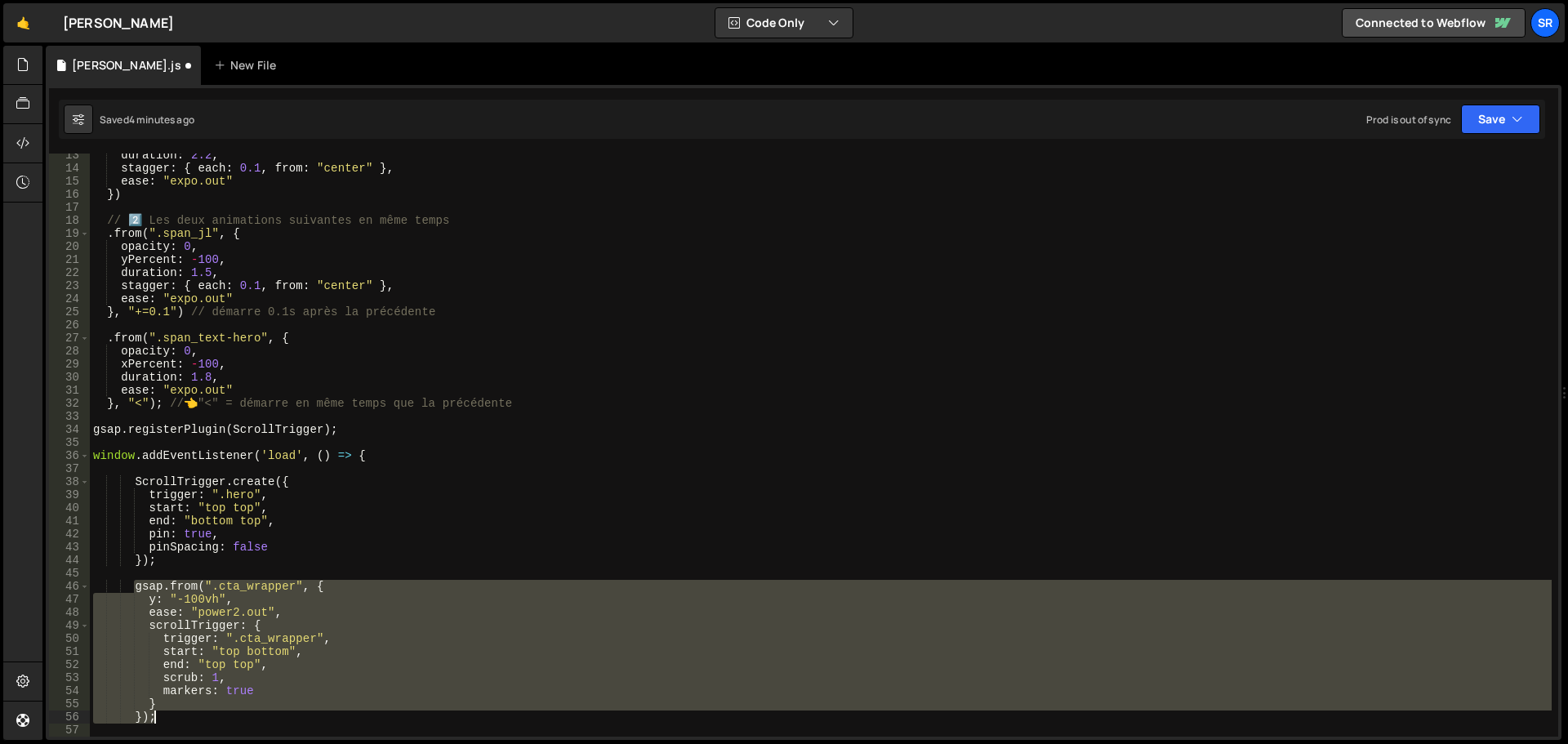
drag, startPoint x: 136, startPoint y: 602, endPoint x: 300, endPoint y: 721, distance: 202.6
click at [300, 721] on div "duration : 2.2 , stagger : { each : 0.1 , from : "center" } , ease : "expo.out"…" at bounding box center [821, 453] width 1462 height 610
paste textarea
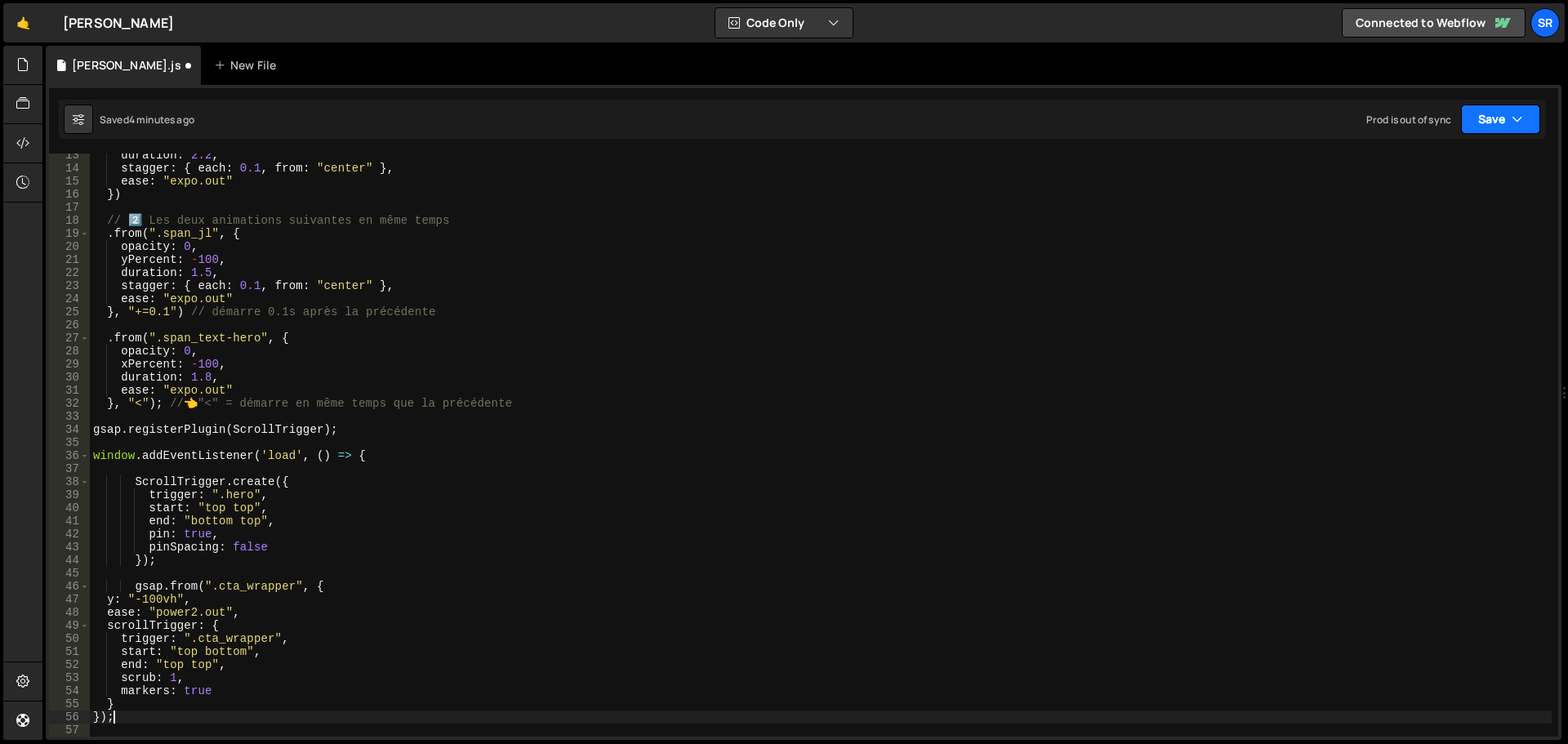
click at [1496, 122] on button "Save" at bounding box center [1501, 120] width 79 height 30
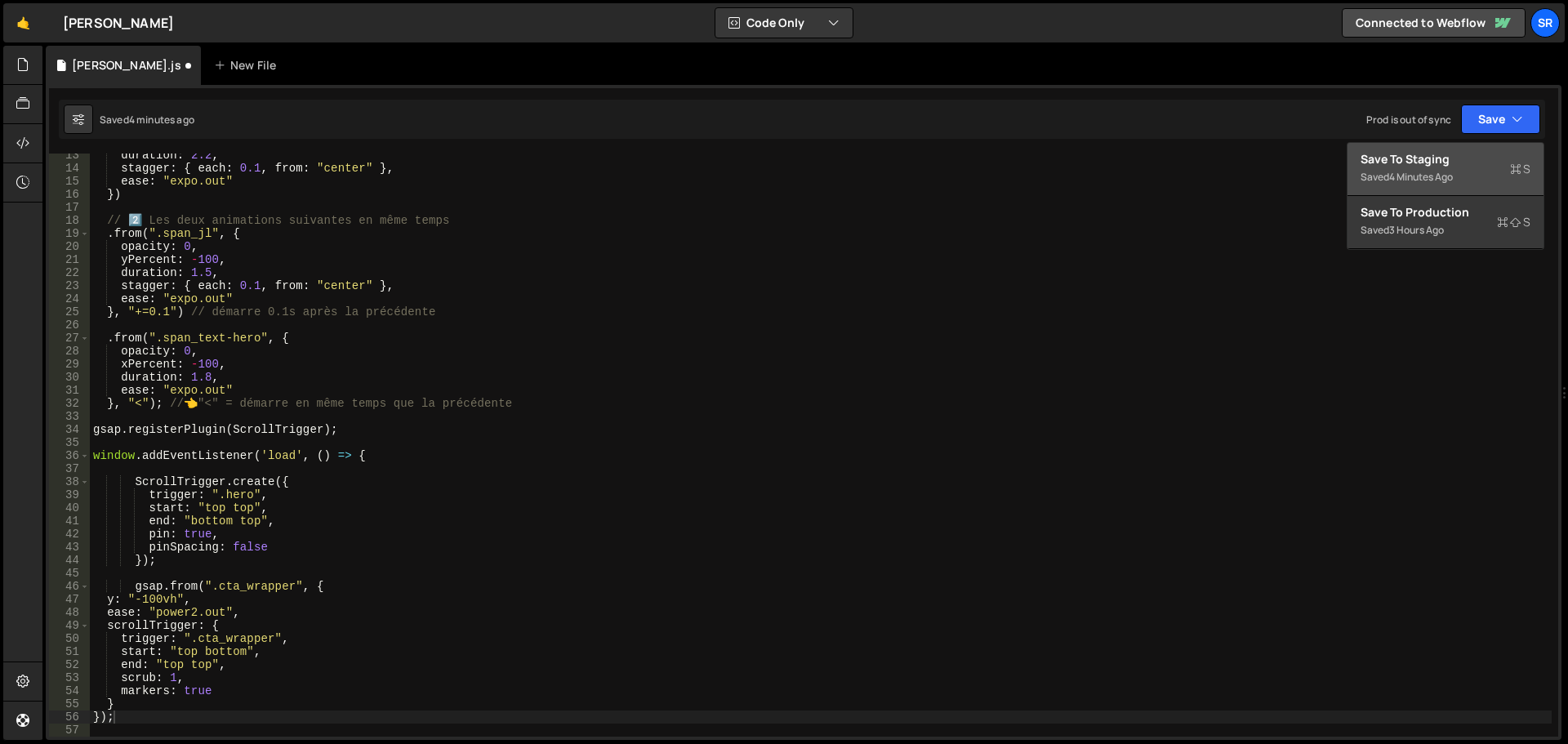
click at [1458, 160] on div "Save to Staging S" at bounding box center [1446, 159] width 170 height 17
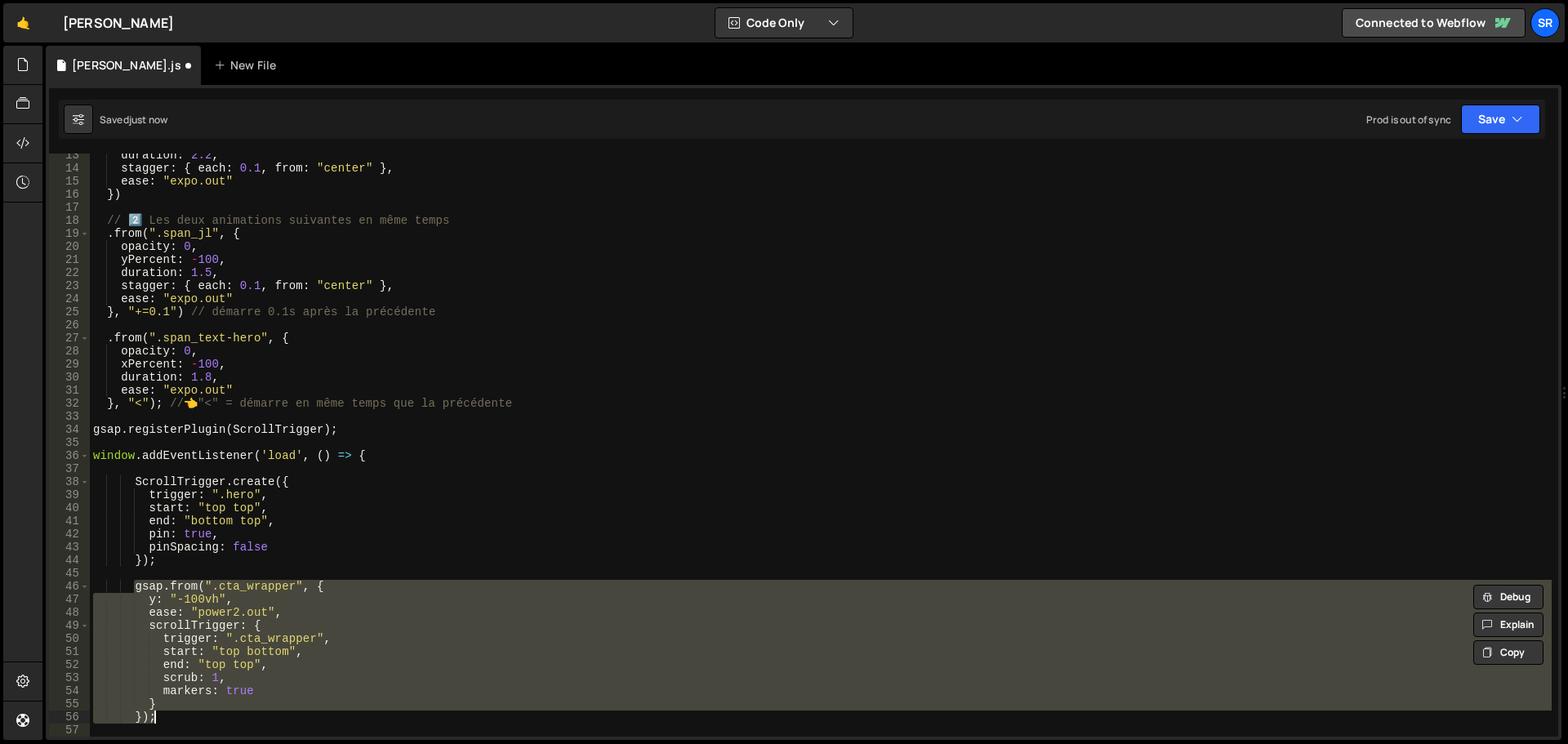
click at [348, 632] on div "duration : 2.2 , stagger : { each : 0.1 , from : "center" } , ease : "expo.out"…" at bounding box center [821, 445] width 1462 height 583
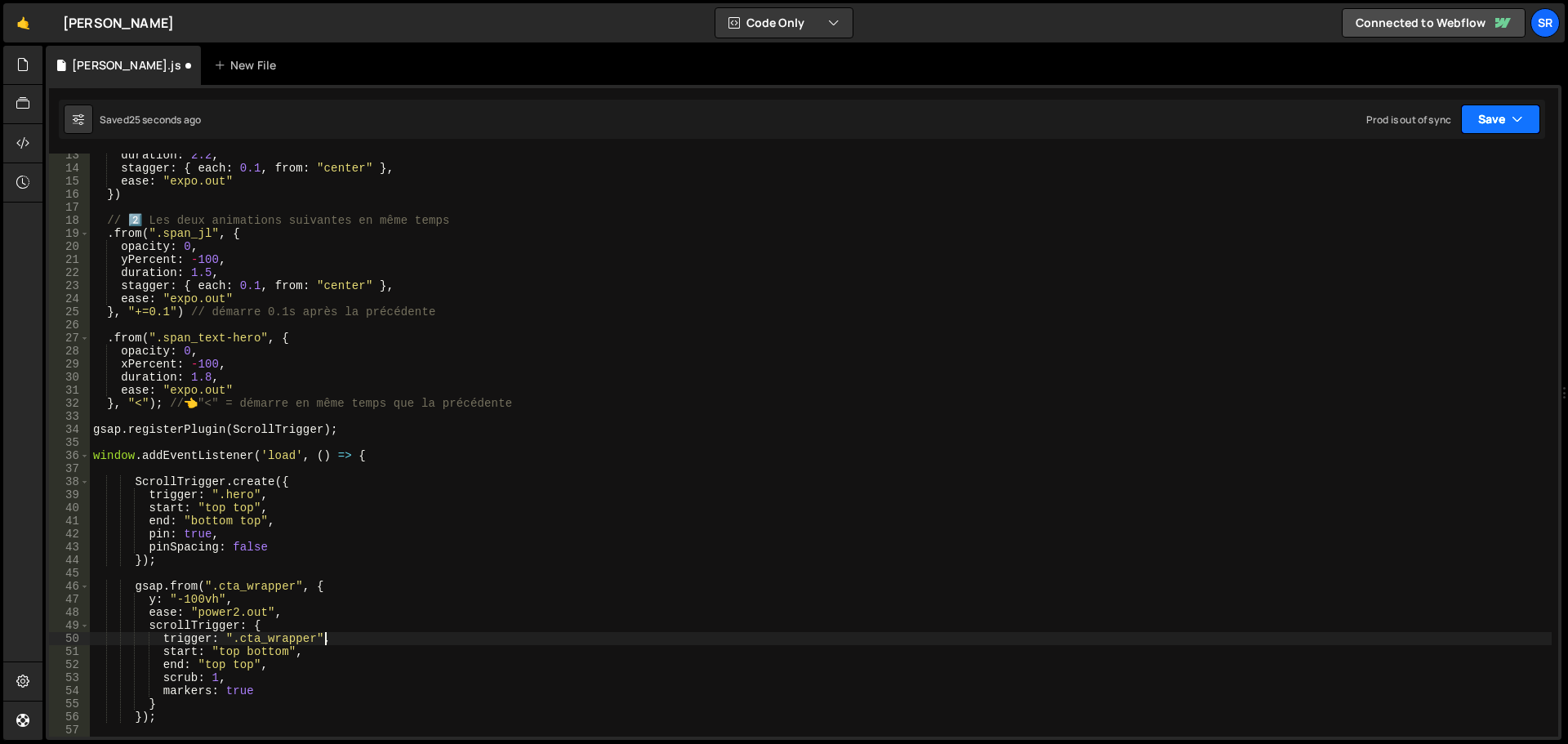
click at [1471, 109] on button "Save" at bounding box center [1501, 120] width 79 height 30
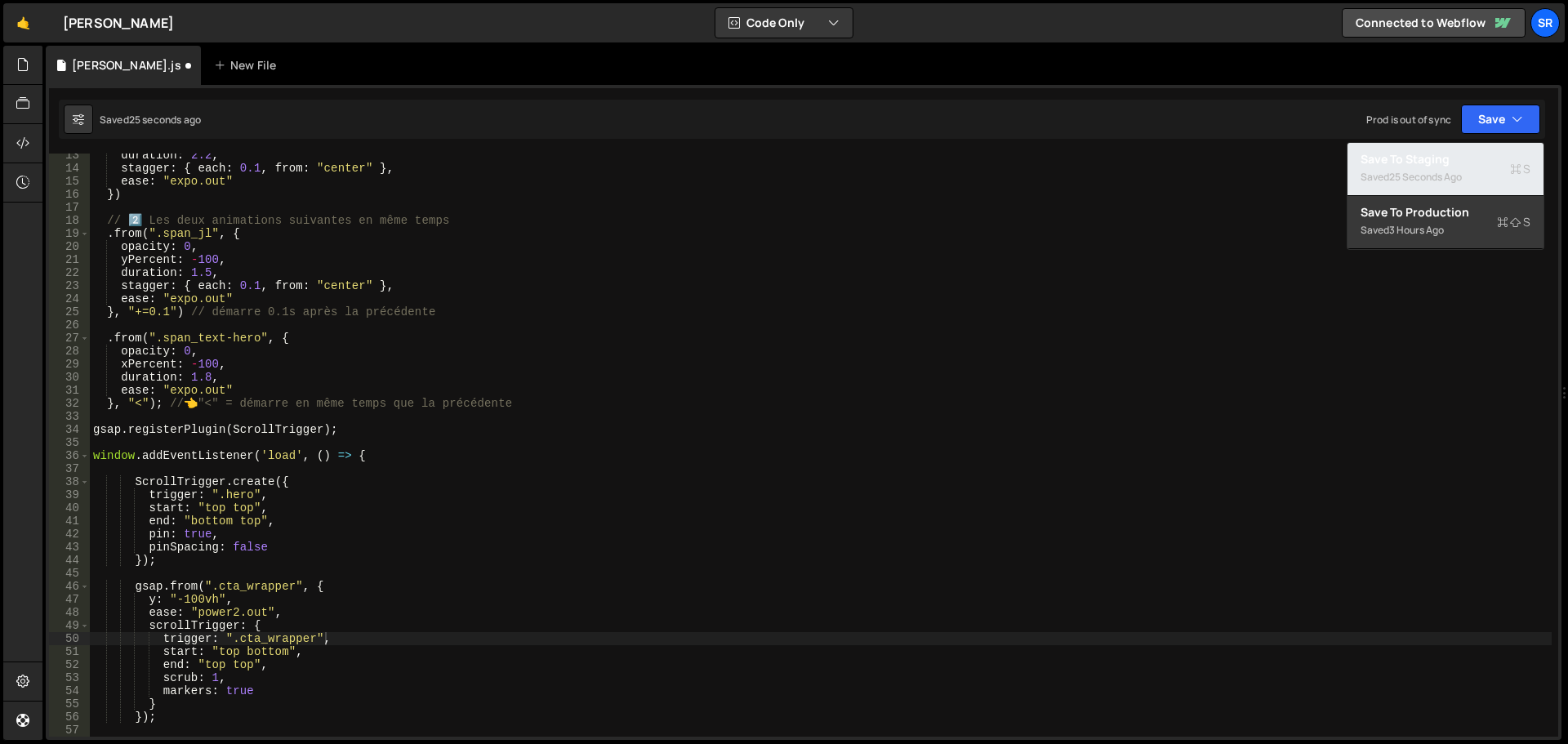
click at [1451, 172] on div "25 seconds ago" at bounding box center [1425, 177] width 72 height 14
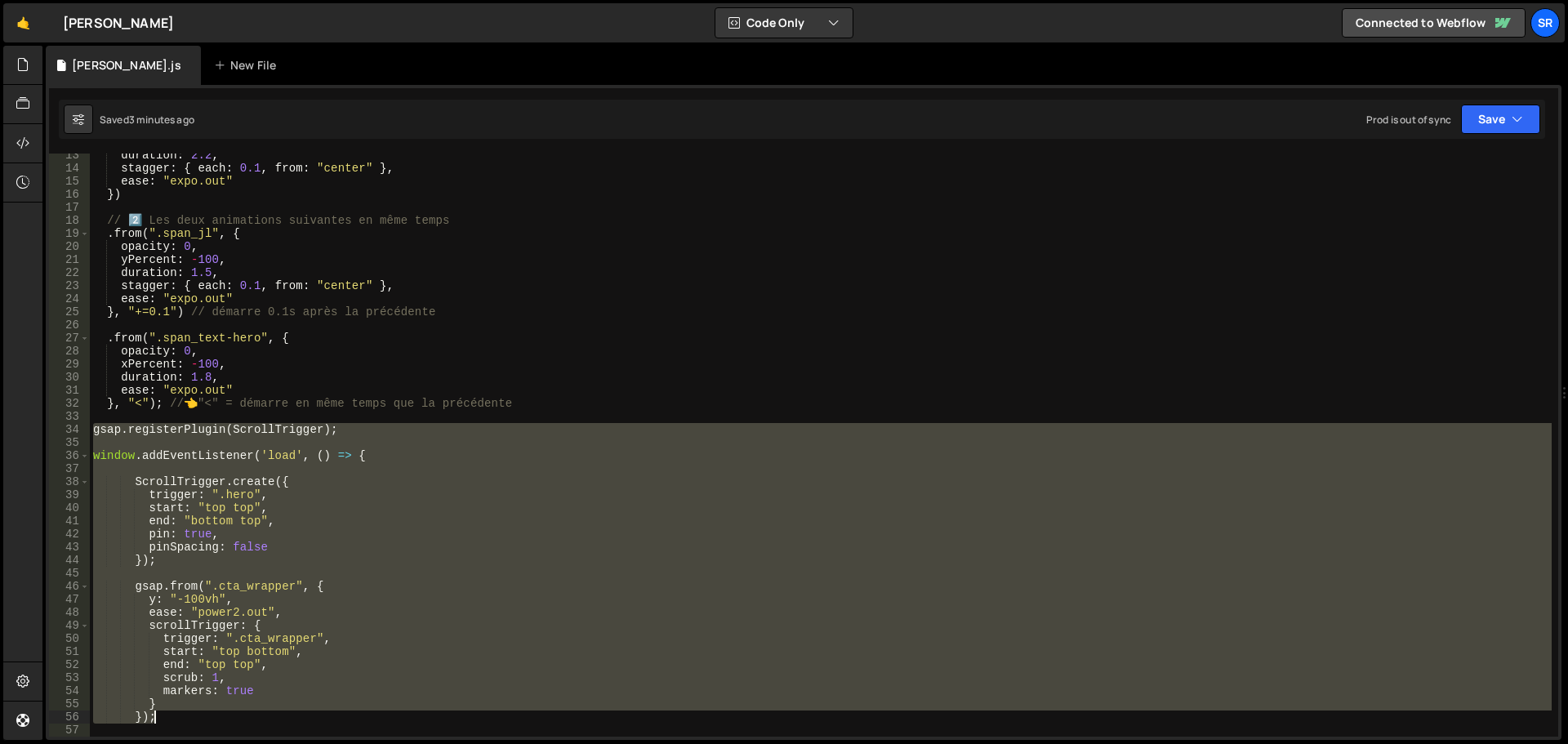
drag, startPoint x: 94, startPoint y: 431, endPoint x: 469, endPoint y: 721, distance: 474.1
click at [469, 721] on div "duration : 2.2 , stagger : { each : 0.1 , from : "center" } , ease : "expo.out"…" at bounding box center [821, 453] width 1462 height 610
paste textarea
type textarea "});"
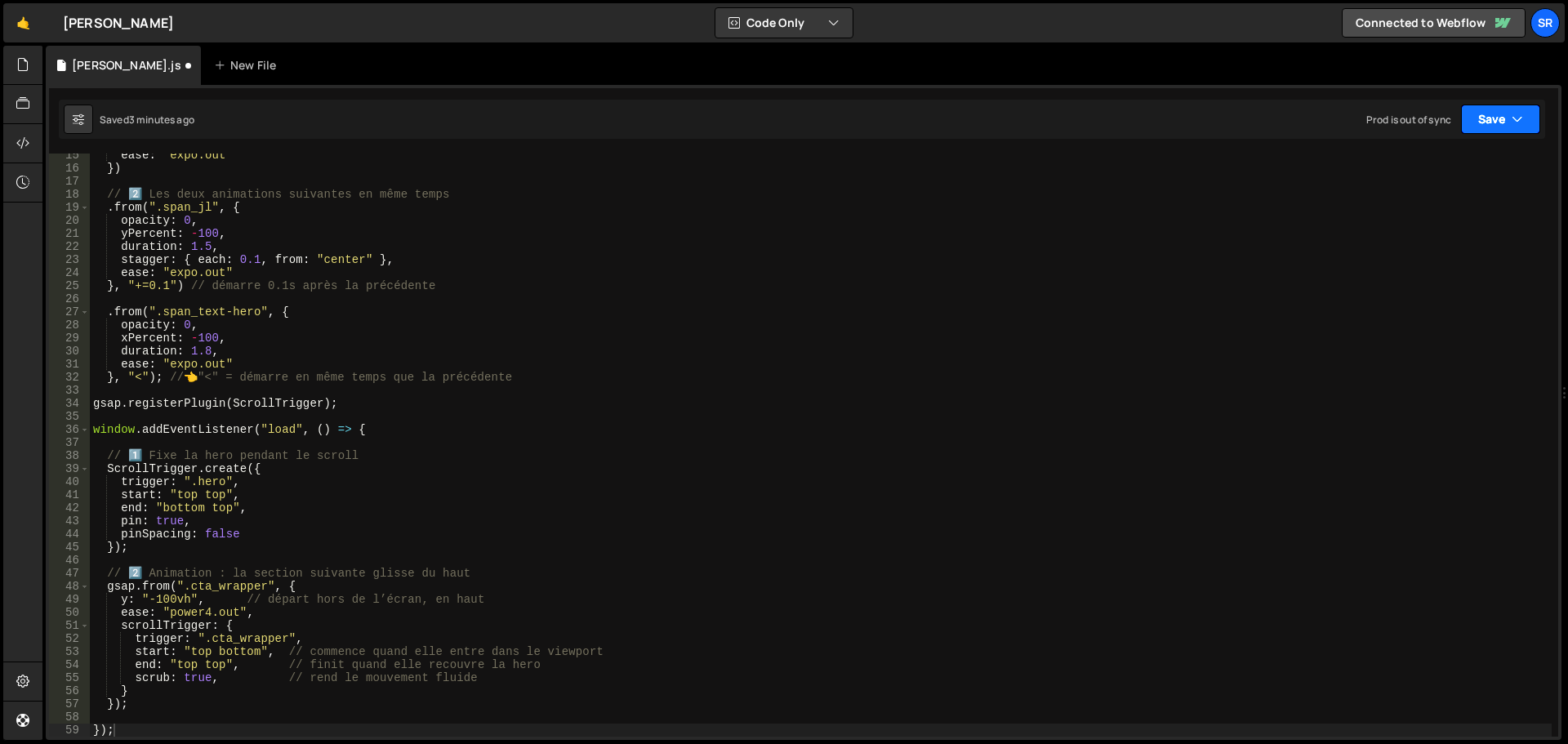
click at [1489, 115] on button "Save" at bounding box center [1501, 120] width 79 height 30
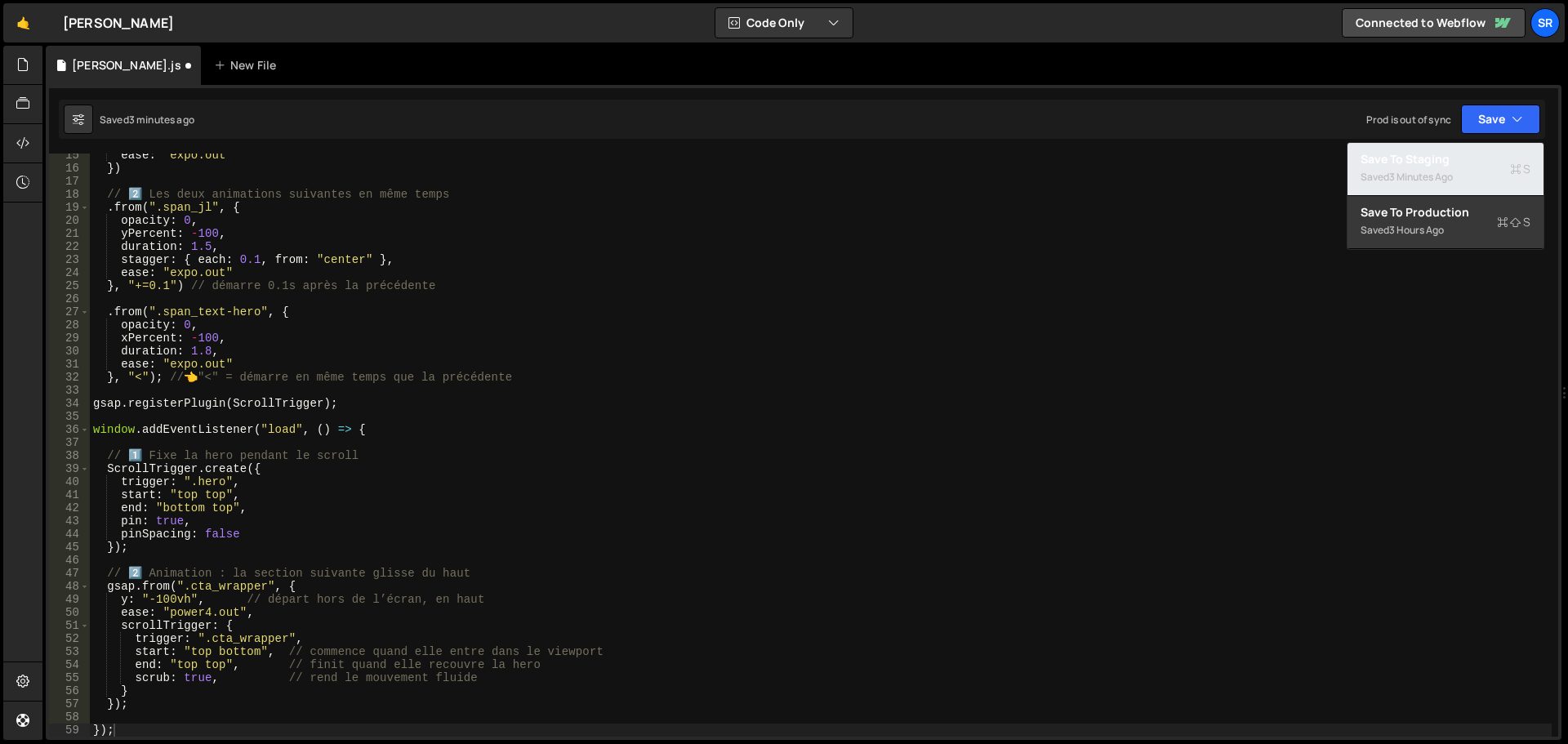
click at [1419, 171] on div "3 minutes ago" at bounding box center [1420, 177] width 64 height 14
